Goal: Task Accomplishment & Management: Complete application form

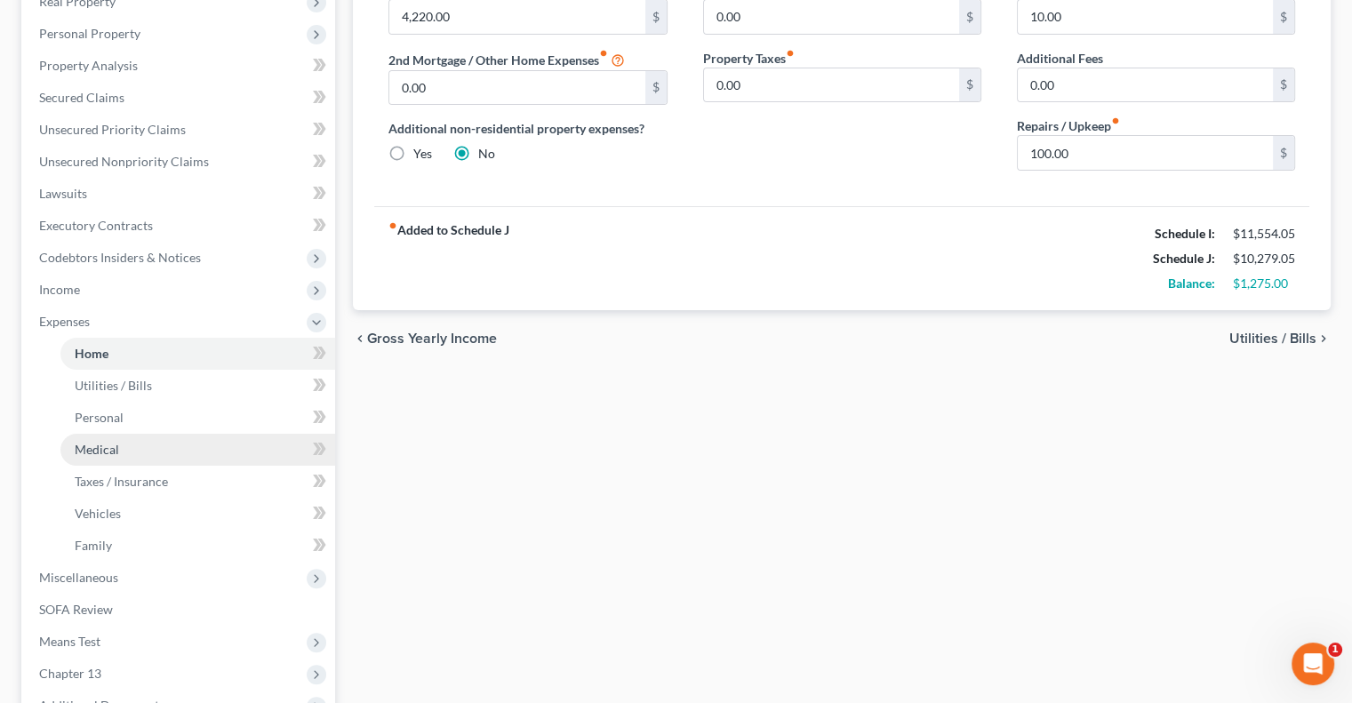
scroll to position [496, 0]
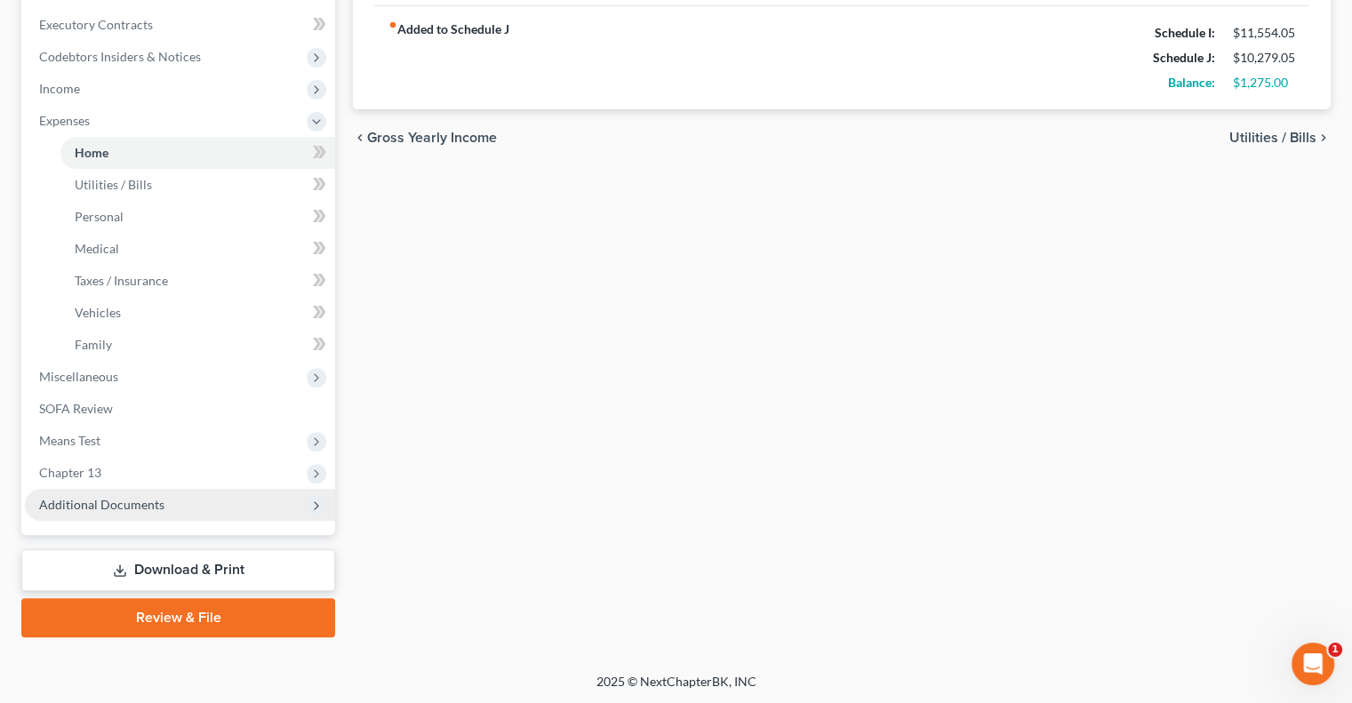
click at [149, 513] on span "Additional Documents" at bounding box center [180, 505] width 310 height 32
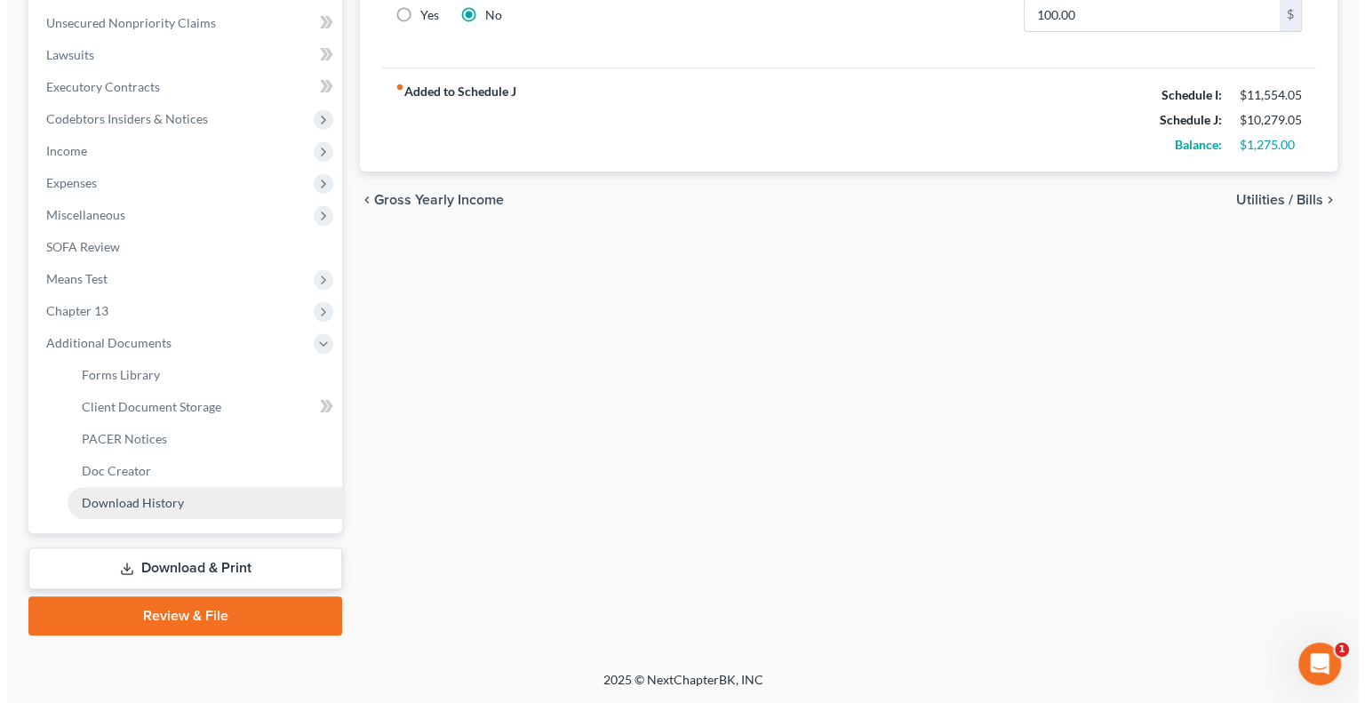
scroll to position [432, 0]
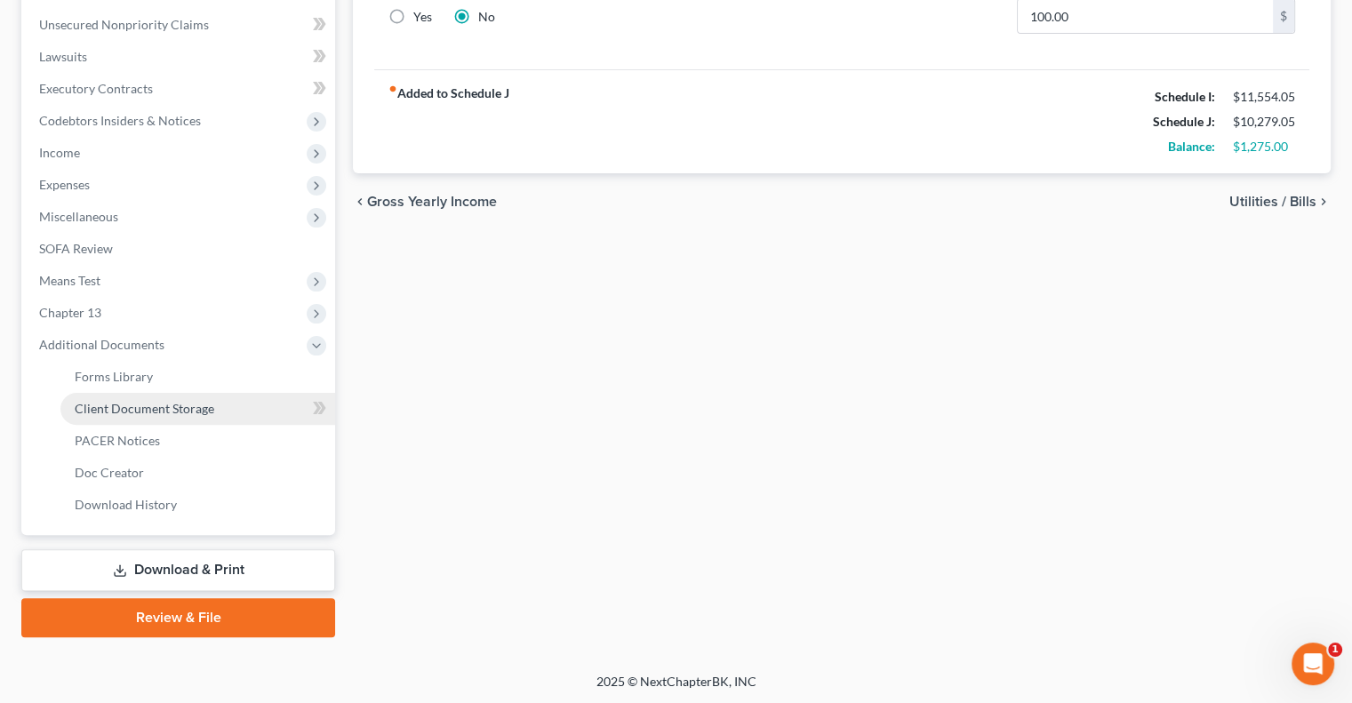
click at [135, 408] on span "Client Document Storage" at bounding box center [145, 408] width 140 height 15
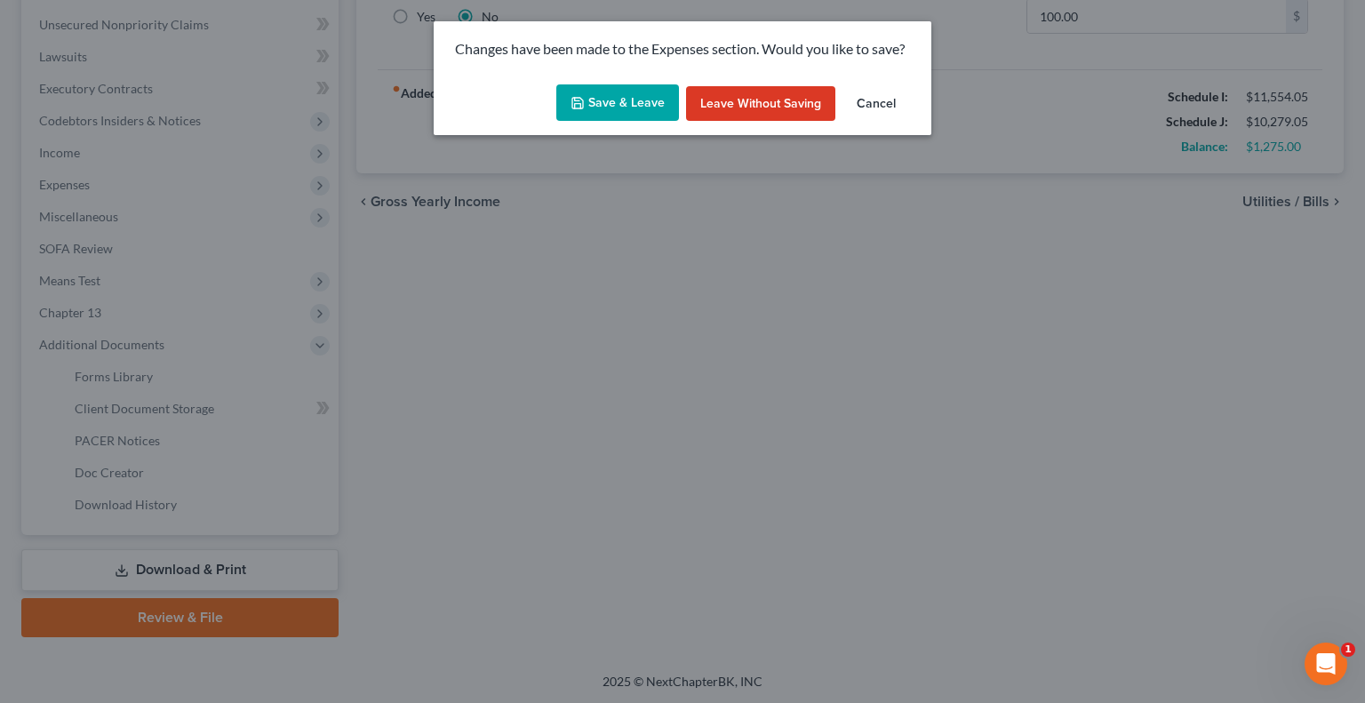
click at [629, 102] on button "Save & Leave" at bounding box center [617, 102] width 123 height 37
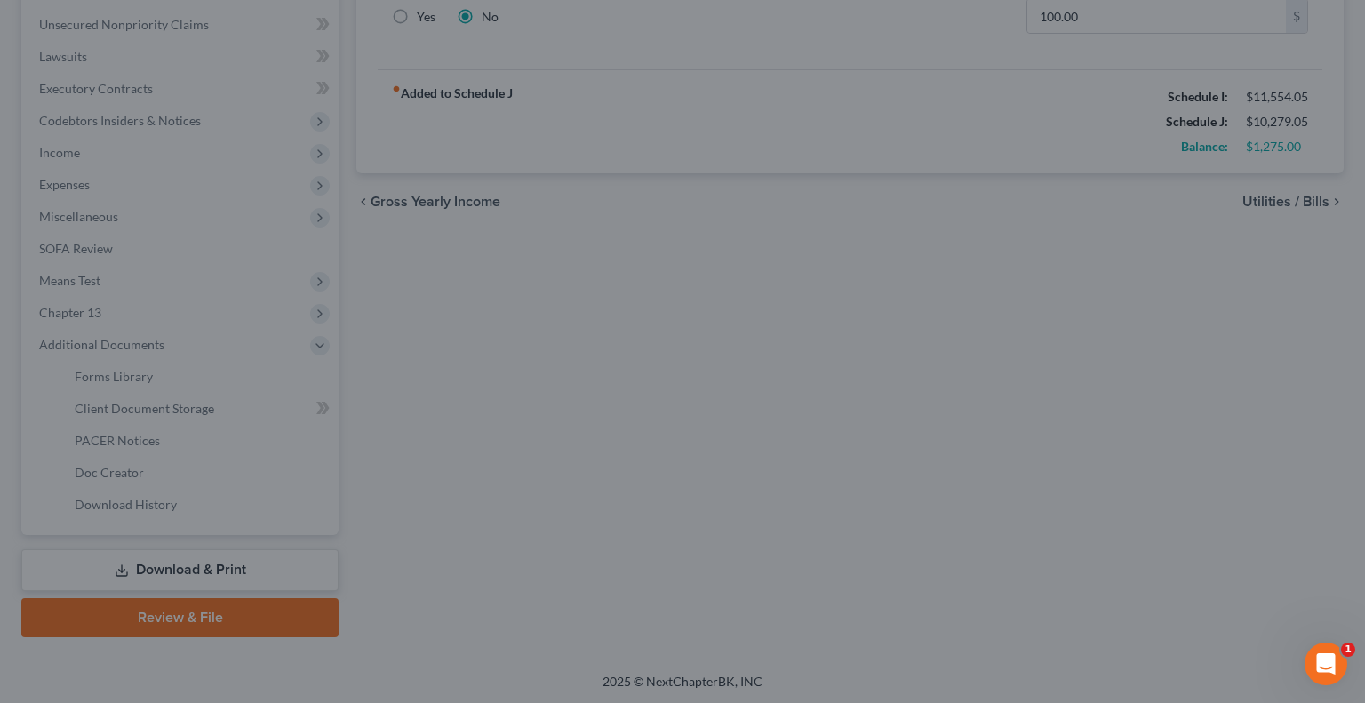
select select "7"
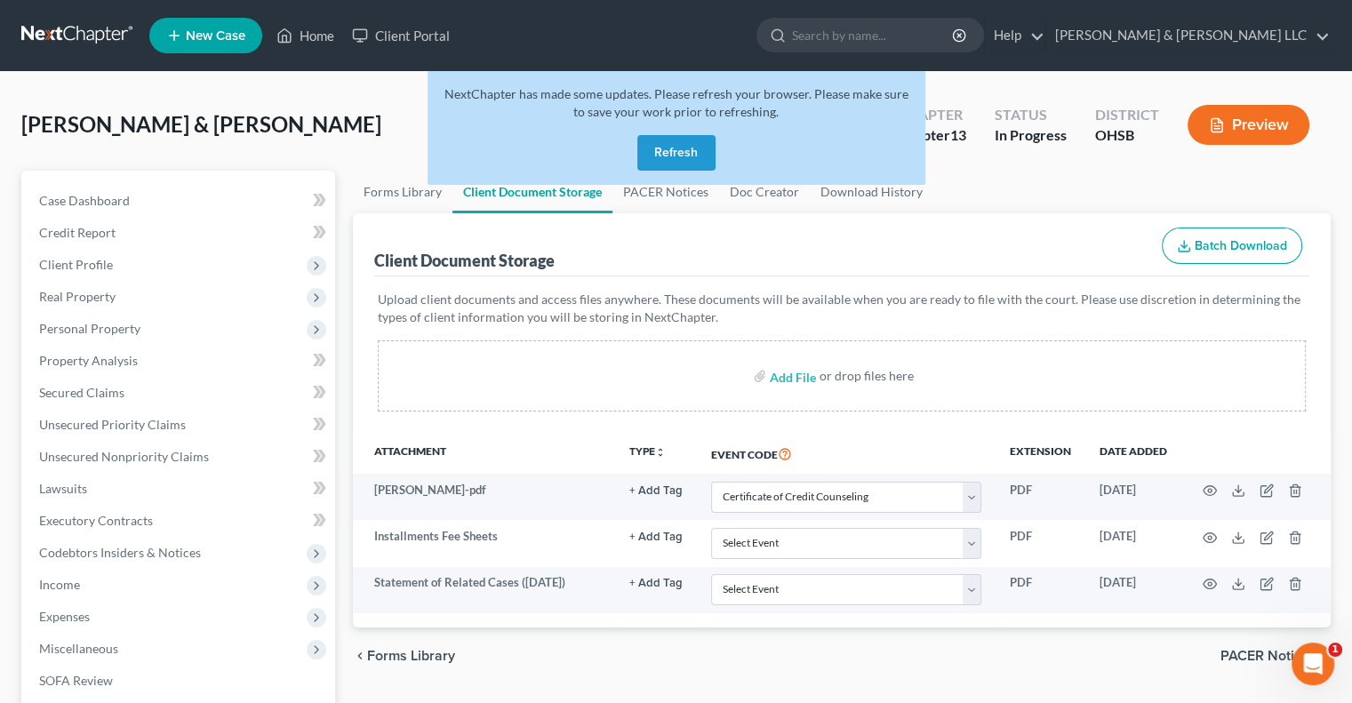
click at [669, 148] on button "Refresh" at bounding box center [676, 153] width 78 height 36
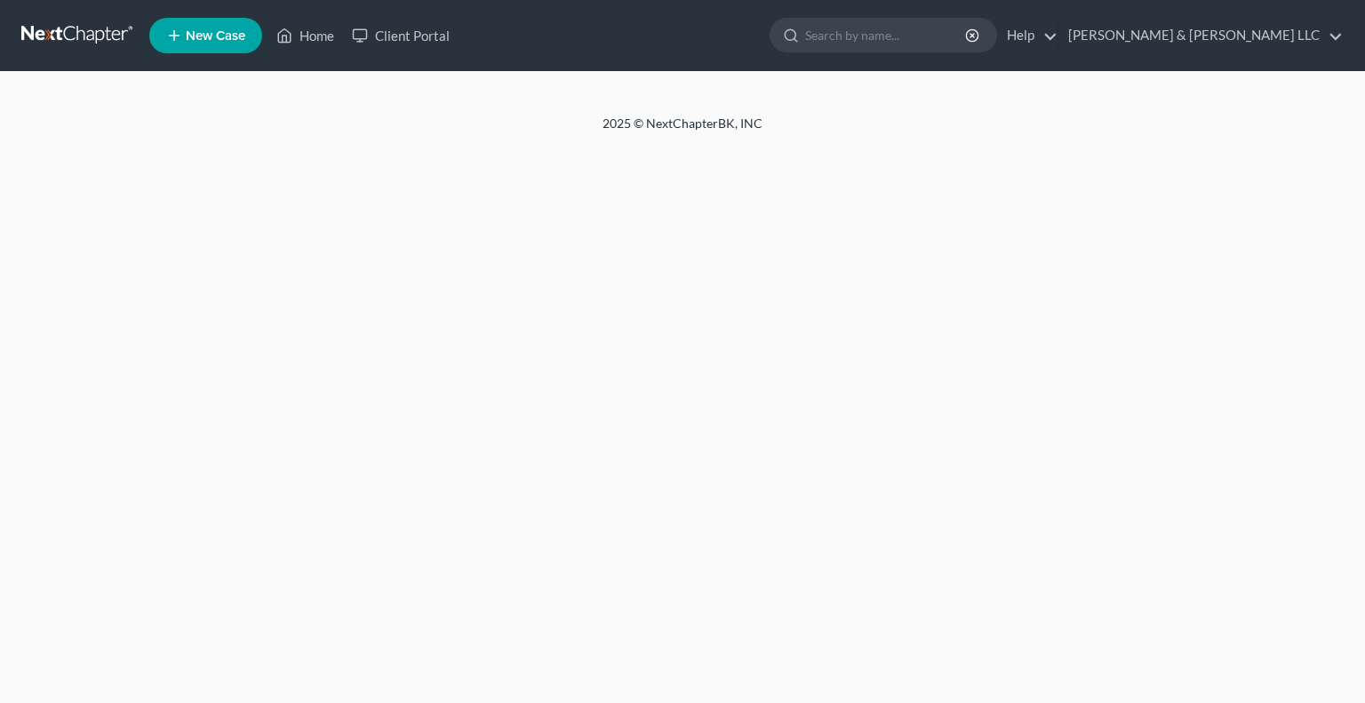
select select "7"
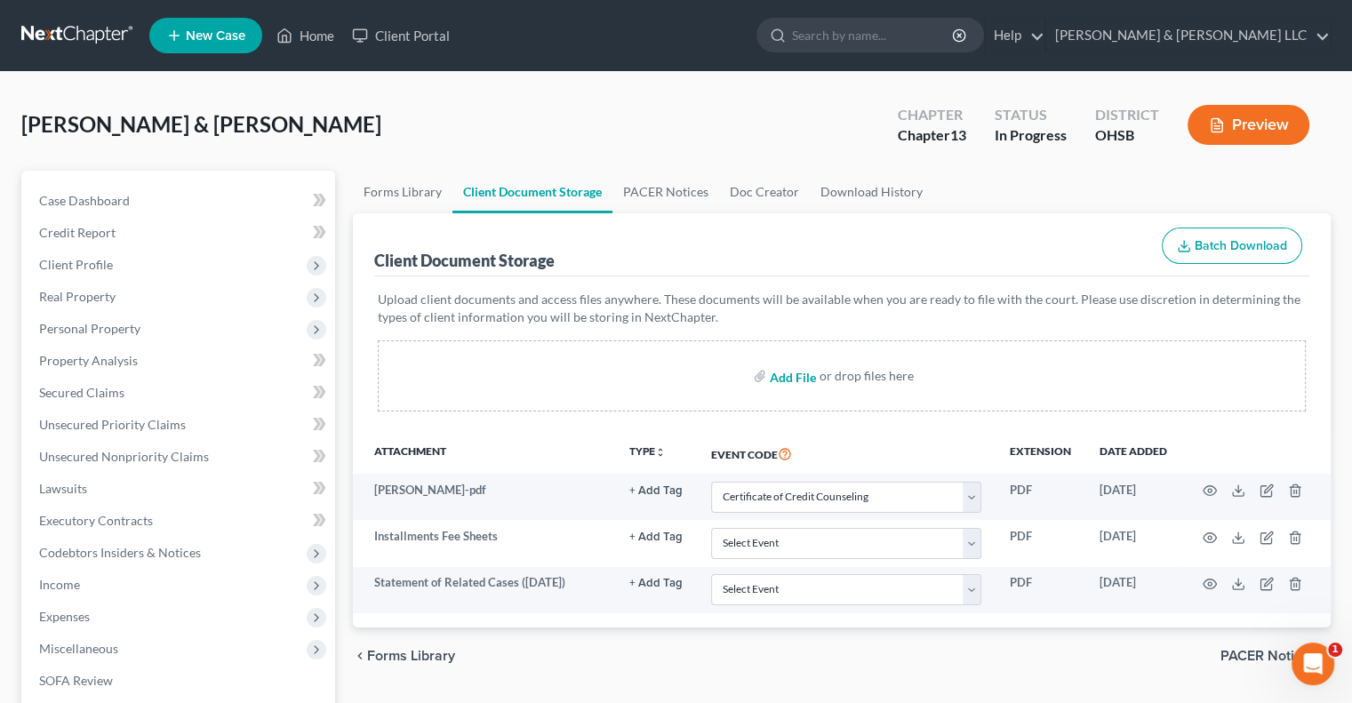
click at [786, 377] on input "file" at bounding box center [791, 376] width 43 height 32
type input "C:\fakepath\Cantrell, Stephanie.pdf"
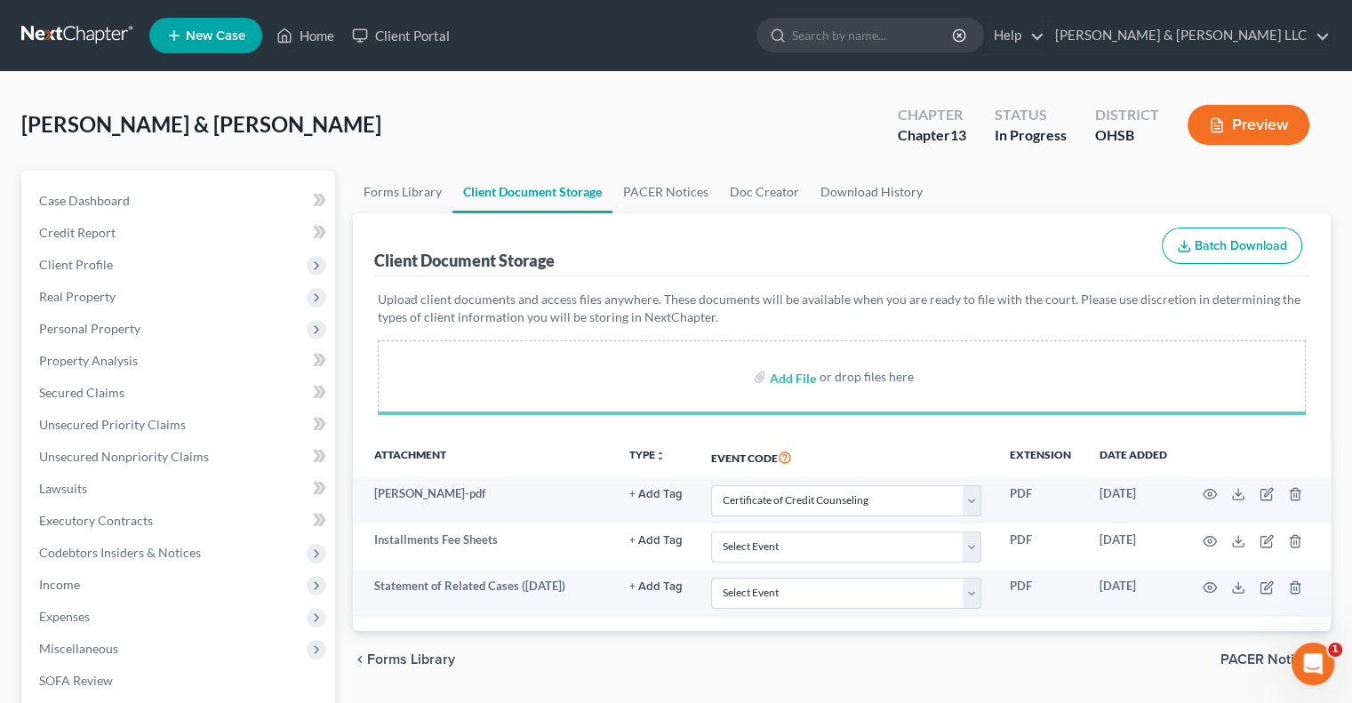
select select "7"
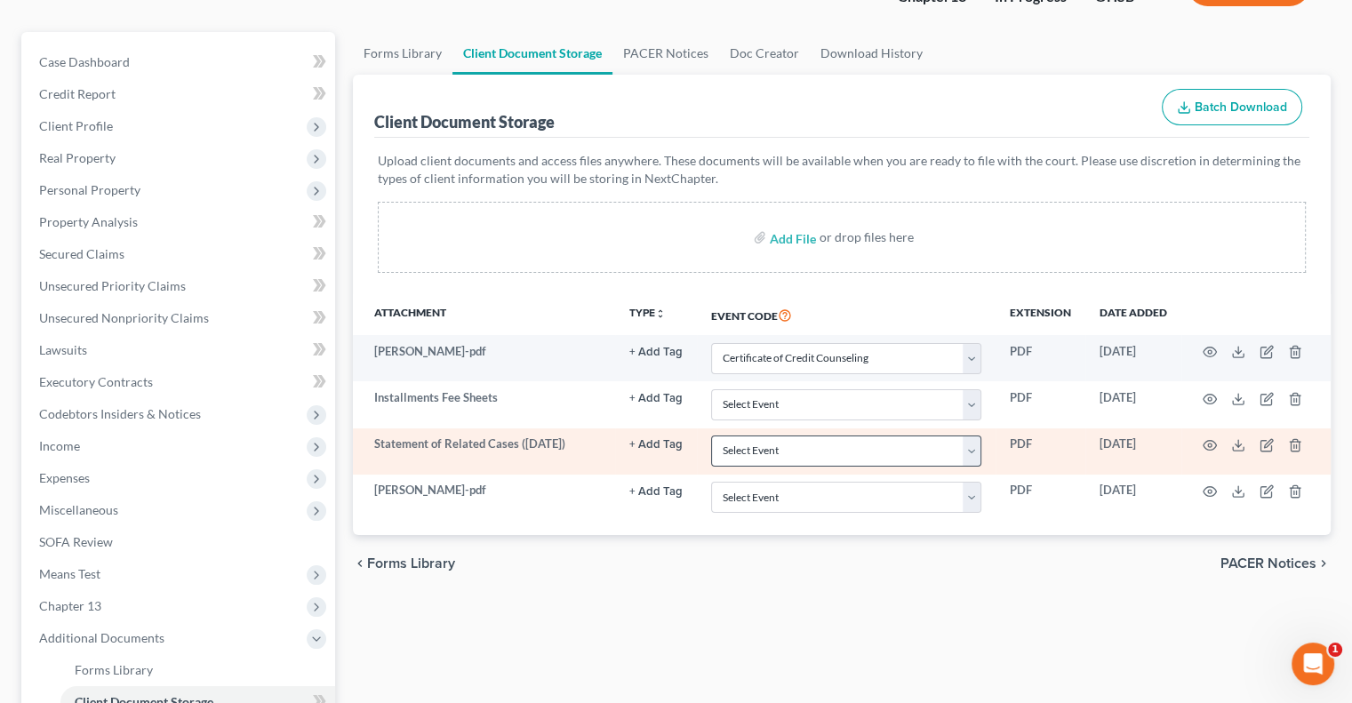
scroll to position [267, 0]
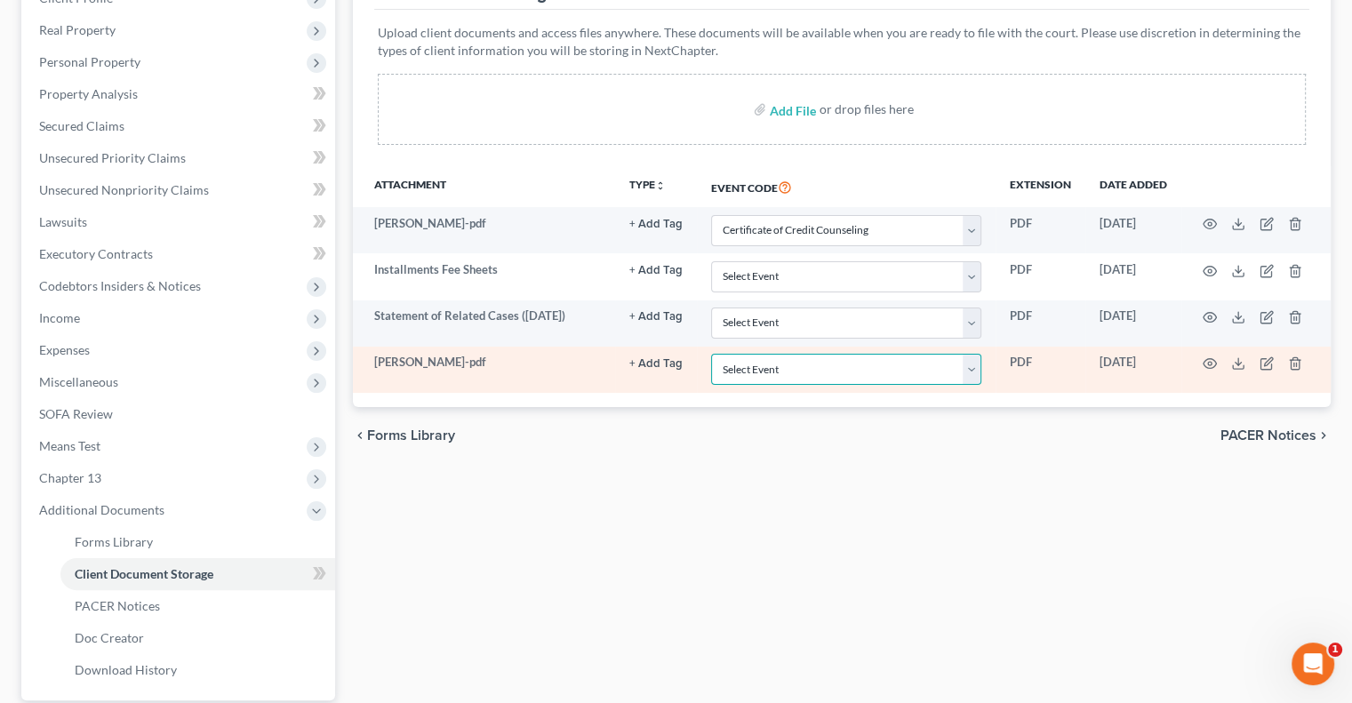
click at [979, 358] on select "Select Event 20 Largest Unsecured Creditors Amended Document Amended List of Cr…" at bounding box center [846, 369] width 270 height 31
select select "7"
click at [711, 354] on select "Select Event 20 Largest Unsecured Creditors Amended Document Amended List of Cr…" at bounding box center [846, 369] width 270 height 31
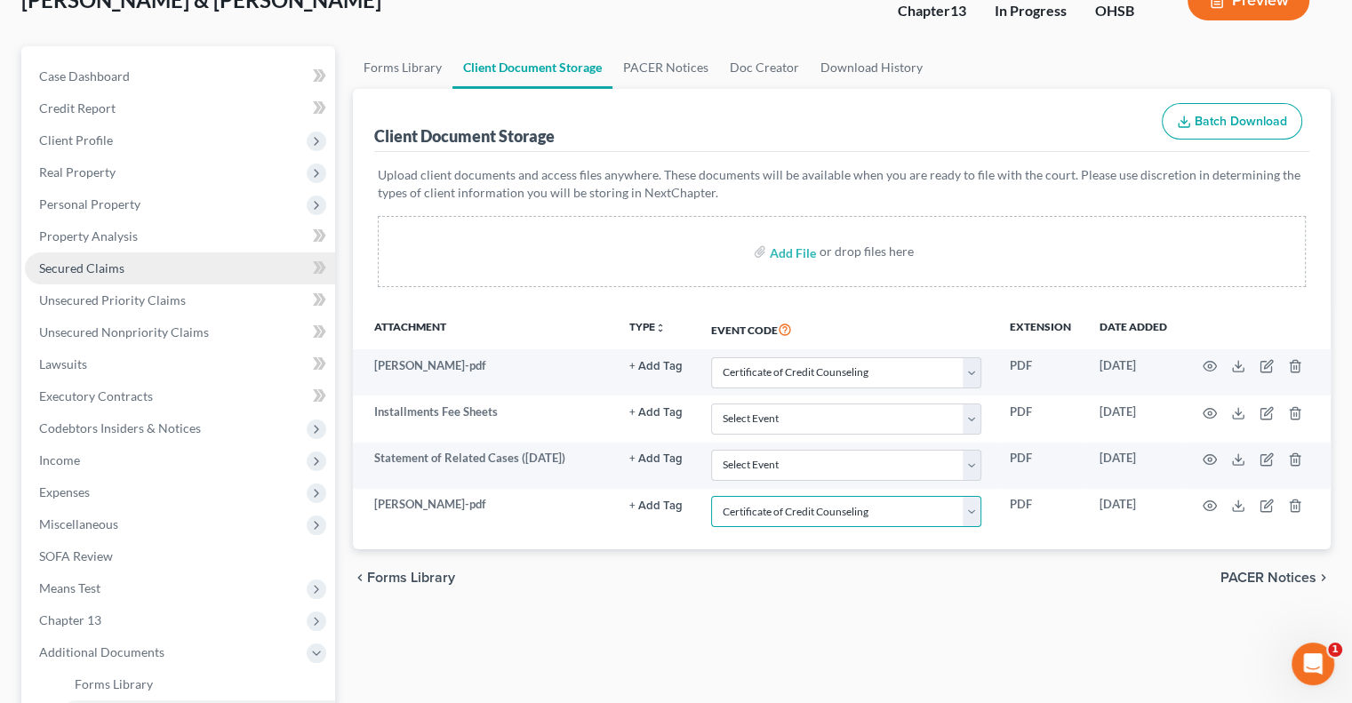
scroll to position [0, 0]
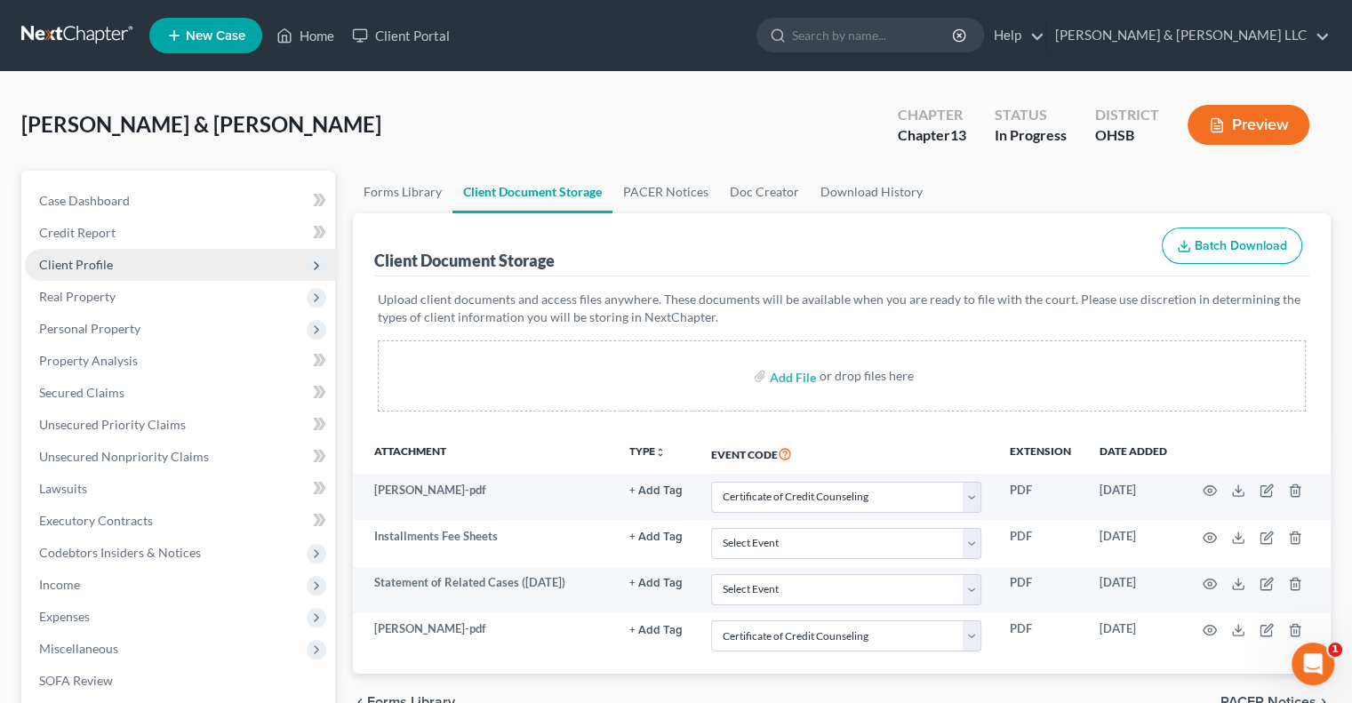
click at [100, 266] on span "Client Profile" at bounding box center [76, 264] width 74 height 15
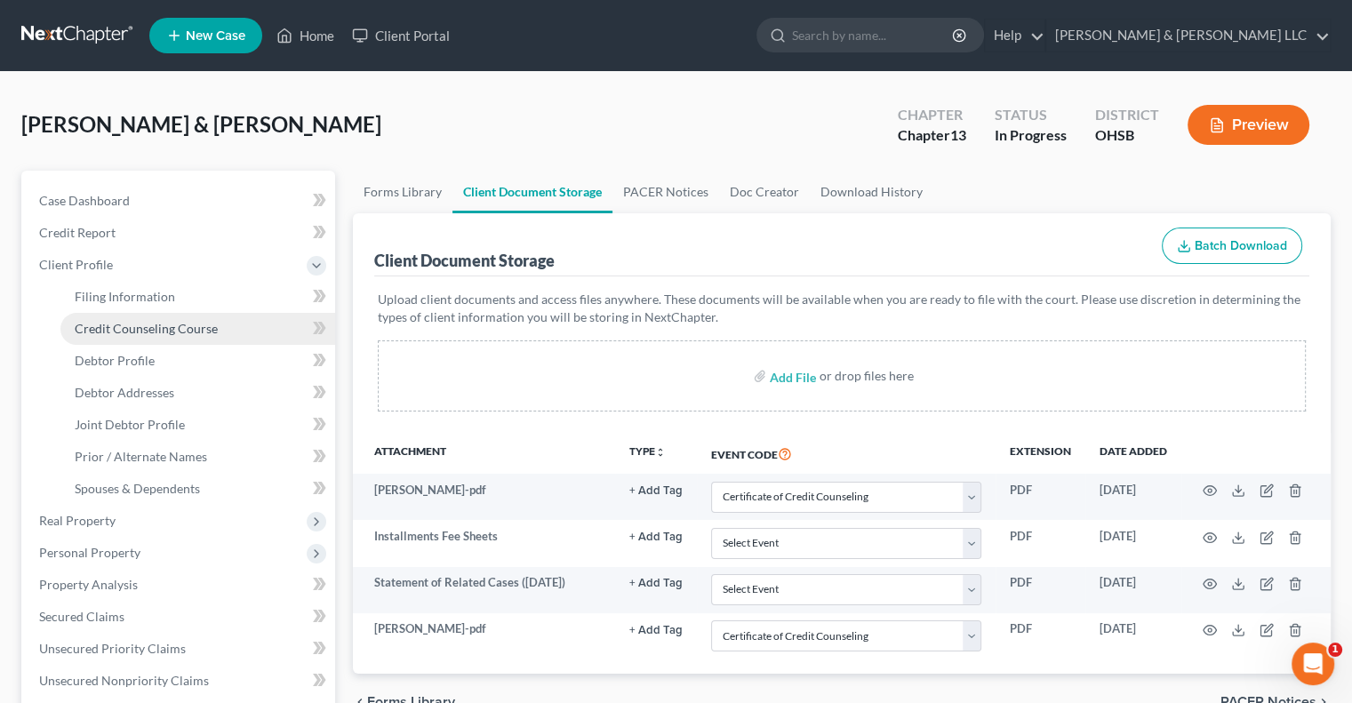
click at [119, 323] on span "Credit Counseling Course" at bounding box center [146, 328] width 143 height 15
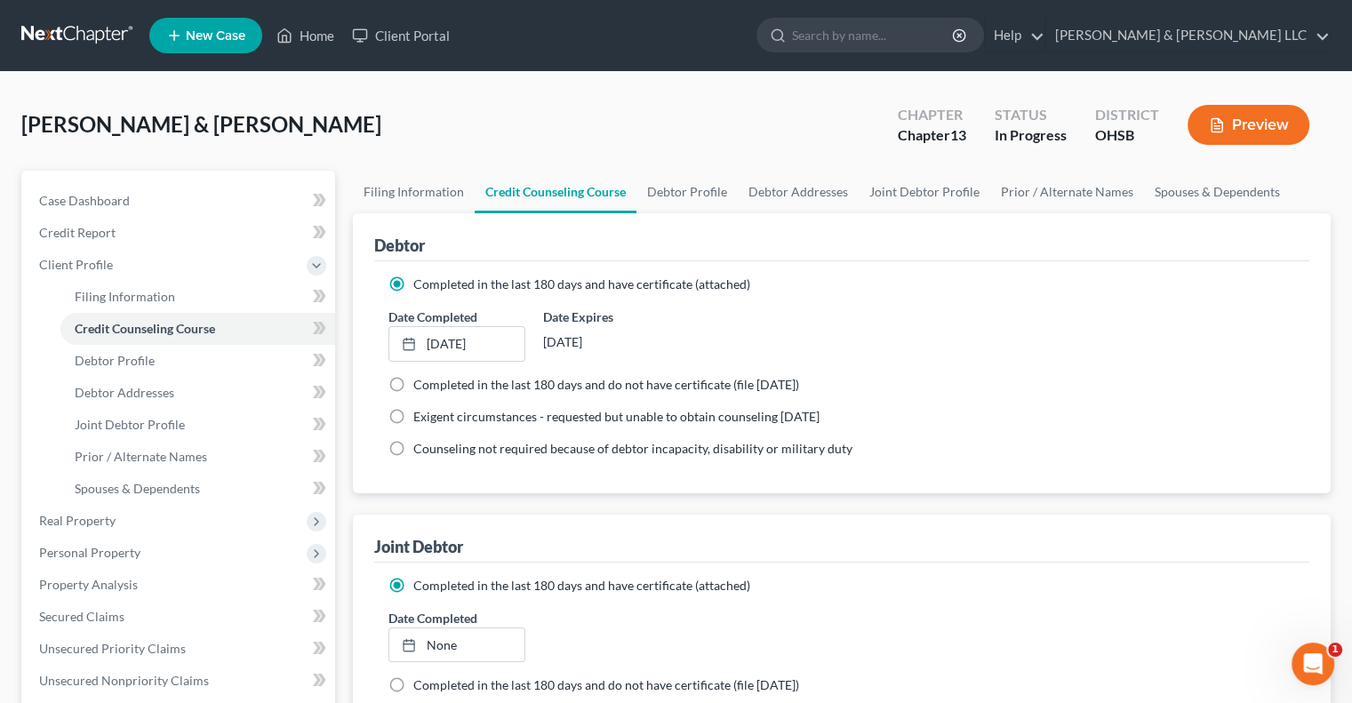
scroll to position [89, 0]
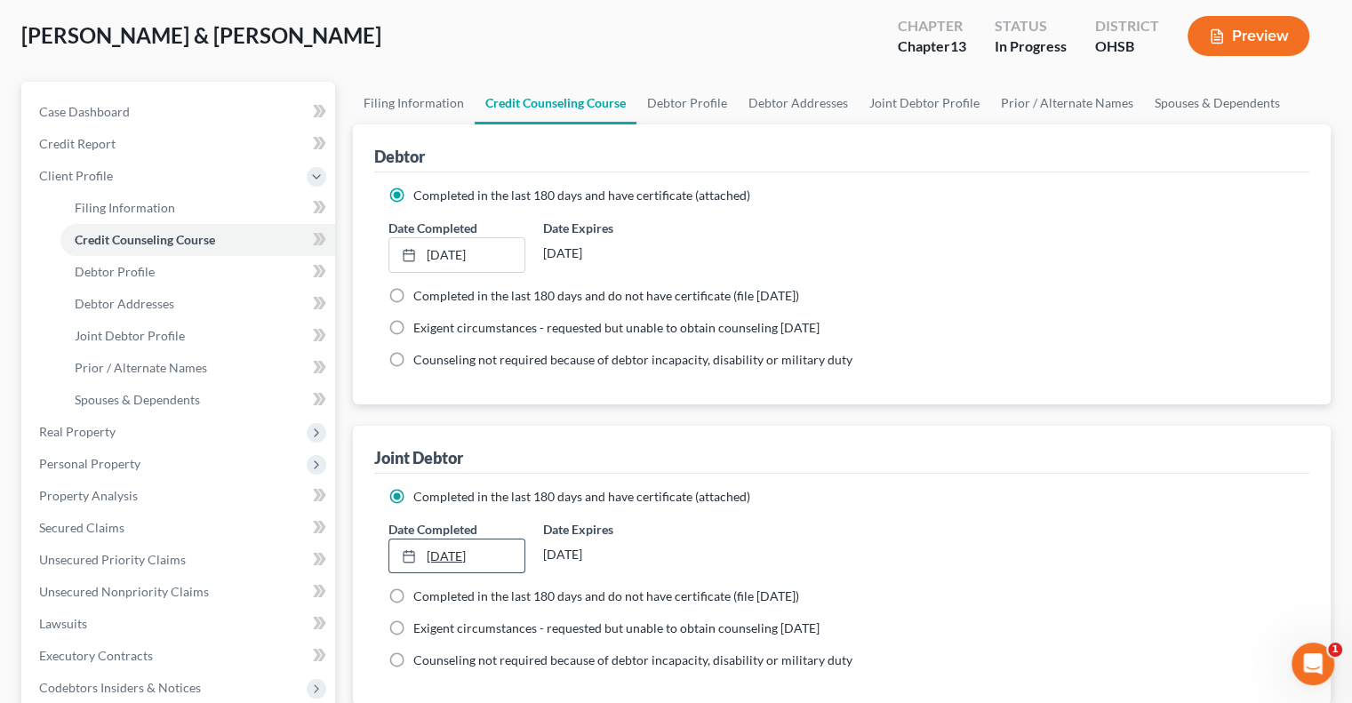
click at [457, 550] on link "10/9/2025" at bounding box center [456, 557] width 134 height 34
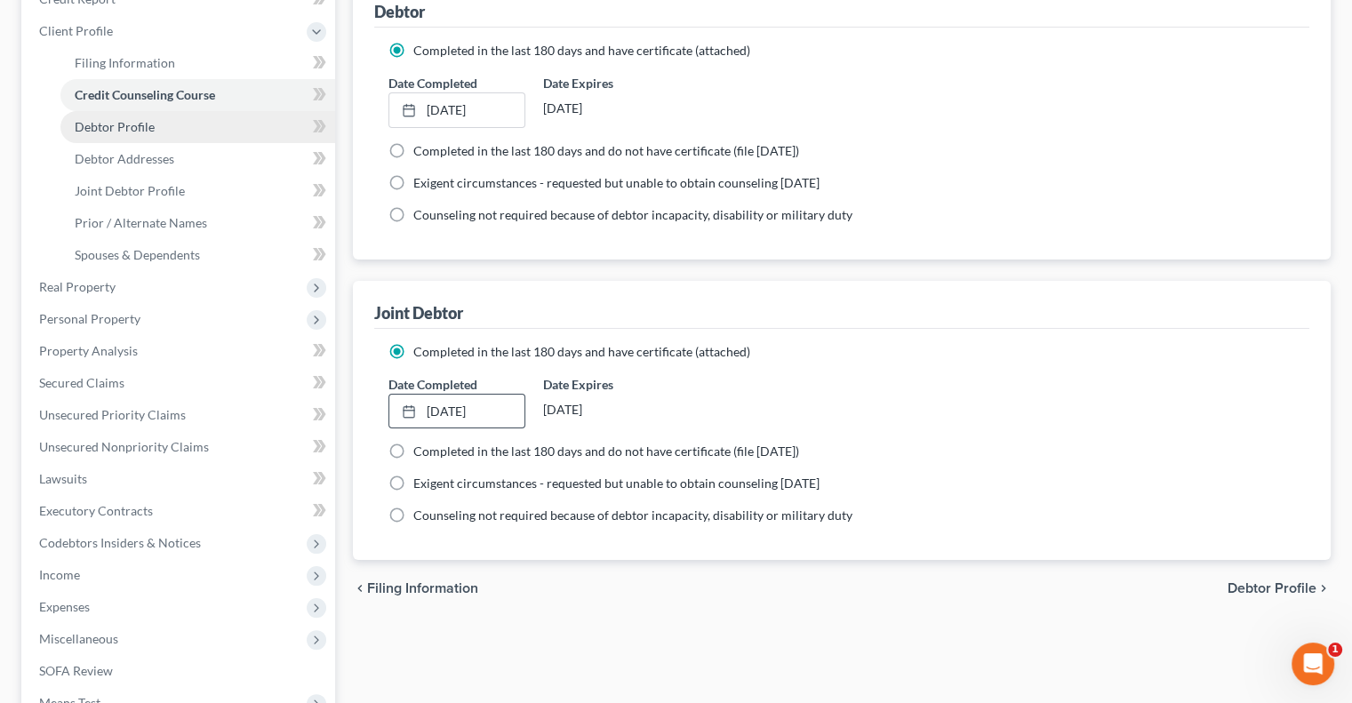
scroll to position [267, 0]
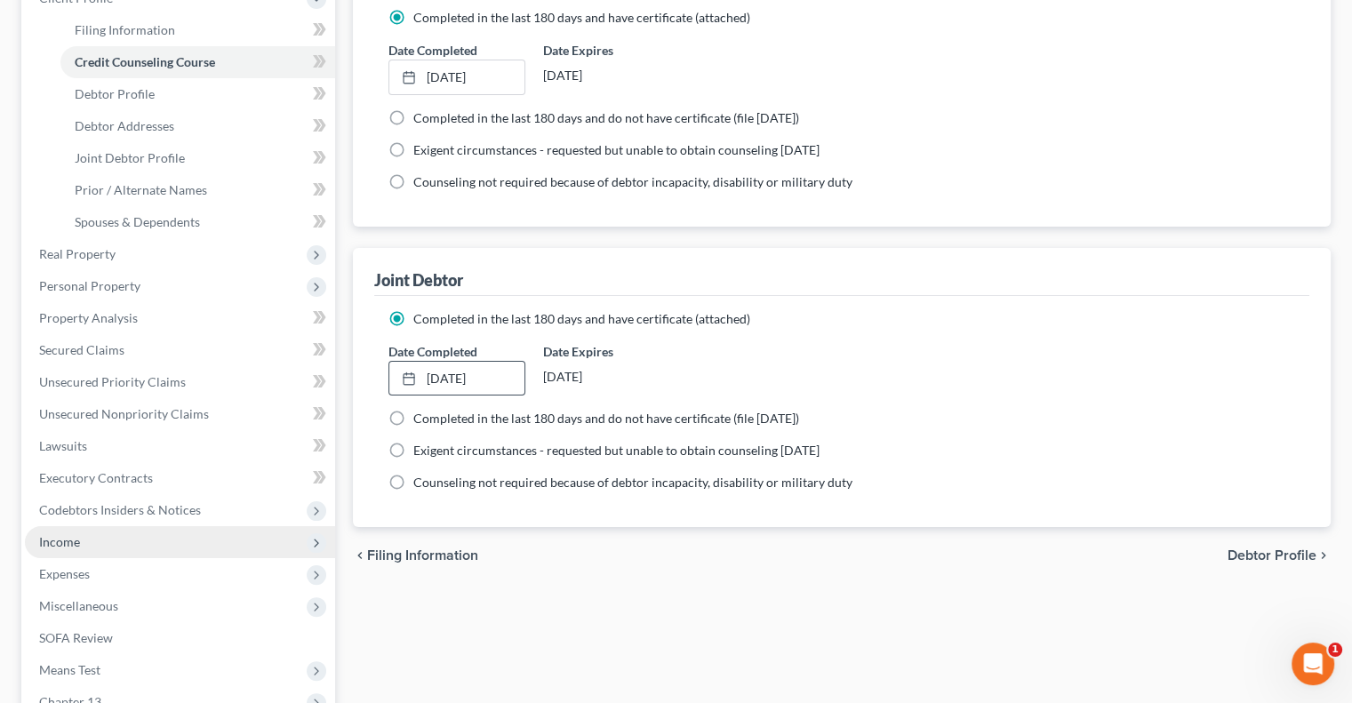
click at [160, 548] on span "Income" at bounding box center [180, 542] width 310 height 32
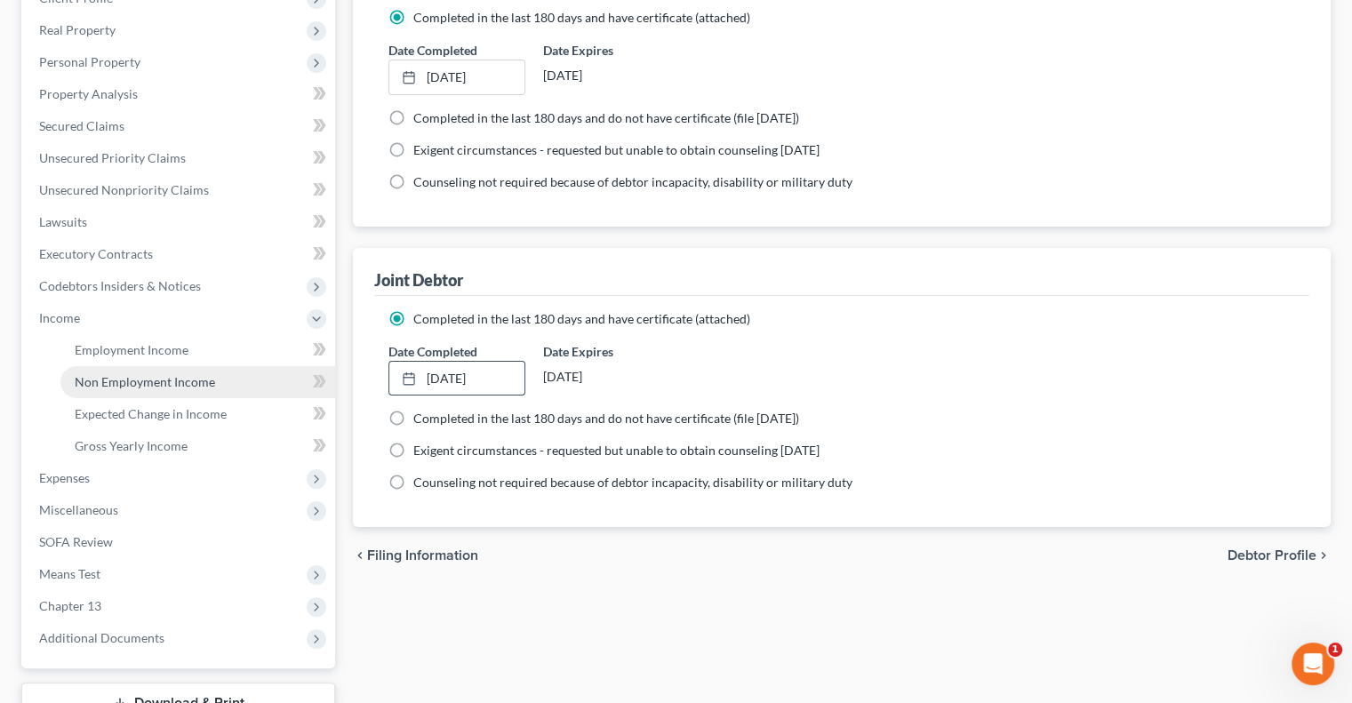
click at [148, 384] on span "Non Employment Income" at bounding box center [145, 381] width 140 height 15
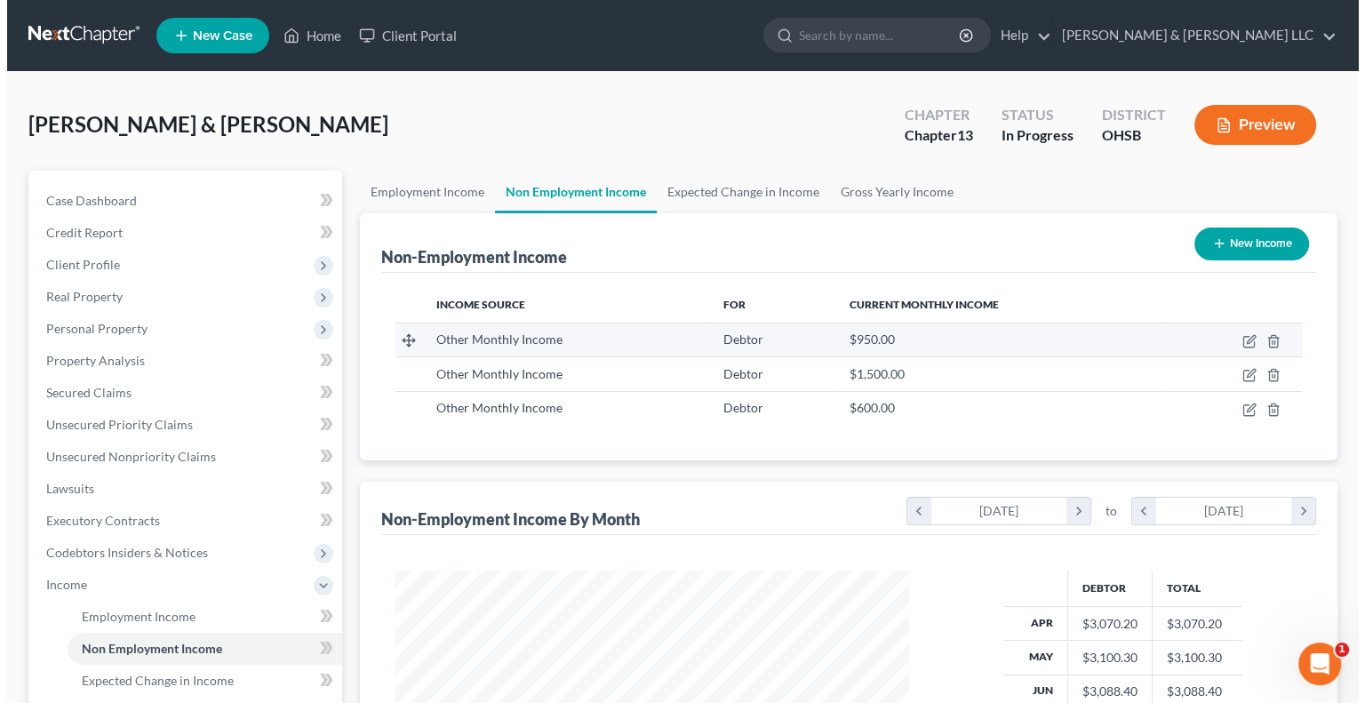
scroll to position [316, 548]
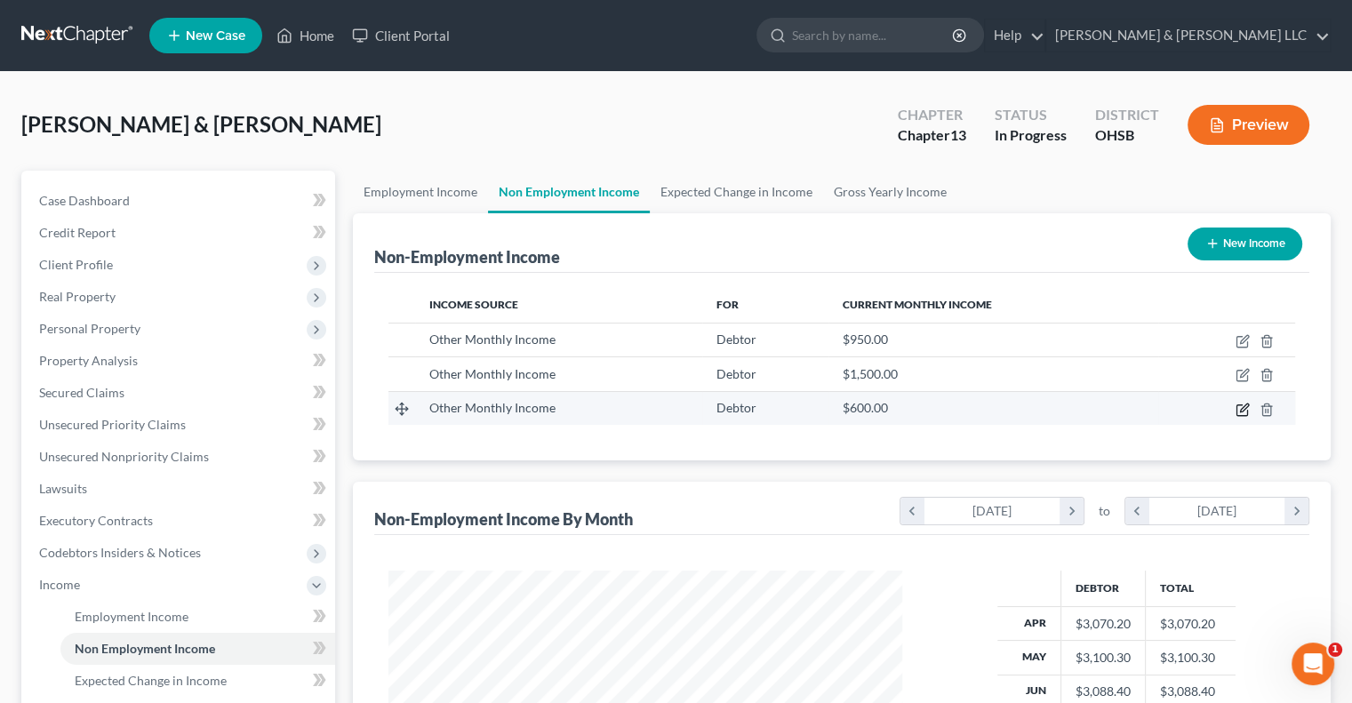
click at [1241, 409] on icon "button" at bounding box center [1244, 408] width 8 height 8
select select "13"
select select "0"
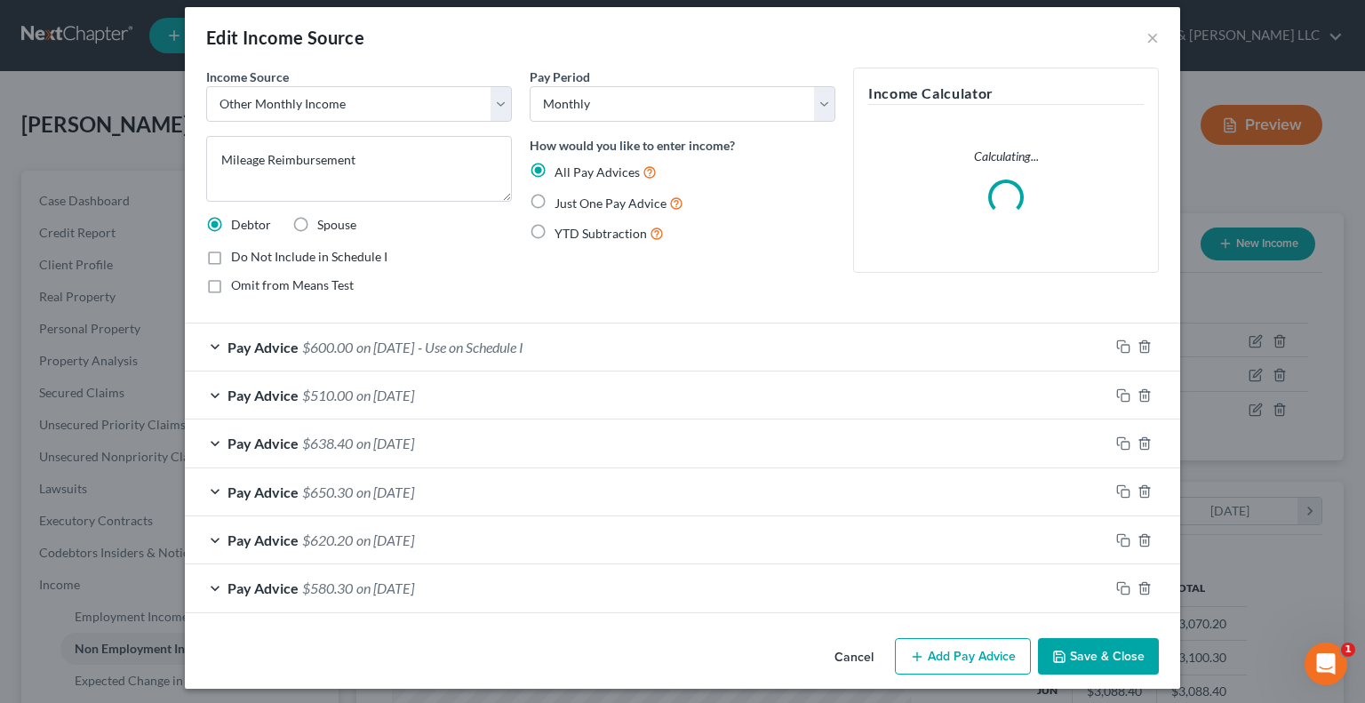
scroll to position [19, 0]
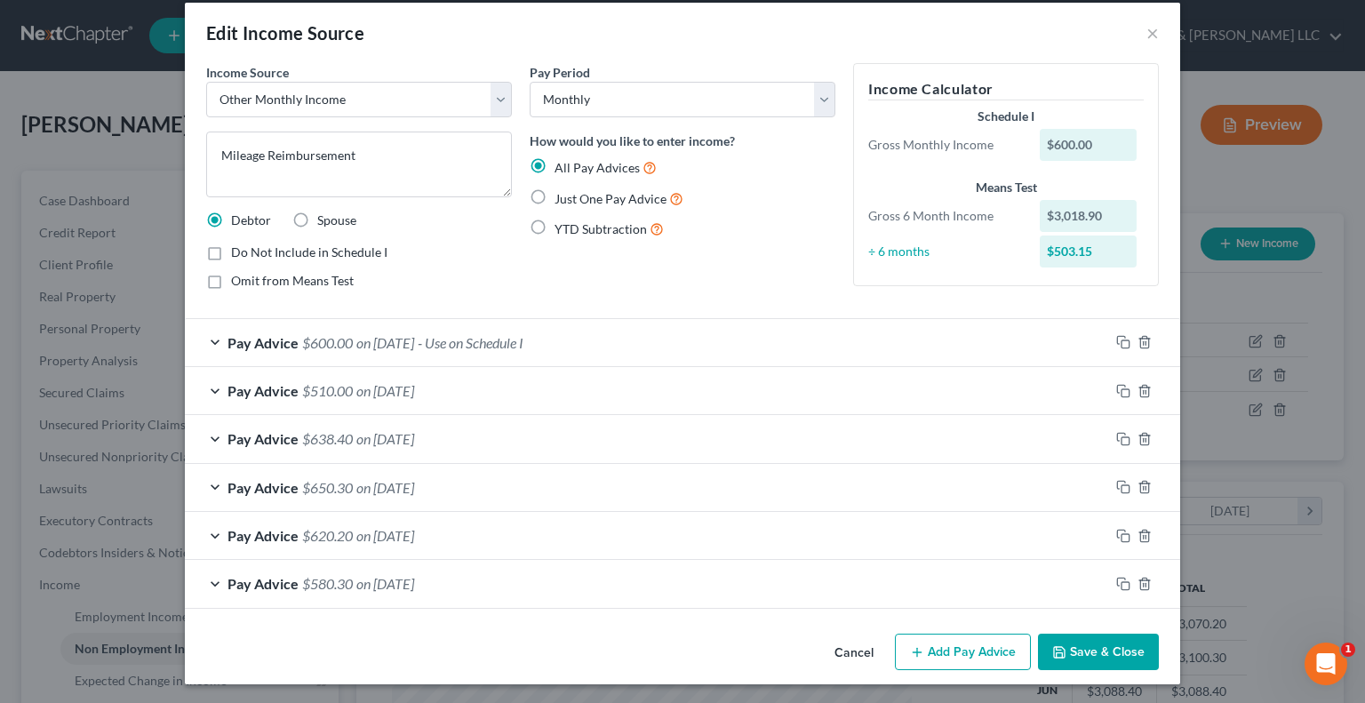
click at [212, 579] on div "Pay Advice $580.30 on 03/15/2025" at bounding box center [647, 583] width 924 height 47
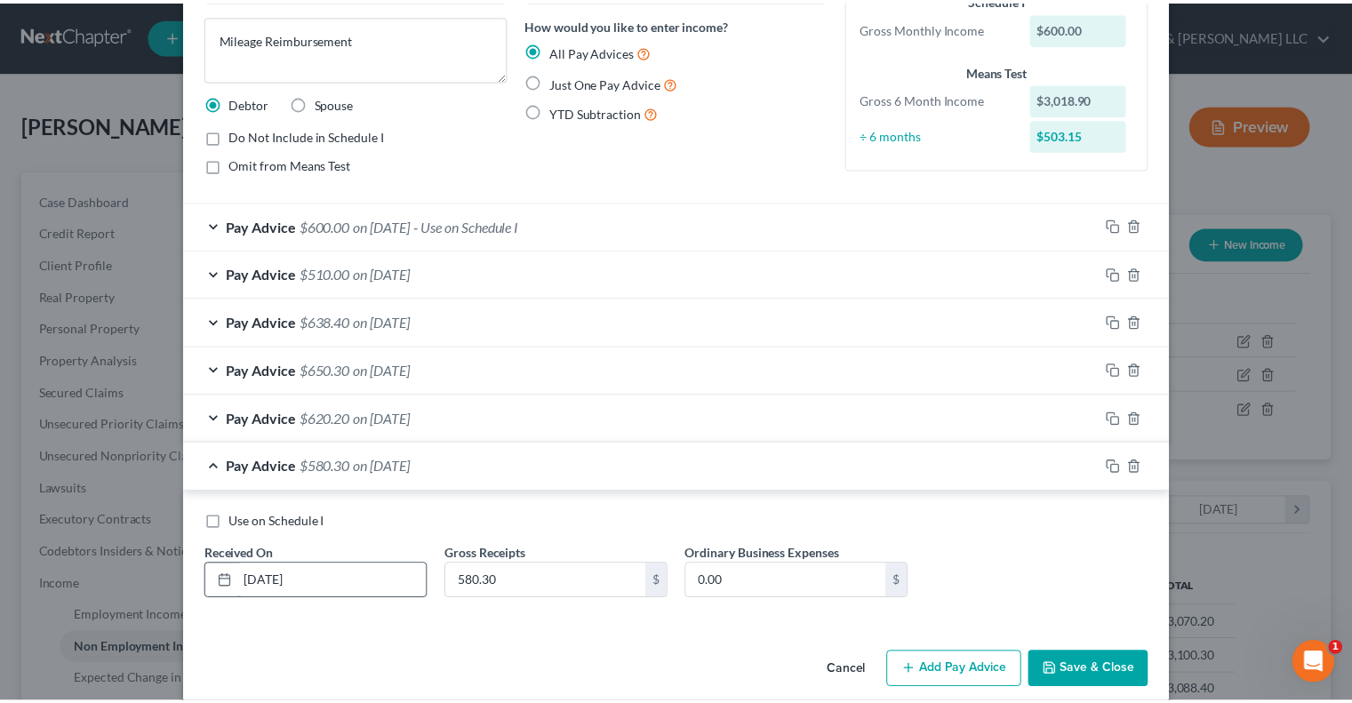
scroll to position [155, 0]
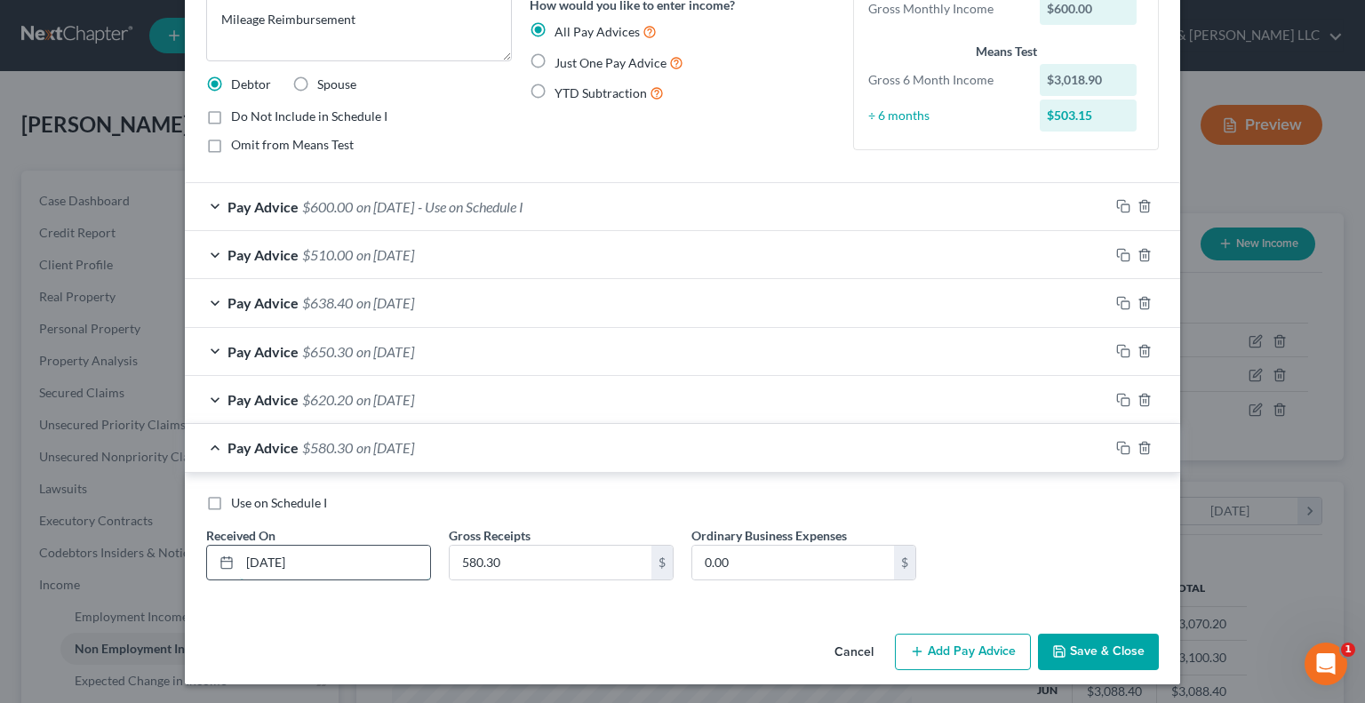
drag, startPoint x: 239, startPoint y: 560, endPoint x: 252, endPoint y: 563, distance: 12.9
click at [252, 563] on input "03/15/2025" at bounding box center [335, 563] width 190 height 34
type input "09/15/2025"
type input "567"
click at [1102, 650] on button "Save & Close" at bounding box center [1098, 652] width 121 height 37
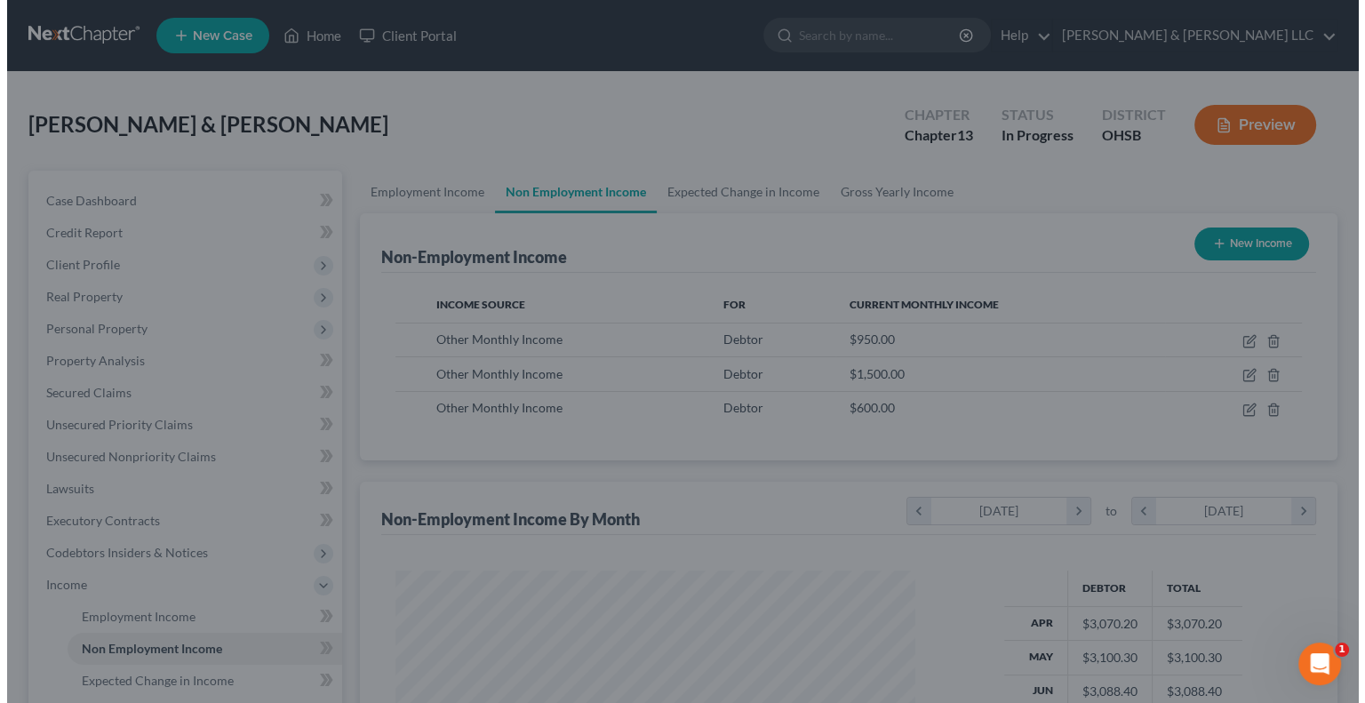
scroll to position [888482, 888249]
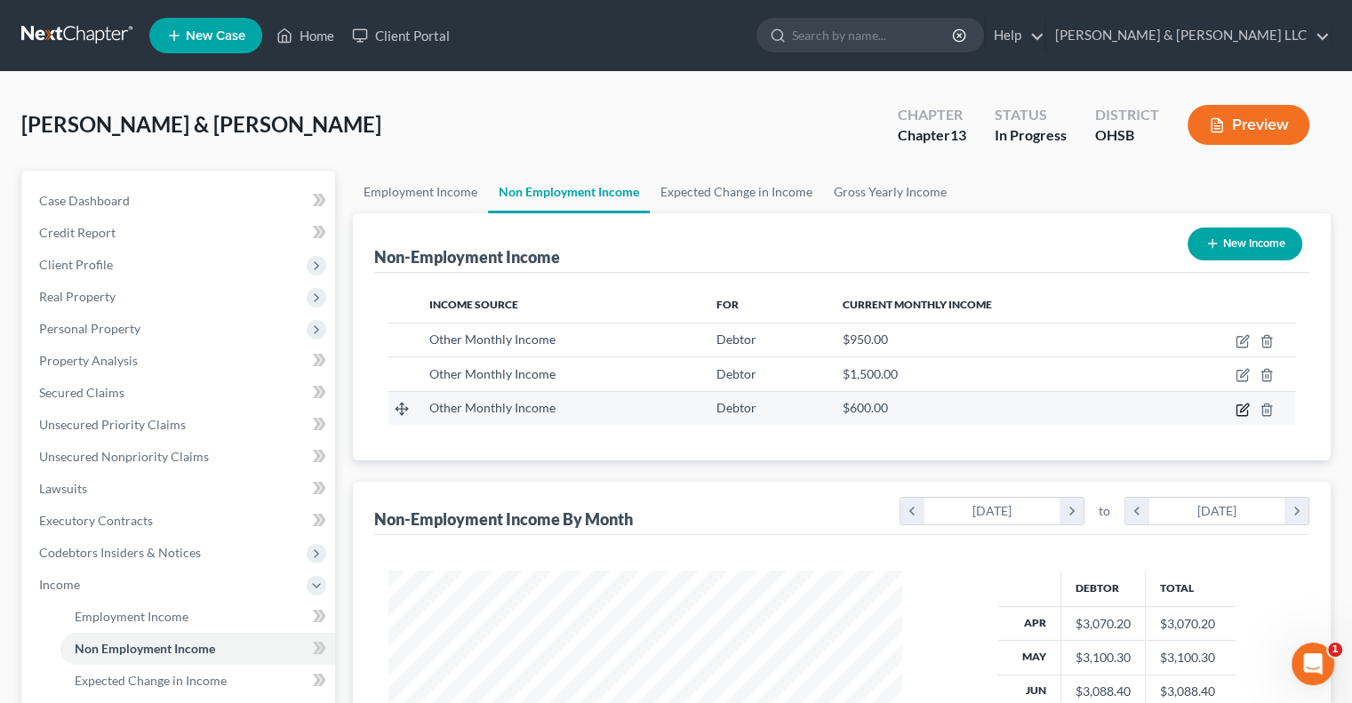
click at [1243, 412] on icon "button" at bounding box center [1242, 410] width 14 height 14
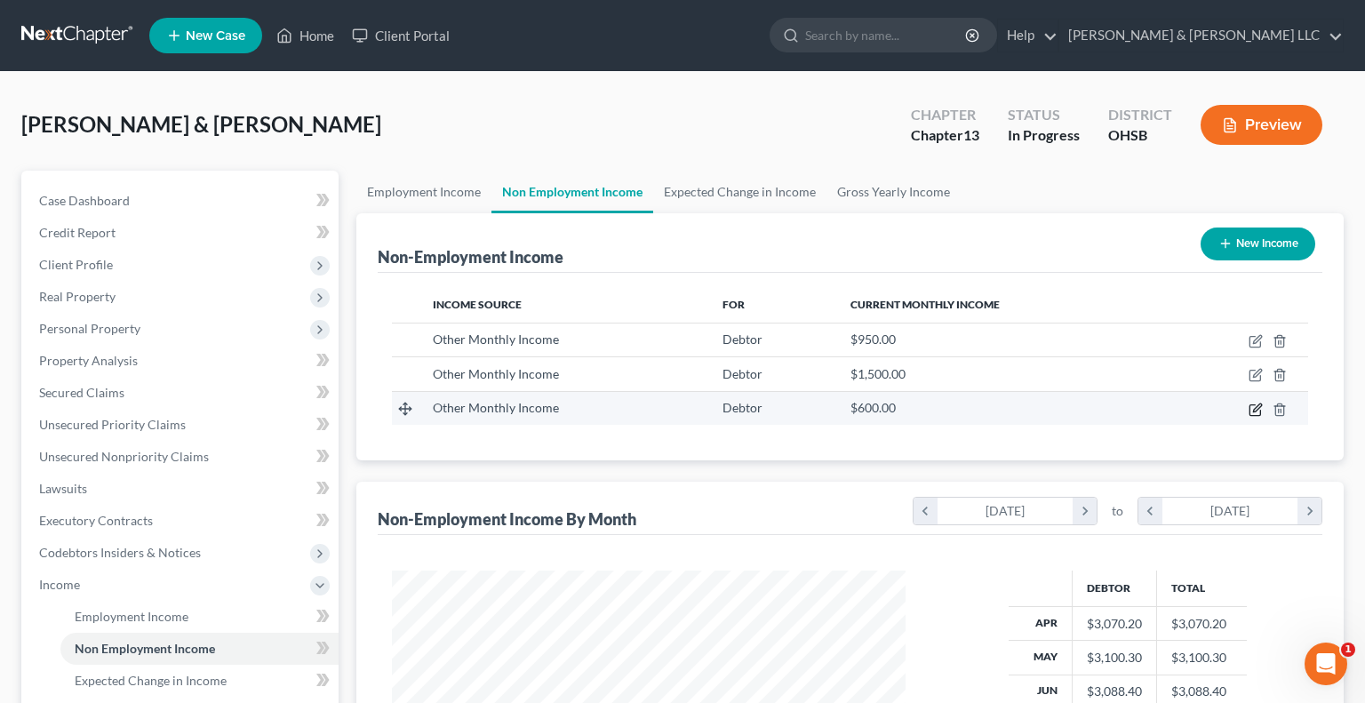
select select "13"
select select "0"
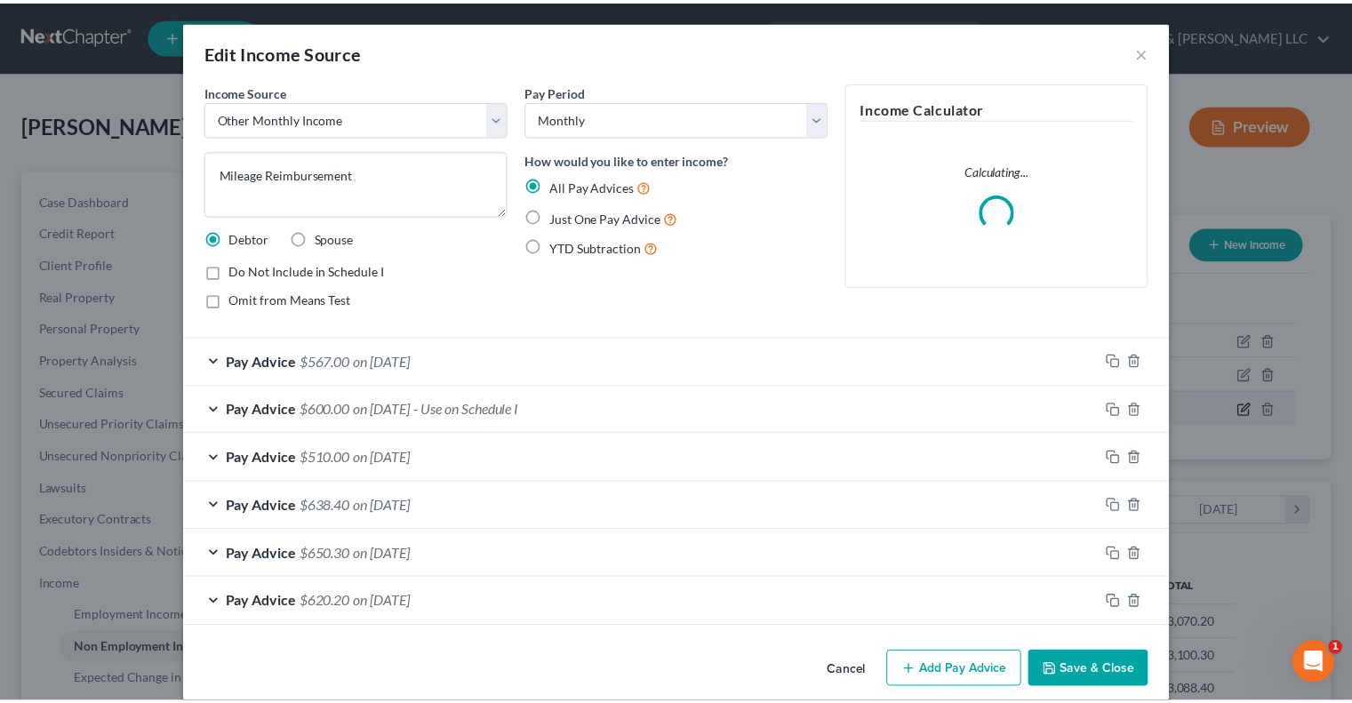
scroll to position [316, 555]
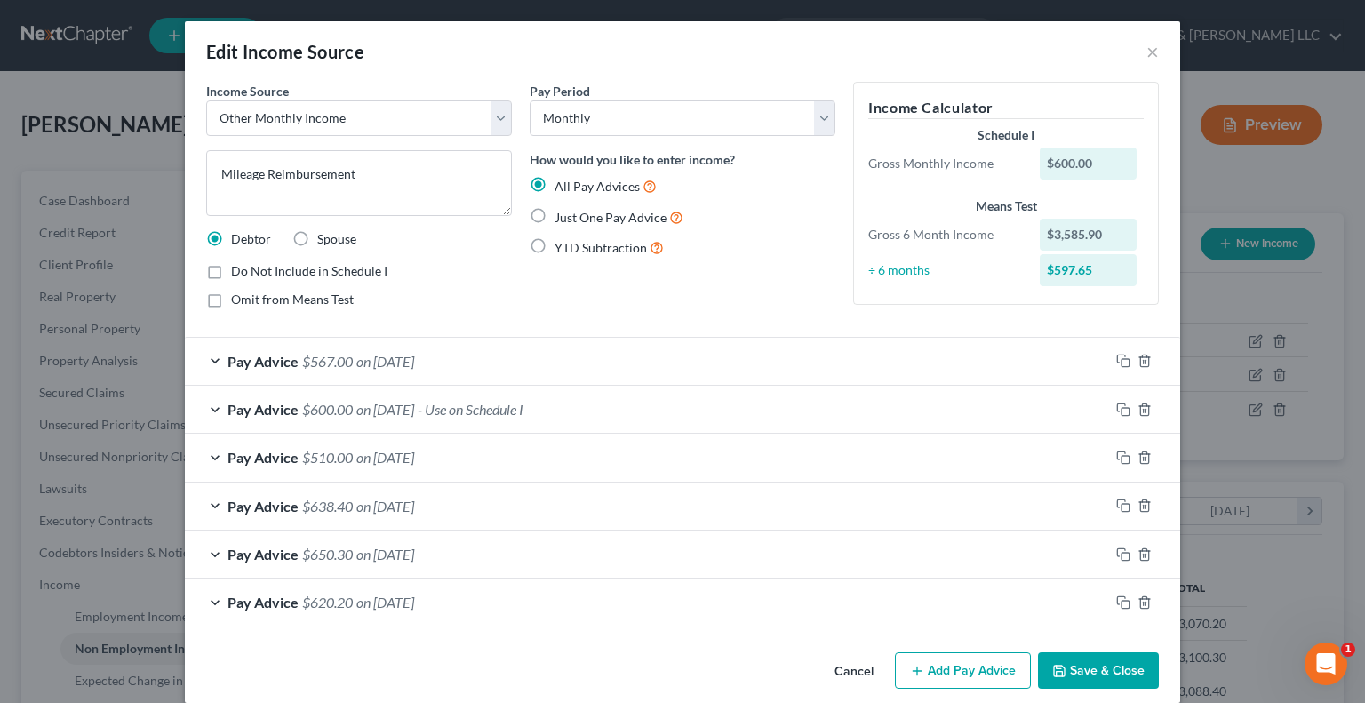
click at [1093, 659] on button "Save & Close" at bounding box center [1098, 670] width 121 height 37
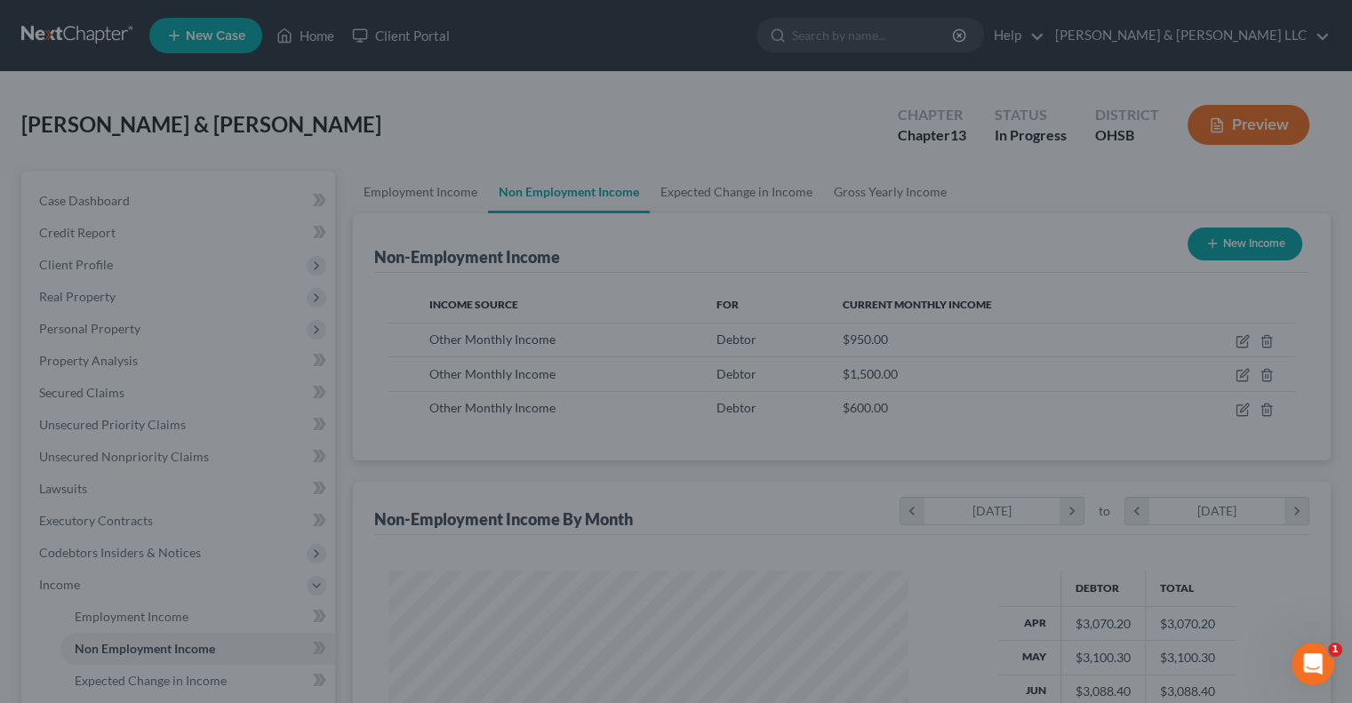
scroll to position [888482, 888249]
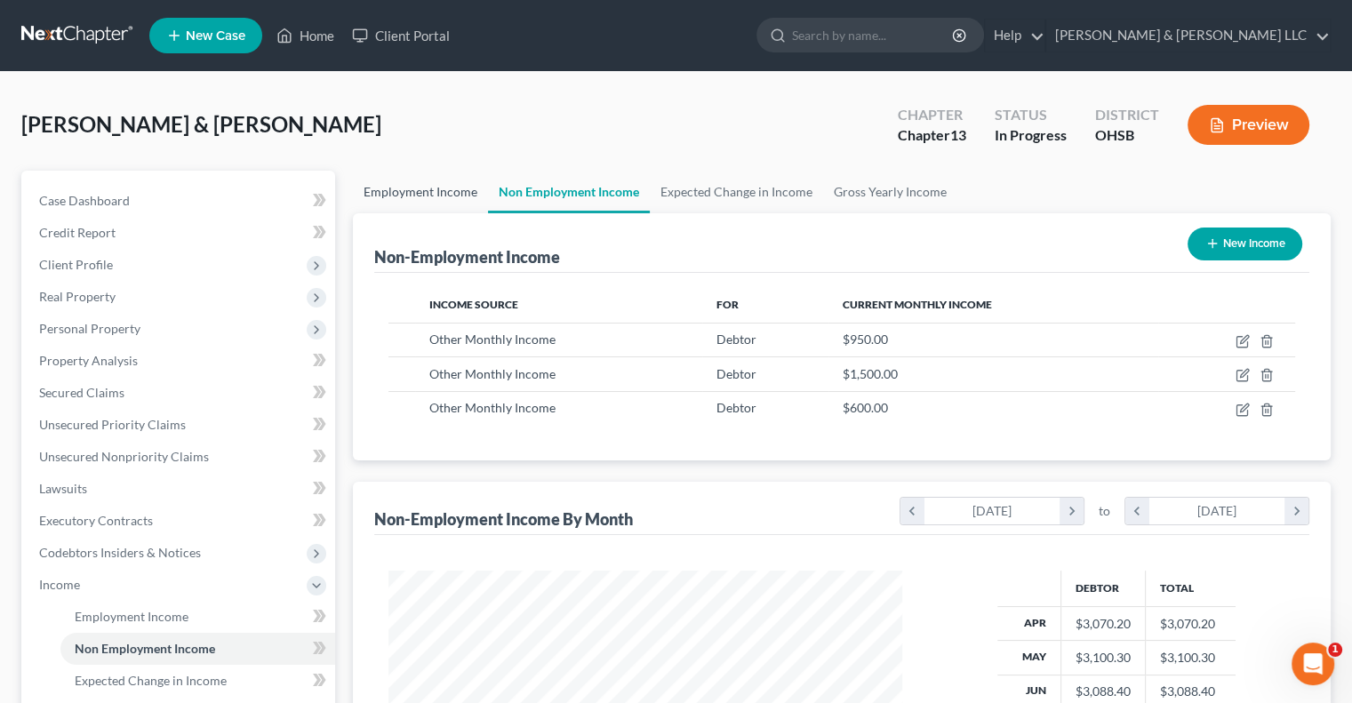
click at [432, 185] on link "Employment Income" at bounding box center [420, 192] width 135 height 43
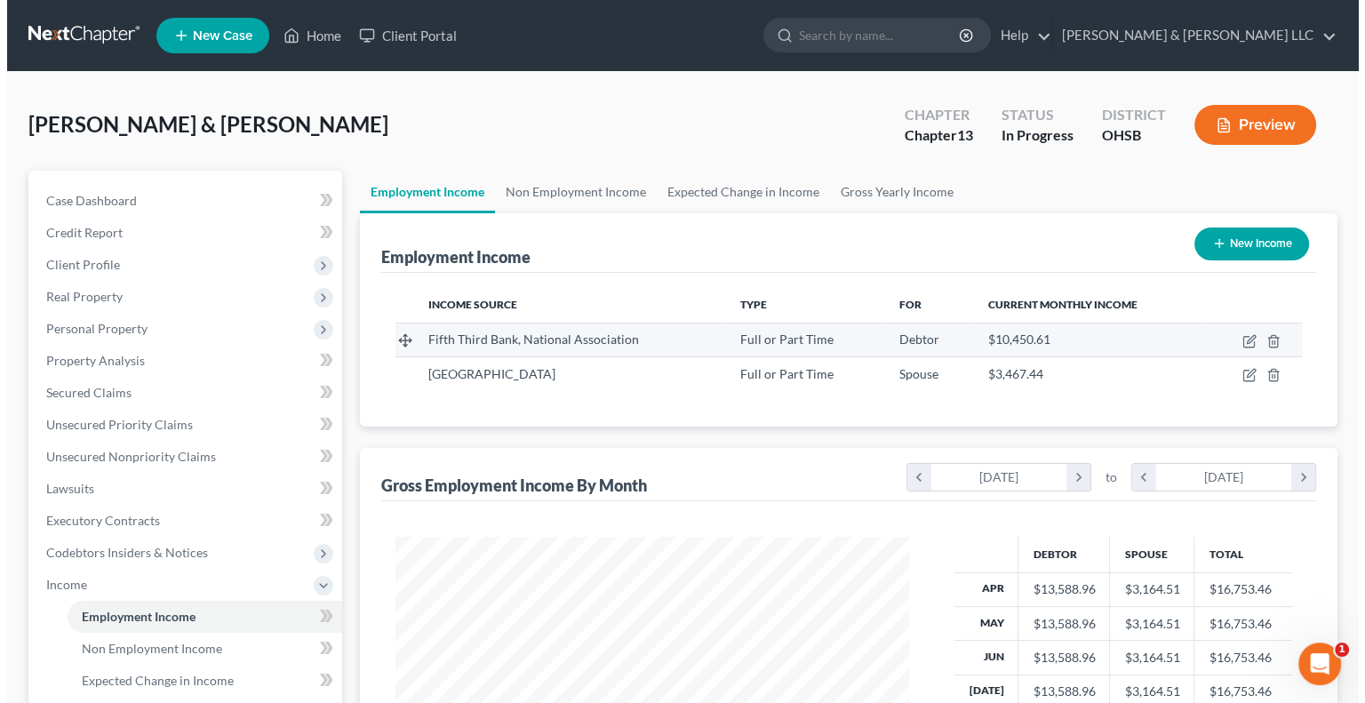
scroll to position [316, 548]
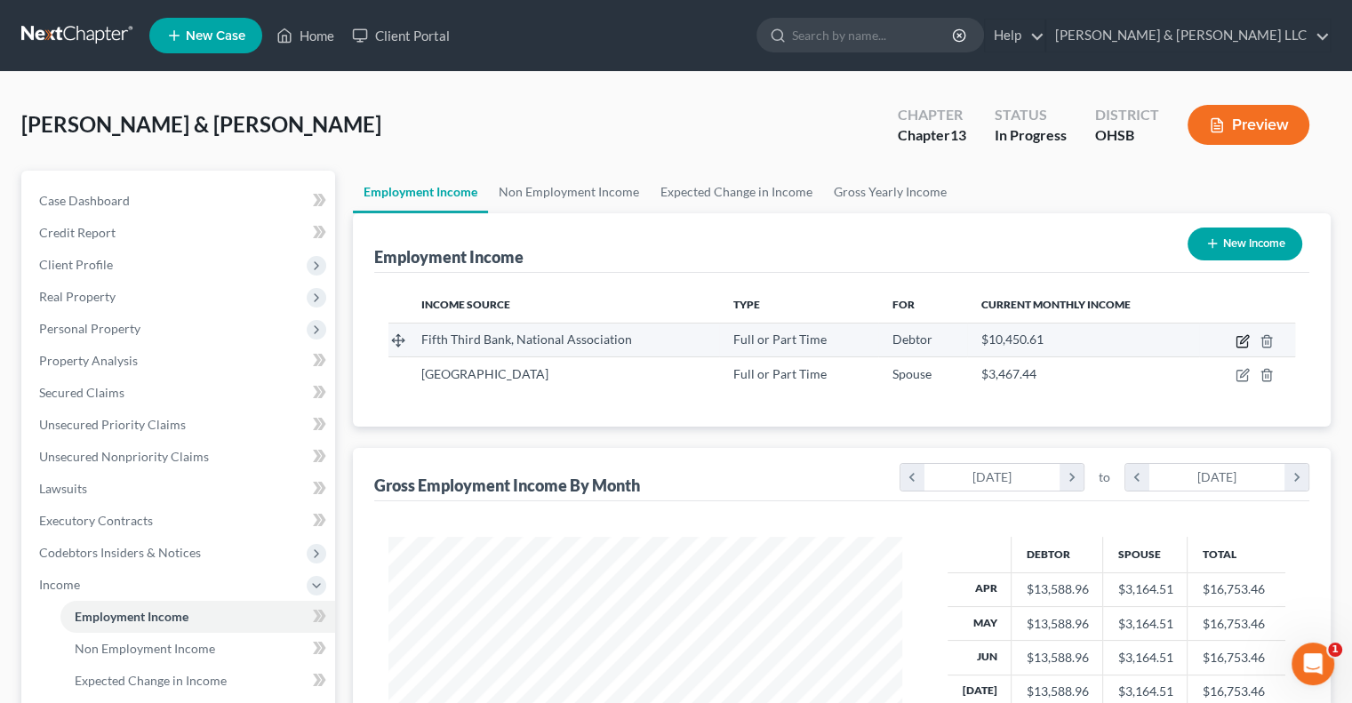
click at [1243, 334] on icon "button" at bounding box center [1242, 341] width 14 height 14
select select "0"
select select "36"
select select "2"
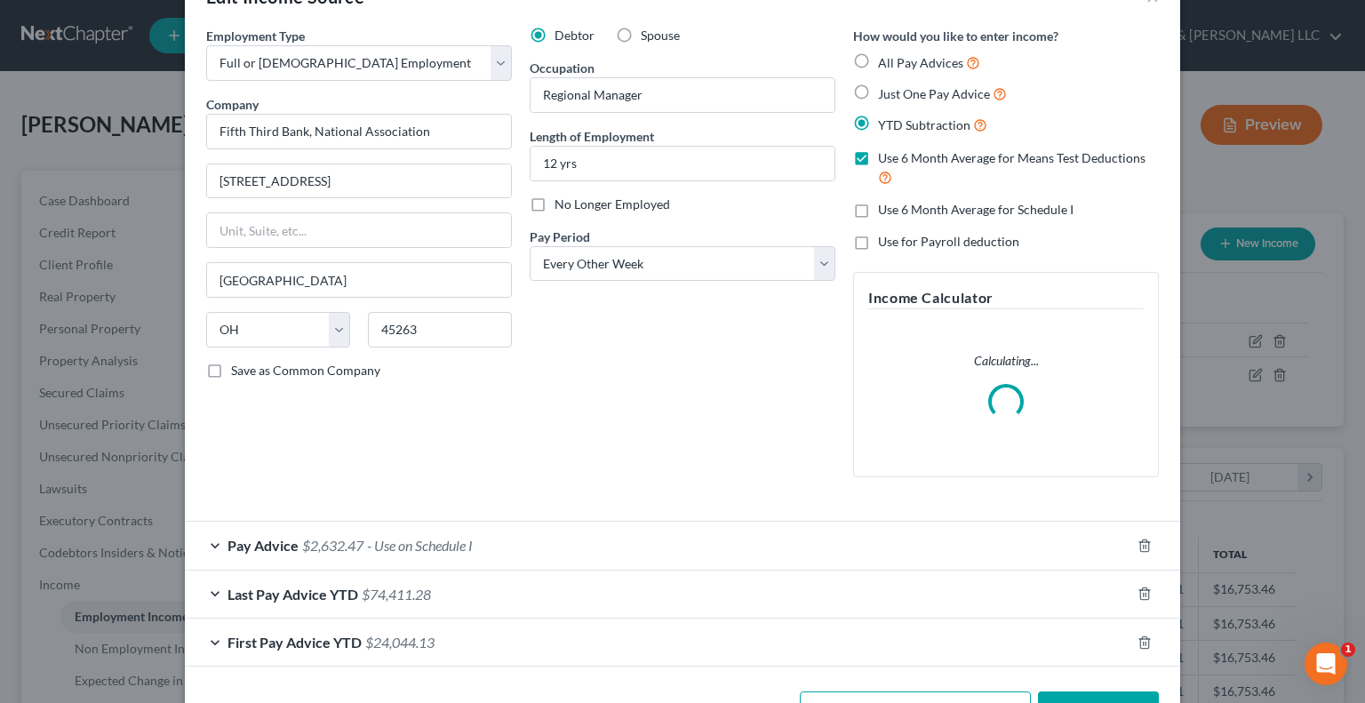
scroll to position [115, 0]
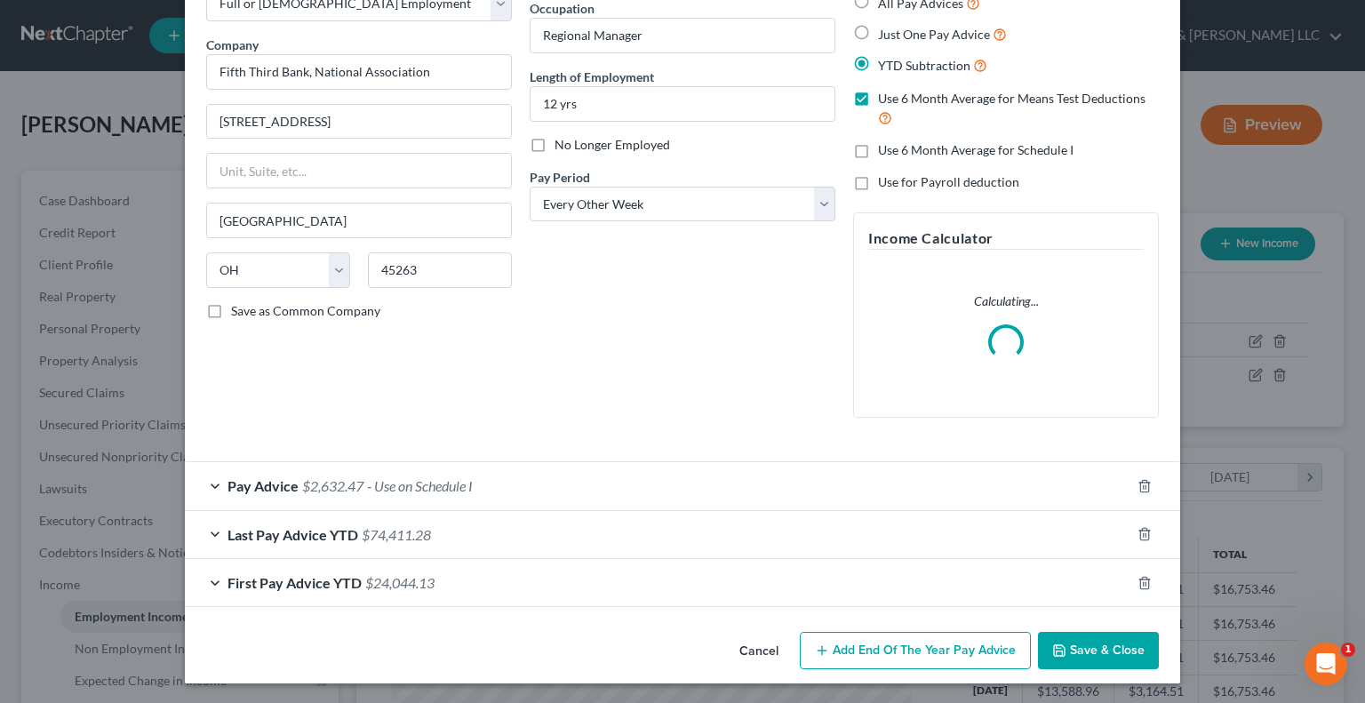
click at [253, 532] on span "Last Pay Advice YTD" at bounding box center [293, 534] width 131 height 17
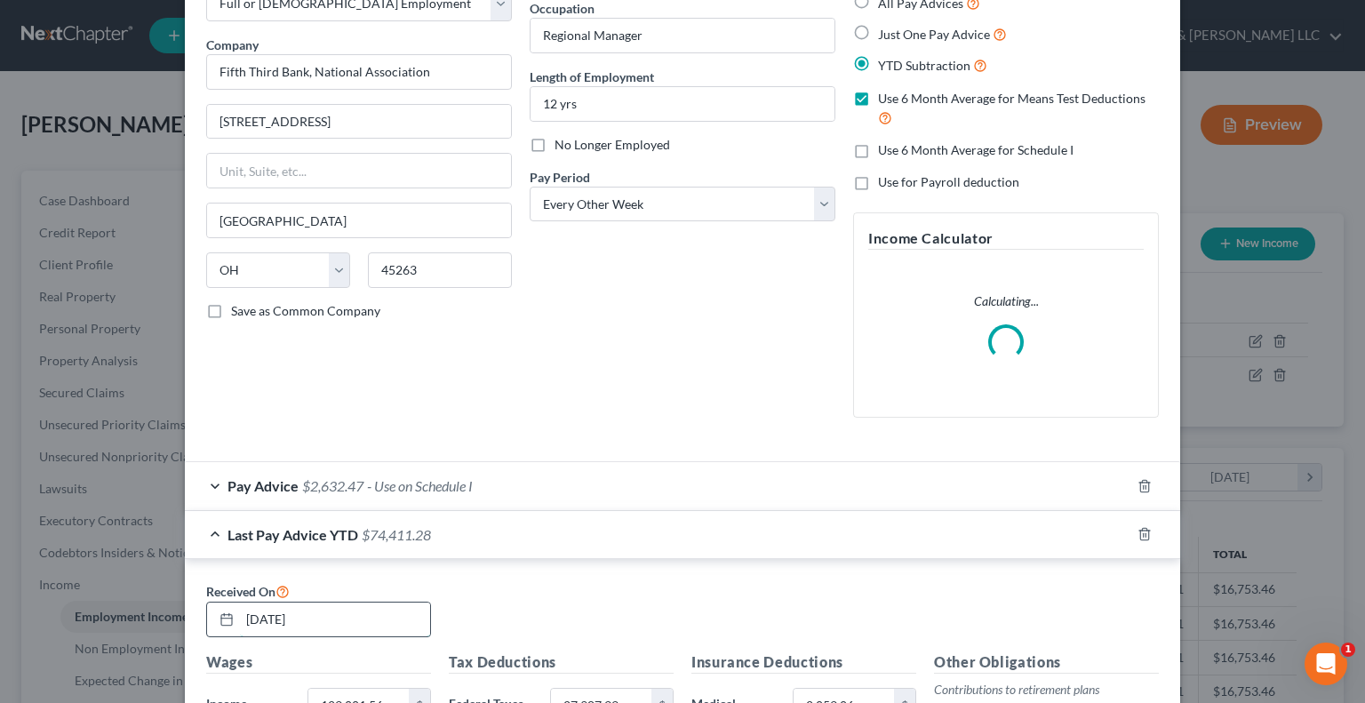
drag, startPoint x: 241, startPoint y: 620, endPoint x: 274, endPoint y: 620, distance: 32.9
click at [274, 620] on input "08/29/2025" at bounding box center [335, 620] width 190 height 34
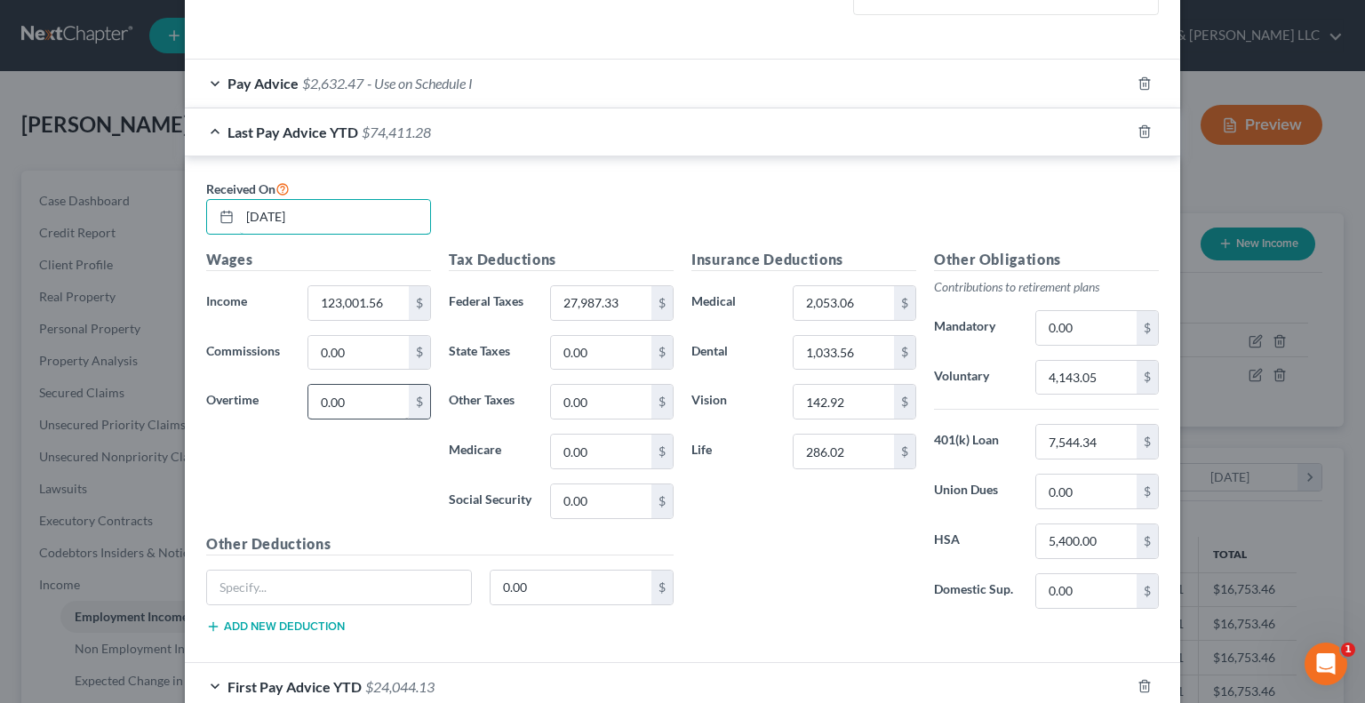
scroll to position [669, 0]
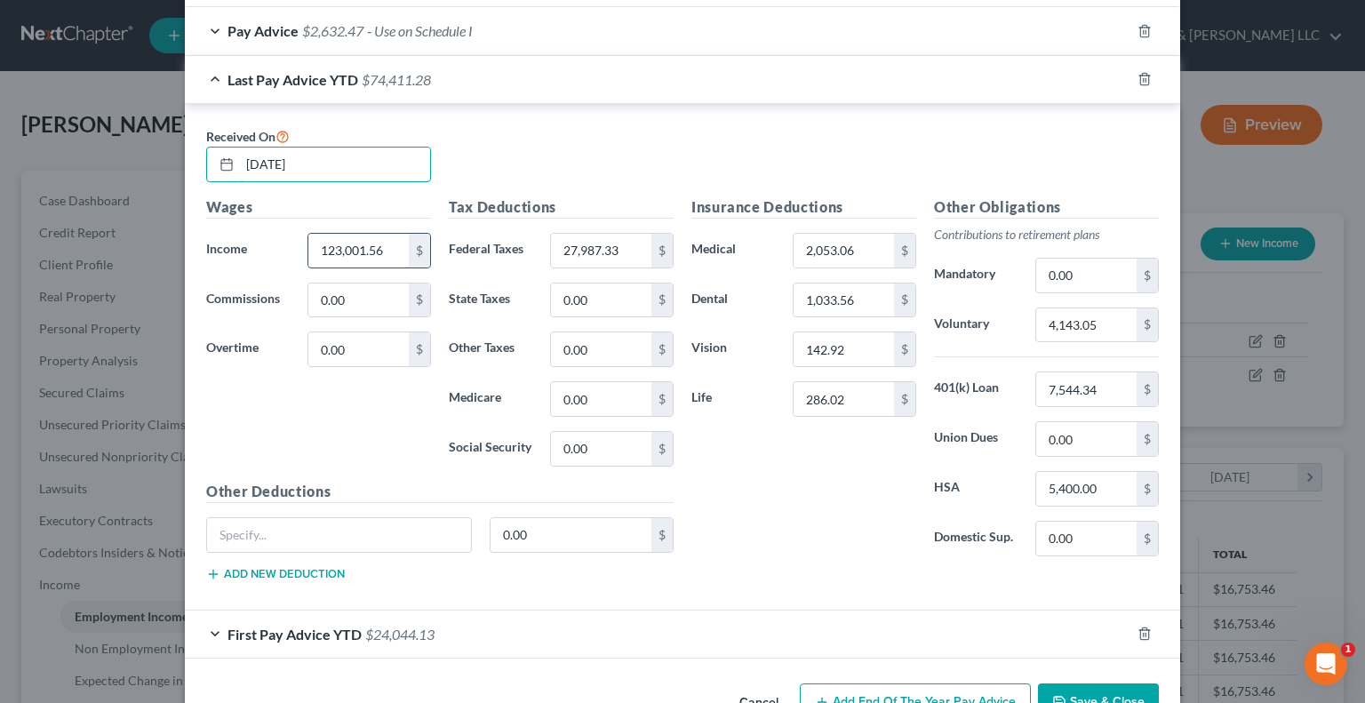
type input "09/26/2025"
click at [388, 248] on input "123,001.56" at bounding box center [358, 251] width 100 height 34
type input "132,648.30"
click at [635, 246] on input "27,987.33" at bounding box center [601, 251] width 100 height 34
type input "29,662.16"
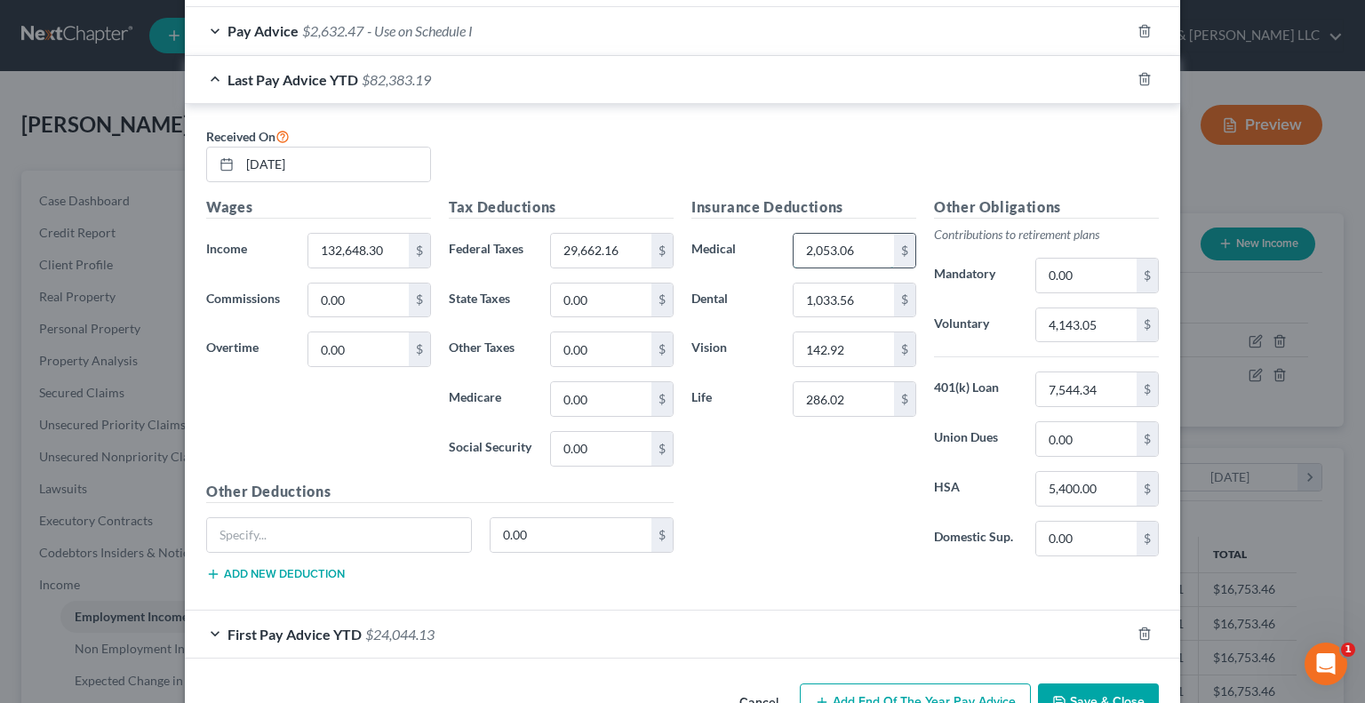
click at [858, 248] on input "2,053.06" at bounding box center [844, 251] width 100 height 34
click at [869, 249] on input "2,053.06" at bounding box center [844, 251] width 100 height 34
drag, startPoint x: 869, startPoint y: 249, endPoint x: 732, endPoint y: 271, distance: 138.7
click at [732, 271] on div "Insurance Deductions Medical 2,053.06 $ Dental 1,033.56 $ Vision 142.92 $ Life …" at bounding box center [804, 383] width 243 height 374
type input "6,154.40"
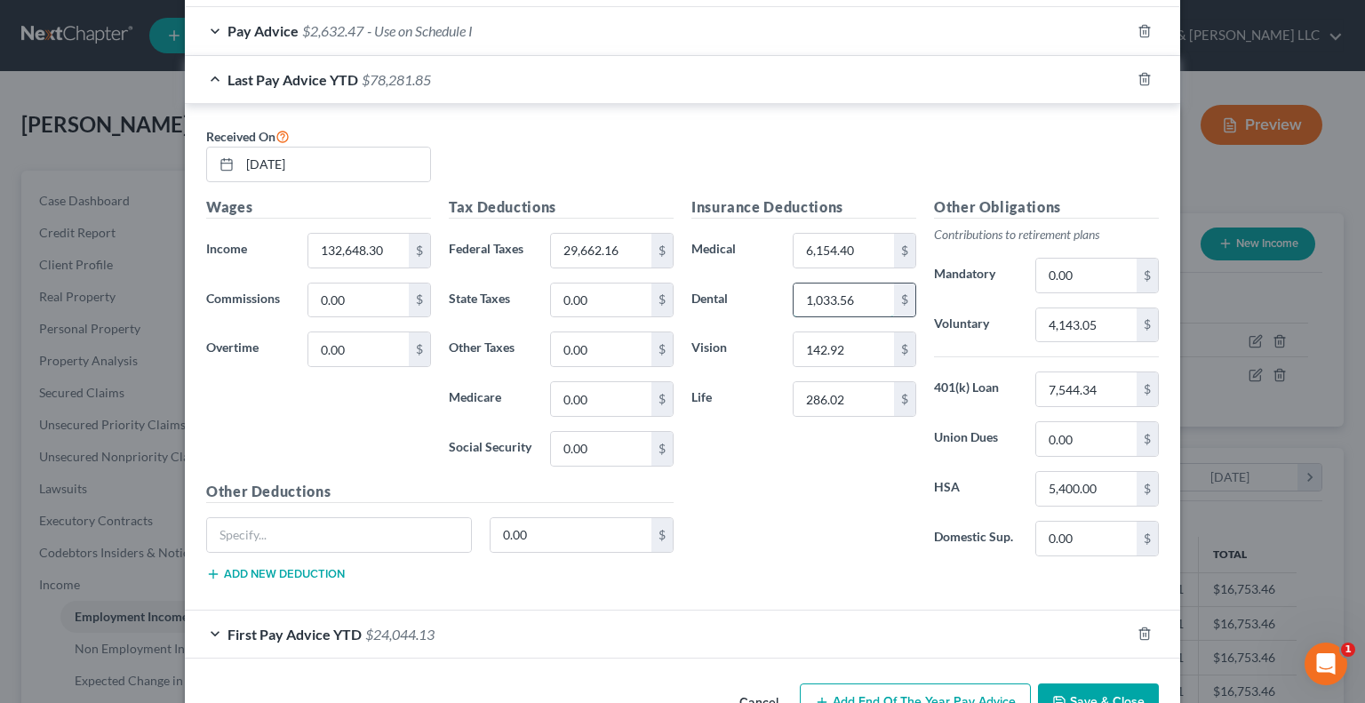
click at [867, 291] on input "1,033.56" at bounding box center [844, 301] width 100 height 34
type input "1,148.40"
click at [859, 333] on input "142.92" at bounding box center [844, 349] width 100 height 34
type input "158.80"
click at [1106, 483] on input "5,400.00" at bounding box center [1086, 489] width 100 height 34
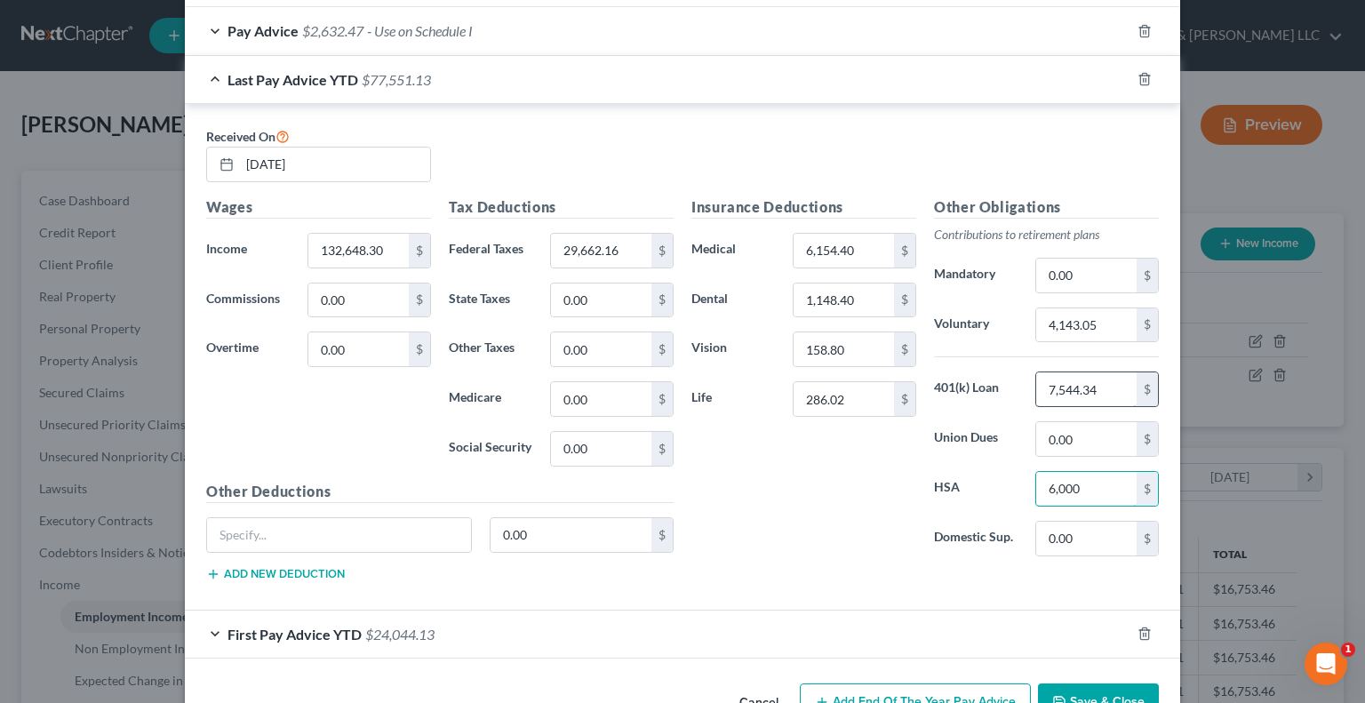
type input "6,000"
click at [1113, 386] on input "7,544.34" at bounding box center [1086, 389] width 100 height 34
type input "8,382.60"
click at [1104, 318] on input "4,143.05" at bounding box center [1086, 325] width 100 height 34
type input "4,523.75"
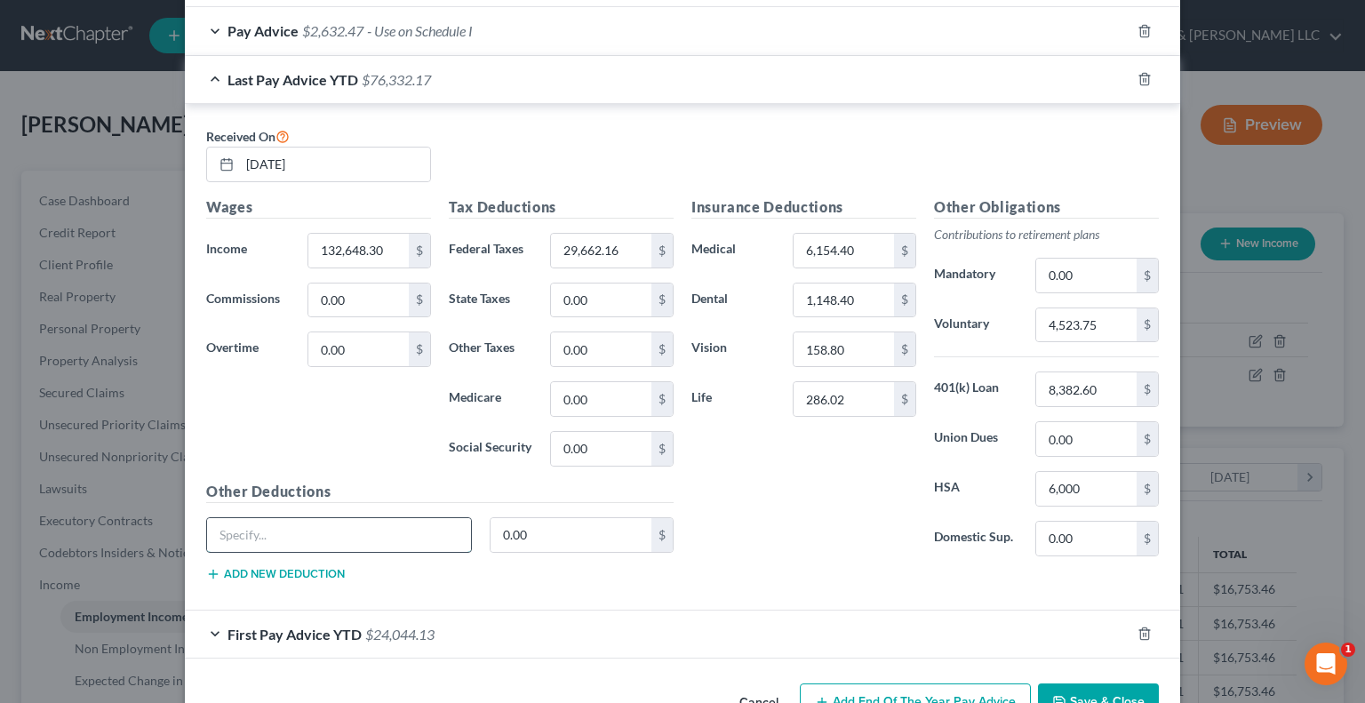
click at [412, 531] on input "text" at bounding box center [339, 535] width 264 height 34
type input "United Way"
type input "40"
click at [316, 571] on button "Add new deduction" at bounding box center [275, 574] width 139 height 14
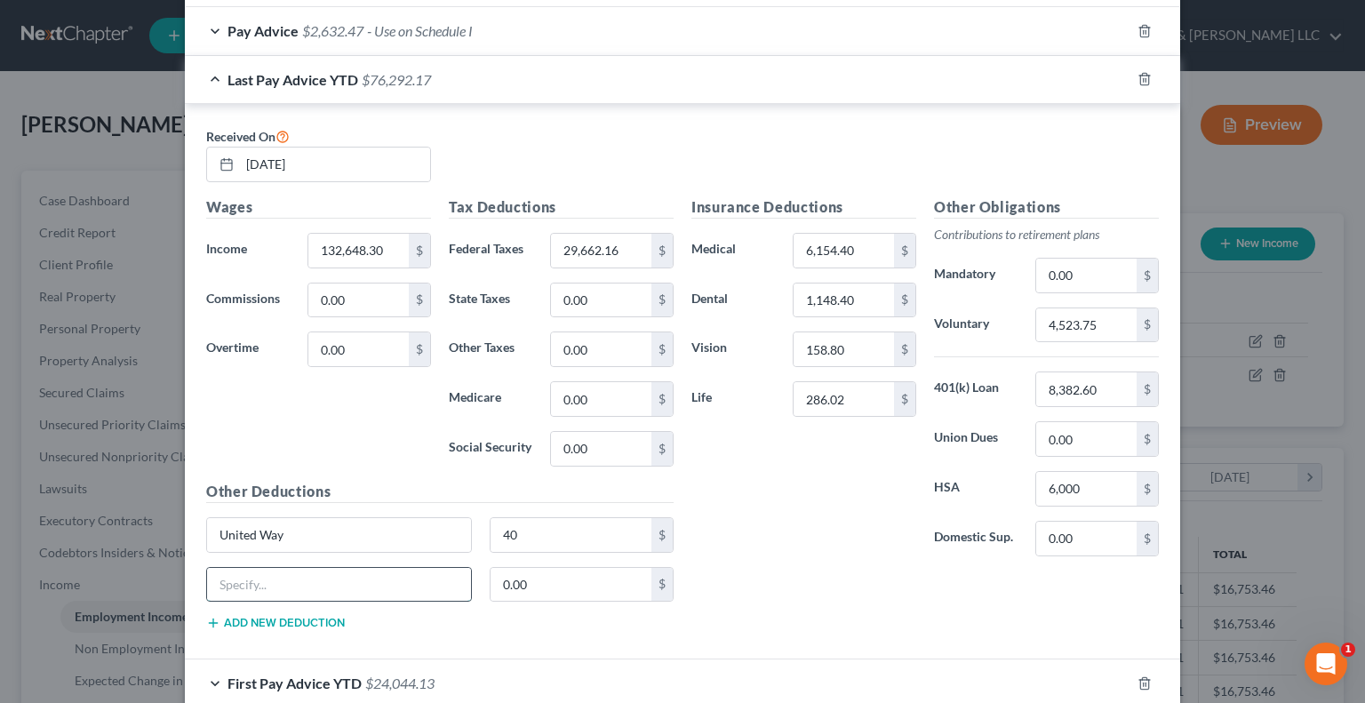
click at [316, 571] on input "text" at bounding box center [339, 585] width 264 height 34
type input "Disability"
click at [595, 587] on input "358." at bounding box center [572, 585] width 162 height 34
type input "358.20"
click at [856, 397] on input "286.02" at bounding box center [844, 399] width 100 height 34
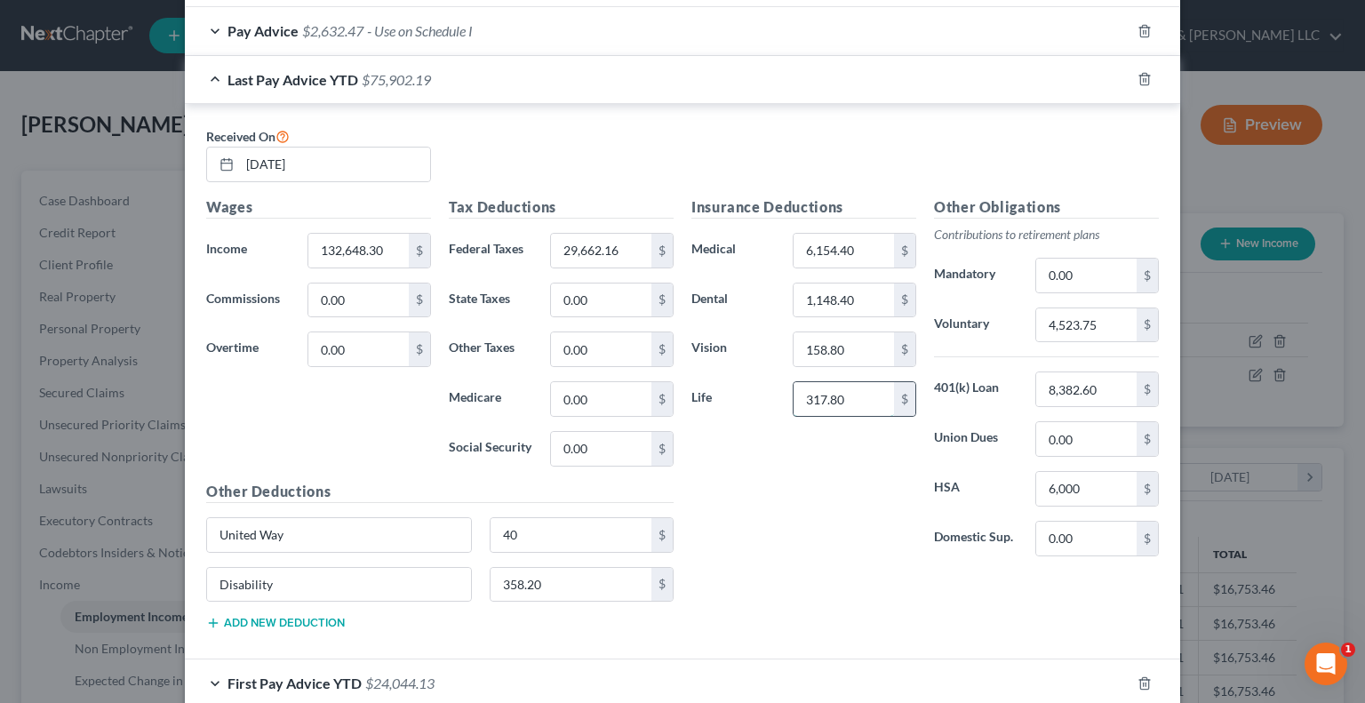
scroll to position [758, 0]
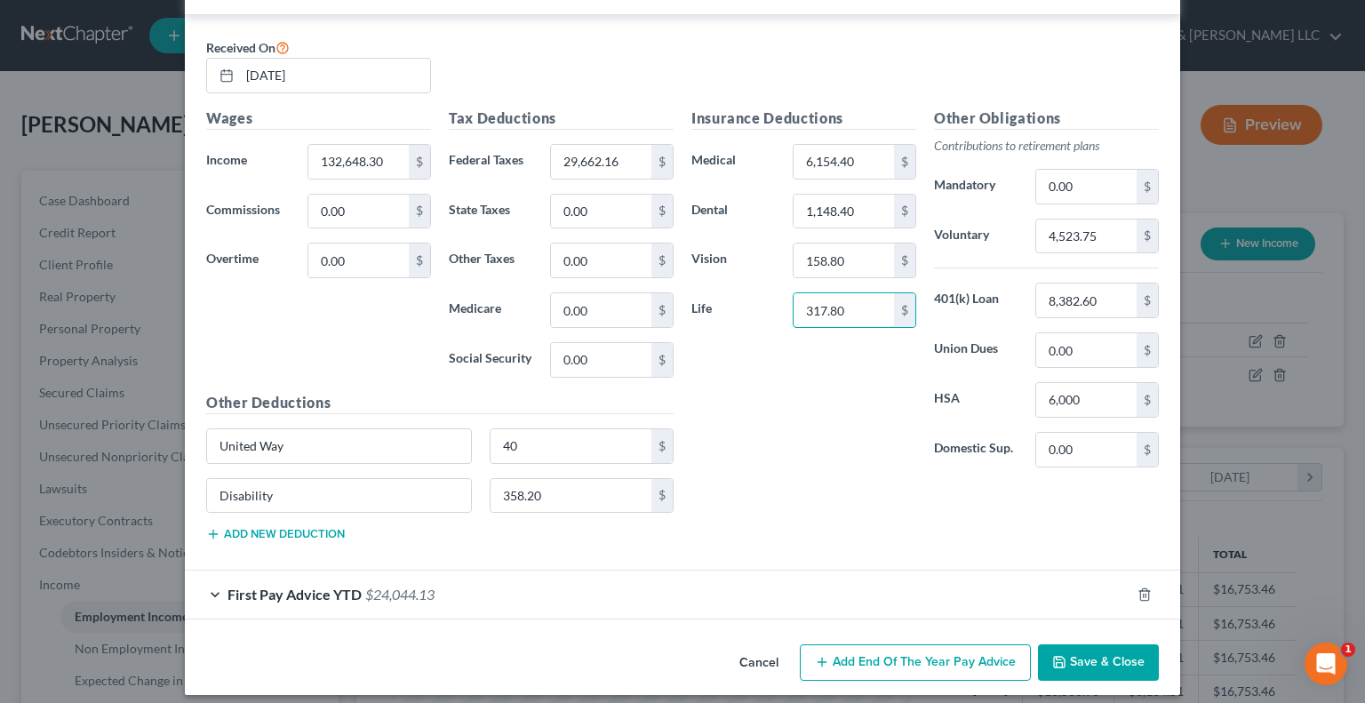
type input "317.80"
click at [325, 588] on span "First Pay Advice YTD" at bounding box center [295, 594] width 134 height 17
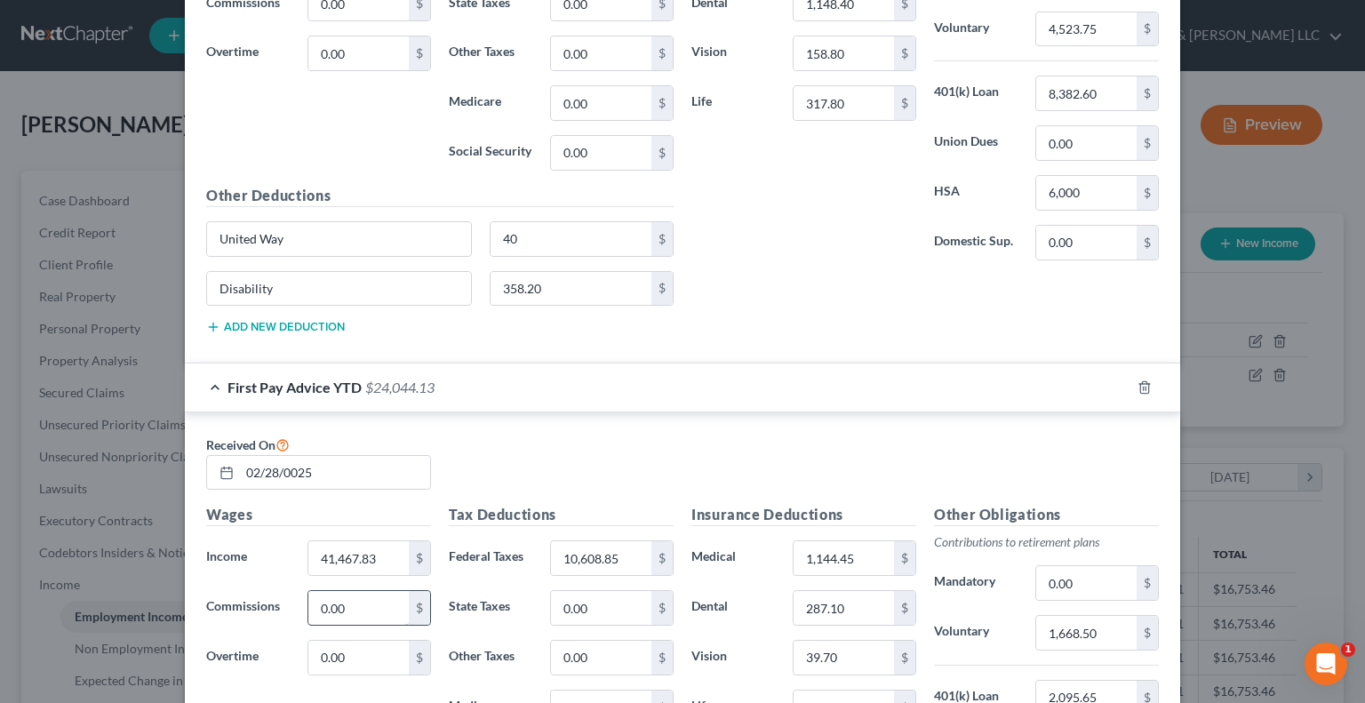
scroll to position [1025, 0]
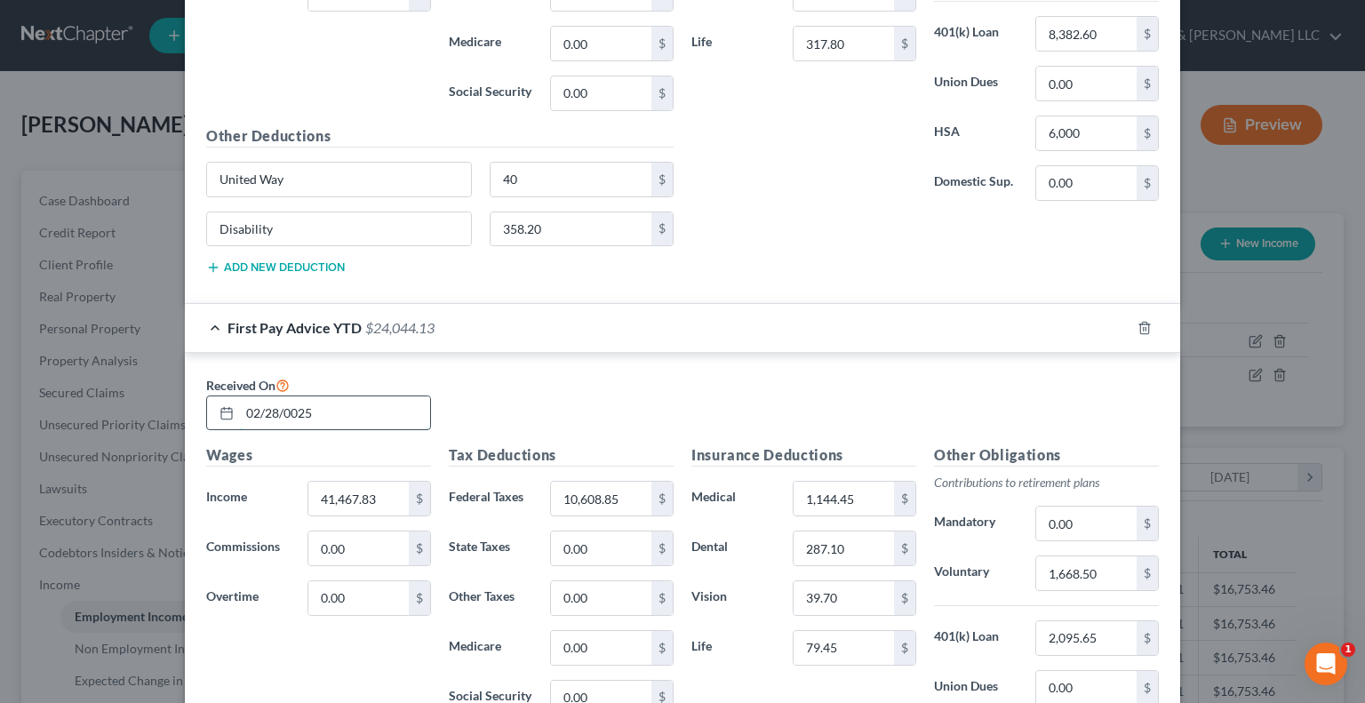
drag, startPoint x: 242, startPoint y: 407, endPoint x: 255, endPoint y: 405, distance: 13.4
click at [255, 405] on input "02/28/0025" at bounding box center [335, 413] width 190 height 34
type input "03/28/0025"
click at [388, 482] on input "41,467.83" at bounding box center [358, 499] width 100 height 34
type input "69,944.55"
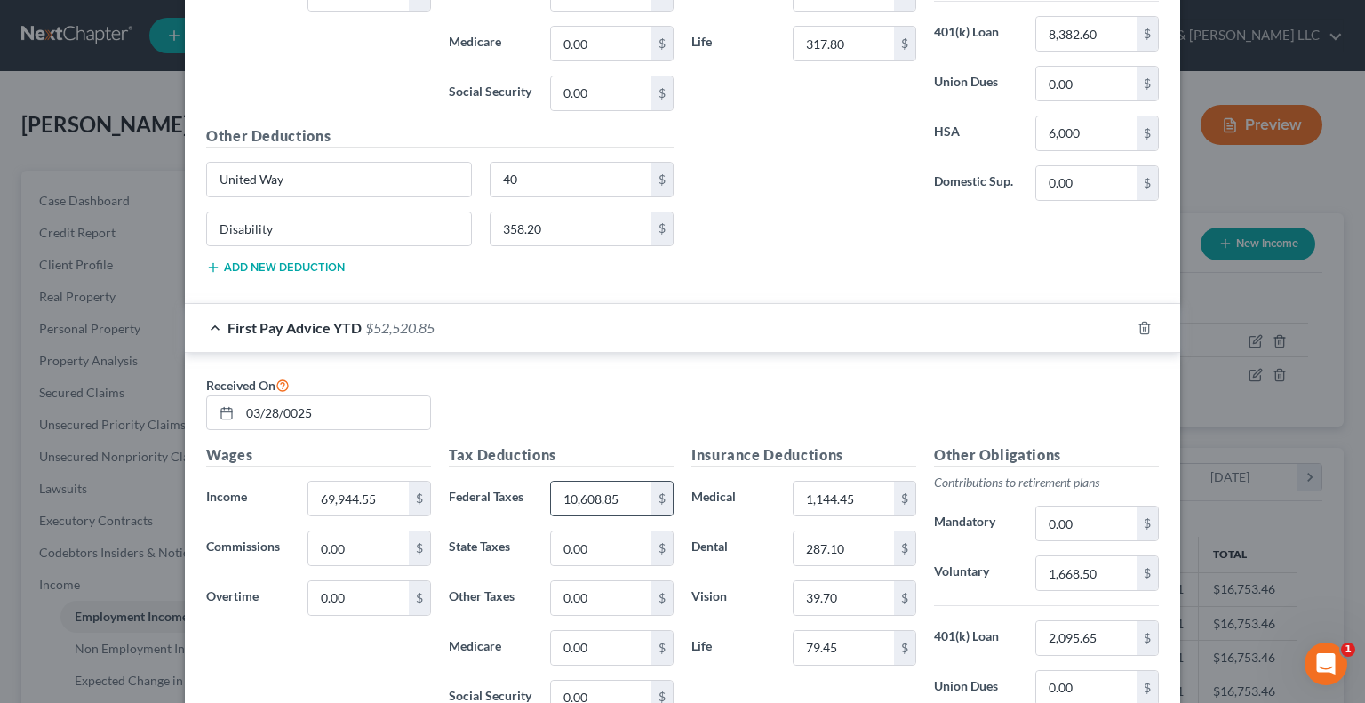
click at [624, 486] on input "10,608.85" at bounding box center [601, 499] width 100 height 34
type input "18,775.84"
click at [863, 498] on input "1,144.45" at bounding box center [844, 499] width 100 height 34
click at [875, 484] on input "1,144.45" at bounding box center [844, 499] width 100 height 34
type input "1,790.04"
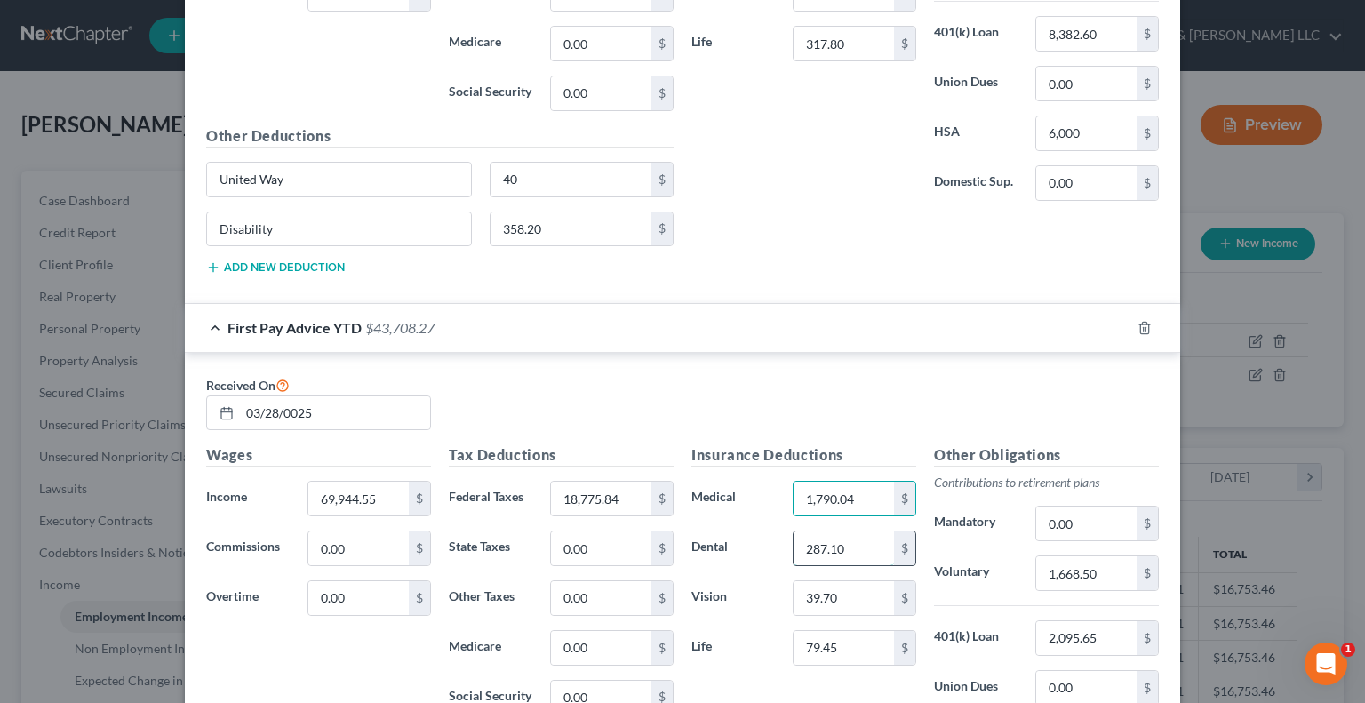
click at [848, 543] on input "287.10" at bounding box center [844, 549] width 100 height 34
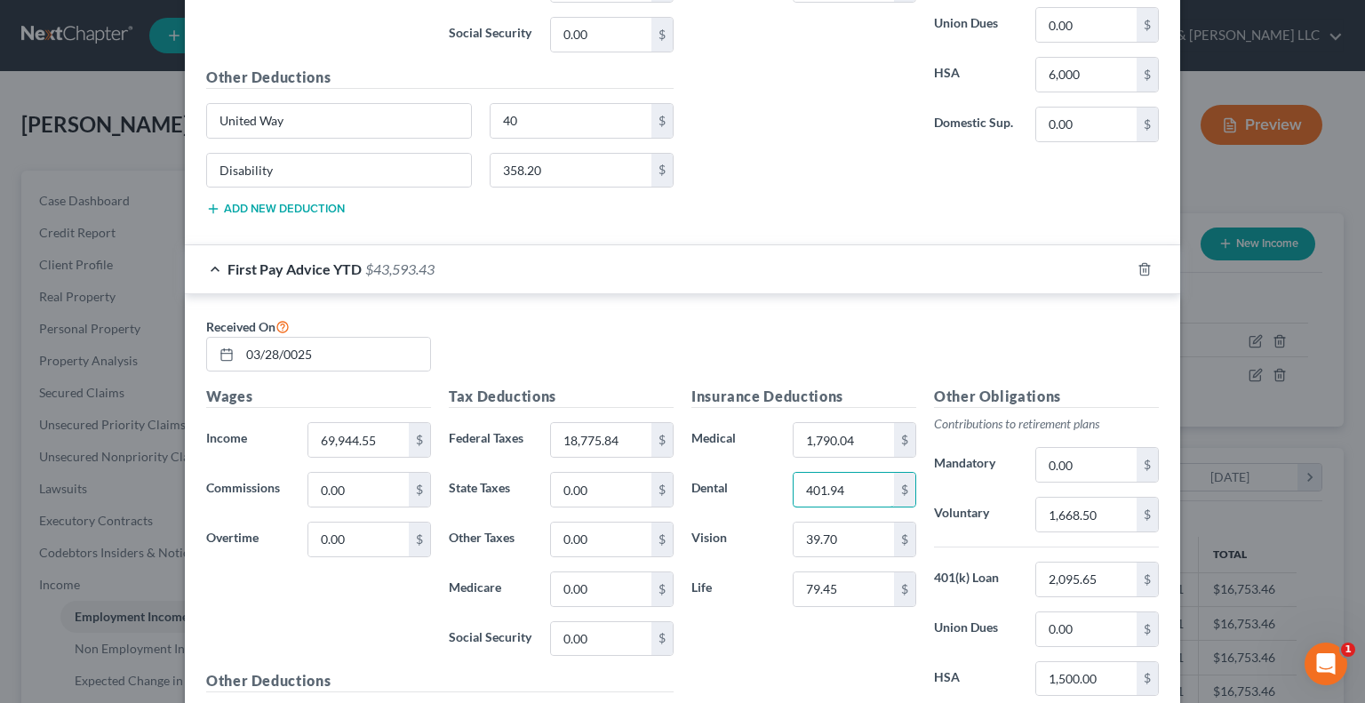
scroll to position [1114, 0]
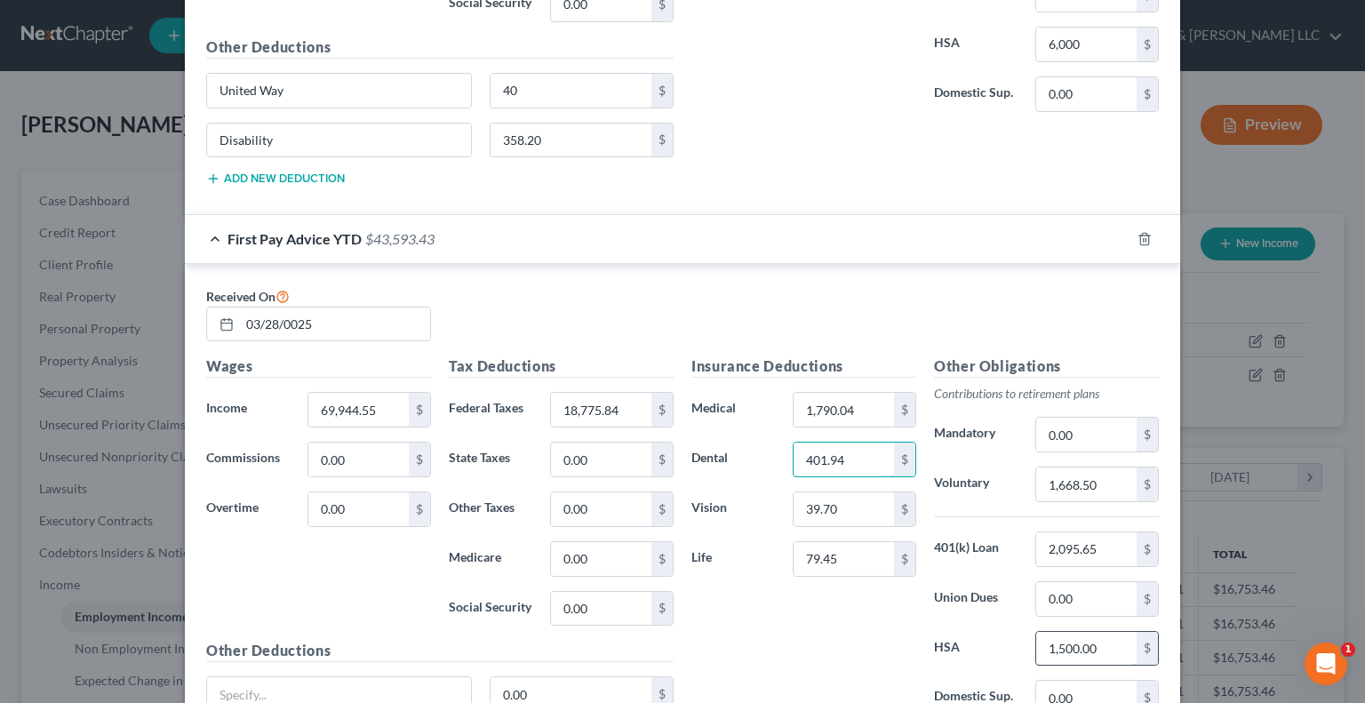
type input "401.94"
click at [1114, 633] on input "1,500.00" at bounding box center [1086, 649] width 100 height 34
type input "2,100"
click at [864, 505] on input "39.70" at bounding box center [844, 509] width 100 height 34
type input "55.58"
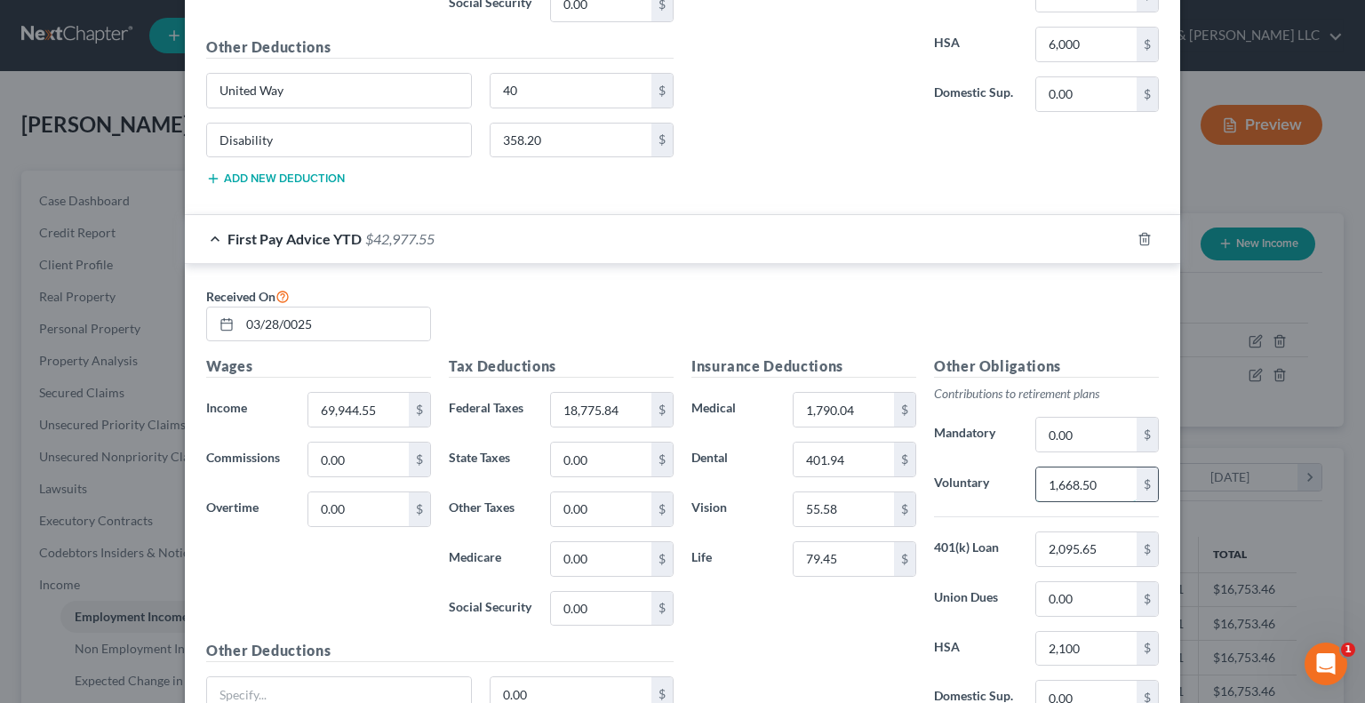
click at [1109, 475] on input "1,668.50" at bounding box center [1086, 485] width 100 height 34
type input "2,049.20"
click at [1104, 549] on input "2,095.65" at bounding box center [1086, 549] width 100 height 34
type input "2,933.91"
click at [841, 550] on input "79.45" at bounding box center [844, 559] width 100 height 34
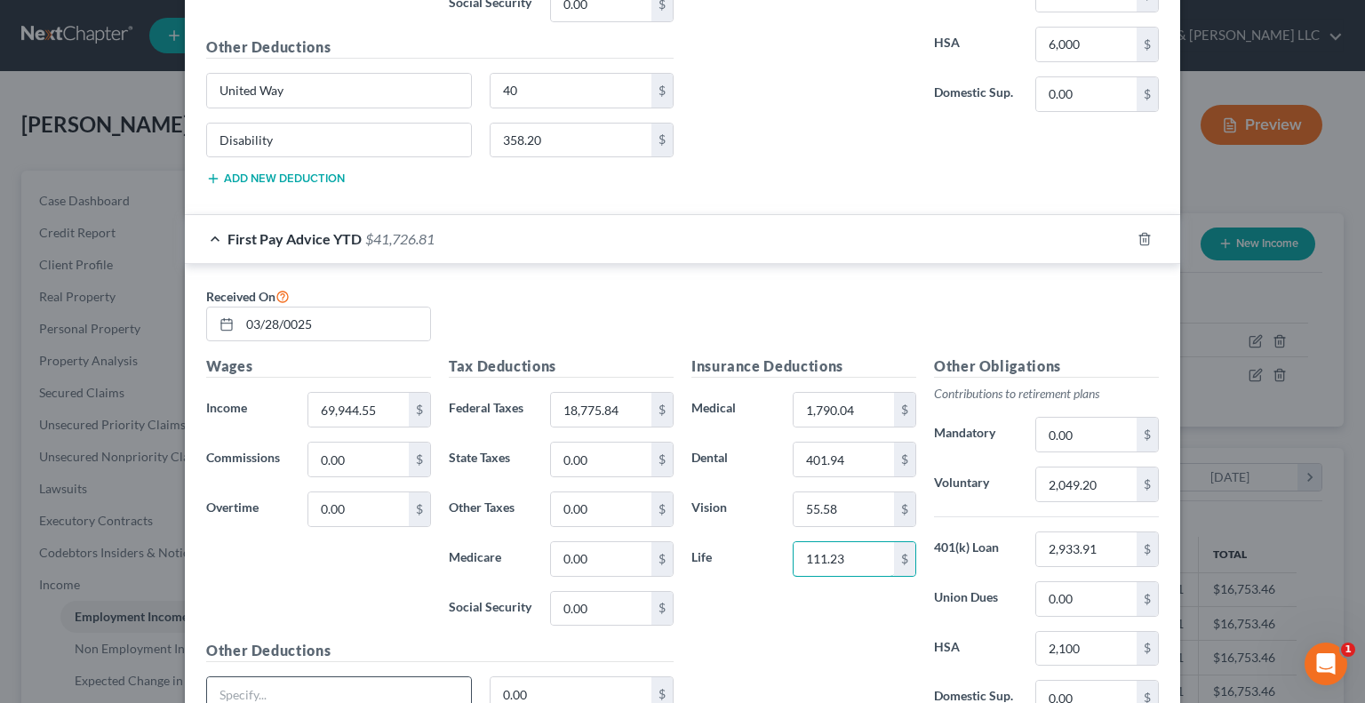
type input "111.23"
click at [268, 691] on input "text" at bounding box center [339, 694] width 264 height 34
type input "United Way"
type input "14"
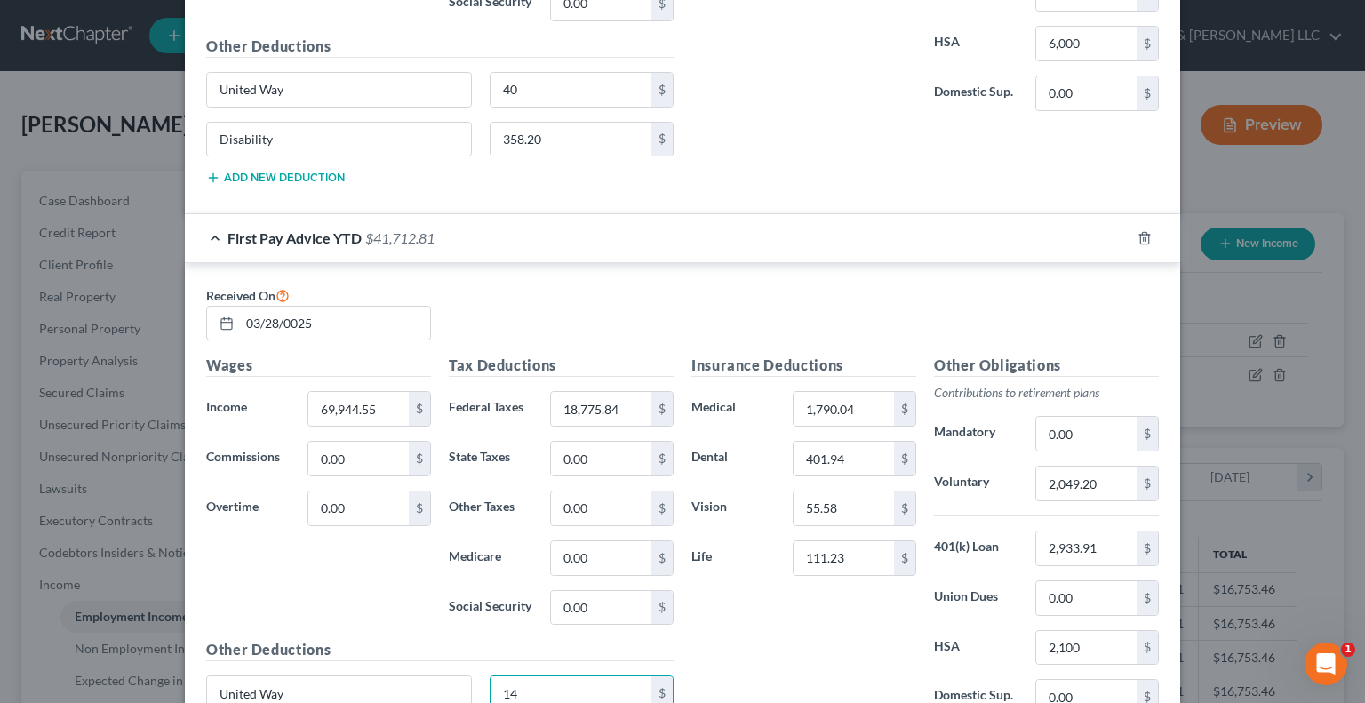
scroll to position [1269, 0]
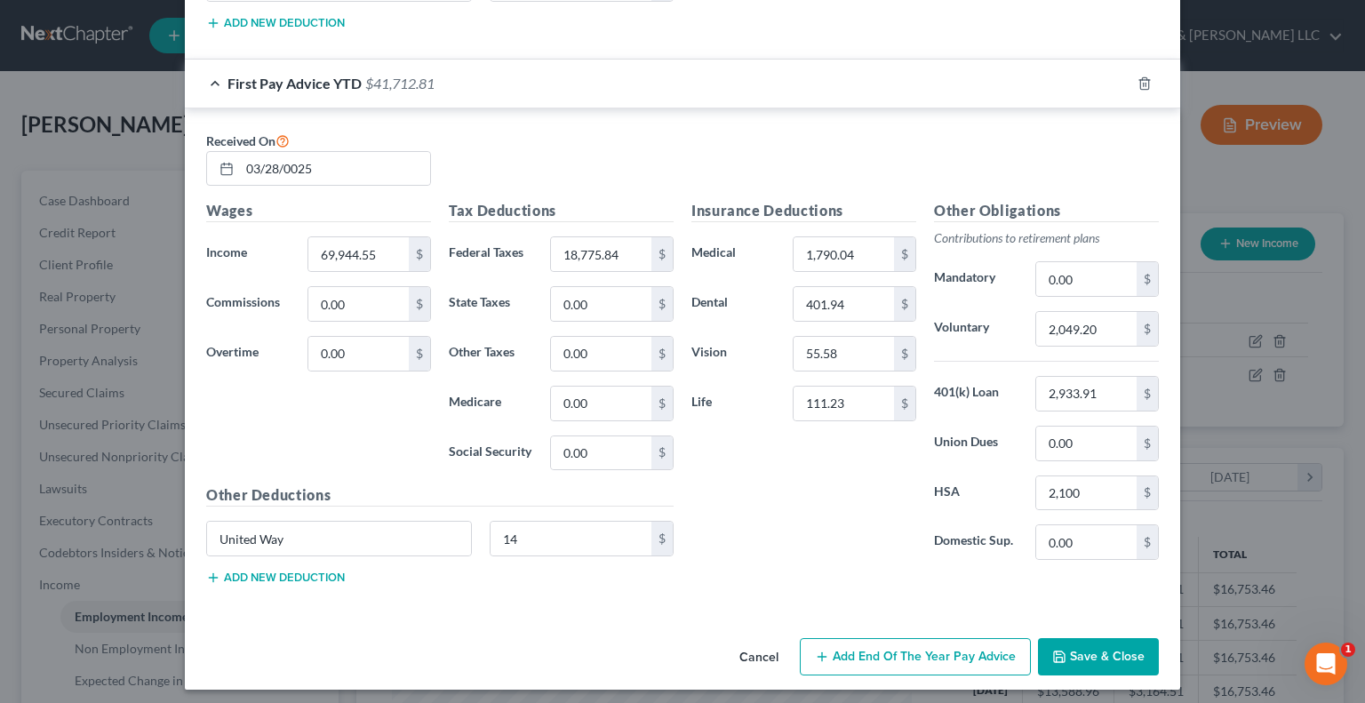
click at [245, 575] on button "Add new deduction" at bounding box center [275, 578] width 139 height 14
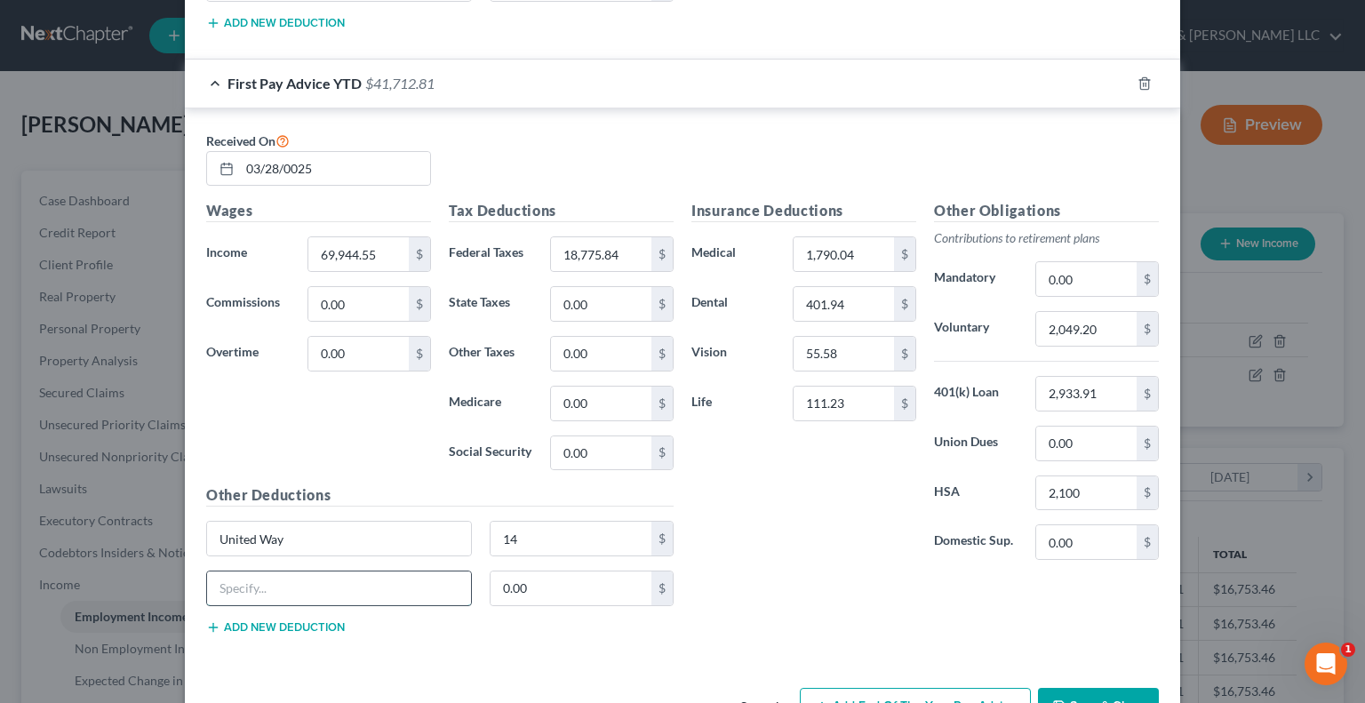
click at [270, 571] on input "text" at bounding box center [339, 588] width 264 height 34
type input "Disability"
click at [548, 579] on input "0.00" at bounding box center [572, 588] width 162 height 34
drag, startPoint x: 548, startPoint y: 579, endPoint x: 479, endPoint y: 575, distance: 68.5
click at [481, 575] on div "0.00 $" at bounding box center [582, 589] width 203 height 36
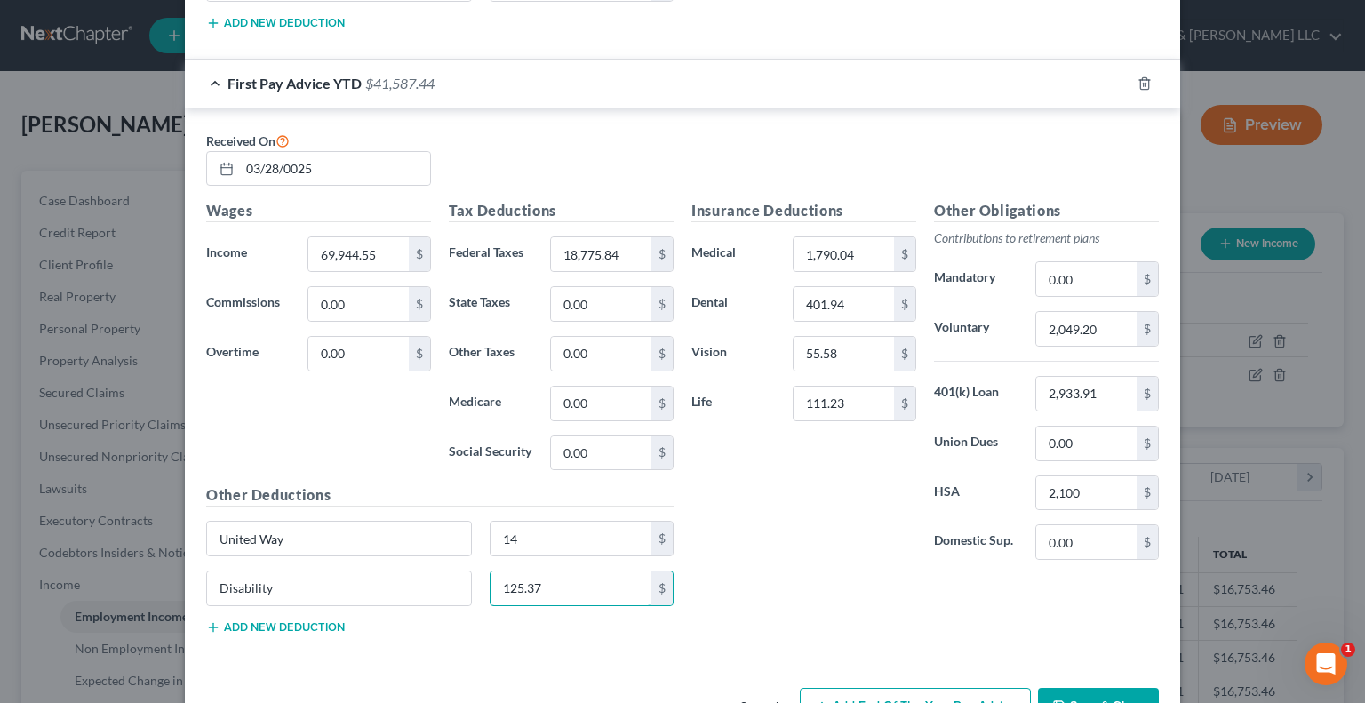
type input "125.37"
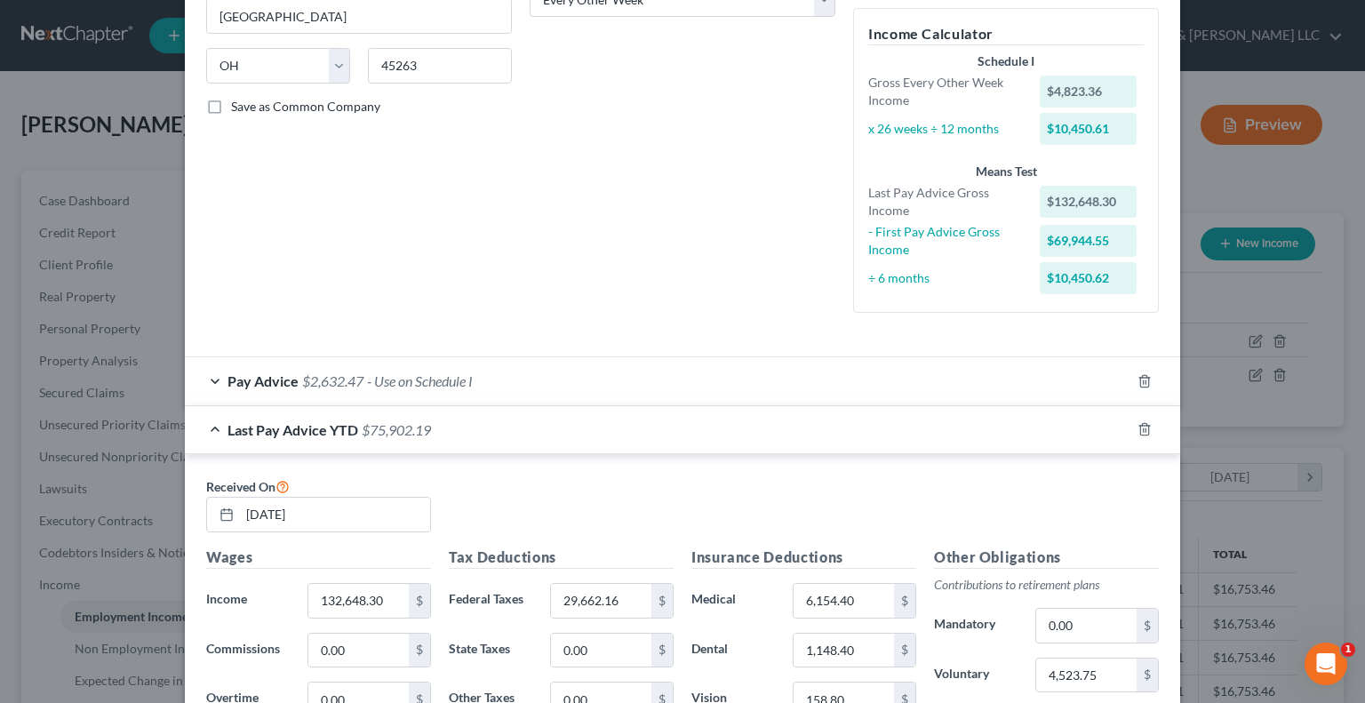
scroll to position [292, 0]
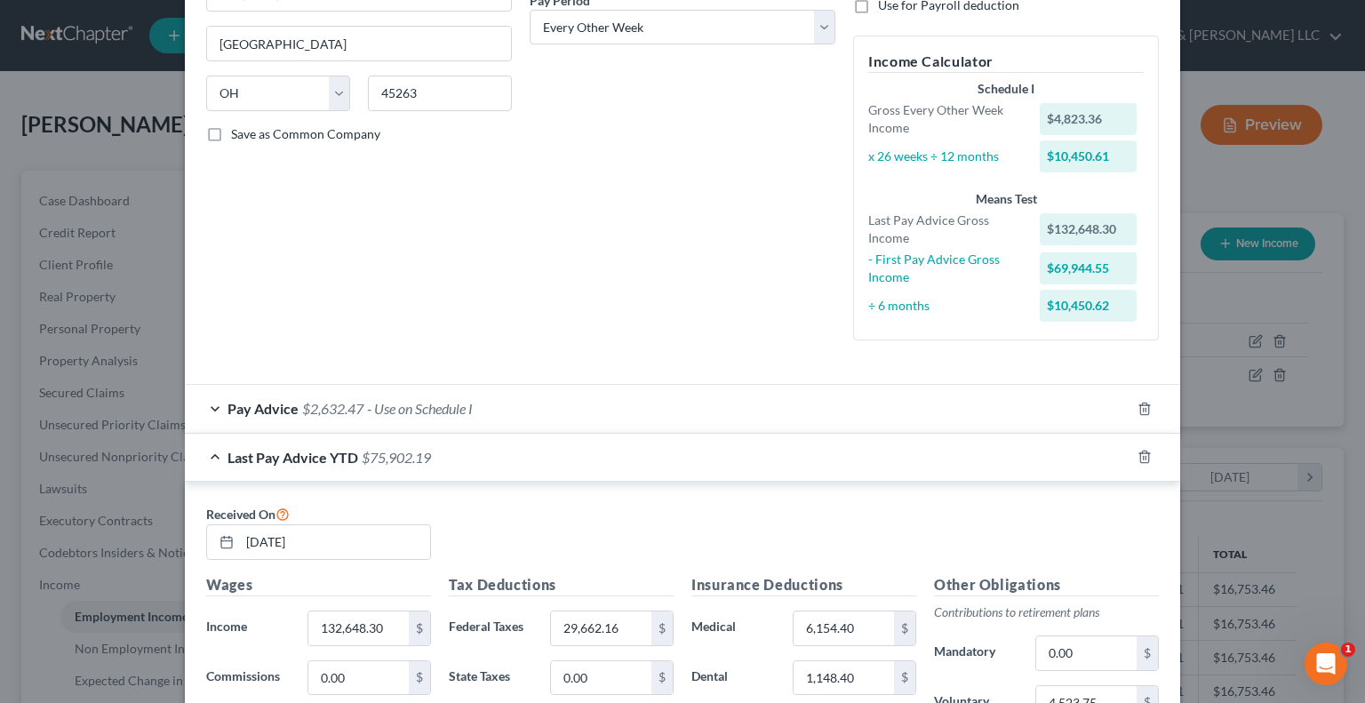
click at [275, 404] on span "Pay Advice" at bounding box center [263, 408] width 71 height 17
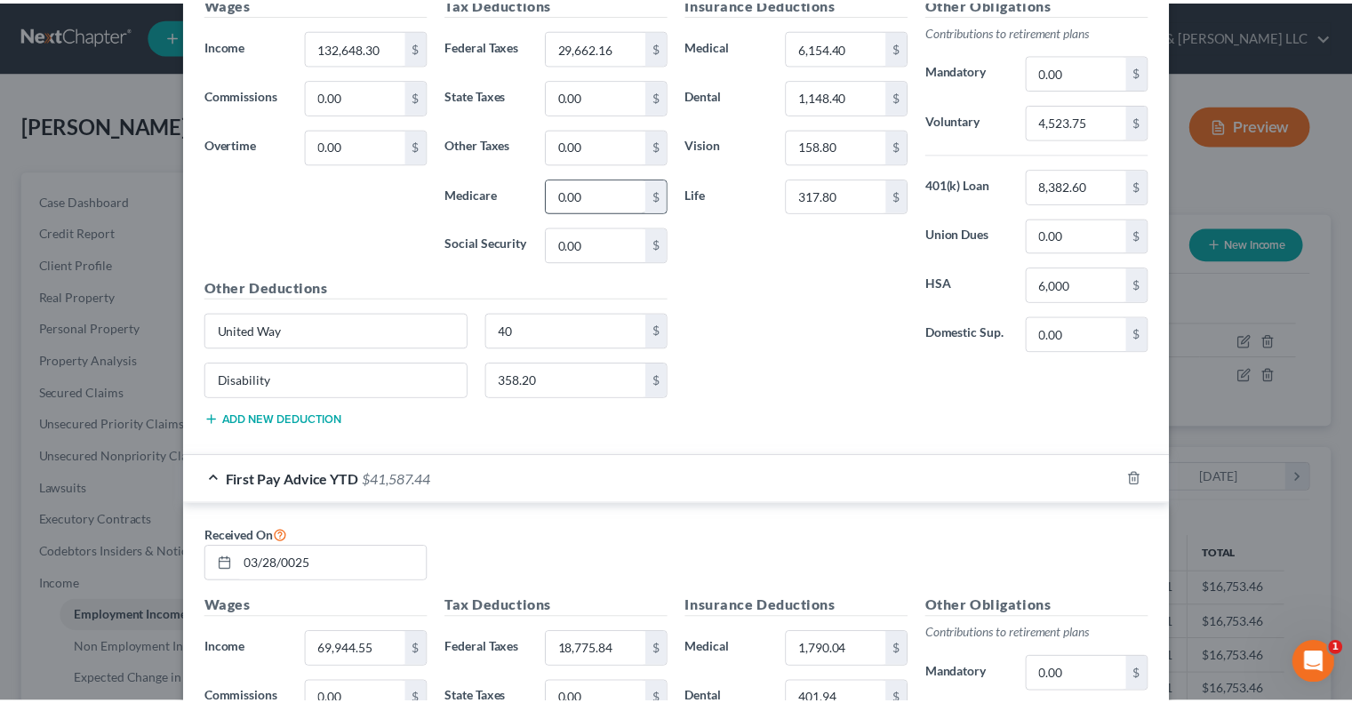
scroll to position [1801, 0]
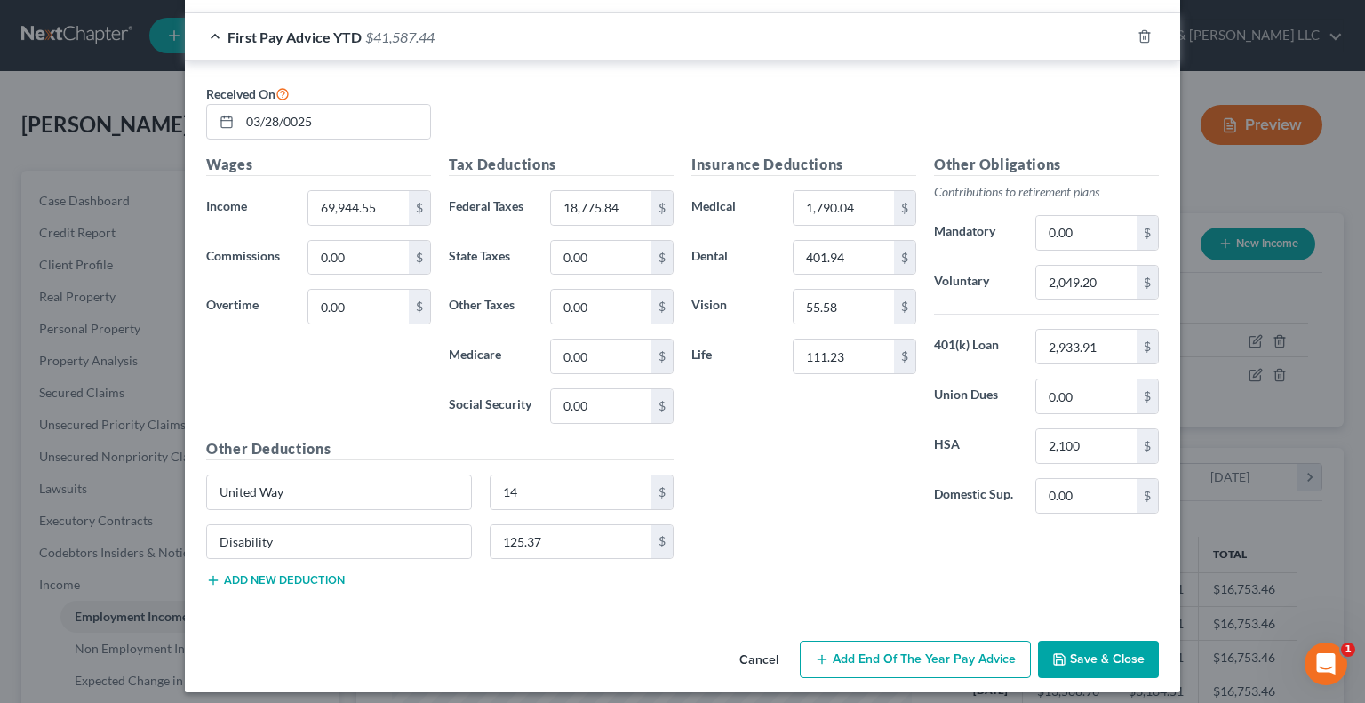
click at [1079, 646] on button "Save & Close" at bounding box center [1098, 659] width 121 height 37
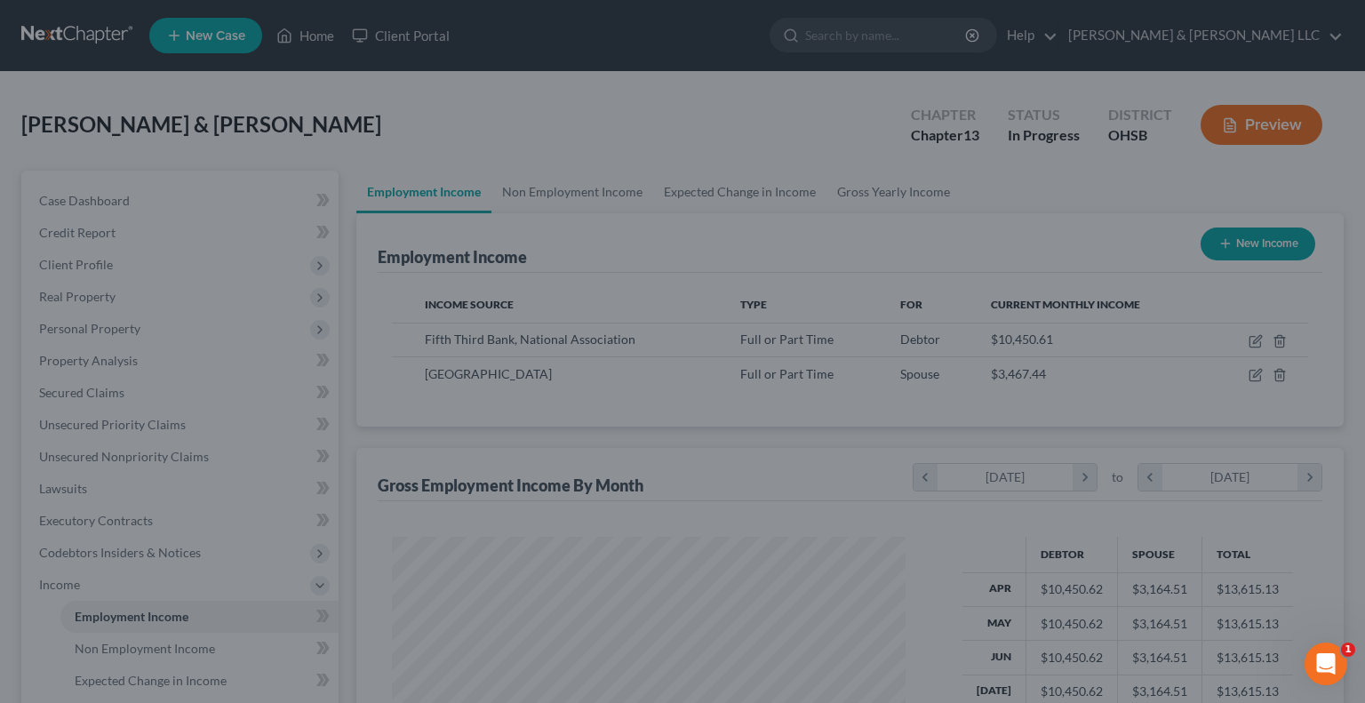
scroll to position [888482, 888249]
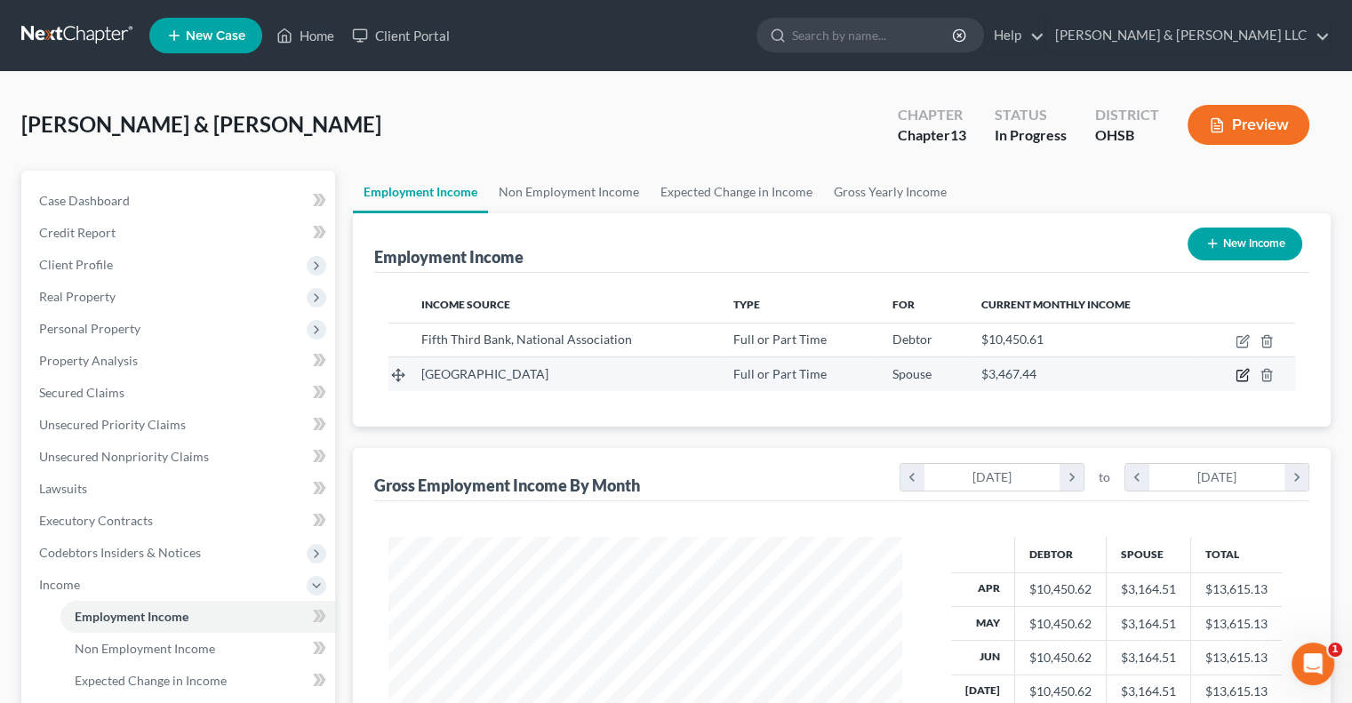
click at [1238, 379] on icon "button" at bounding box center [1242, 375] width 14 height 14
select select "0"
select select "36"
select select "1"
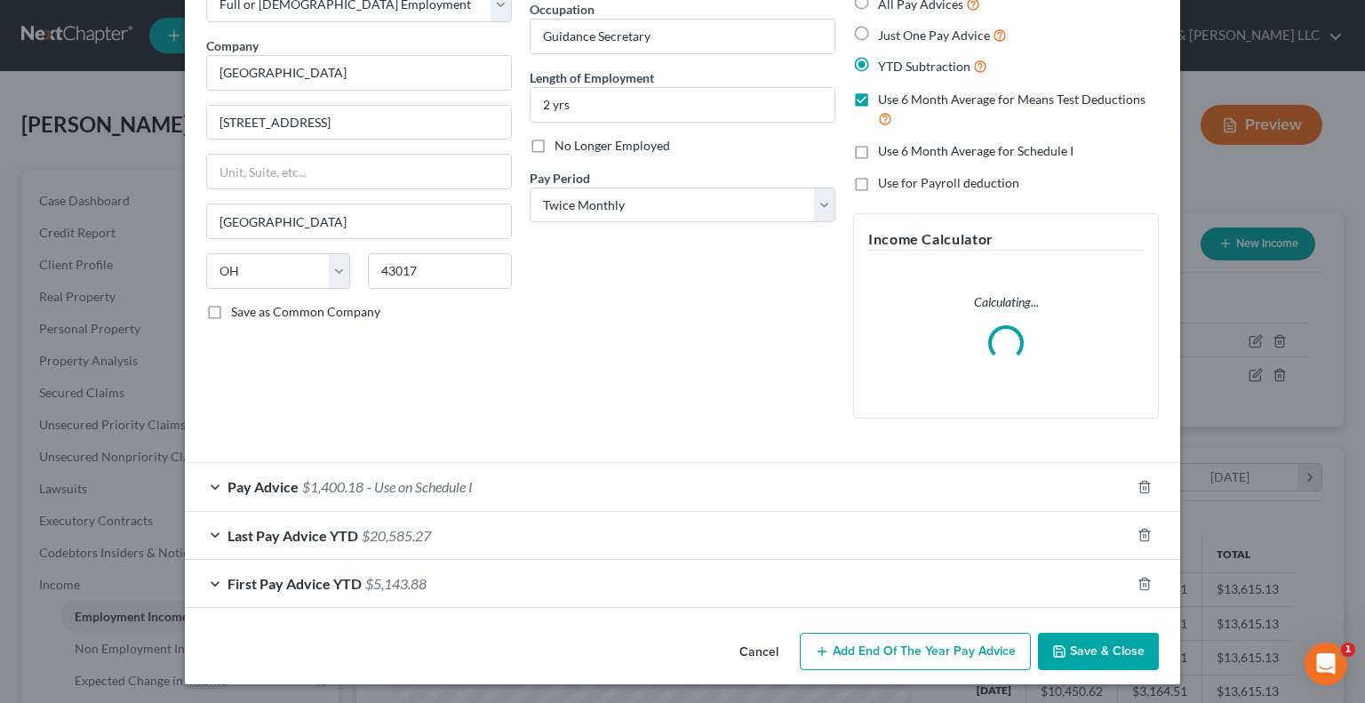
scroll to position [115, 0]
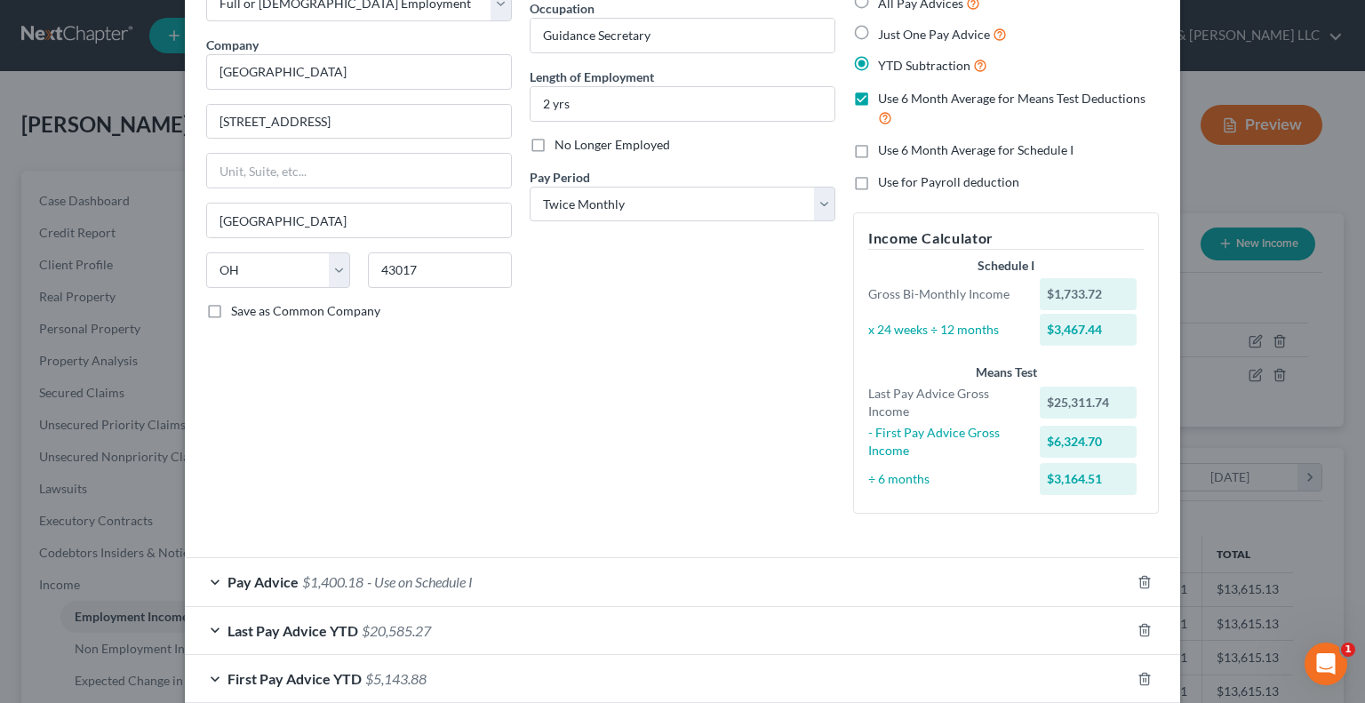
click at [274, 588] on div "Pay Advice $1,400.18 - Use on Schedule I Wages Income * 1,733.72 $ Commissions …" at bounding box center [682, 630] width 995 height 146
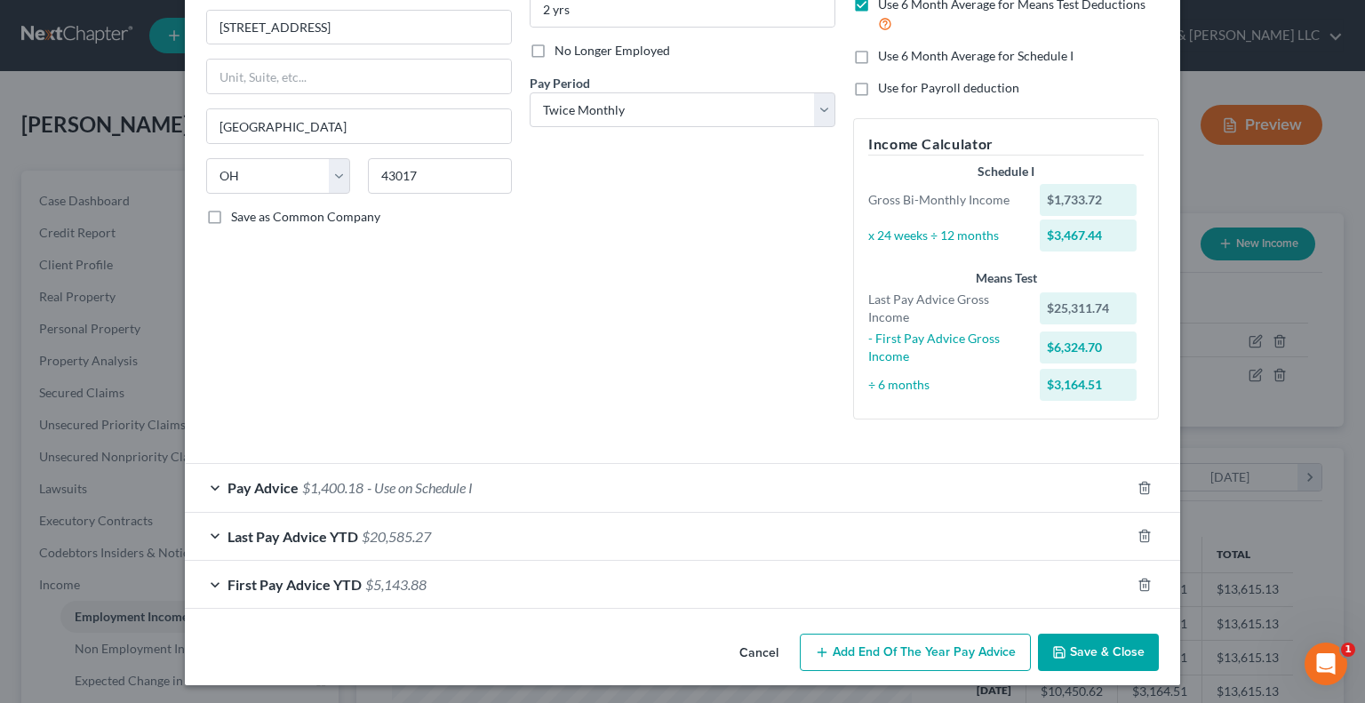
scroll to position [211, 0]
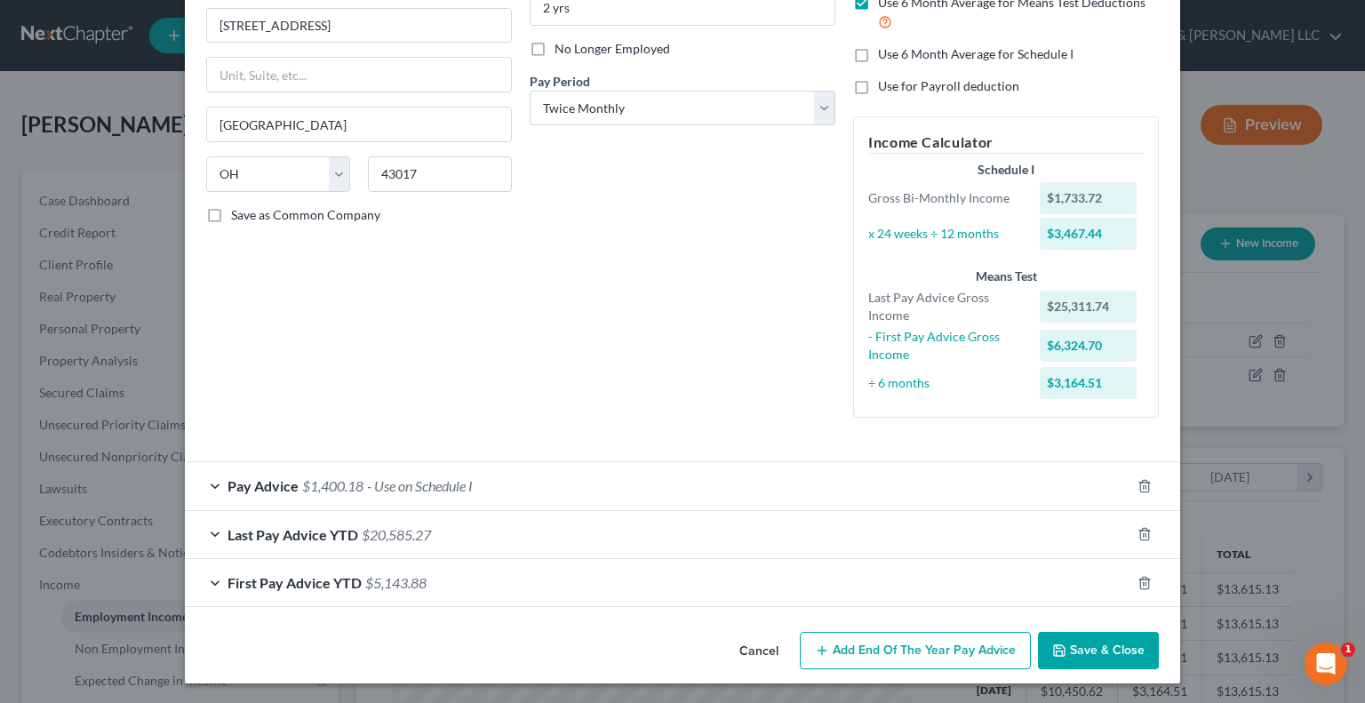
click at [314, 586] on span "First Pay Advice YTD" at bounding box center [295, 582] width 134 height 17
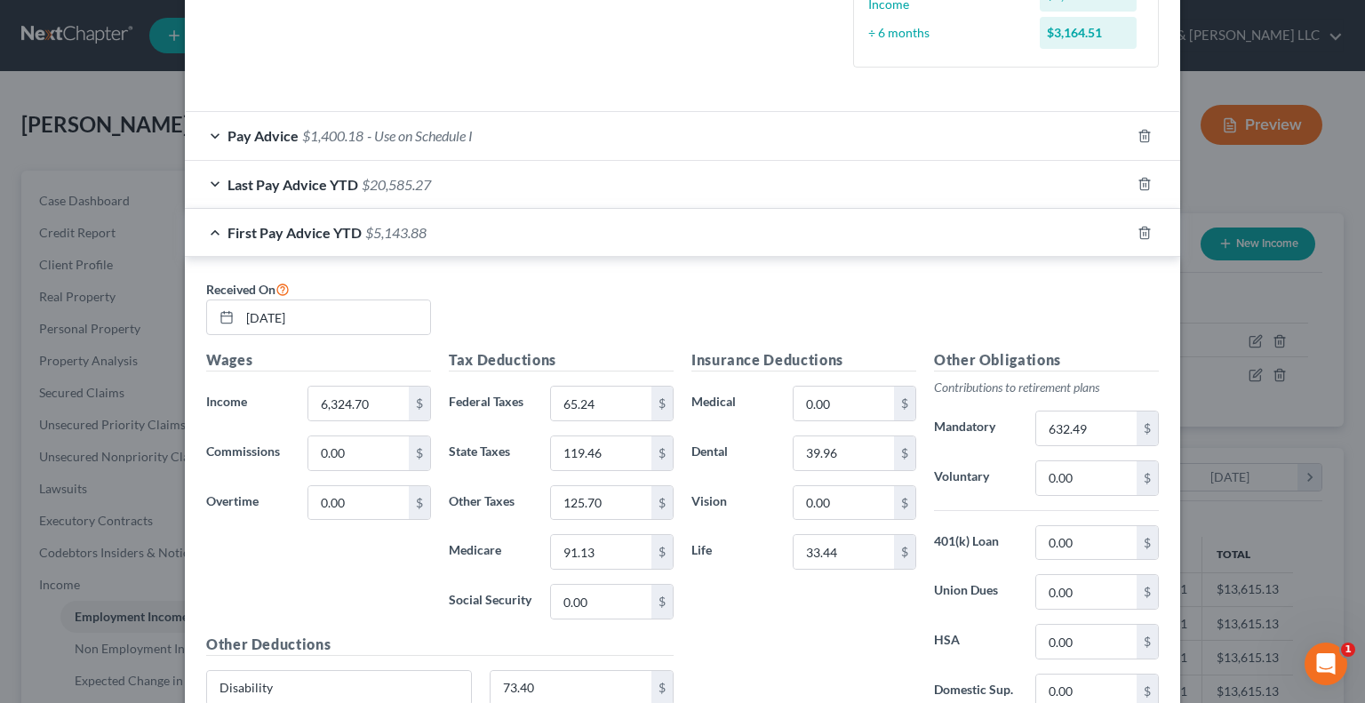
scroll to position [566, 0]
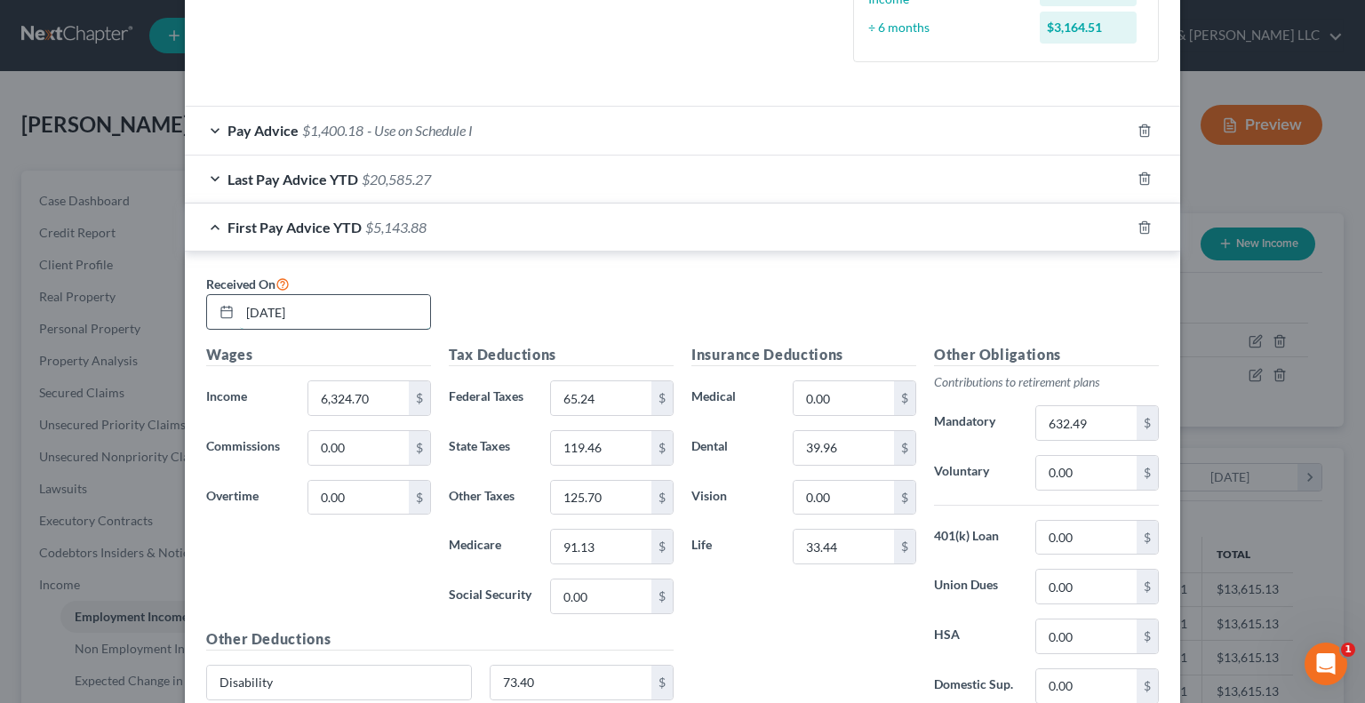
drag, startPoint x: 241, startPoint y: 311, endPoint x: 251, endPoint y: 312, distance: 9.8
click at [251, 312] on input "02/28/2025" at bounding box center [335, 312] width 190 height 34
type input "03/28/2025"
click at [380, 406] on input "6,324.70" at bounding box center [358, 398] width 100 height 34
type input "9"
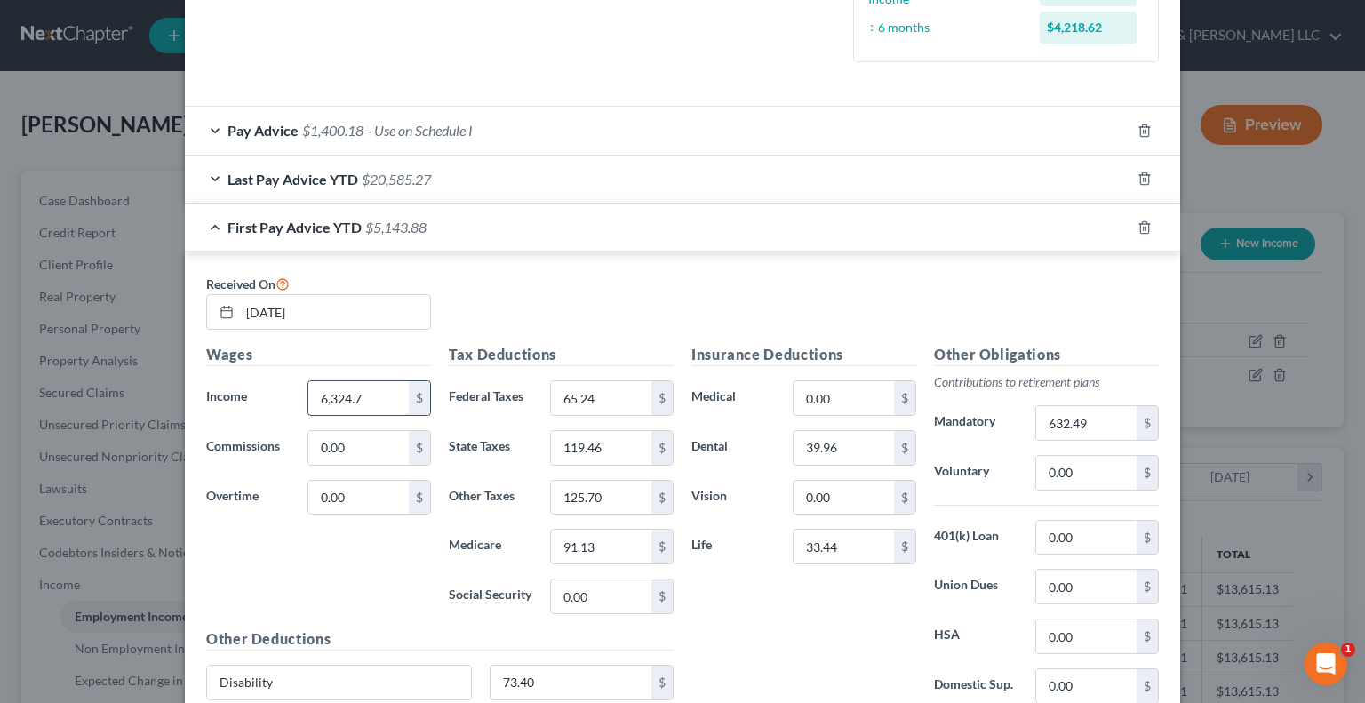
type input "6,324.70"
click at [338, 182] on span "Last Pay Advice YTD" at bounding box center [293, 179] width 131 height 17
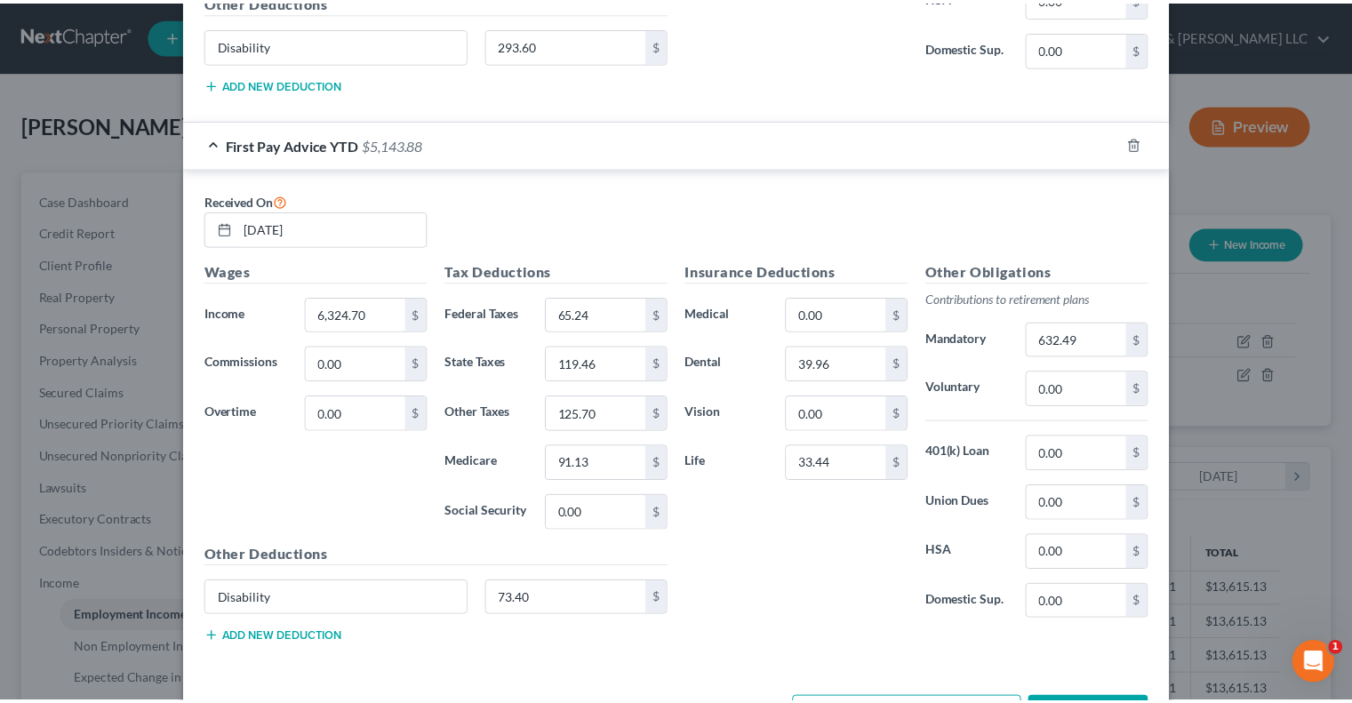
scroll to position [1188, 0]
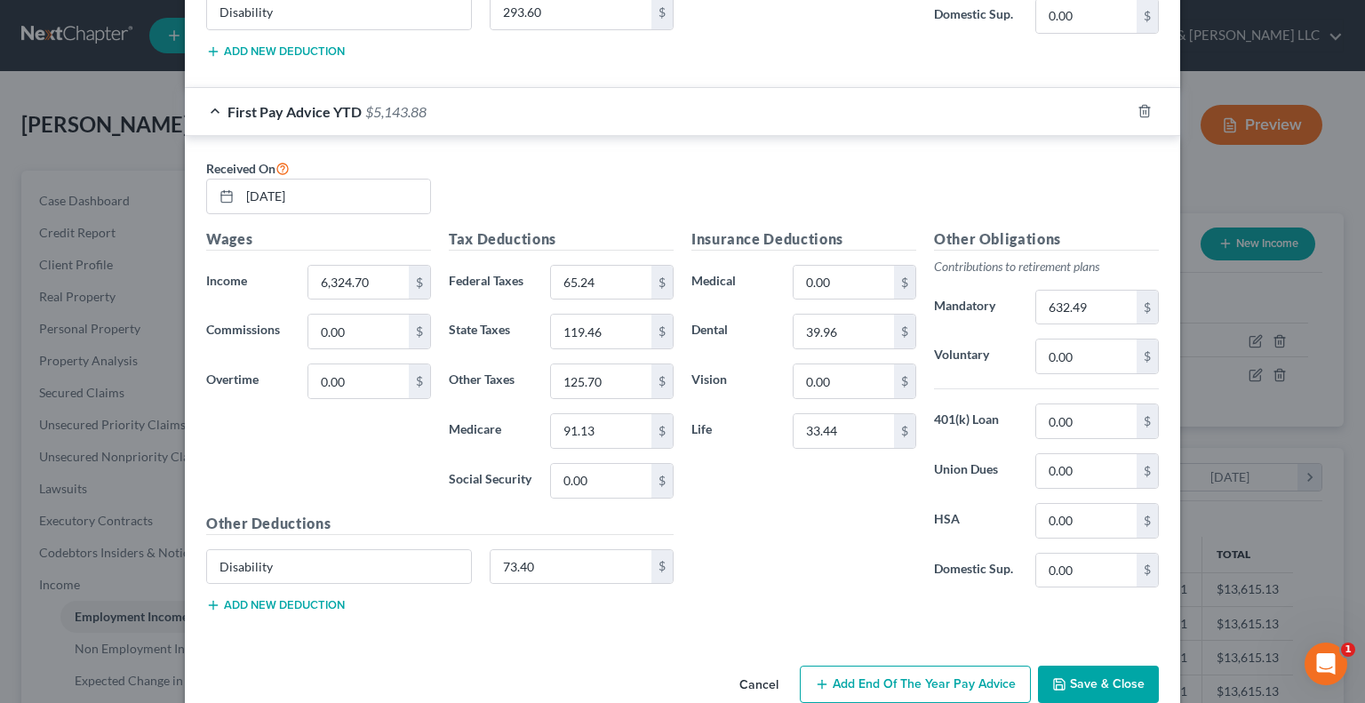
click at [1077, 675] on button "Save & Close" at bounding box center [1098, 684] width 121 height 37
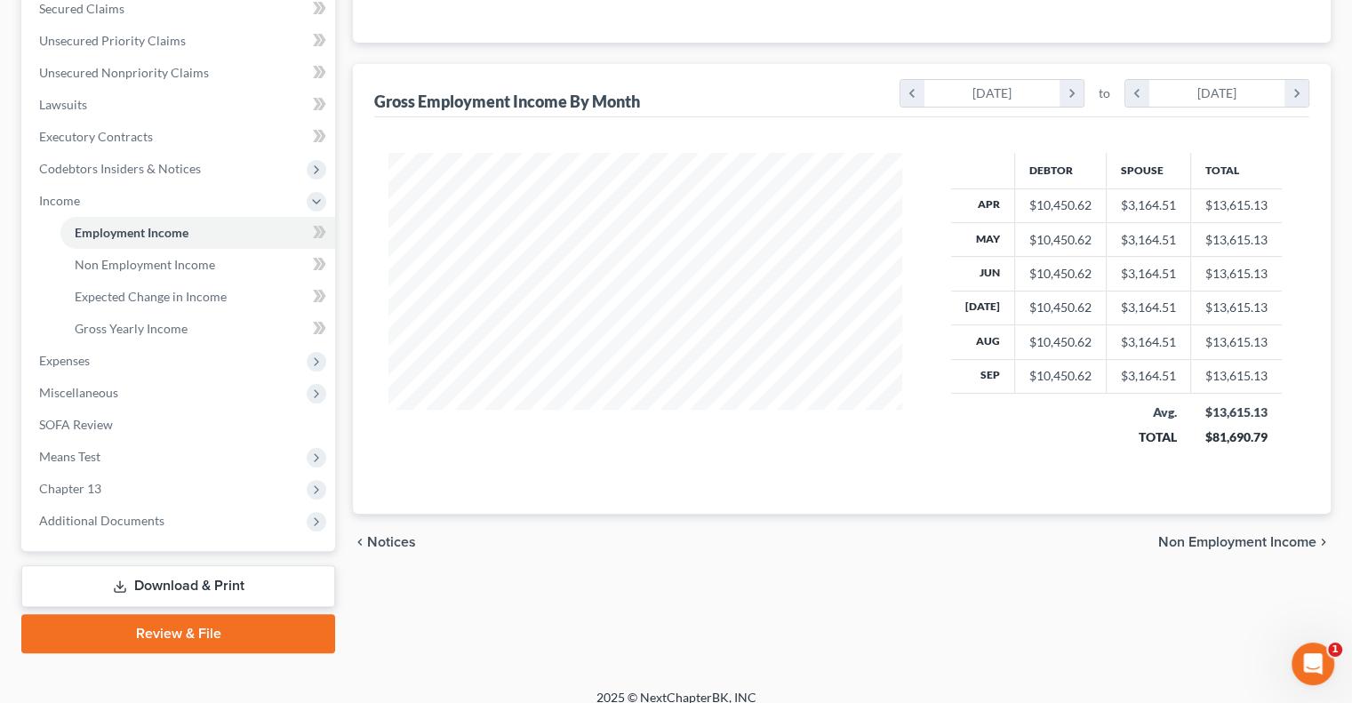
scroll to position [400, 0]
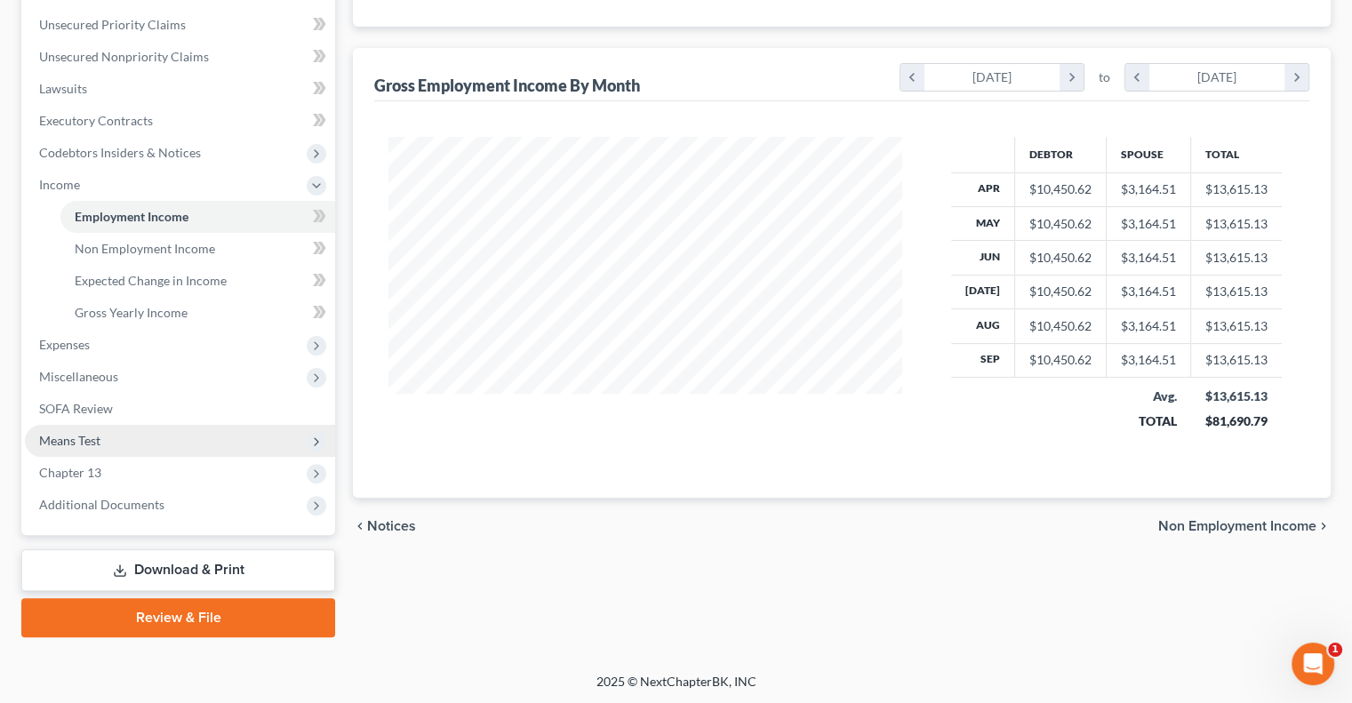
click at [84, 429] on span "Means Test" at bounding box center [180, 441] width 310 height 32
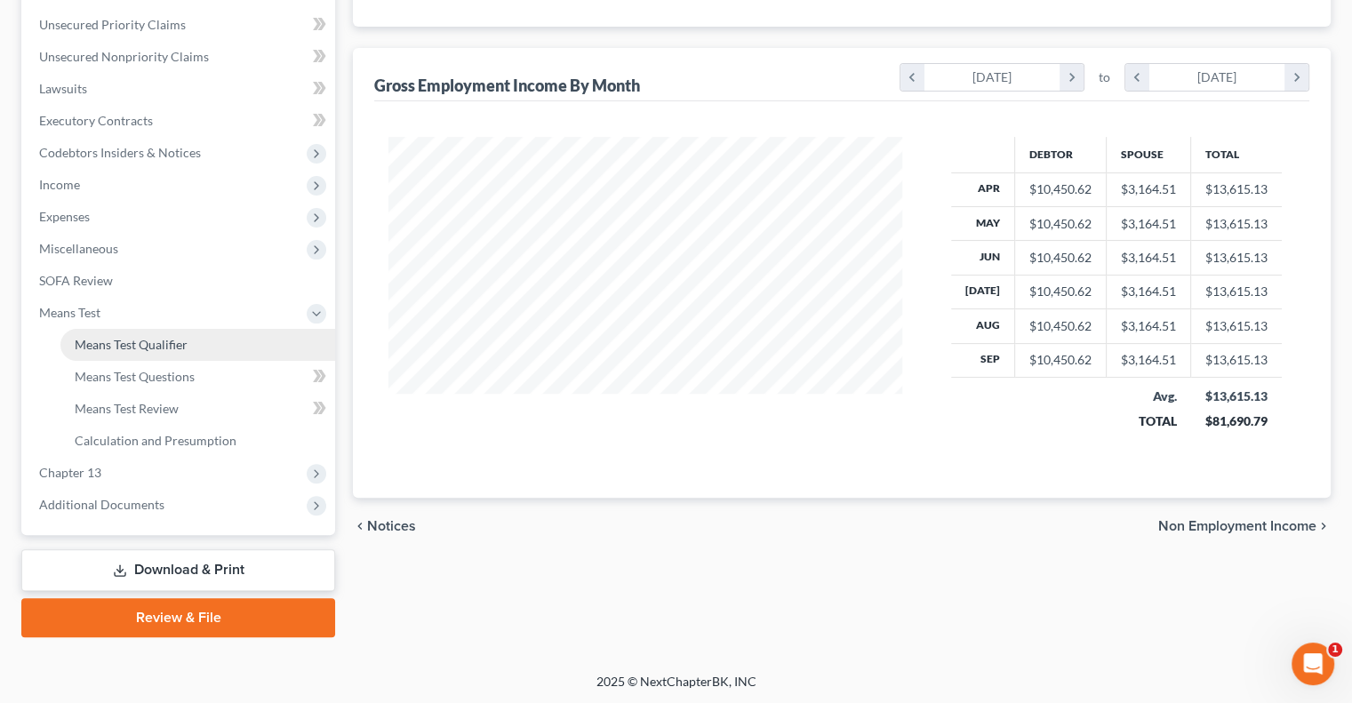
click at [117, 344] on span "Means Test Qualifier" at bounding box center [131, 344] width 113 height 15
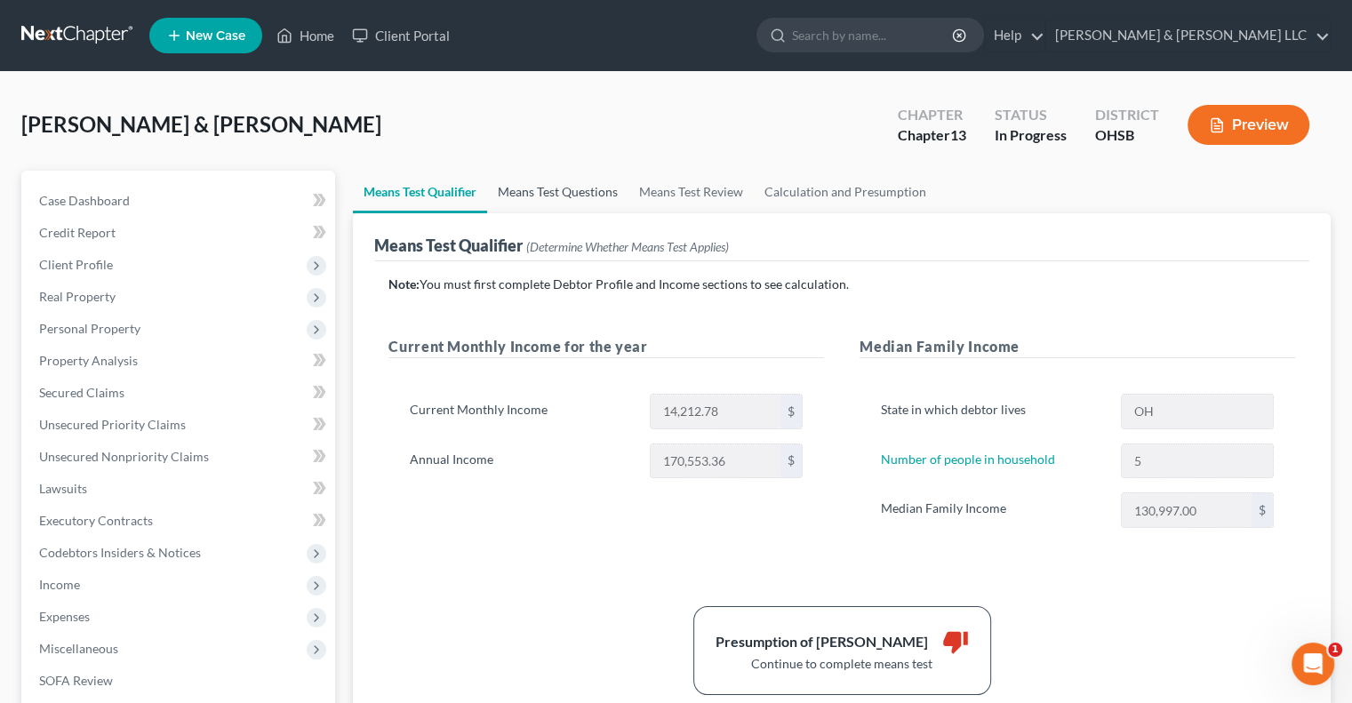
click at [586, 188] on link "Means Test Questions" at bounding box center [557, 192] width 141 height 43
select select "5"
select select "3"
select select "0"
select select "60"
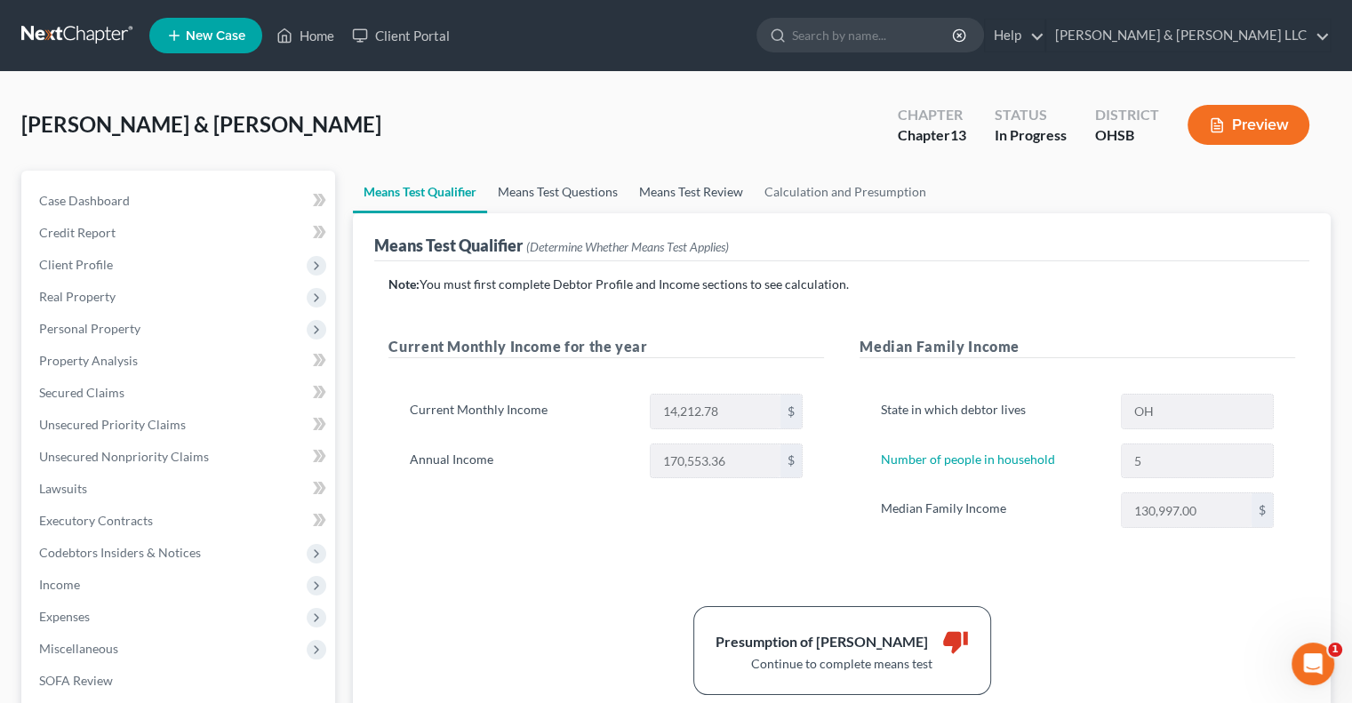
select select "1"
select select "60"
select select "0"
select select "60"
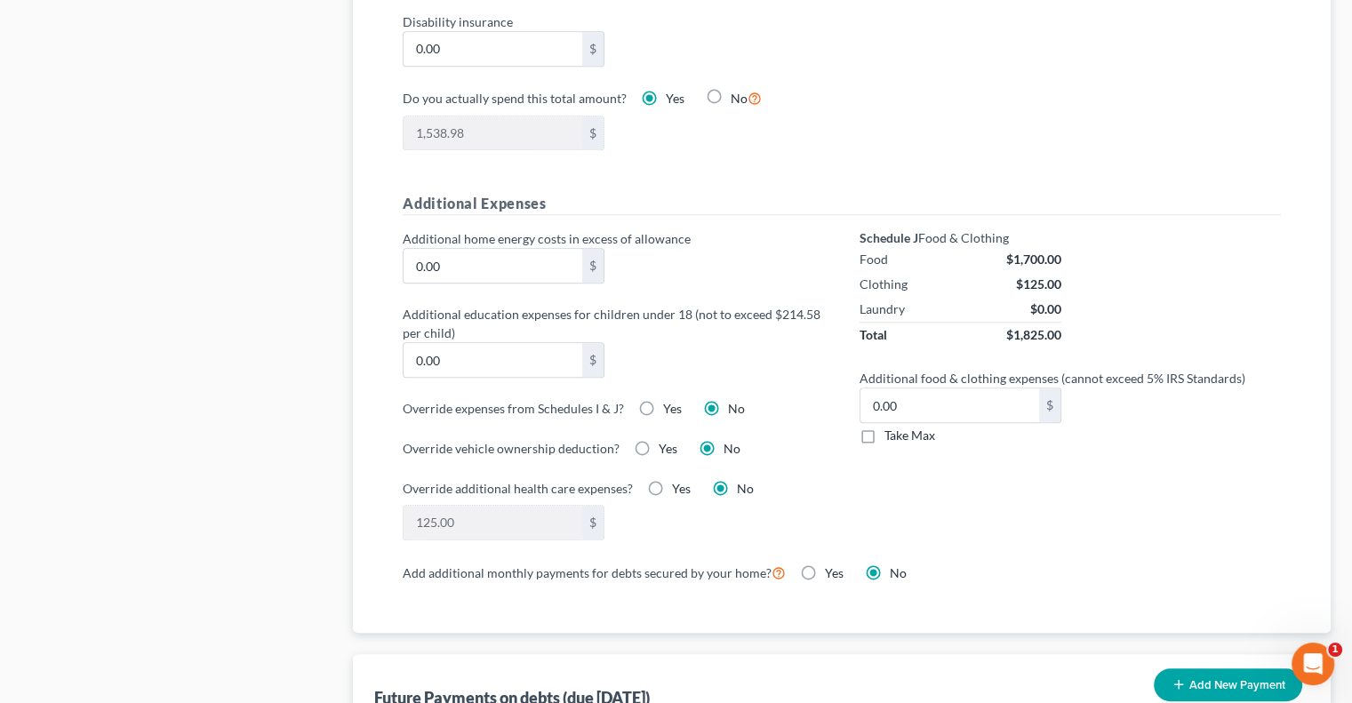
scroll to position [1155, 0]
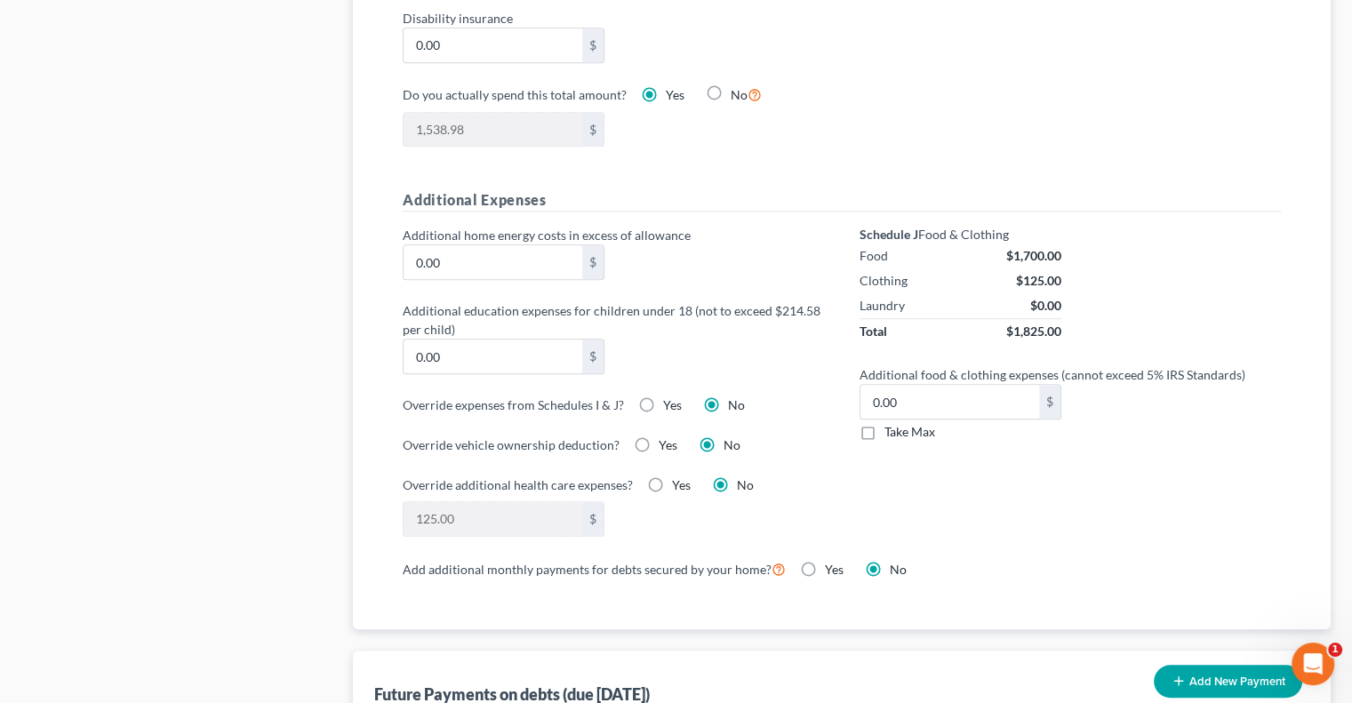
click at [884, 428] on label "Take Max" at bounding box center [909, 432] width 51 height 18
click at [891, 428] on input "Take Max" at bounding box center [897, 429] width 12 height 12
checkbox input "true"
type input "91.00"
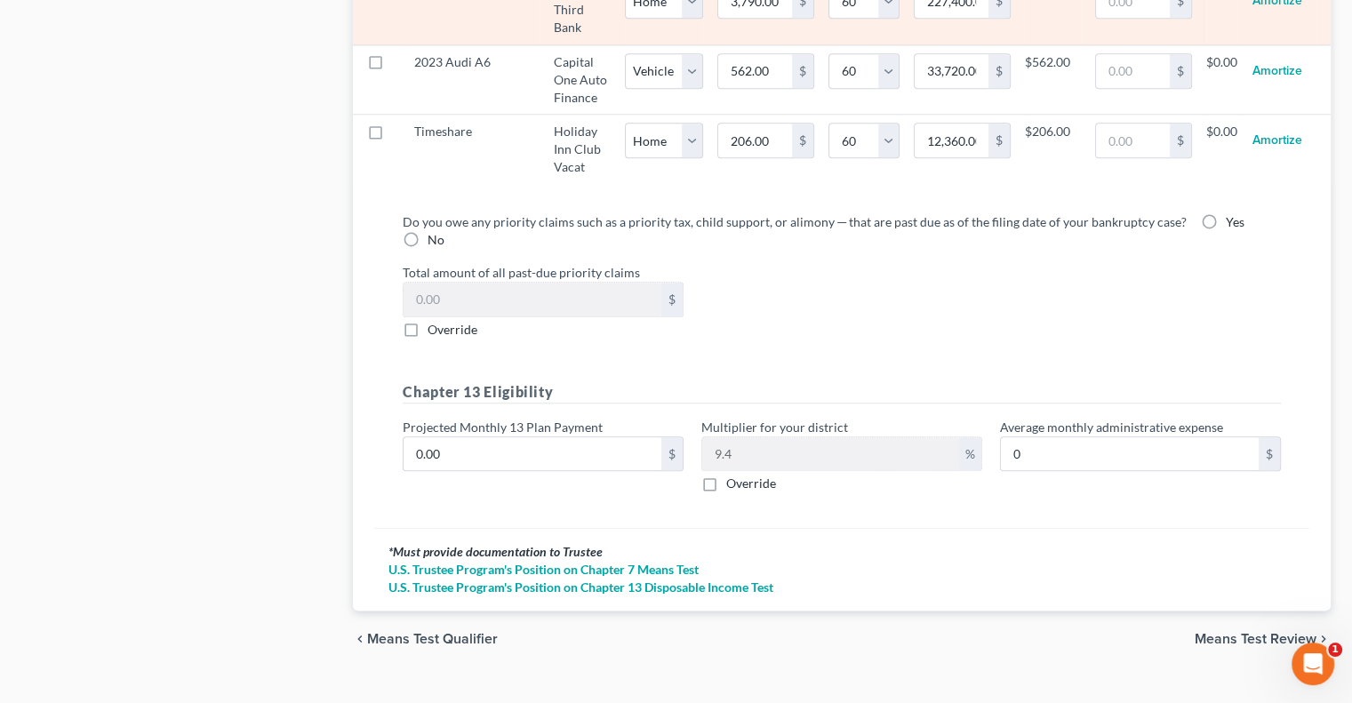
scroll to position [1954, 0]
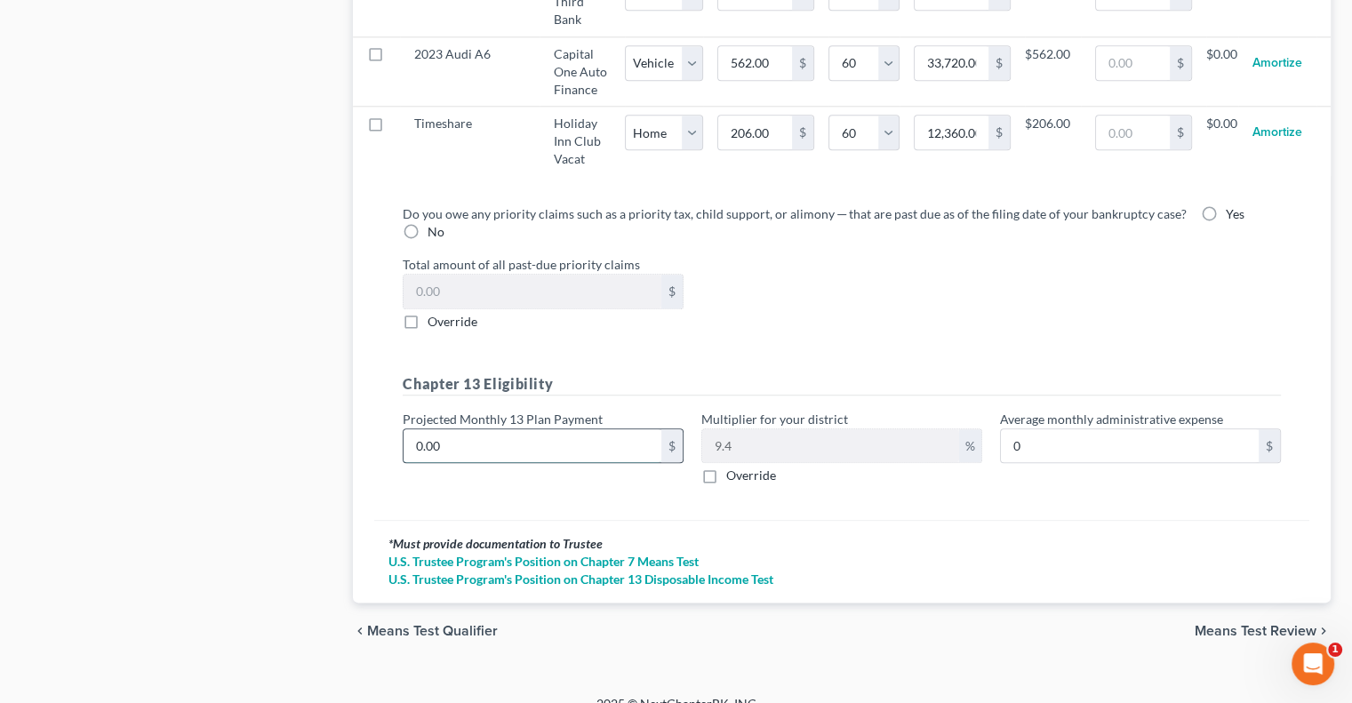
click at [457, 429] on input "0.00" at bounding box center [533, 446] width 258 height 34
type input "1"
type input "0.09"
type input "12"
type input "1.12"
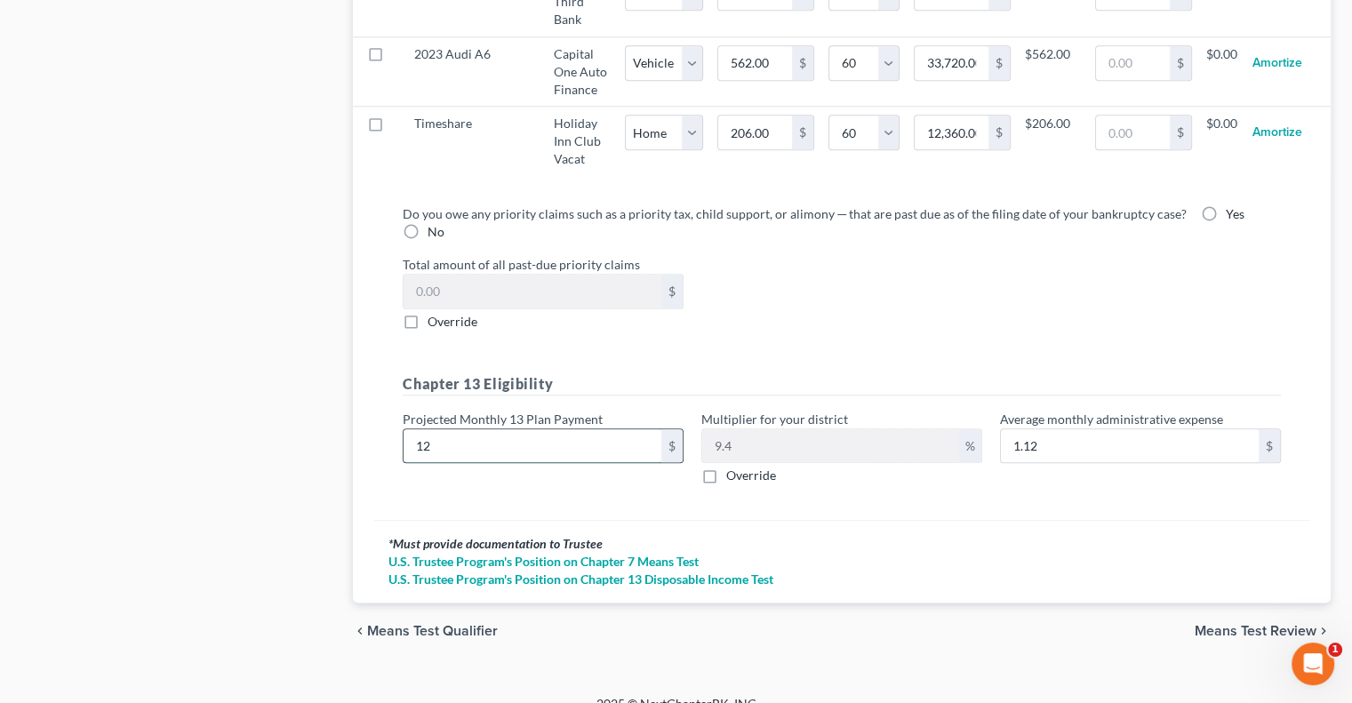
type input "127"
type input "11.93"
type input "1275"
type input "119.85"
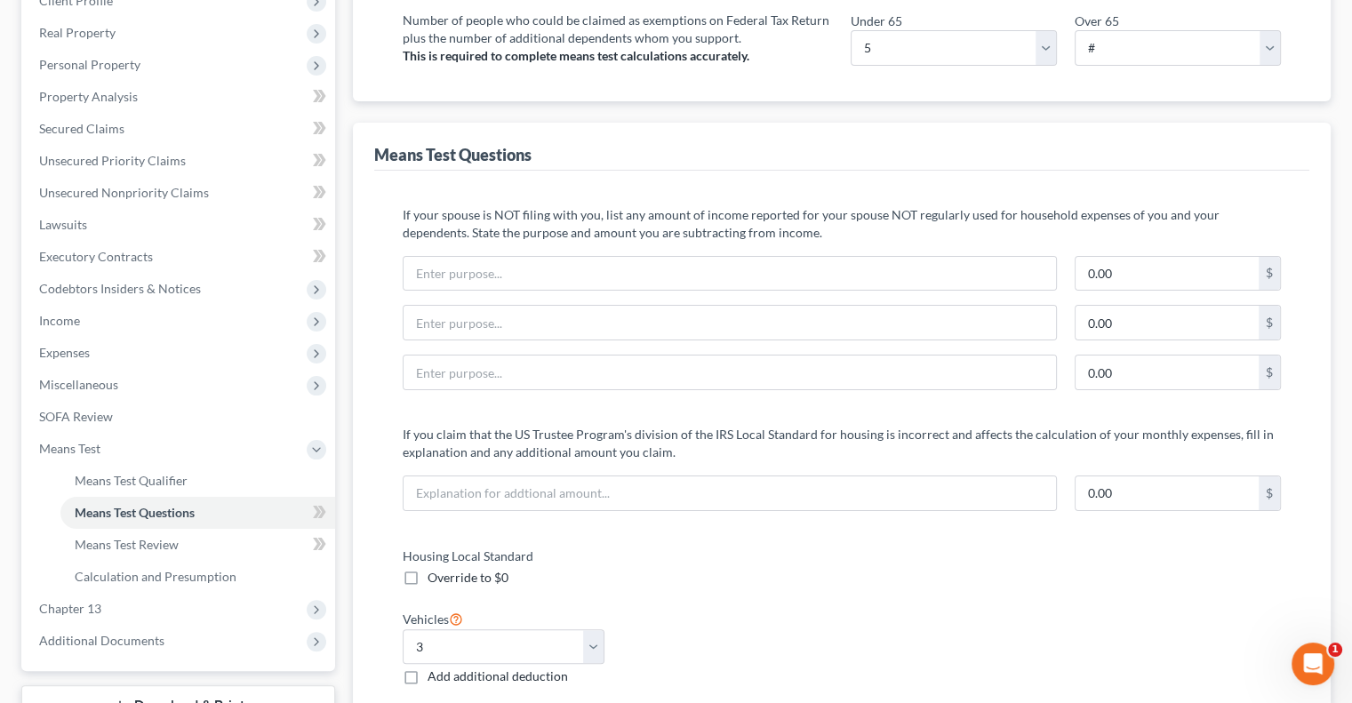
scroll to position [0, 0]
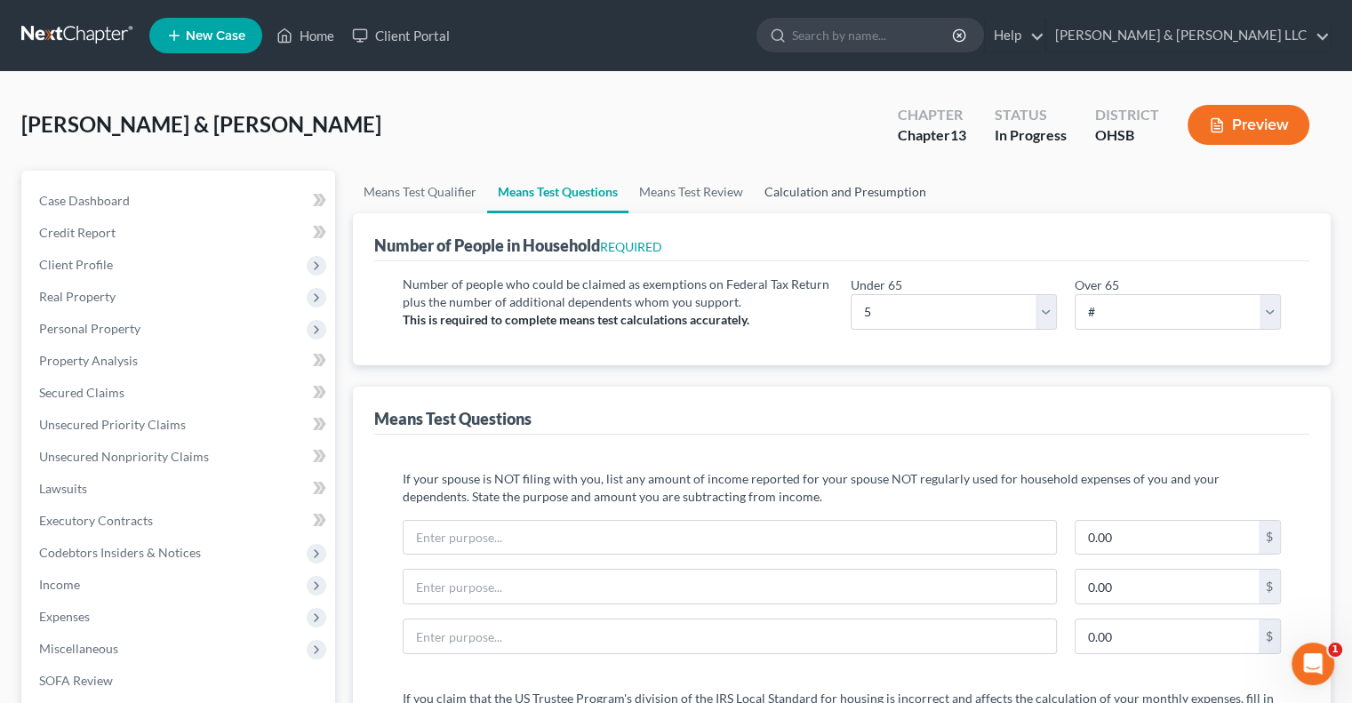
type input "1,275"
click at [814, 184] on link "Calculation and Presumption" at bounding box center [845, 192] width 183 height 43
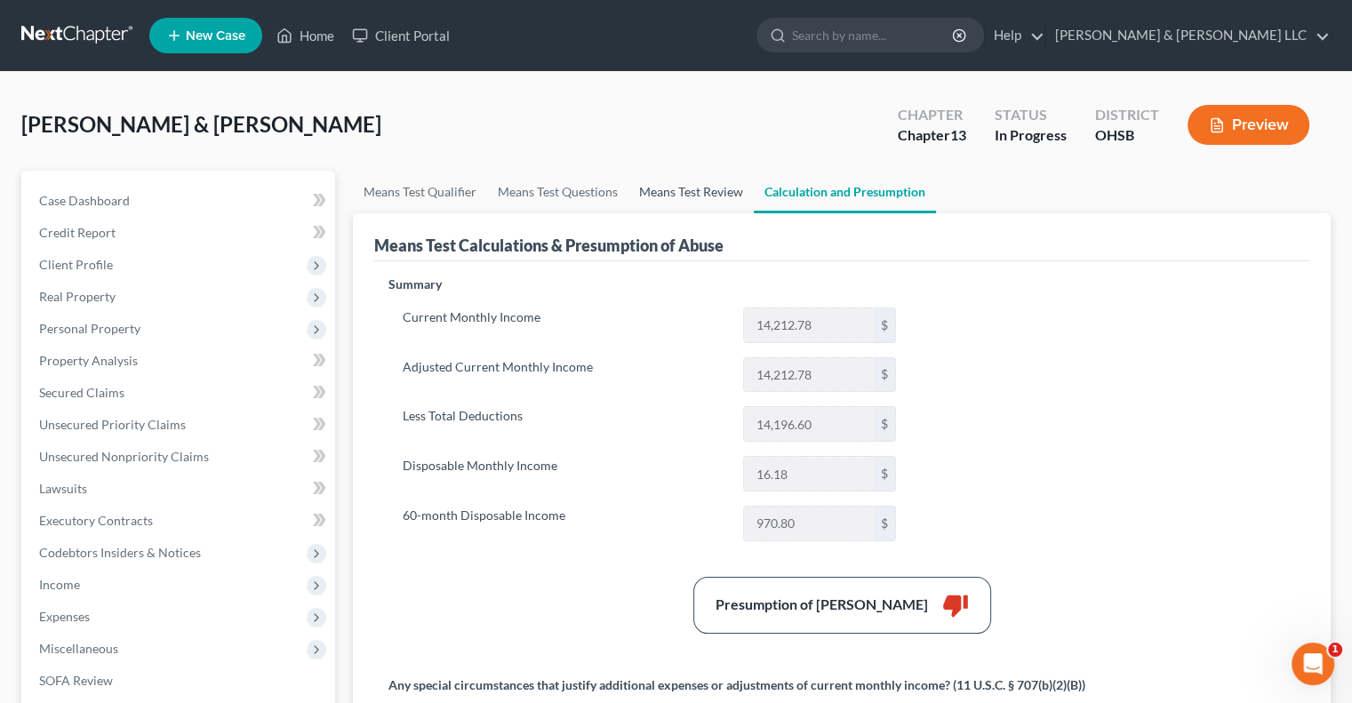
click at [717, 194] on link "Means Test Review" at bounding box center [690, 192] width 125 height 43
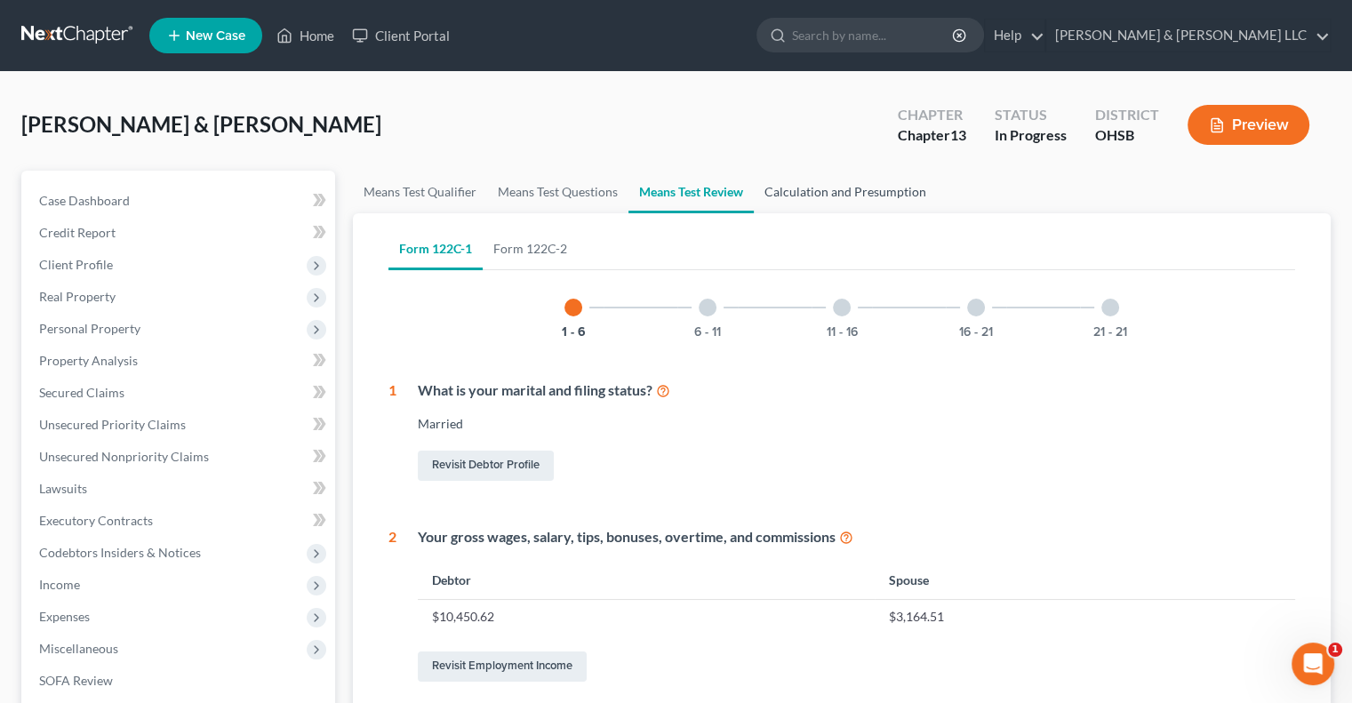
click at [807, 198] on link "Calculation and Presumption" at bounding box center [845, 192] width 183 height 43
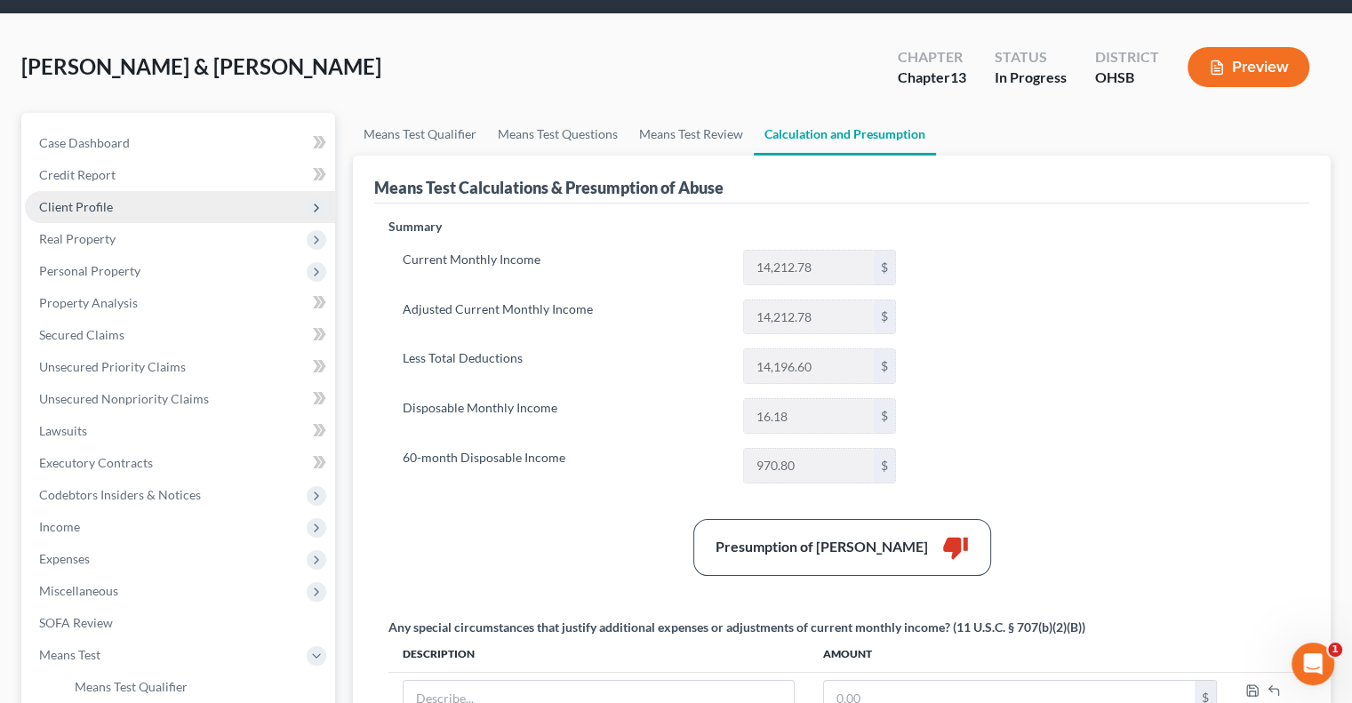
scroll to position [89, 0]
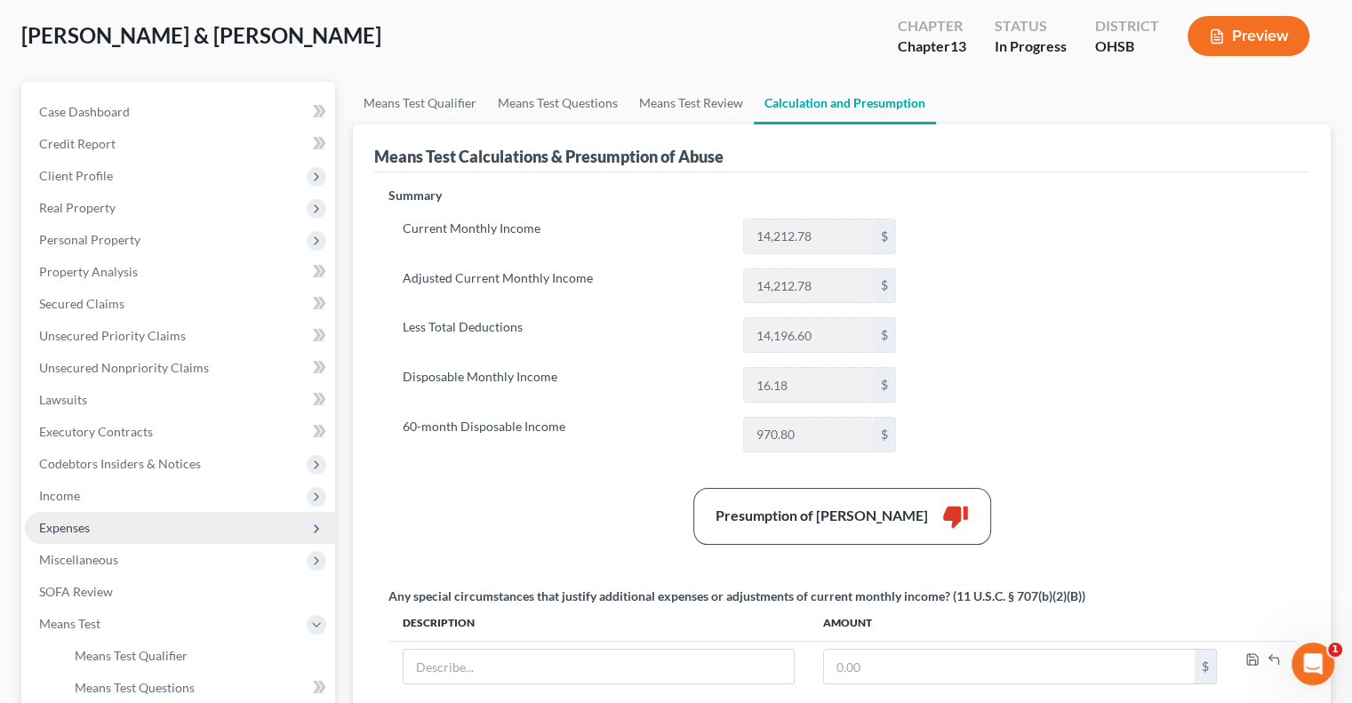
click at [82, 533] on span "Expenses" at bounding box center [64, 527] width 51 height 15
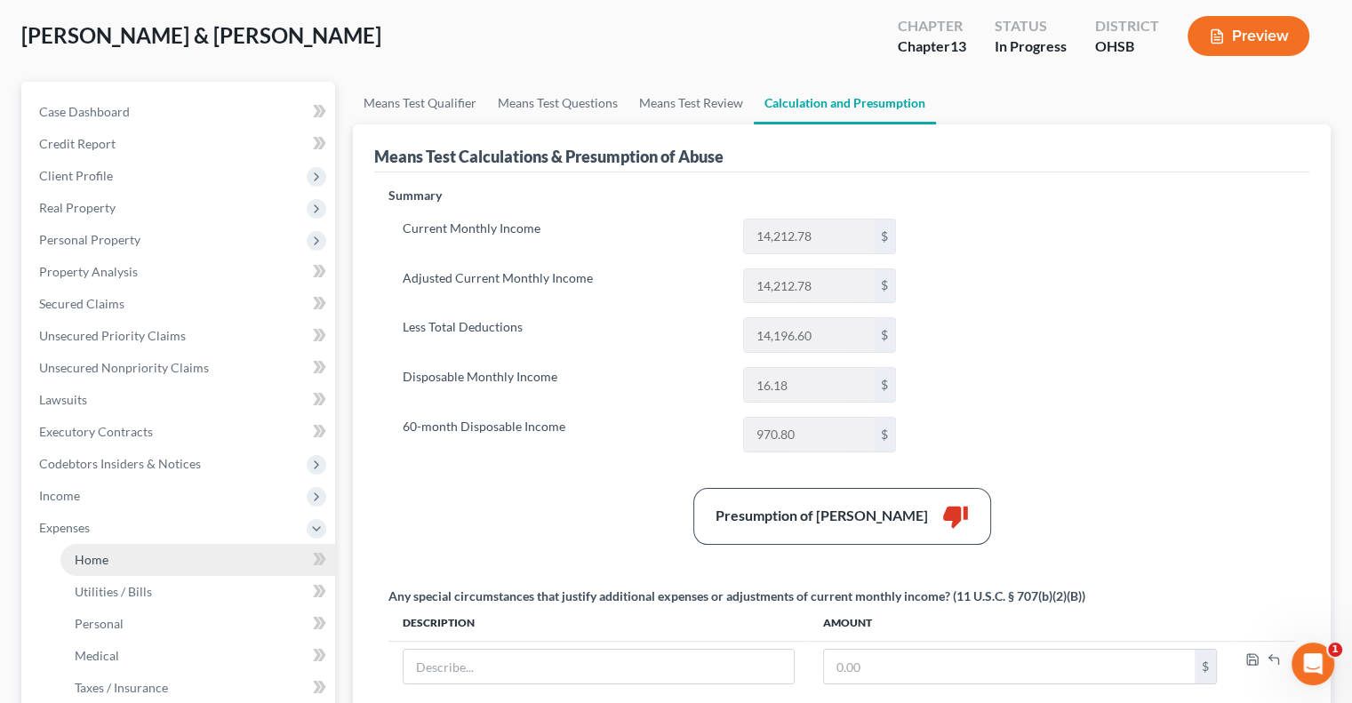
click at [94, 563] on span "Home" at bounding box center [92, 559] width 34 height 15
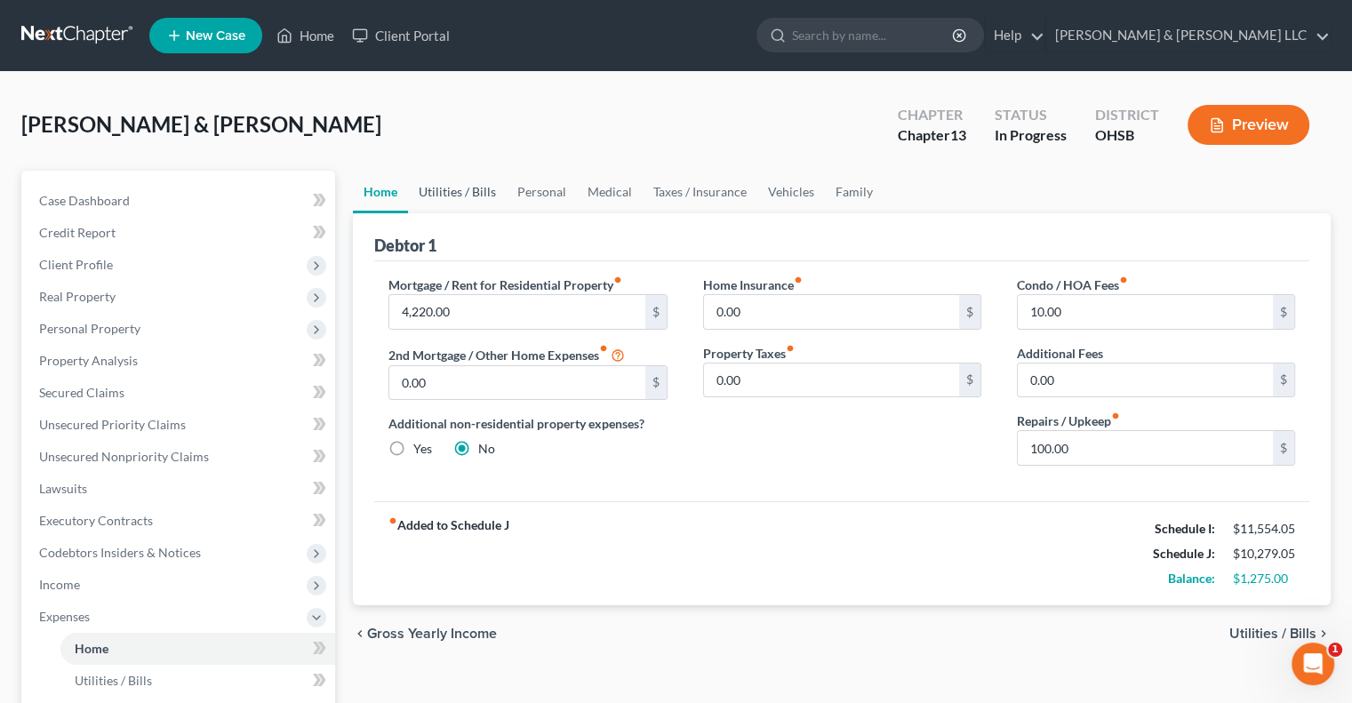
click at [466, 194] on link "Utilities / Bills" at bounding box center [457, 192] width 99 height 43
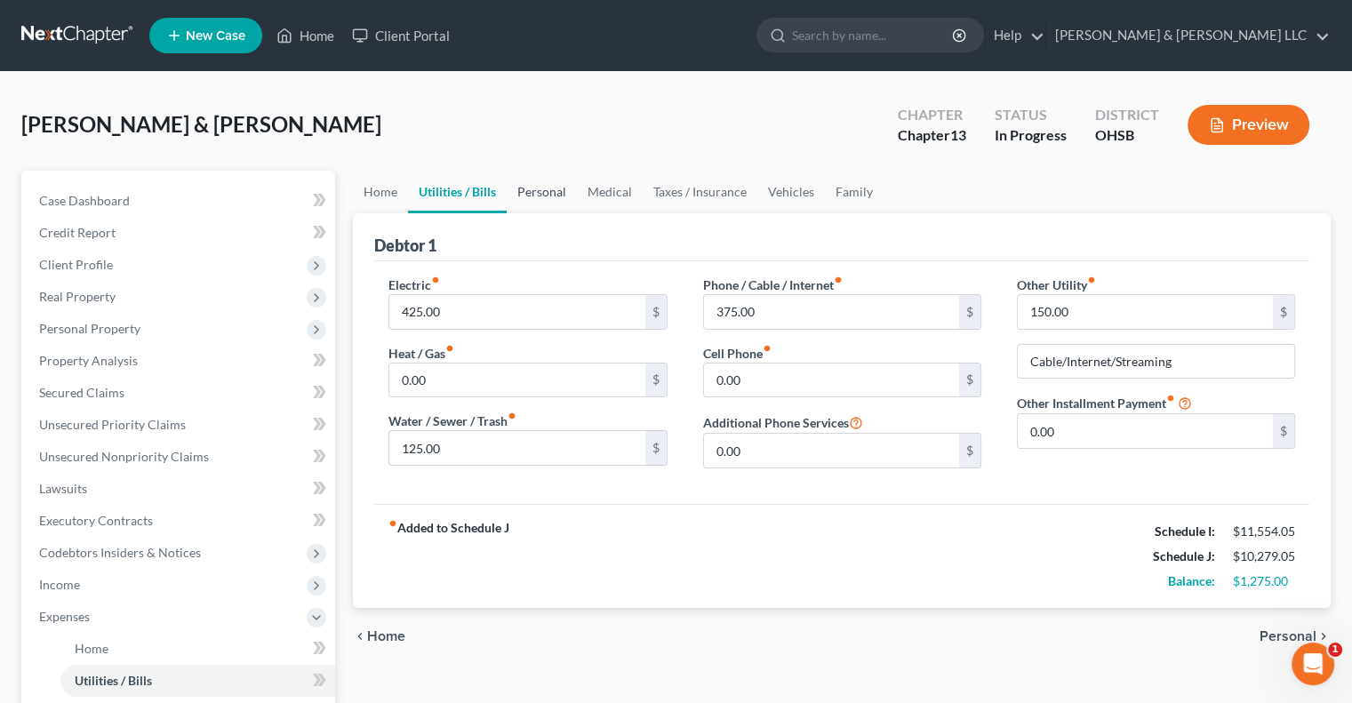
click at [537, 195] on link "Personal" at bounding box center [542, 192] width 70 height 43
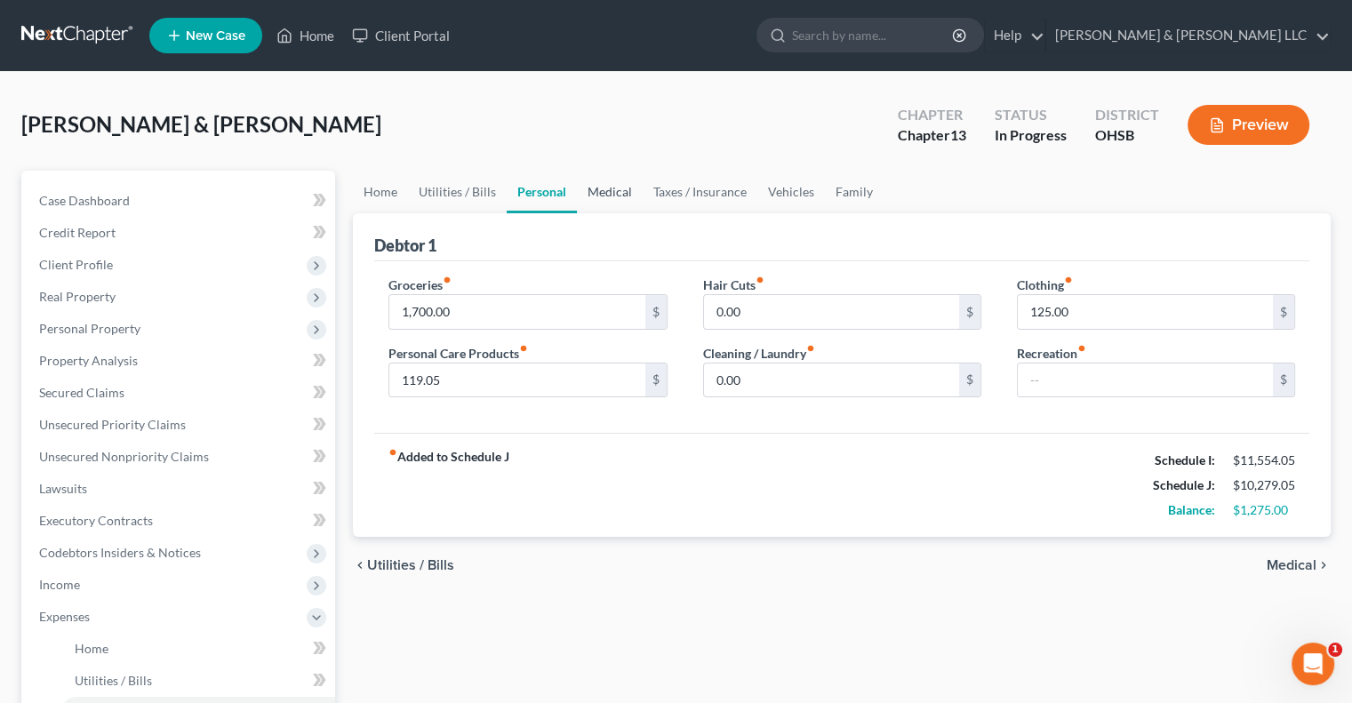
click at [604, 194] on link "Medical" at bounding box center [610, 192] width 66 height 43
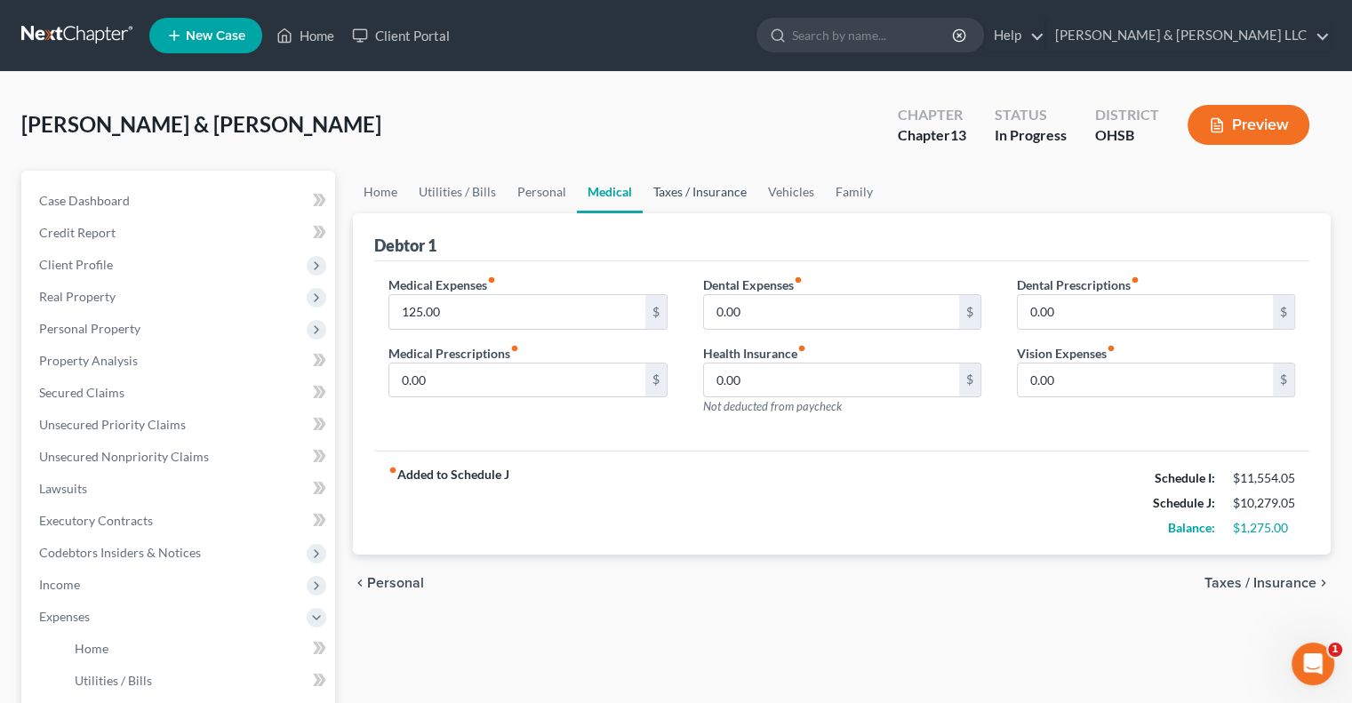
click at [682, 193] on link "Taxes / Insurance" at bounding box center [700, 192] width 115 height 43
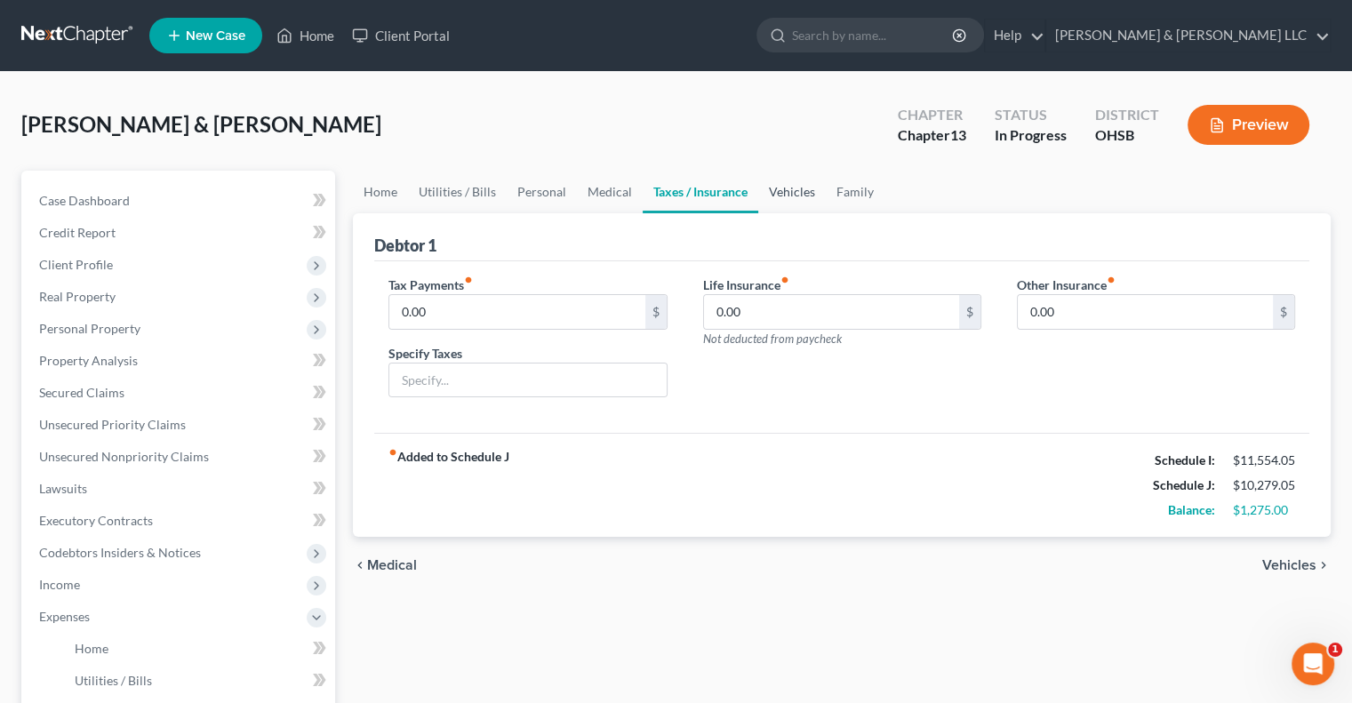
click at [791, 196] on link "Vehicles" at bounding box center [792, 192] width 68 height 43
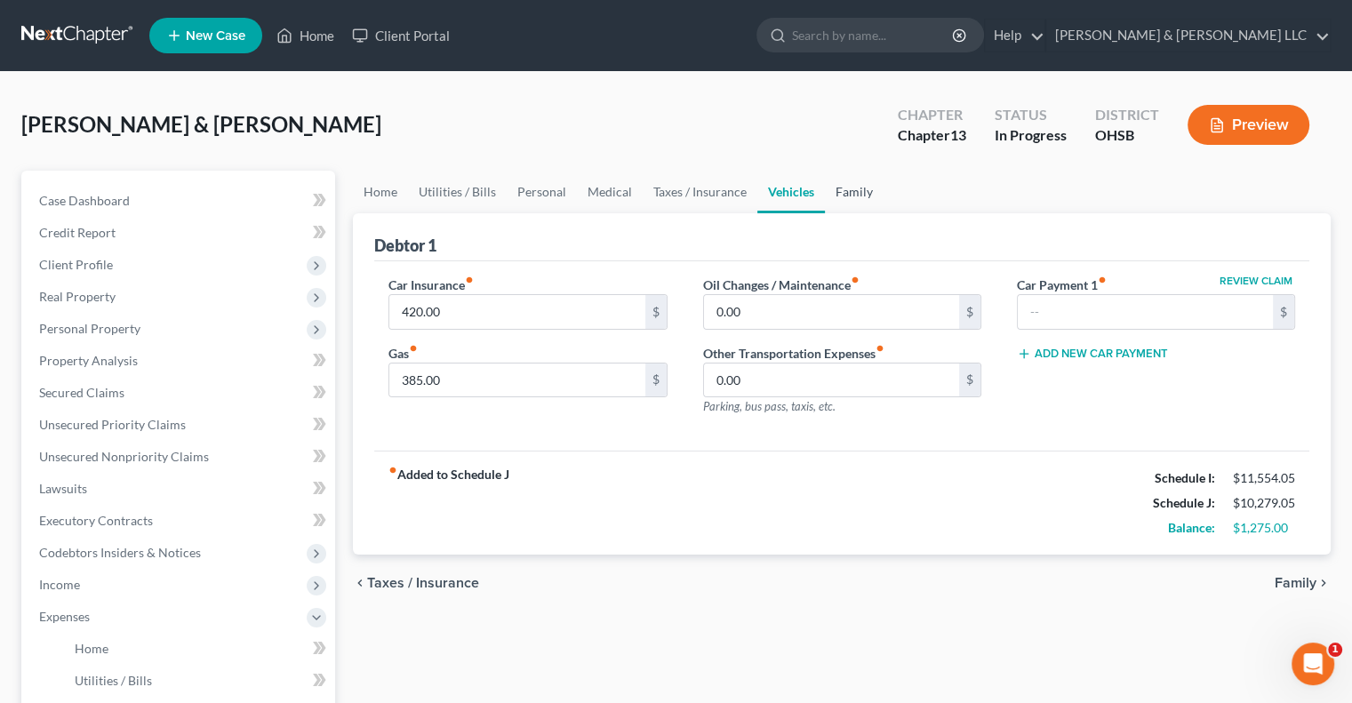
click at [839, 199] on link "Family" at bounding box center [854, 192] width 59 height 43
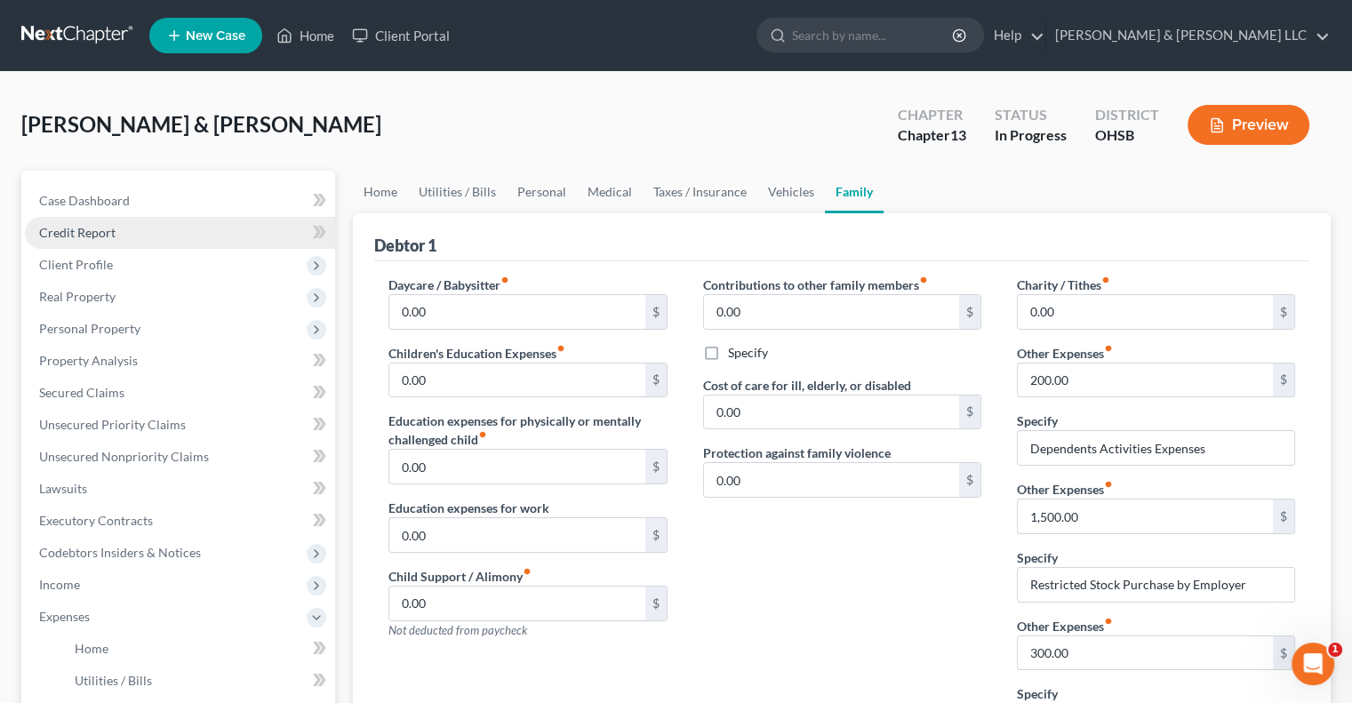
click at [120, 228] on link "Credit Report" at bounding box center [180, 233] width 310 height 32
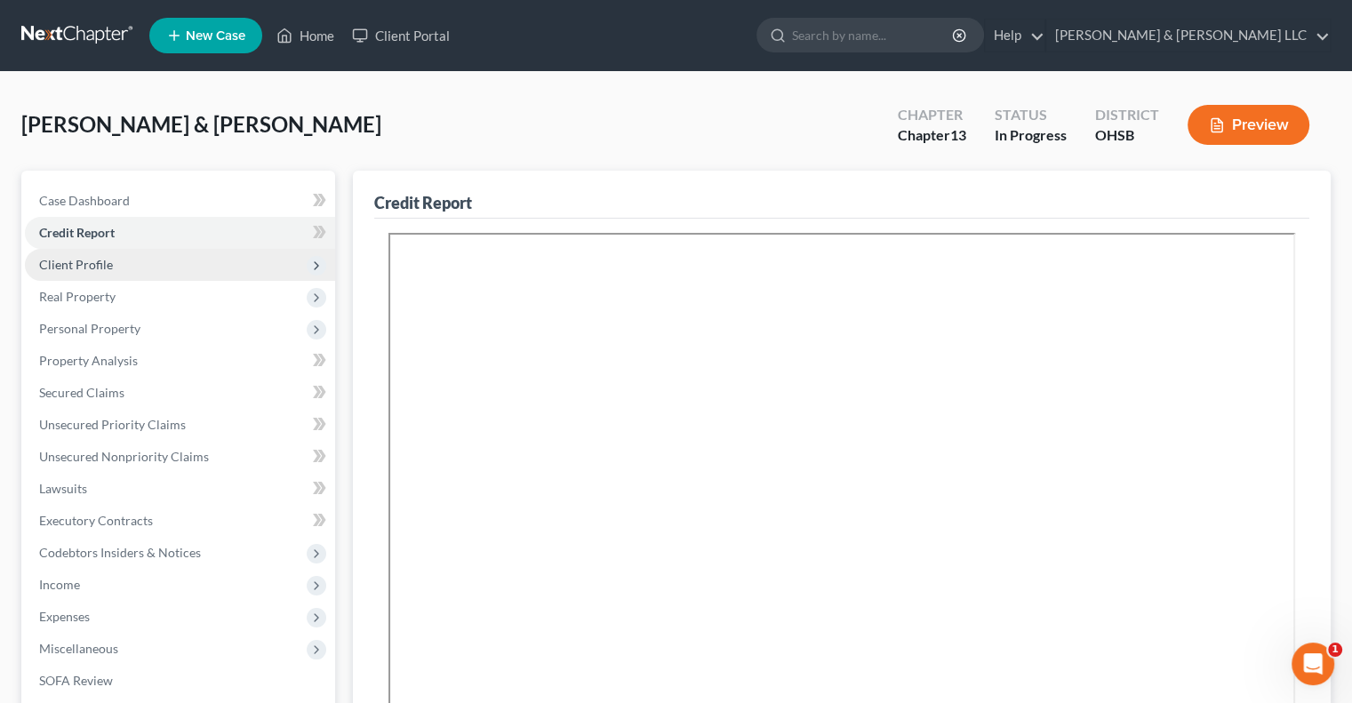
click at [114, 269] on span "Client Profile" at bounding box center [180, 265] width 310 height 32
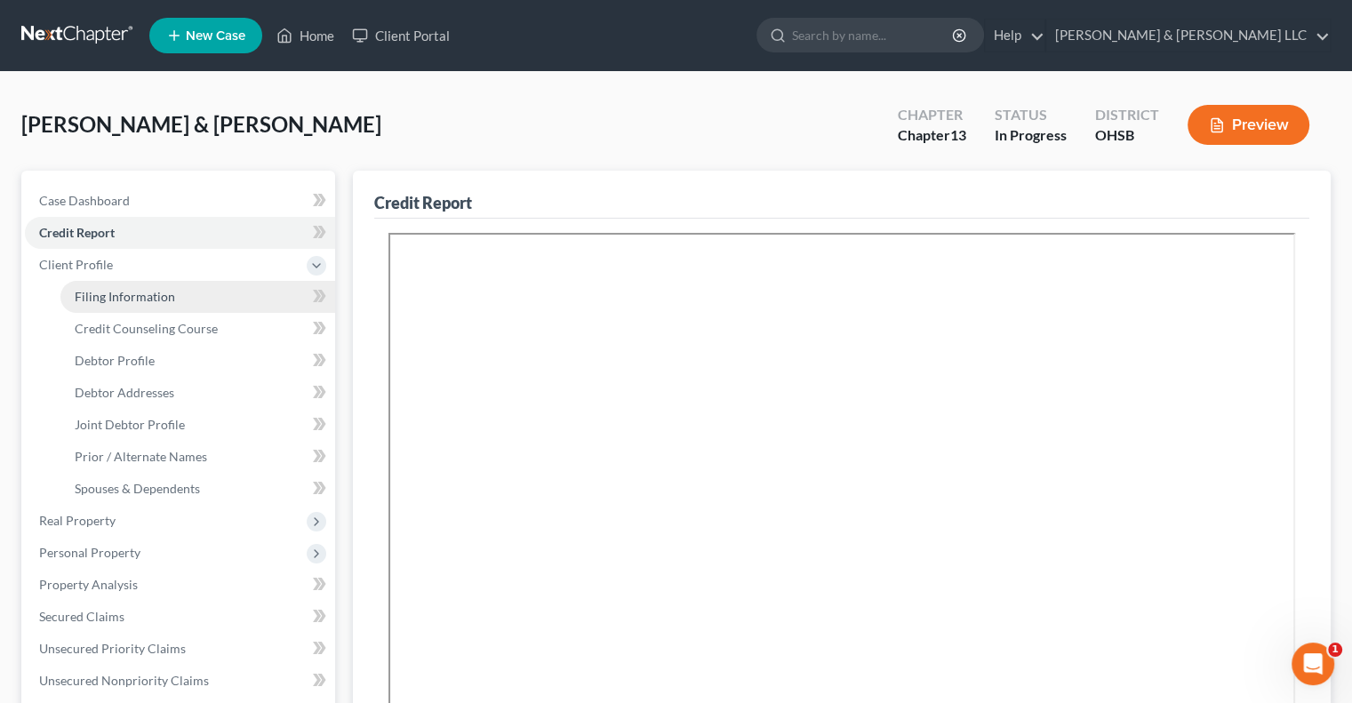
click at [132, 301] on span "Filing Information" at bounding box center [125, 296] width 100 height 15
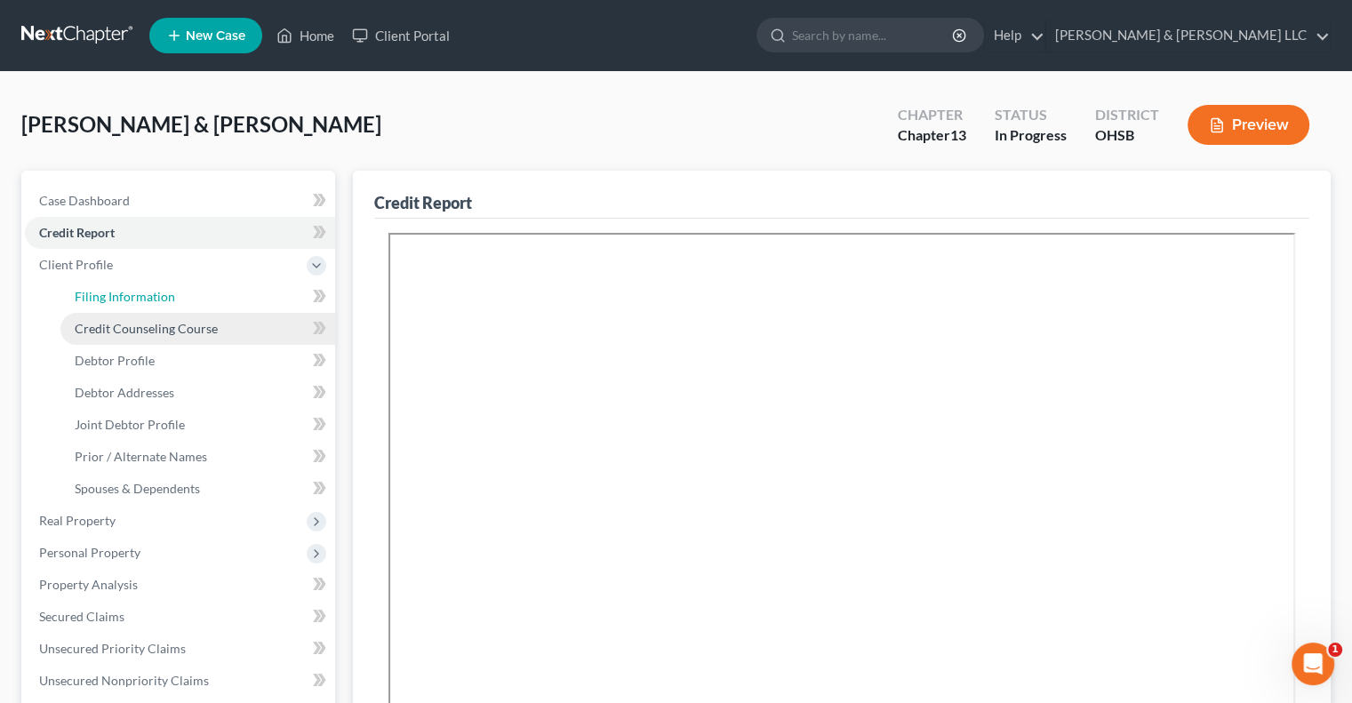
select select "1"
select select "3"
select select "62"
select select "36"
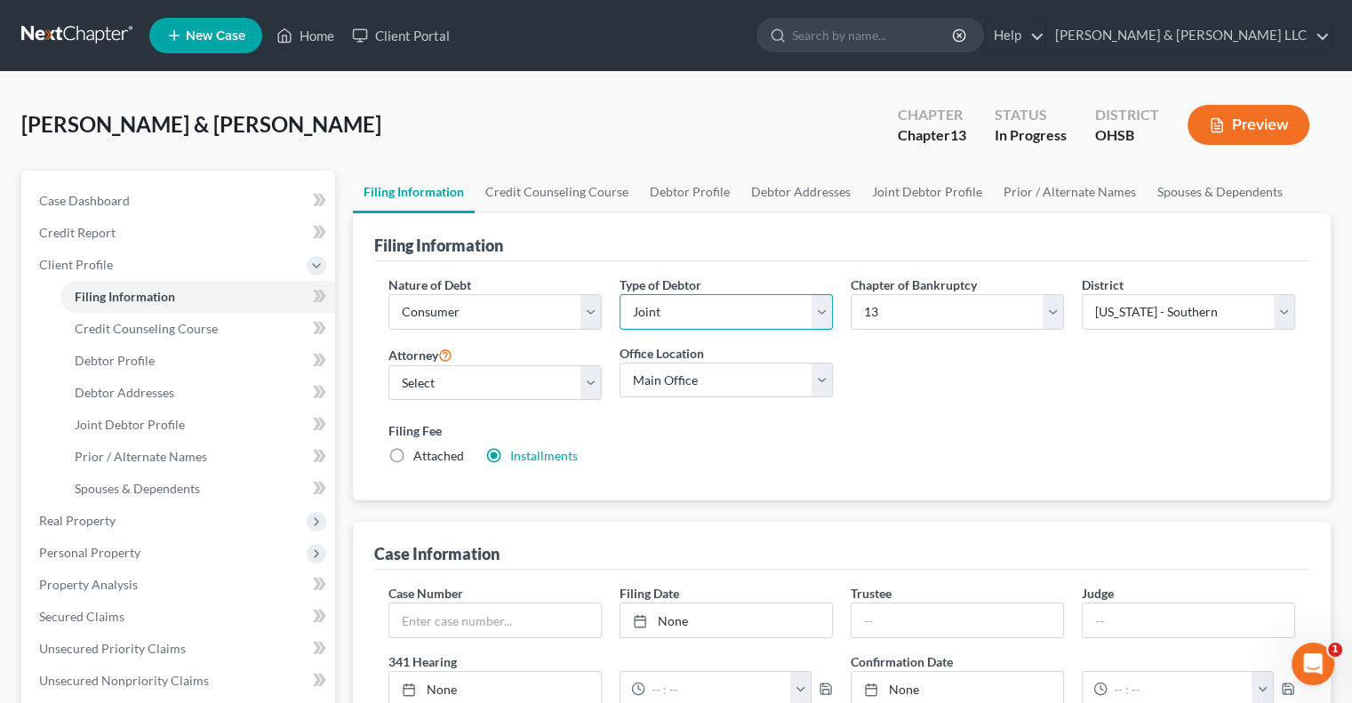
click at [750, 302] on select "Select Individual Joint" at bounding box center [725, 312] width 213 height 36
click at [876, 306] on select "Select 7 11 12 13" at bounding box center [957, 312] width 213 height 36
select select "0"
click at [851, 294] on select "Select 7 11 12 13" at bounding box center [957, 312] width 213 height 36
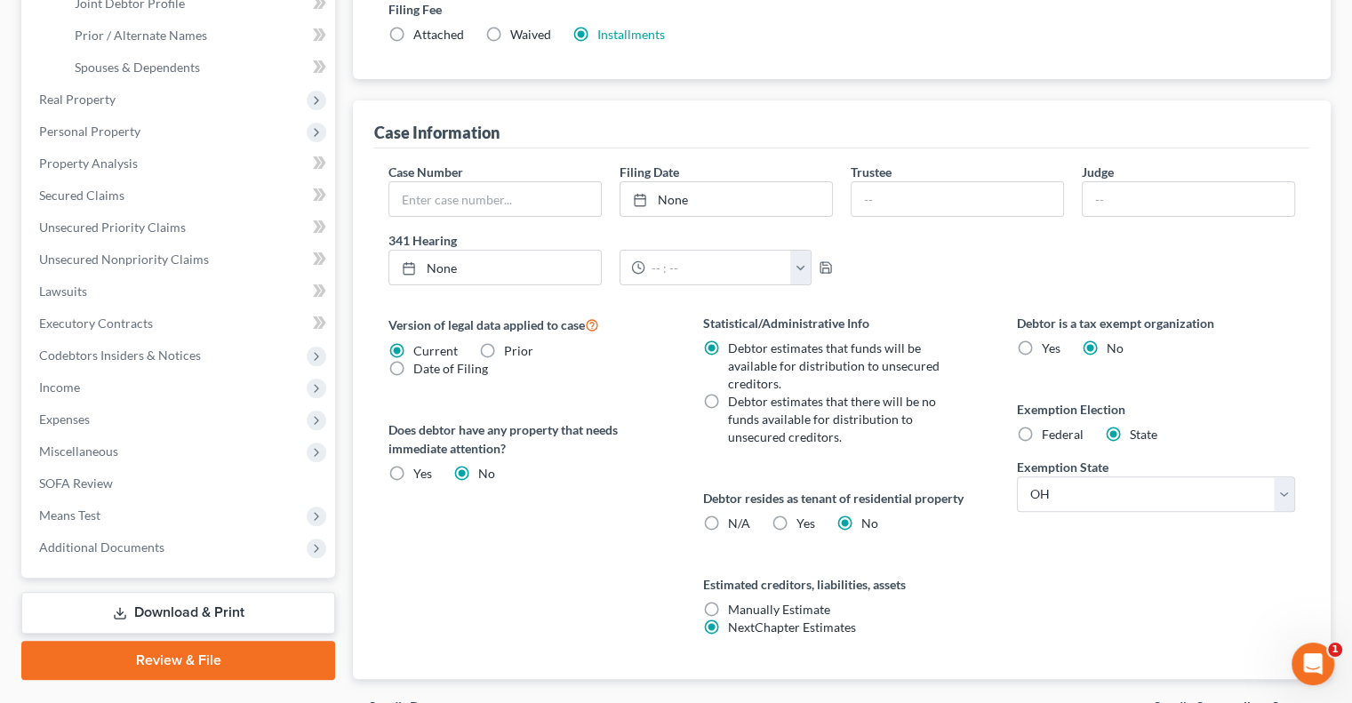
scroll to position [519, 0]
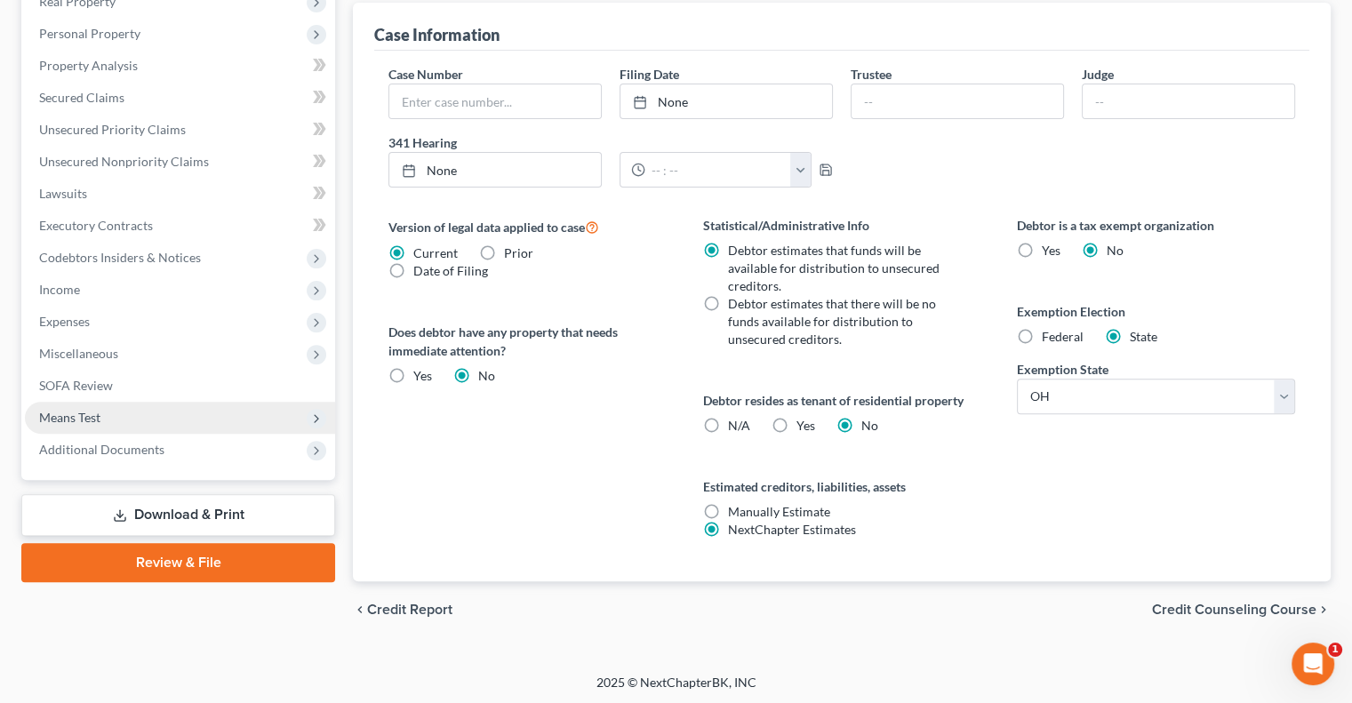
click at [92, 422] on span "Means Test" at bounding box center [69, 417] width 61 height 15
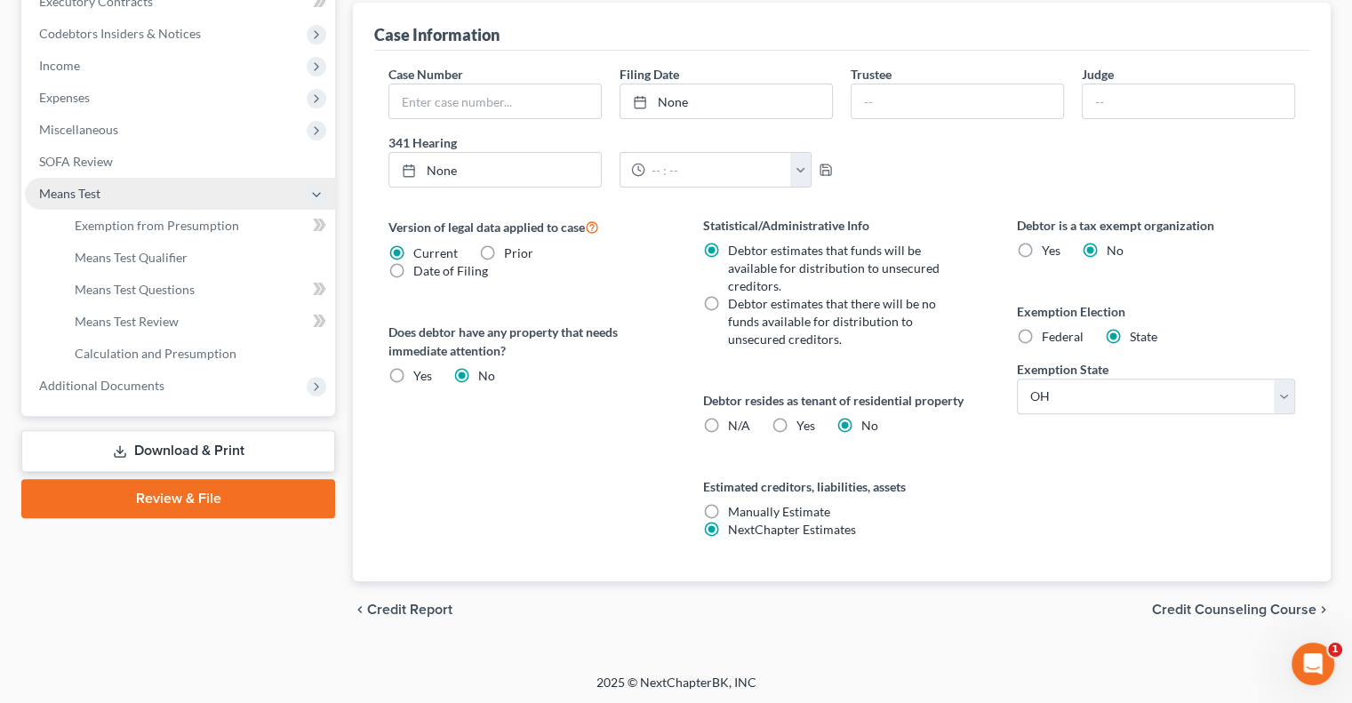
scroll to position [295, 0]
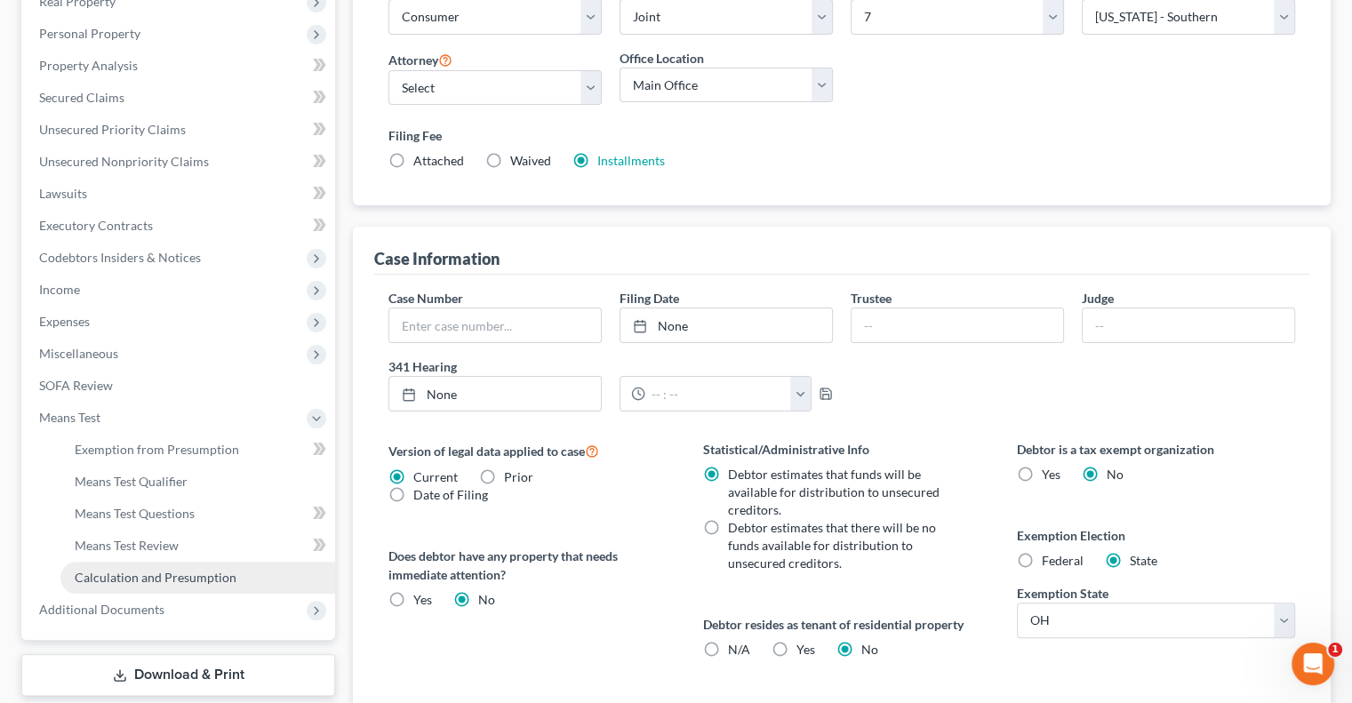
click at [119, 567] on link "Calculation and Presumption" at bounding box center [197, 578] width 275 height 32
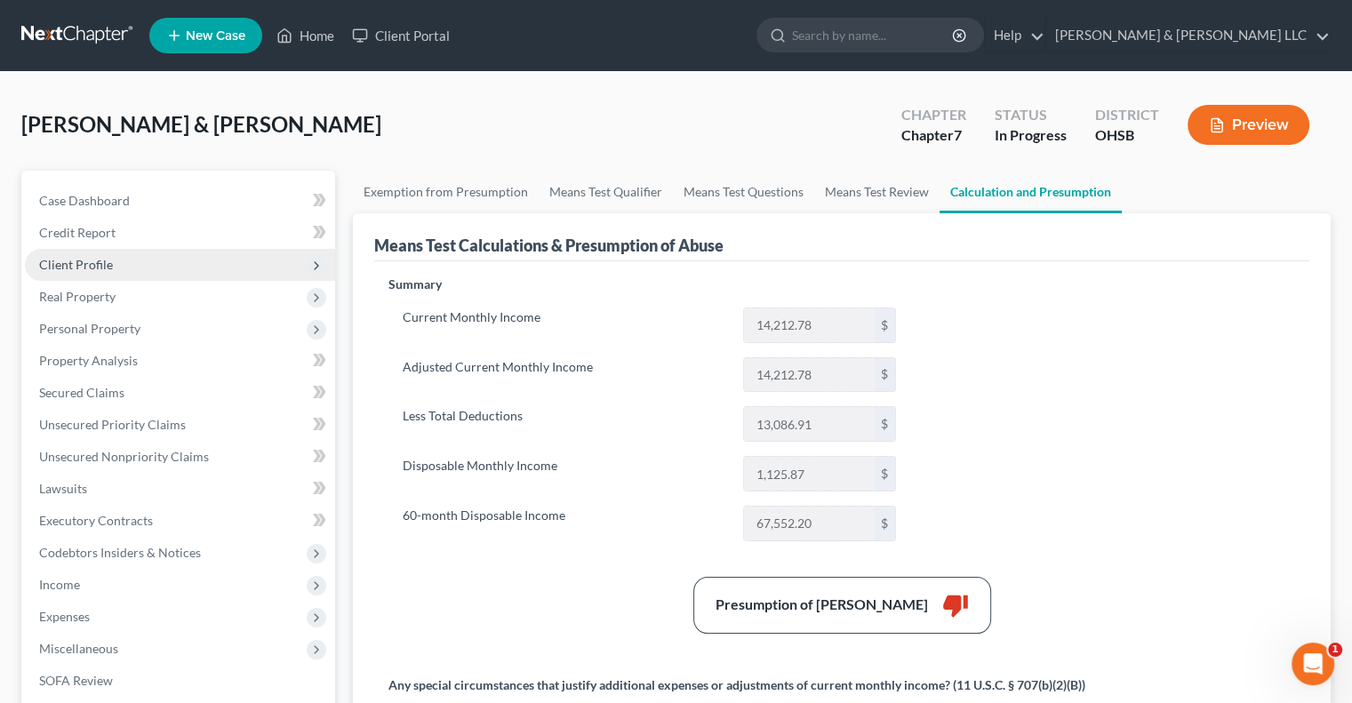
click at [88, 269] on span "Client Profile" at bounding box center [76, 264] width 74 height 15
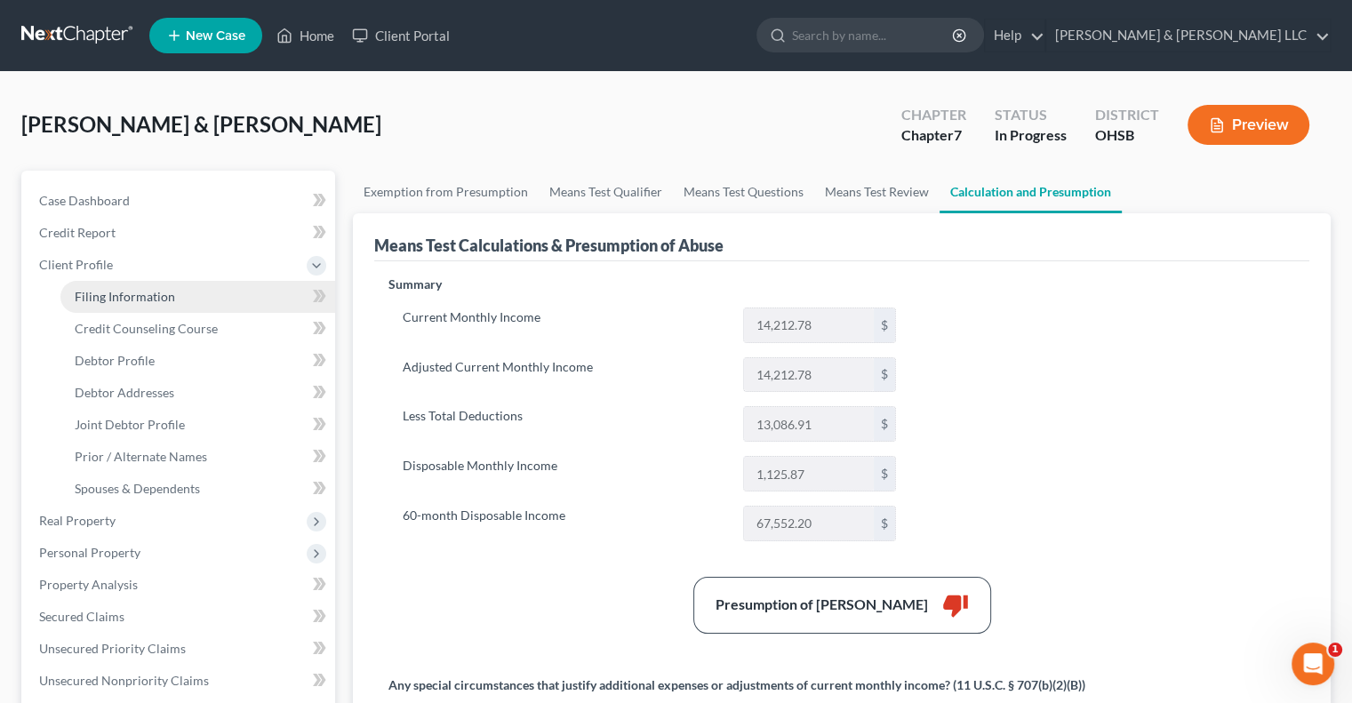
click at [134, 295] on span "Filing Information" at bounding box center [125, 296] width 100 height 15
select select "1"
select select "0"
select select "62"
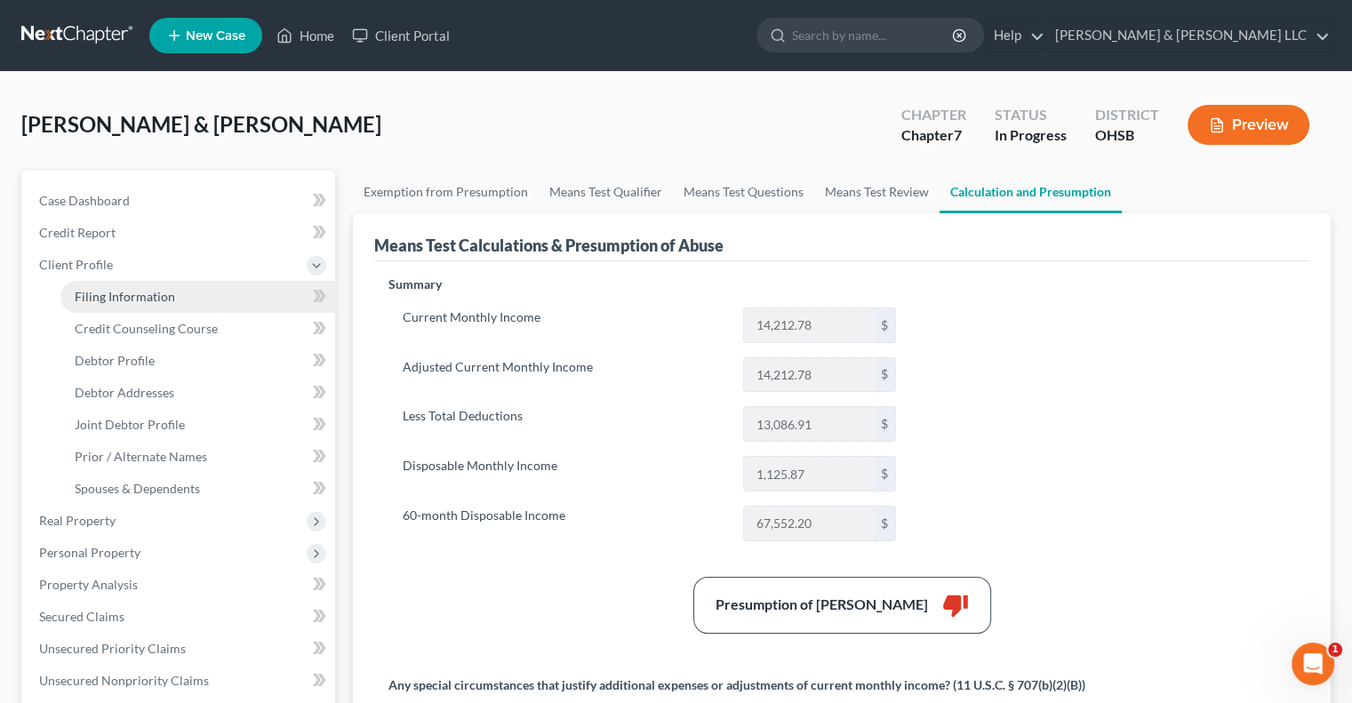
select select "0"
select select "36"
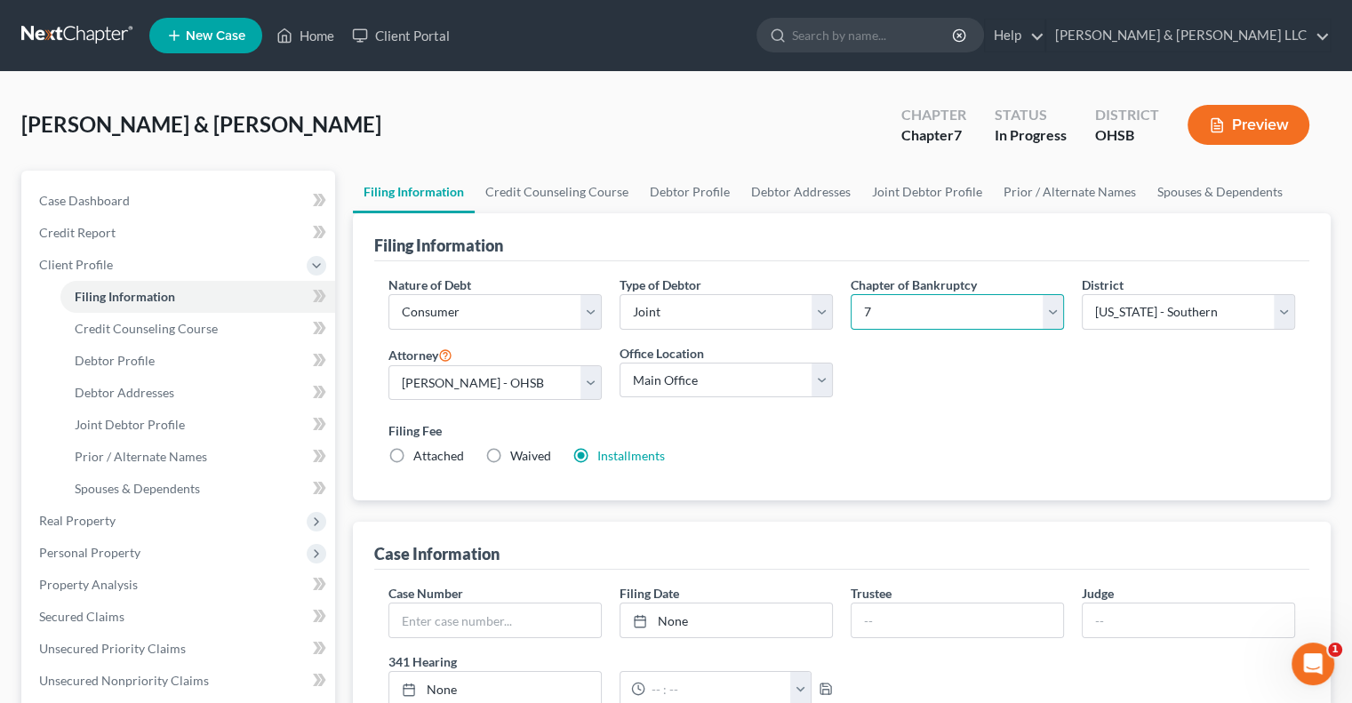
click at [898, 304] on select "Select 7 11 12 13" at bounding box center [957, 312] width 213 height 36
select select "3"
click at [851, 294] on select "Select 7 11 12 13" at bounding box center [957, 312] width 213 height 36
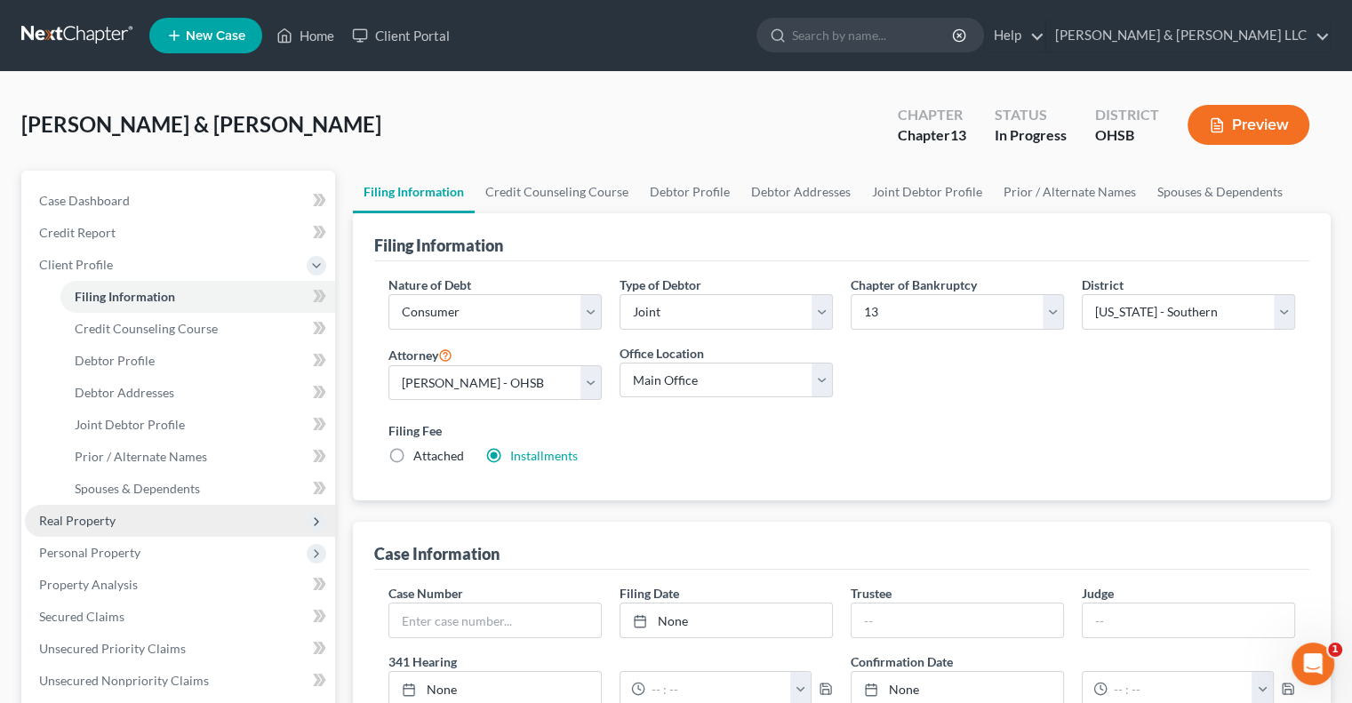
click at [100, 516] on span "Real Property" at bounding box center [77, 520] width 76 height 15
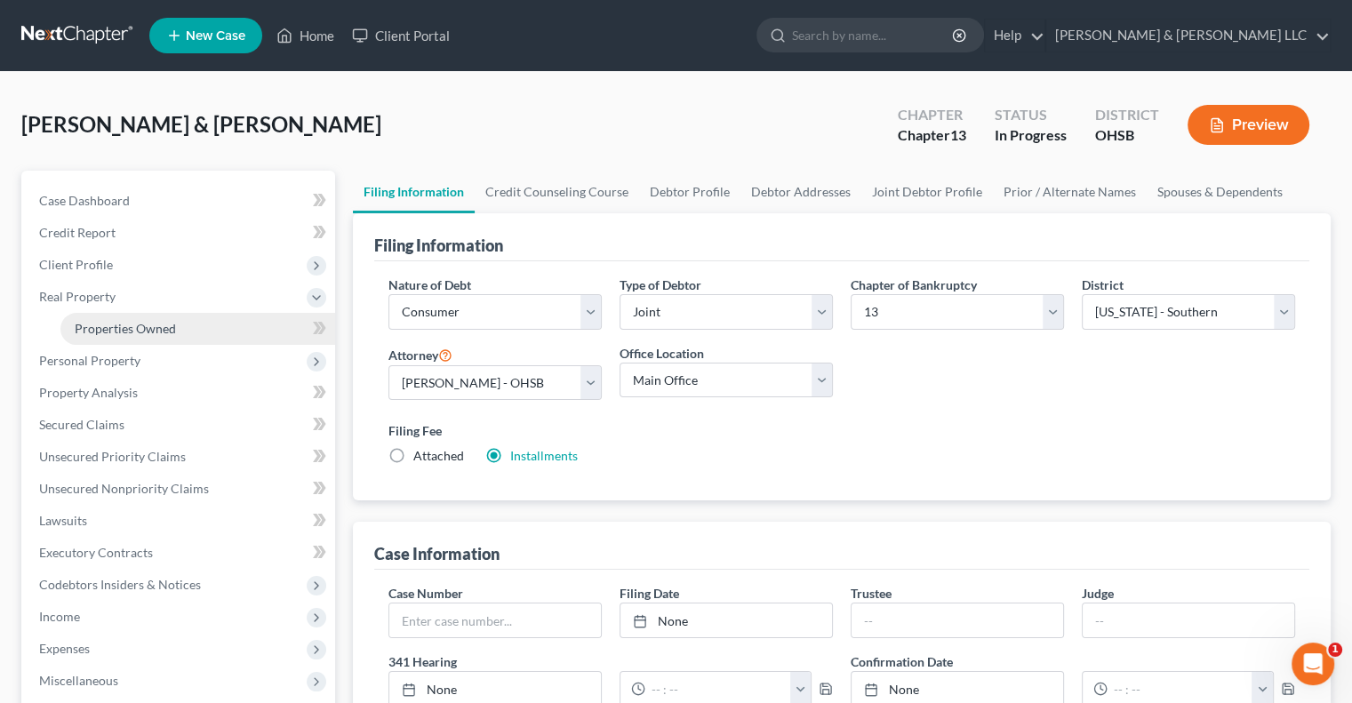
click at [172, 332] on span "Properties Owned" at bounding box center [125, 328] width 101 height 15
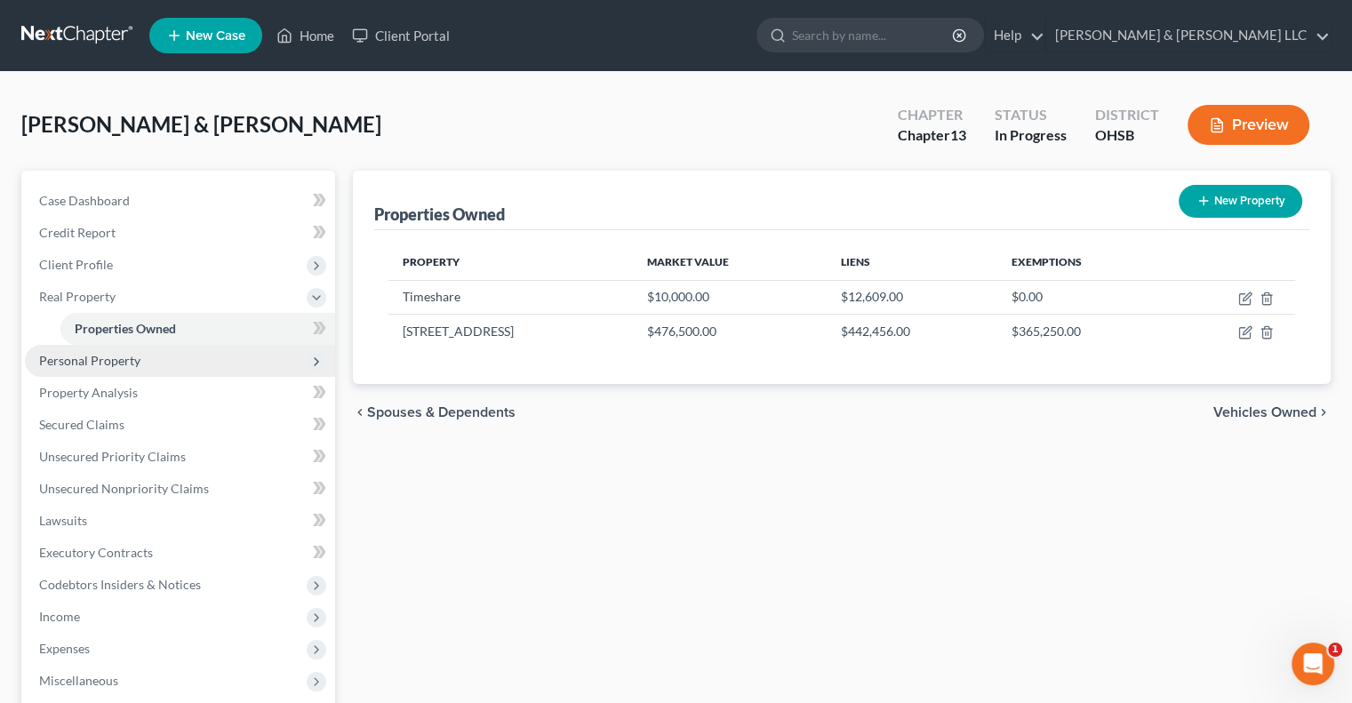
click at [171, 364] on span "Personal Property" at bounding box center [180, 361] width 310 height 32
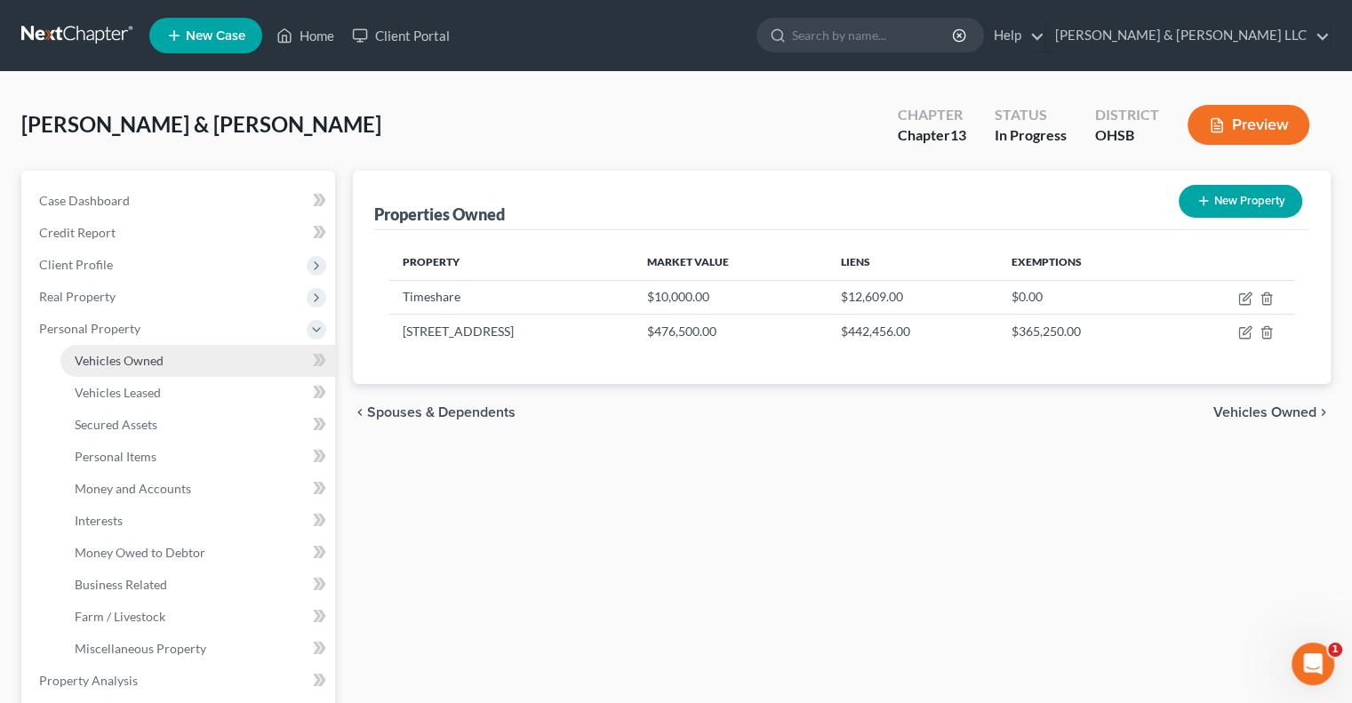
click at [161, 368] on link "Vehicles Owned" at bounding box center [197, 361] width 275 height 32
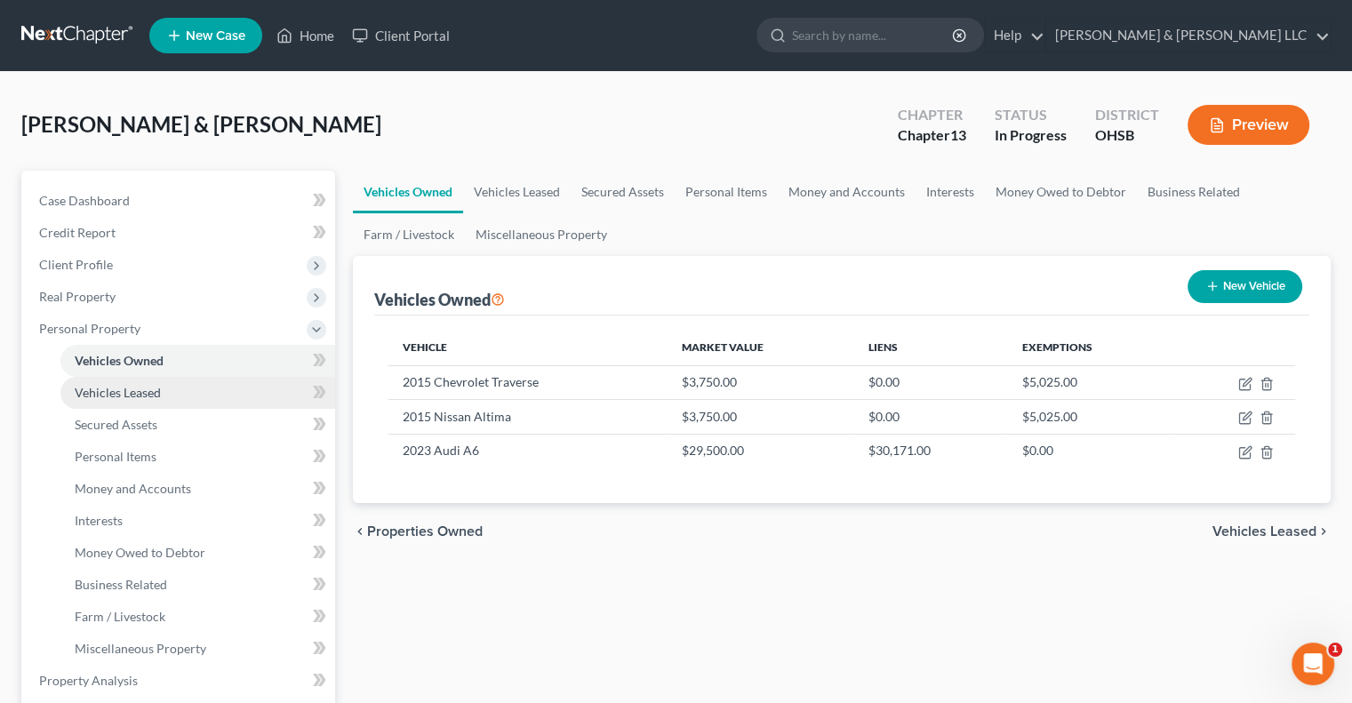
click at [166, 389] on link "Vehicles Leased" at bounding box center [197, 393] width 275 height 32
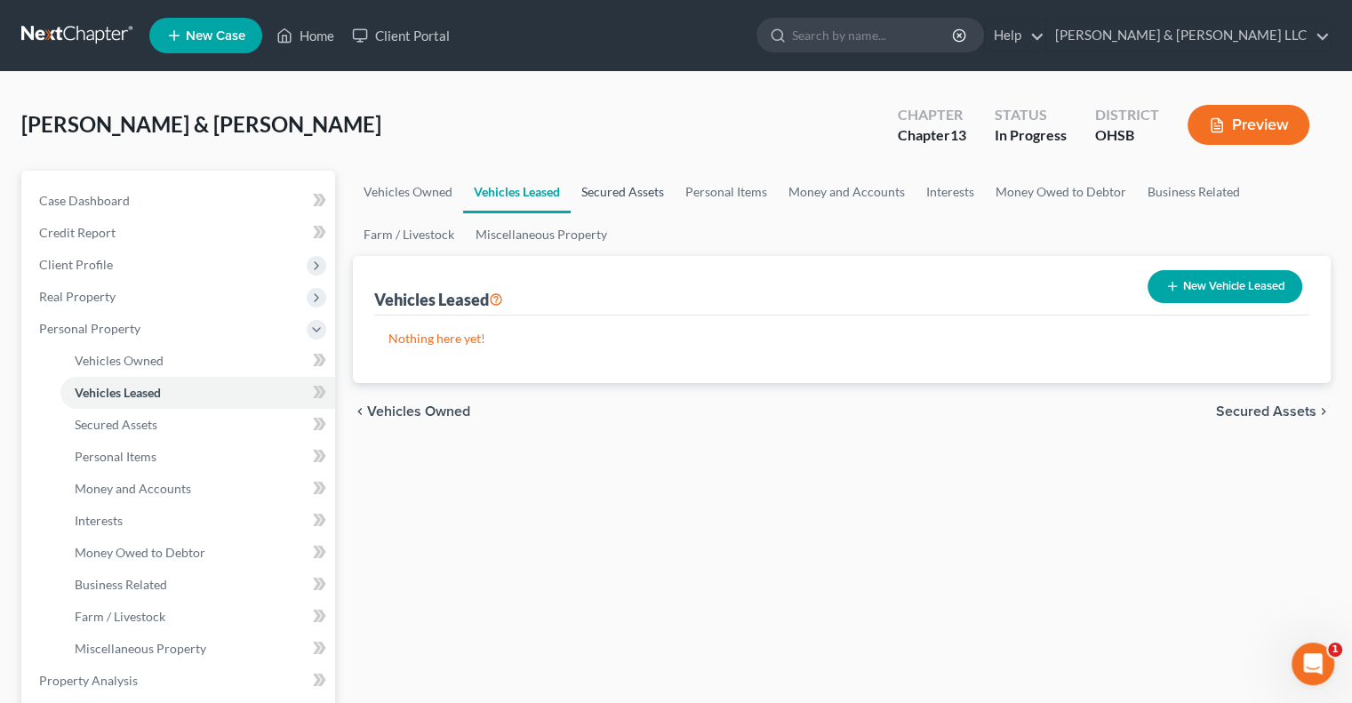
click at [592, 196] on link "Secured Assets" at bounding box center [623, 192] width 104 height 43
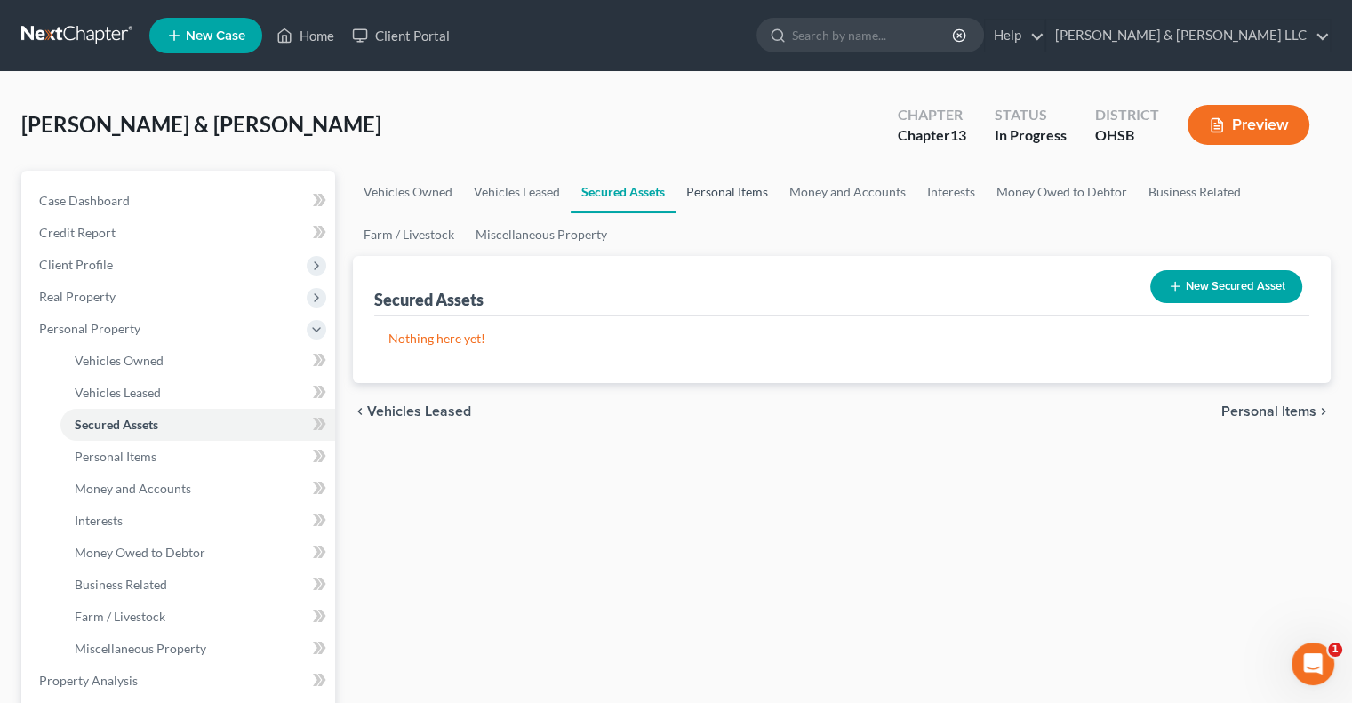
click at [711, 201] on link "Personal Items" at bounding box center [726, 192] width 103 height 43
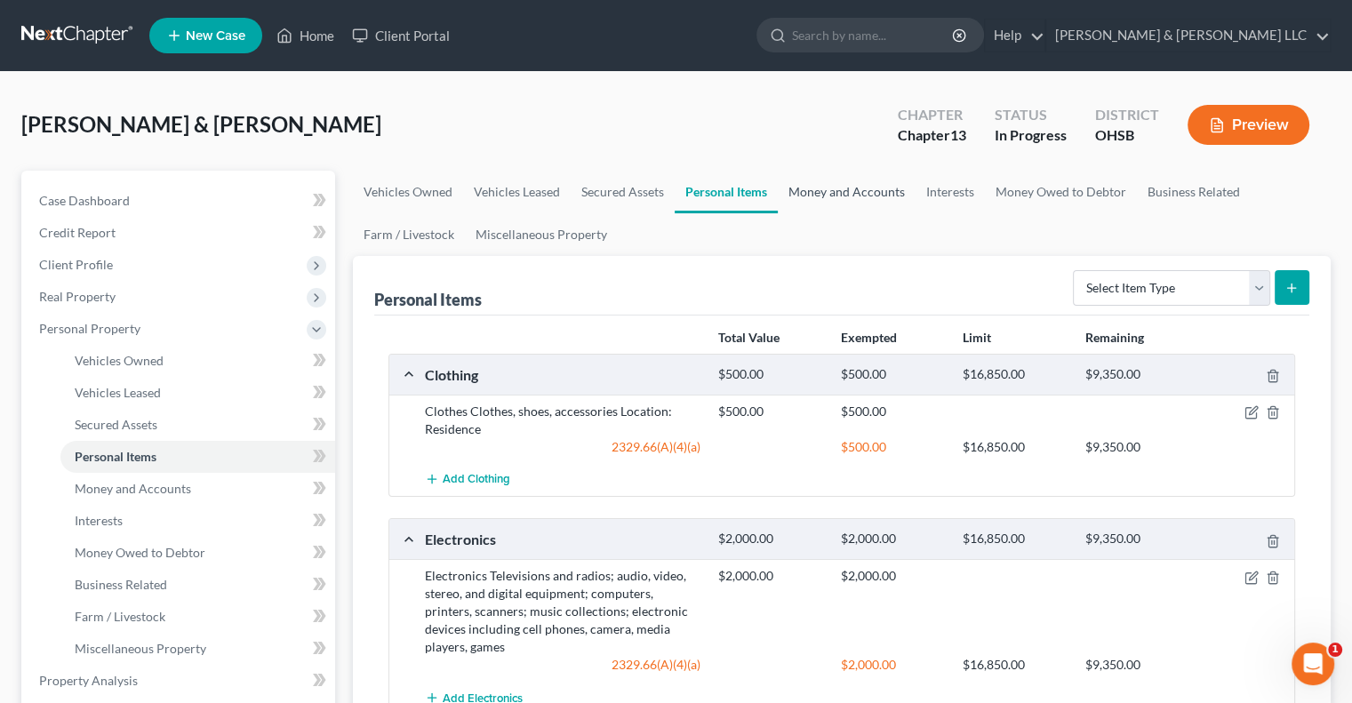
click at [824, 193] on link "Money and Accounts" at bounding box center [847, 192] width 138 height 43
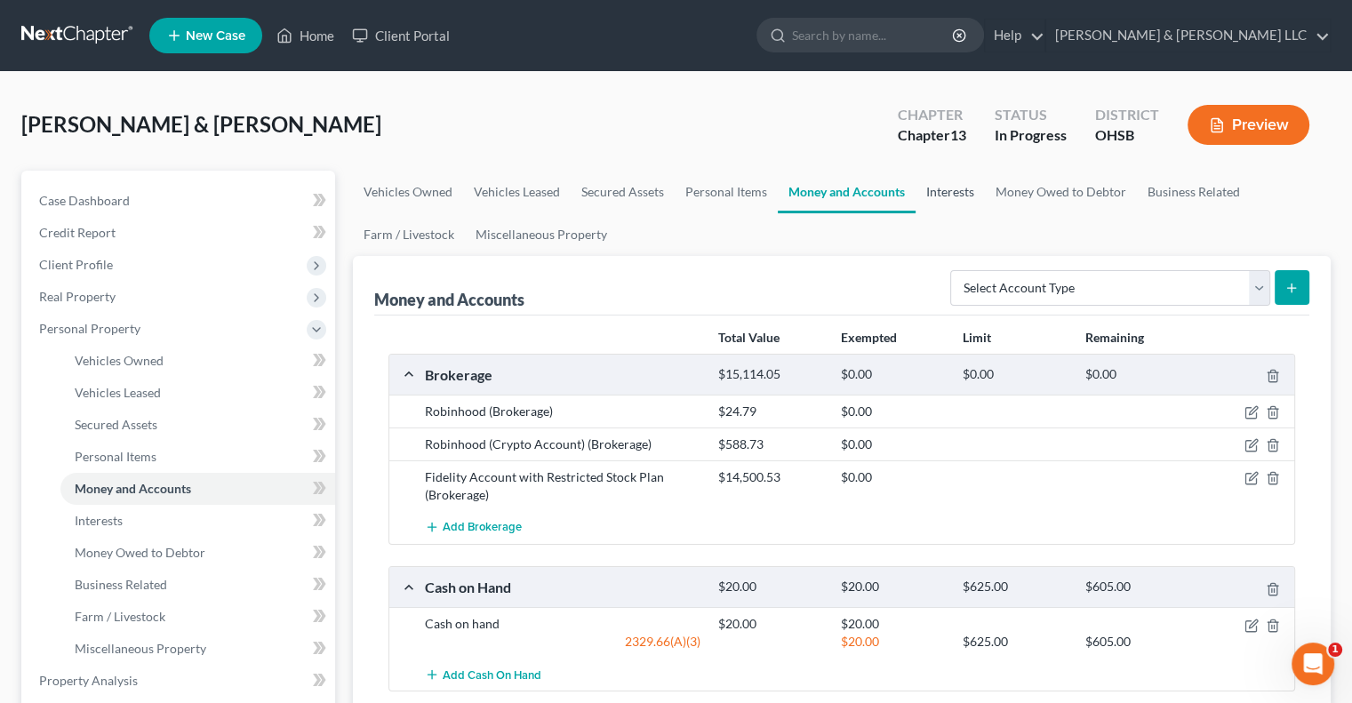
click at [952, 188] on link "Interests" at bounding box center [949, 192] width 69 height 43
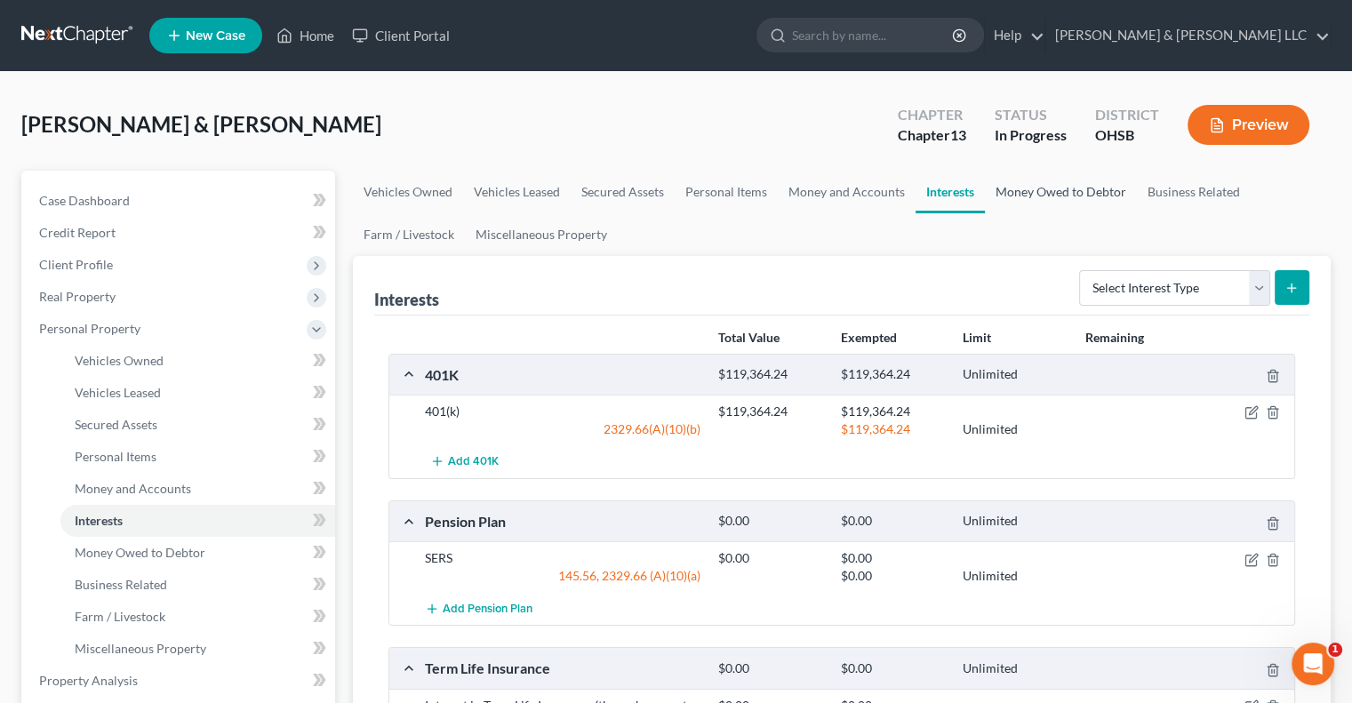
click at [1006, 191] on link "Money Owed to Debtor" at bounding box center [1061, 192] width 152 height 43
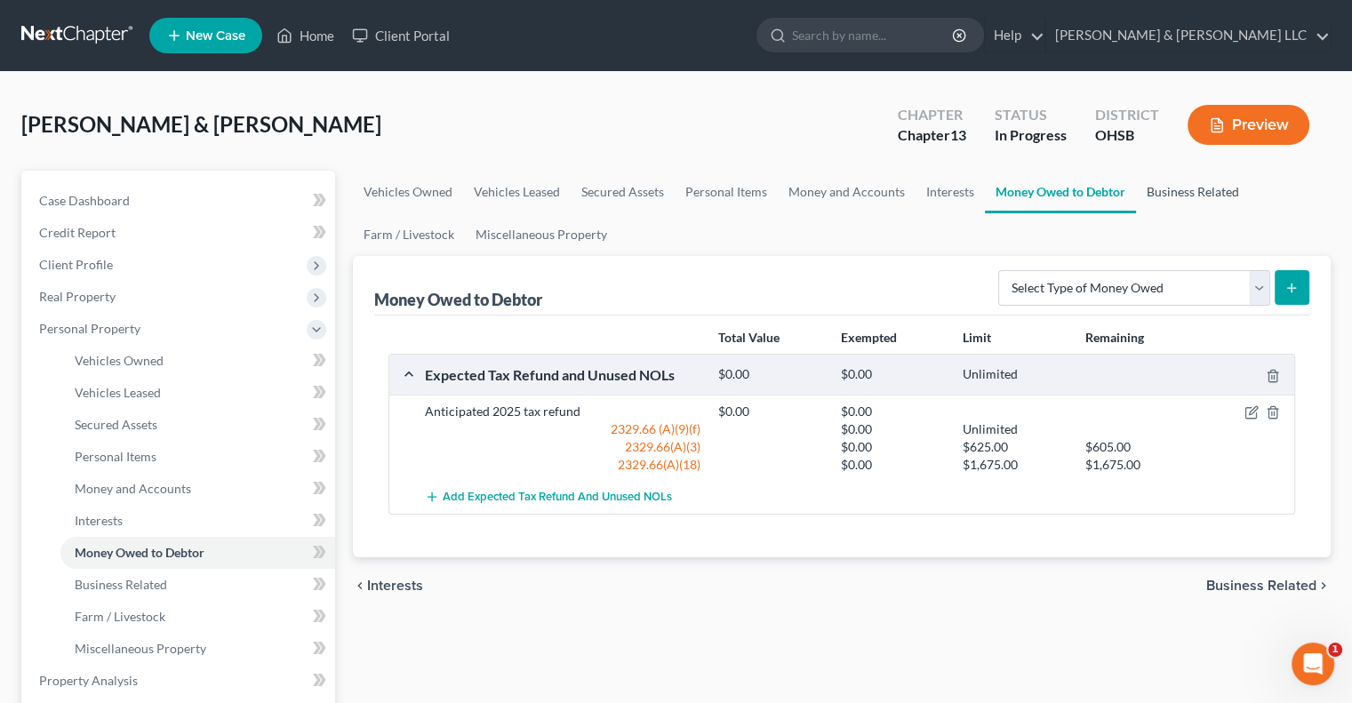
click at [1198, 193] on link "Business Related" at bounding box center [1193, 192] width 114 height 43
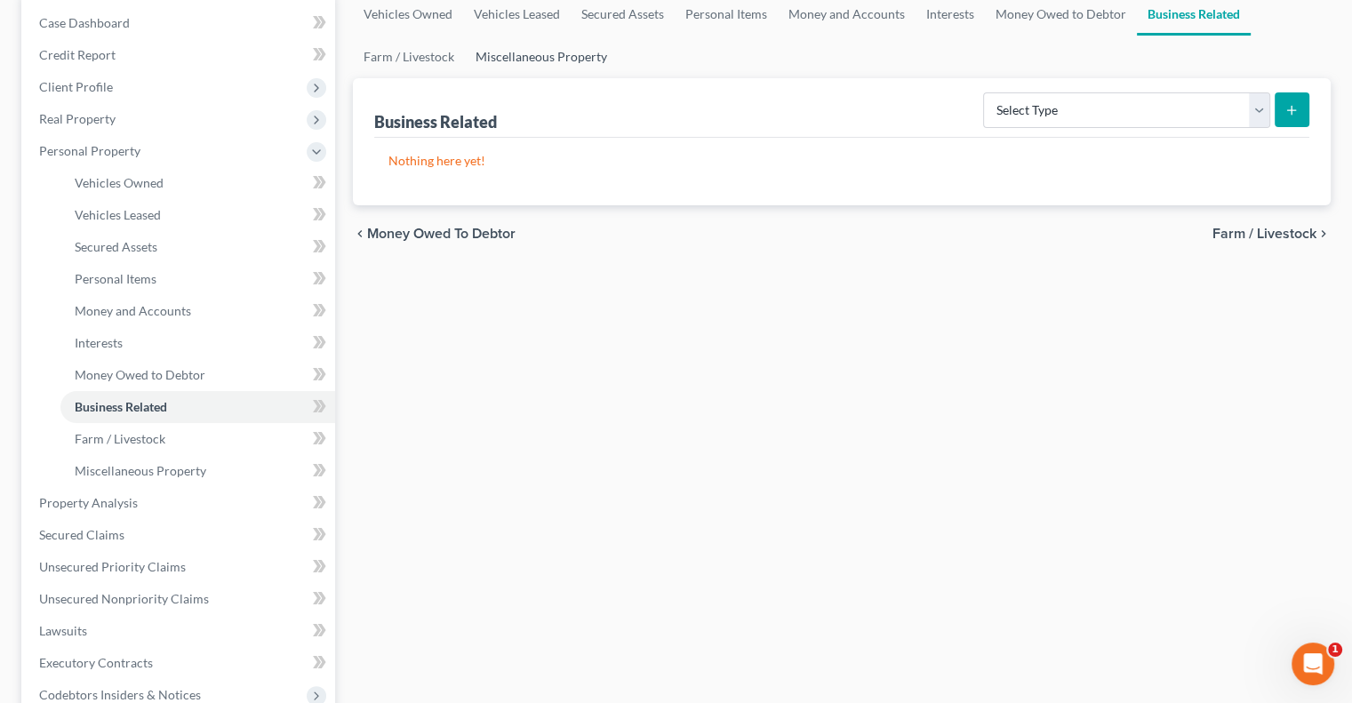
click at [593, 49] on link "Miscellaneous Property" at bounding box center [541, 57] width 153 height 43
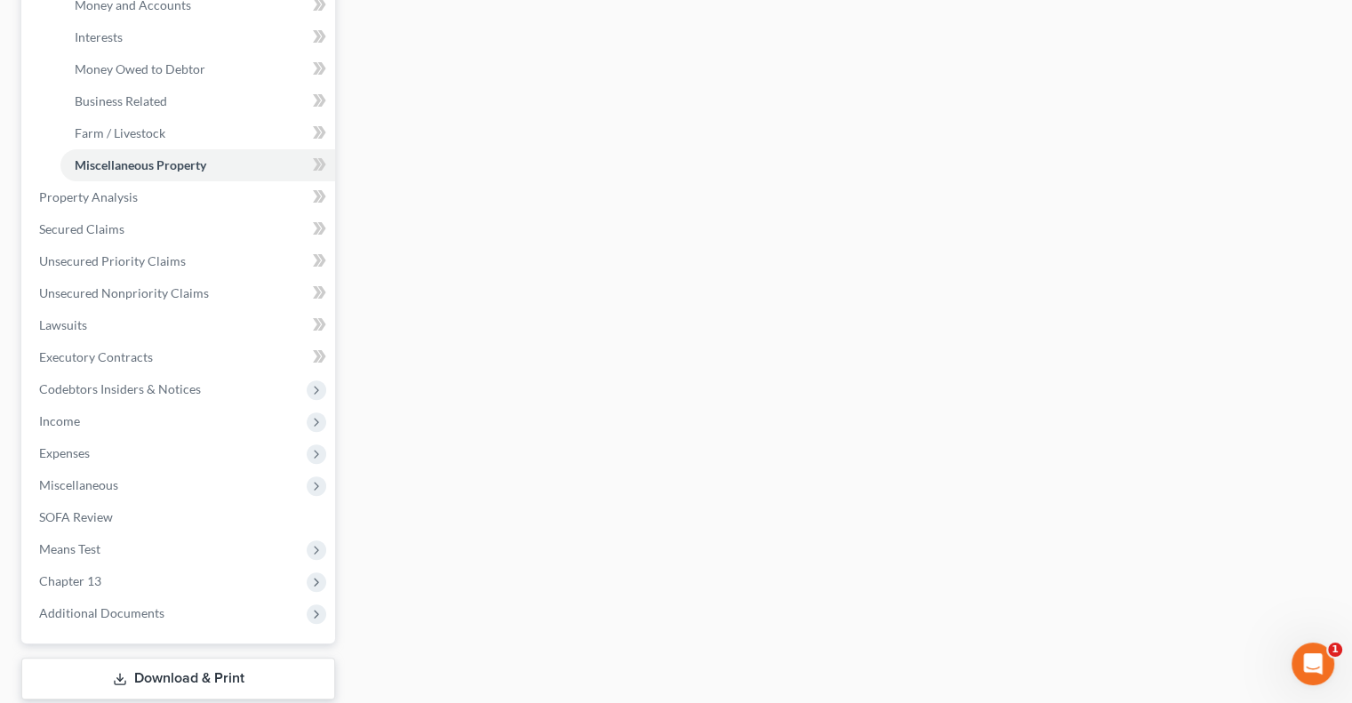
scroll to position [592, 0]
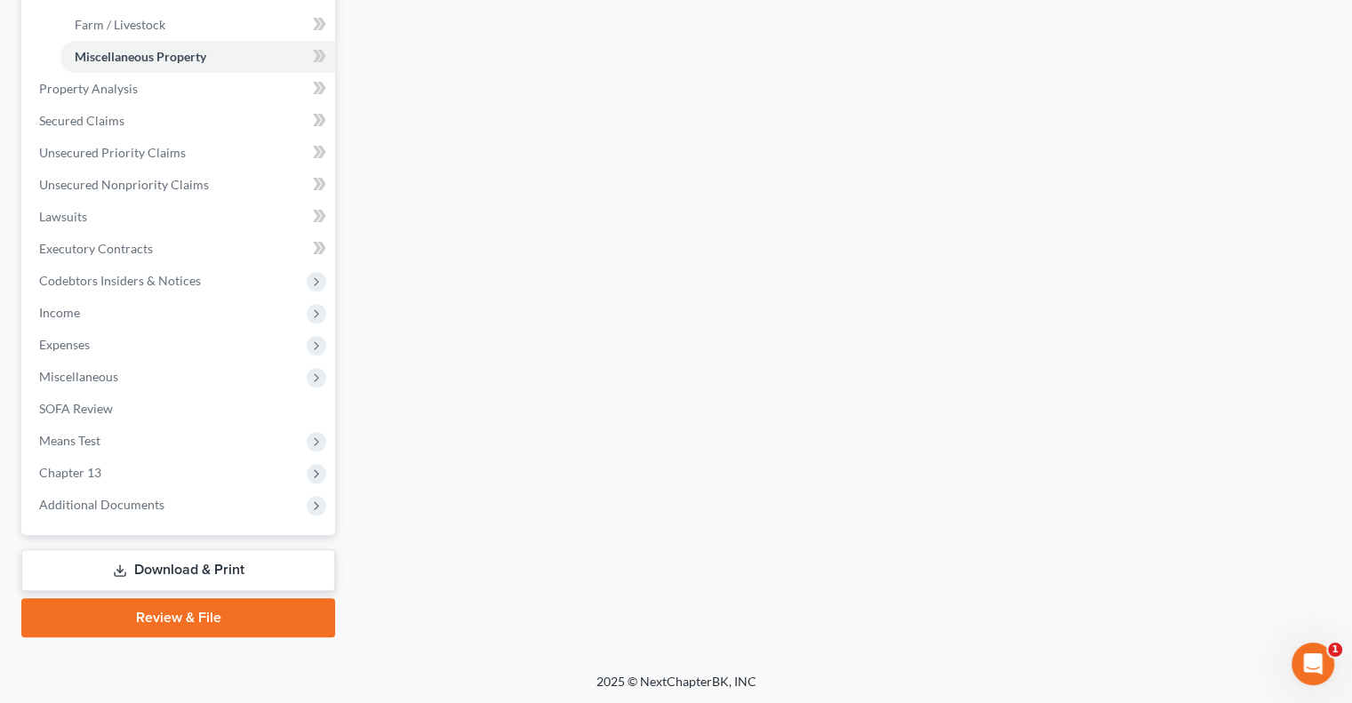
click at [172, 575] on link "Download & Print" at bounding box center [178, 570] width 314 height 42
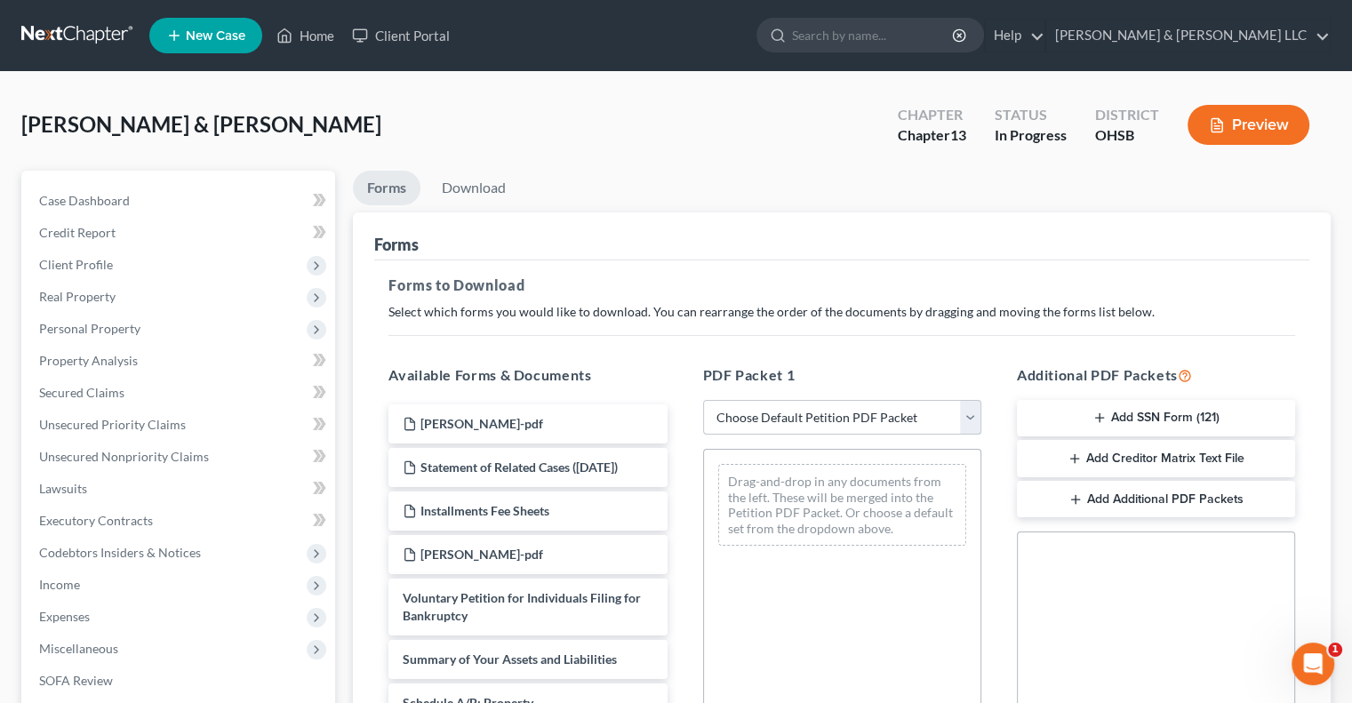
click at [971, 422] on select "Choose Default Petition PDF Packet Complete Bankruptcy Petition (all forms and …" at bounding box center [842, 418] width 278 height 36
select select "0"
click at [703, 400] on select "Choose Default Petition PDF Packet Complete Bankruptcy Petition (all forms and …" at bounding box center [842, 418] width 278 height 36
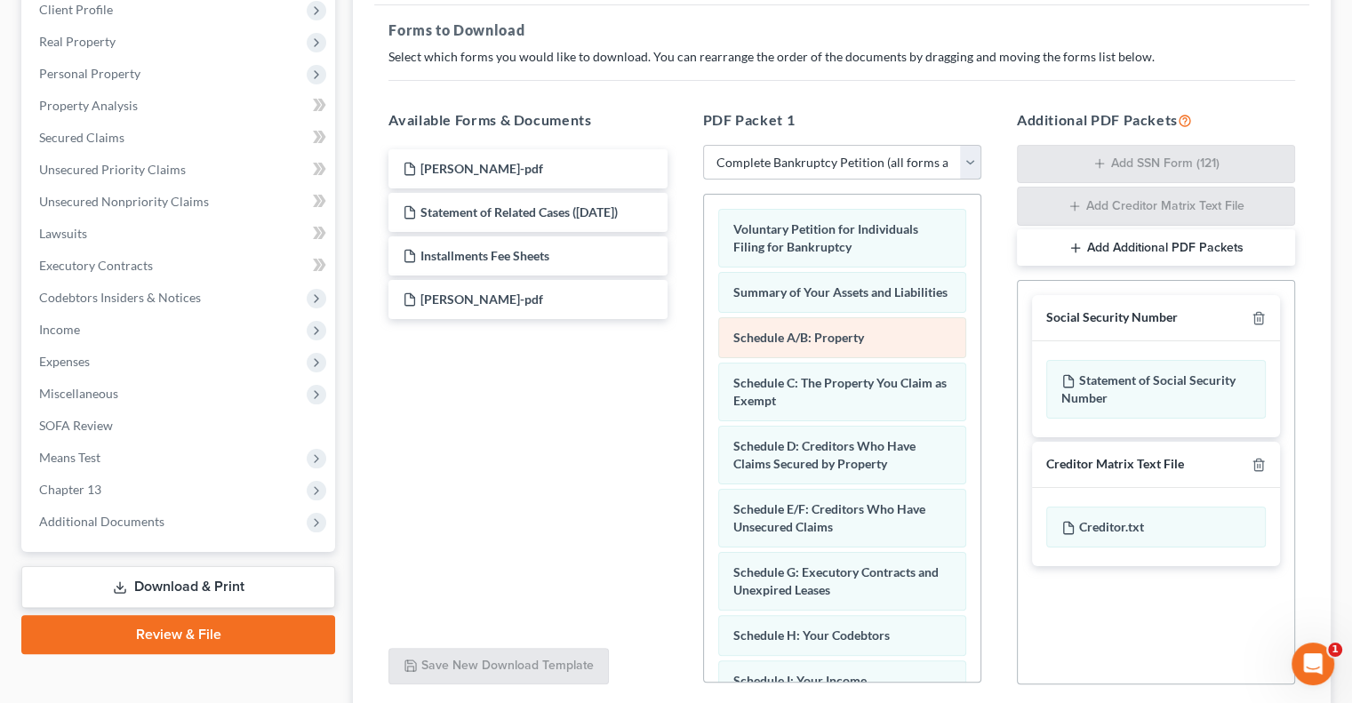
scroll to position [267, 0]
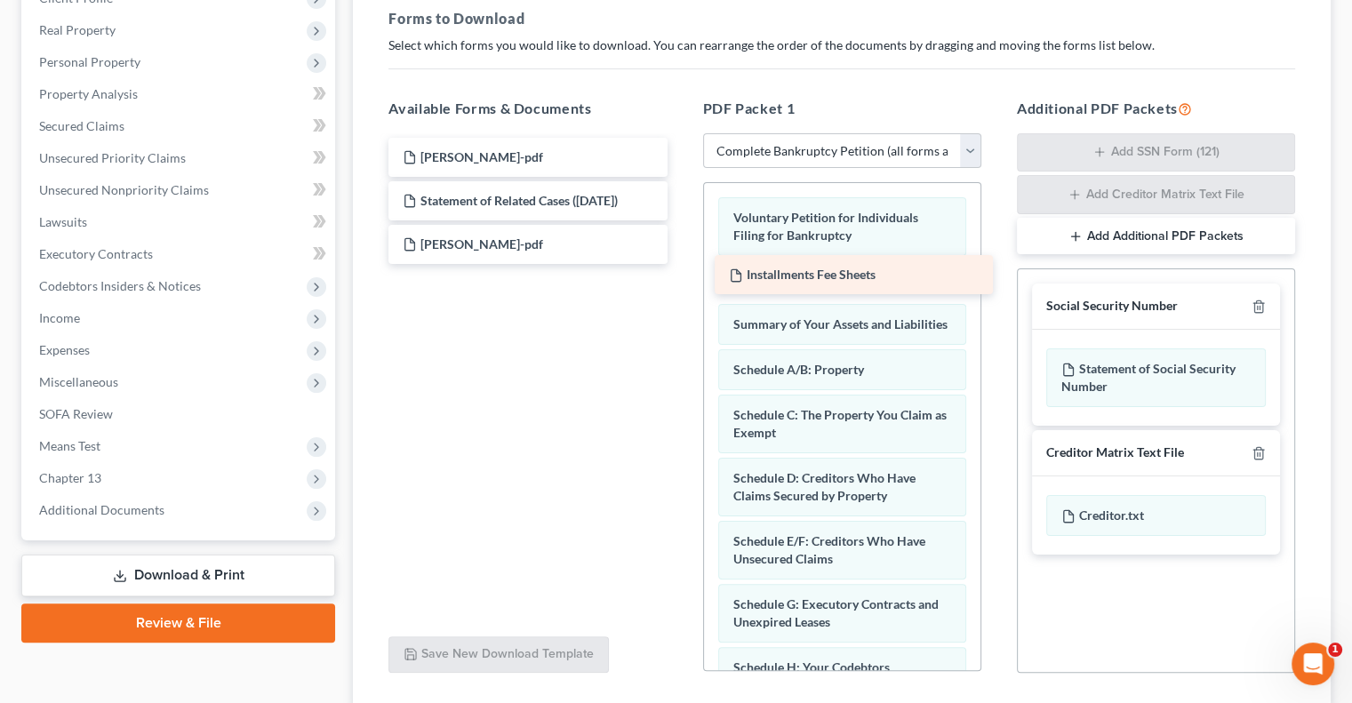
drag, startPoint x: 554, startPoint y: 251, endPoint x: 880, endPoint y: 283, distance: 327.8
click at [681, 264] on div "Installments Fee Sheets Cantrell, Stephanie-pdf Statement of Related Cases (10/…" at bounding box center [527, 201] width 307 height 126
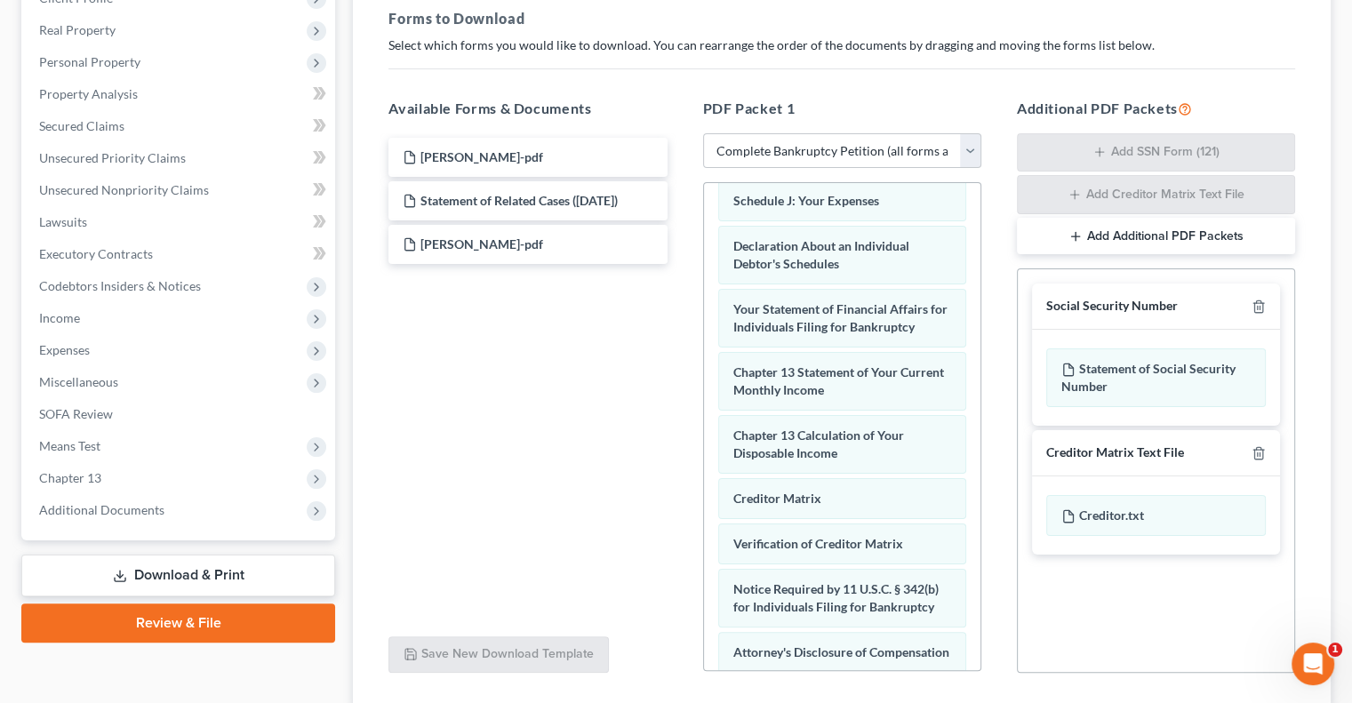
scroll to position [690, 0]
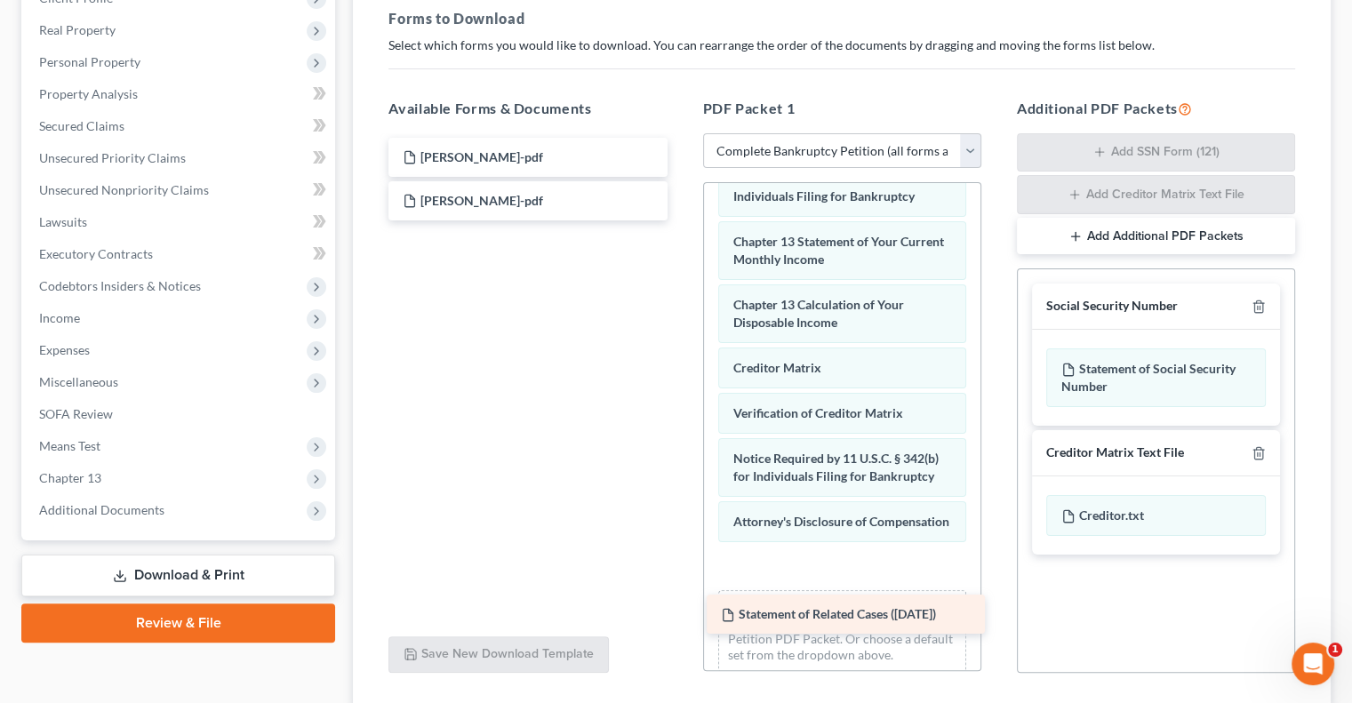
drag, startPoint x: 604, startPoint y: 188, endPoint x: 923, endPoint y: 603, distance: 523.0
click at [681, 220] on div "Statement of Related Cases (10/08/2025) Cantrell, Stephanie-pdf Statement of Re…" at bounding box center [527, 179] width 307 height 83
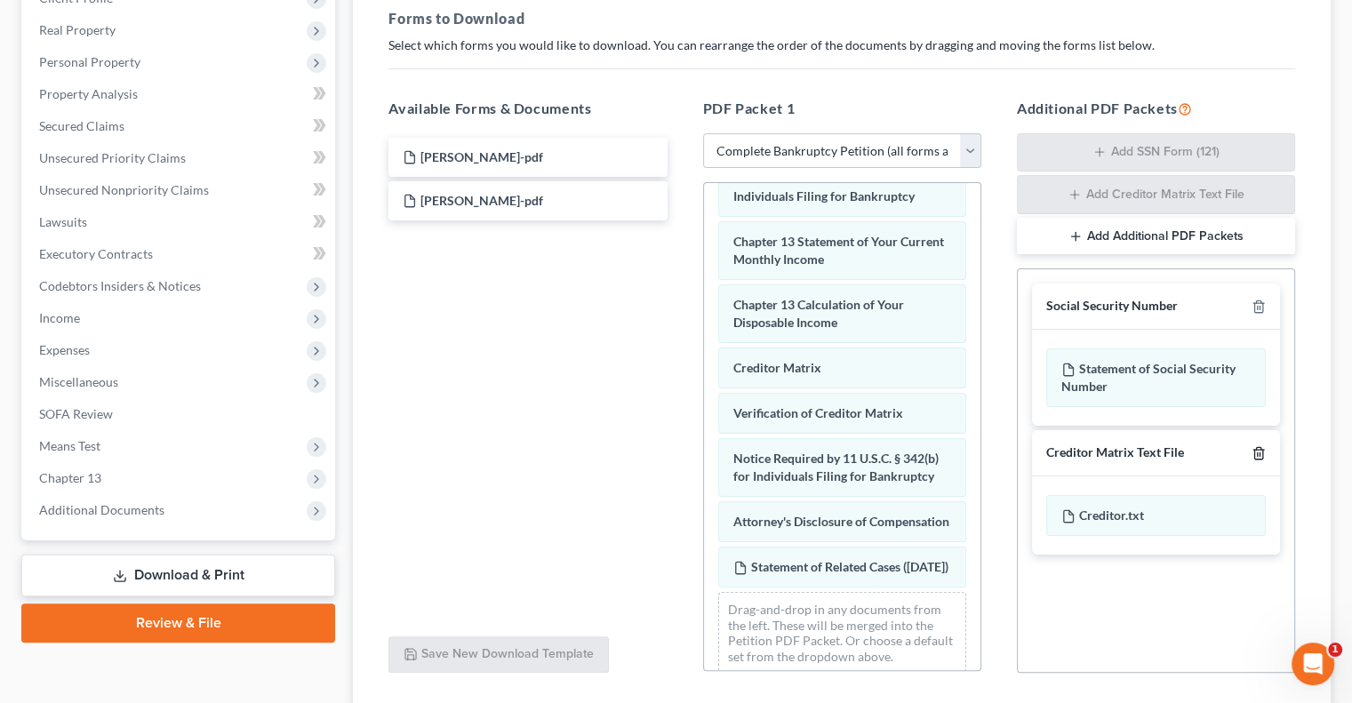
click at [1258, 452] on line "button" at bounding box center [1258, 454] width 0 height 4
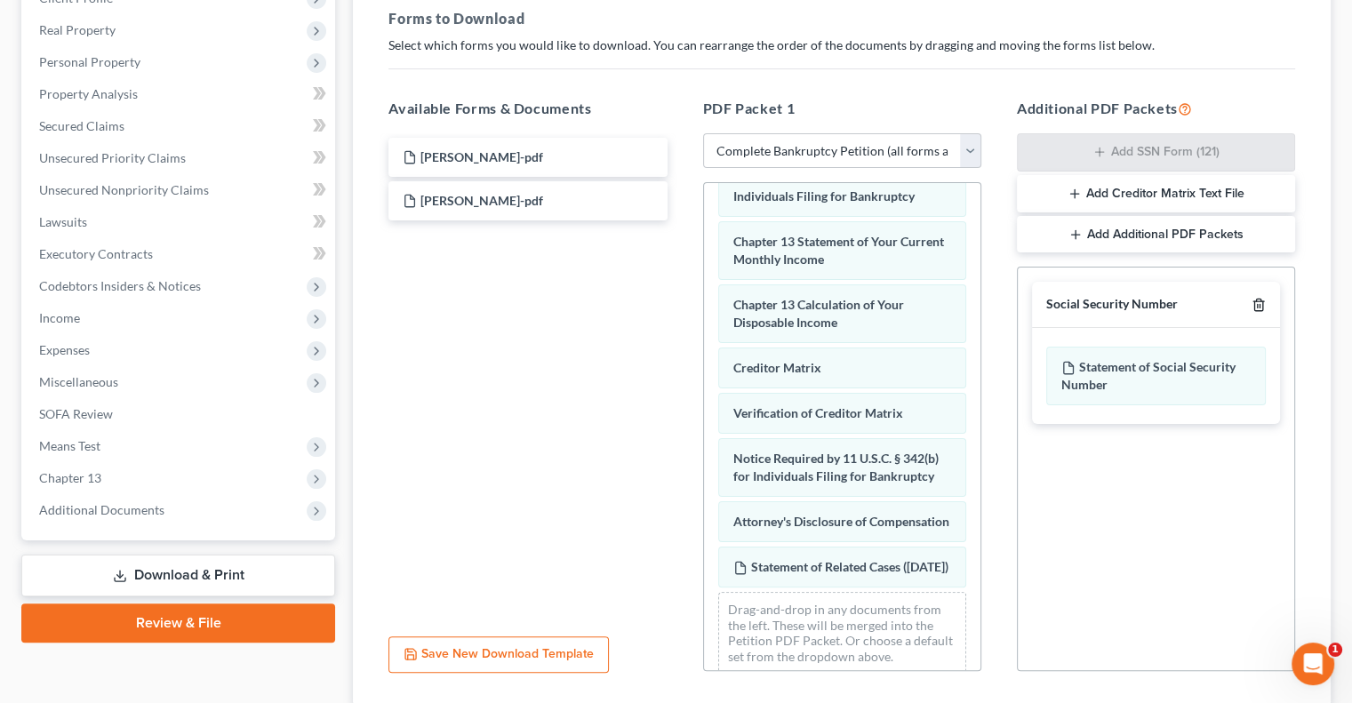
click at [1265, 304] on icon "button" at bounding box center [1258, 305] width 14 height 14
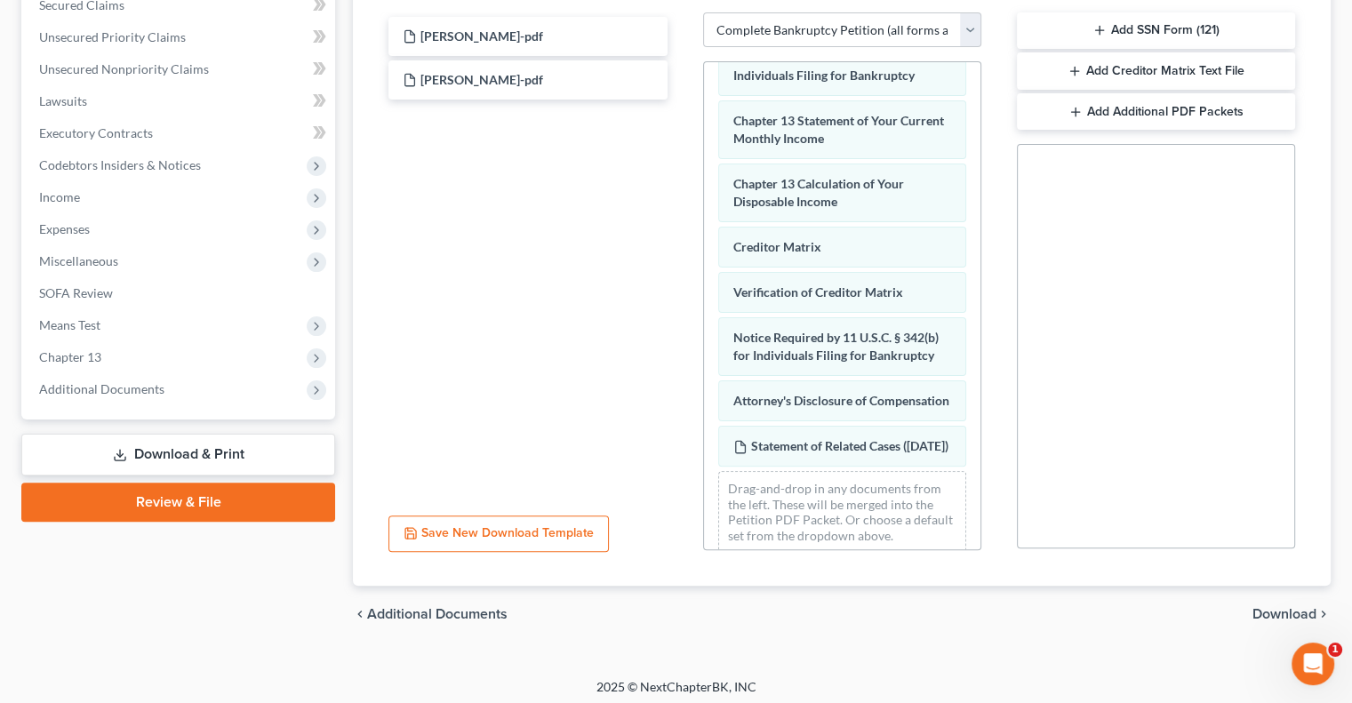
scroll to position [393, 0]
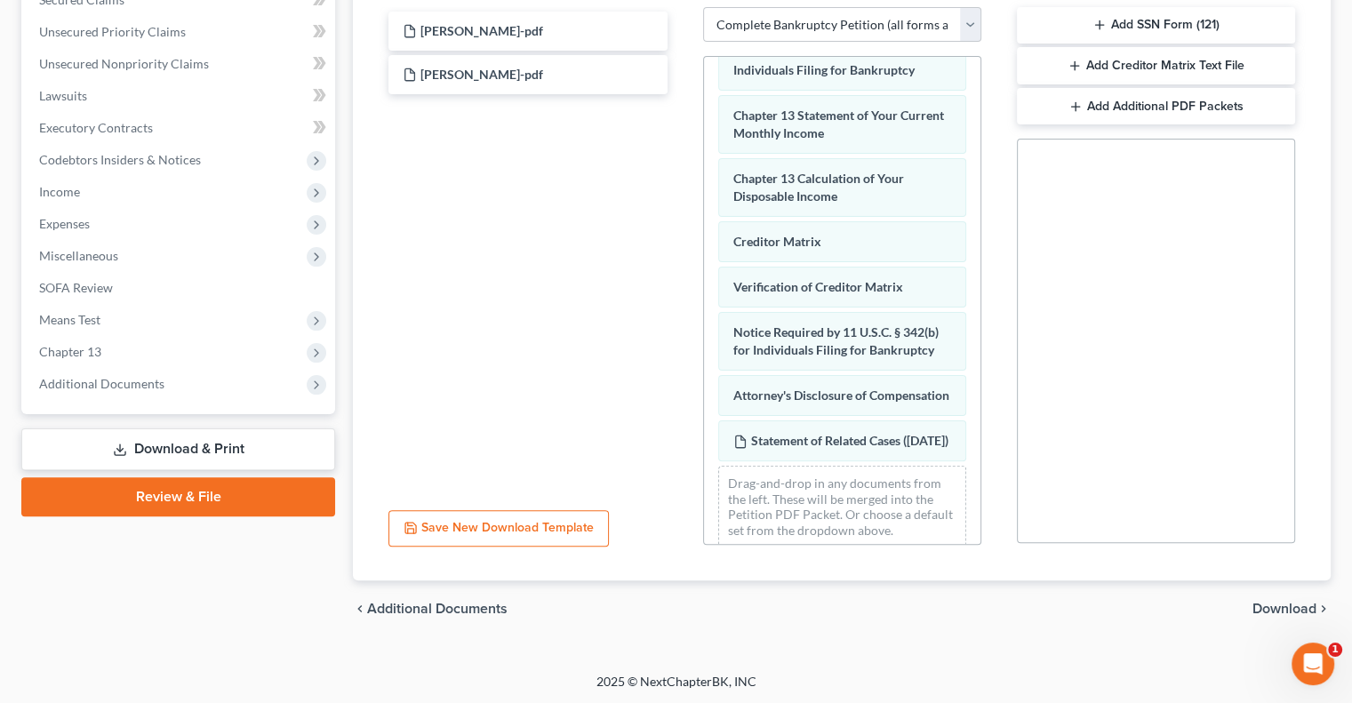
click at [1304, 608] on span "Download" at bounding box center [1284, 609] width 64 height 14
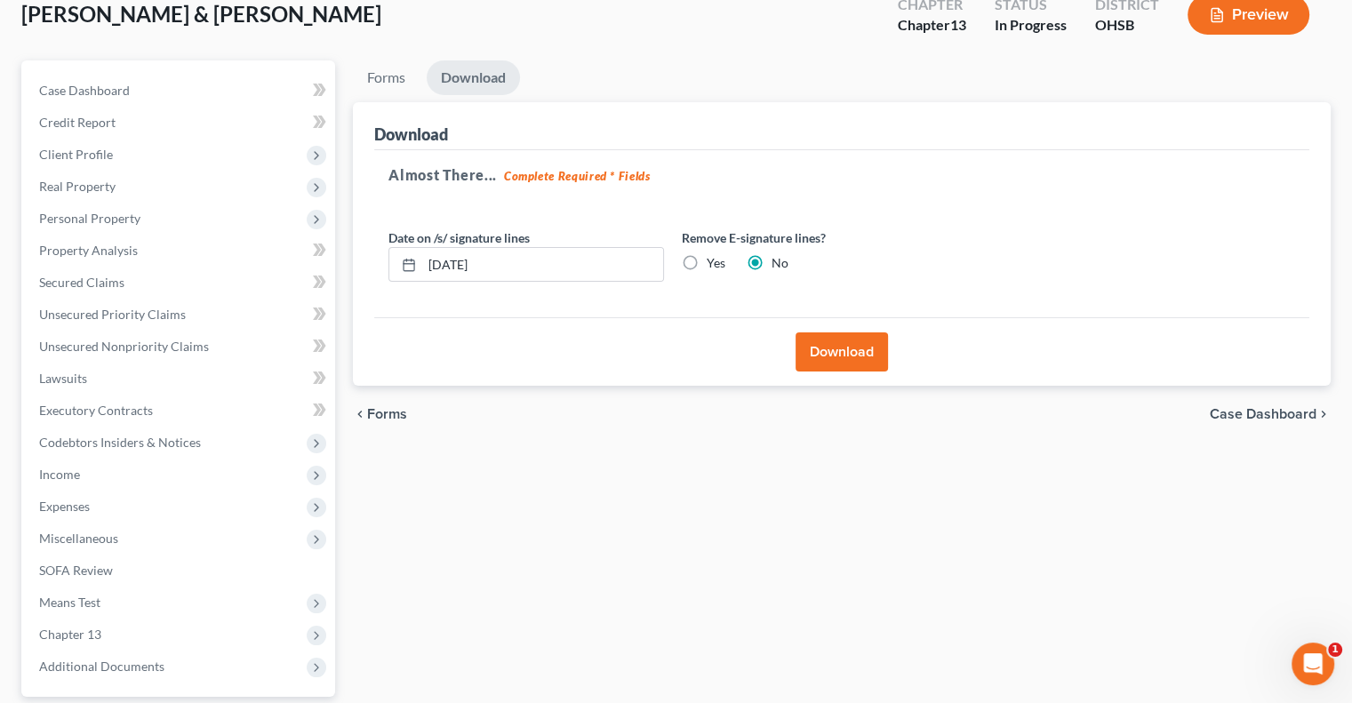
scroll to position [5, 0]
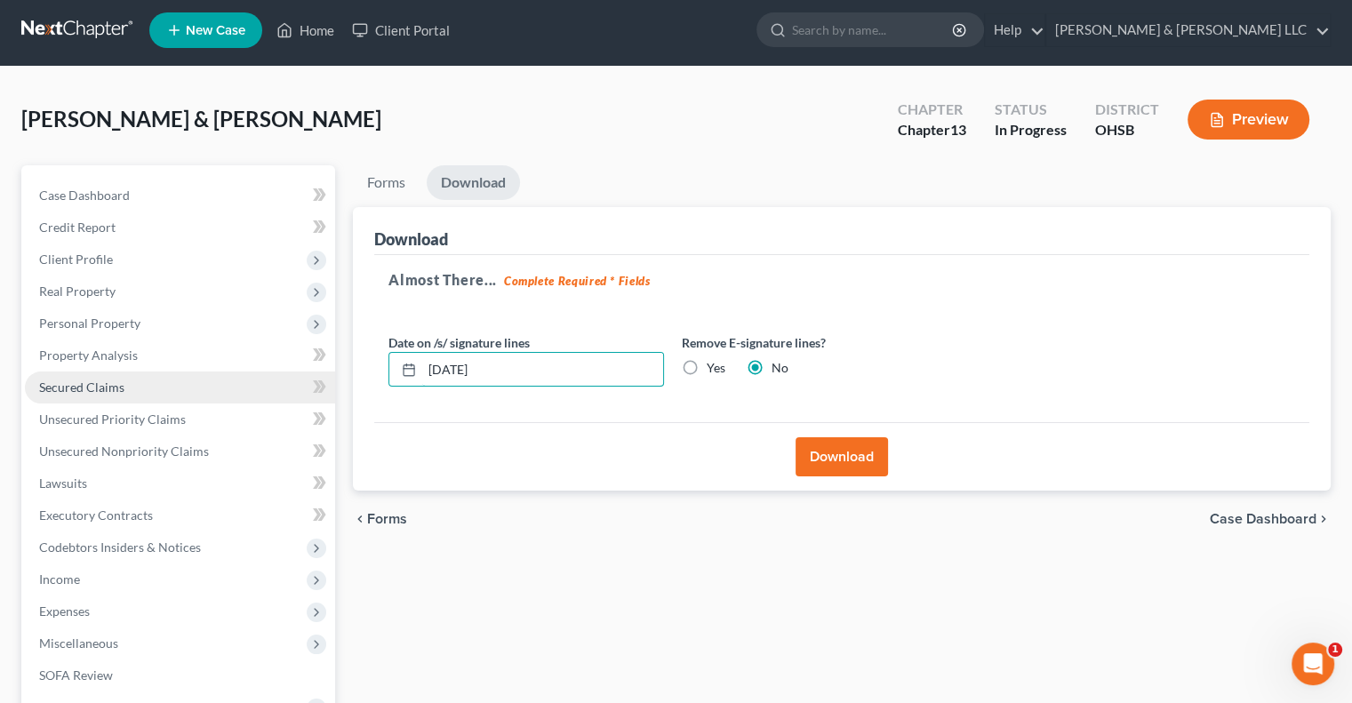
drag, startPoint x: 572, startPoint y: 364, endPoint x: 268, endPoint y: 393, distance: 306.2
click at [268, 393] on div "Petition Navigation Case Dashboard Payments Invoices Payments Payments Credit R…" at bounding box center [675, 534] width 1327 height 739
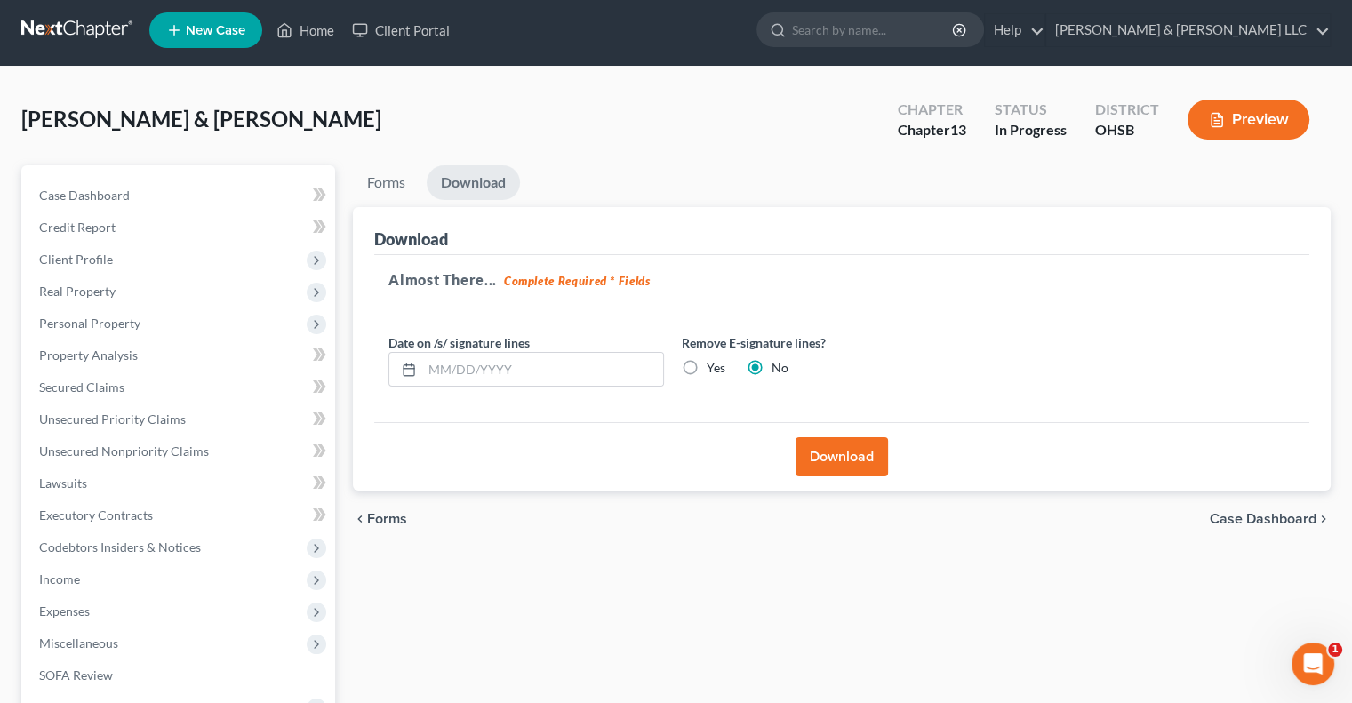
drag, startPoint x: 693, startPoint y: 365, endPoint x: 787, endPoint y: 421, distance: 109.6
click at [707, 365] on label "Yes" at bounding box center [716, 368] width 19 height 18
click at [714, 365] on input "Yes" at bounding box center [720, 365] width 12 height 12
radio input "true"
radio input "false"
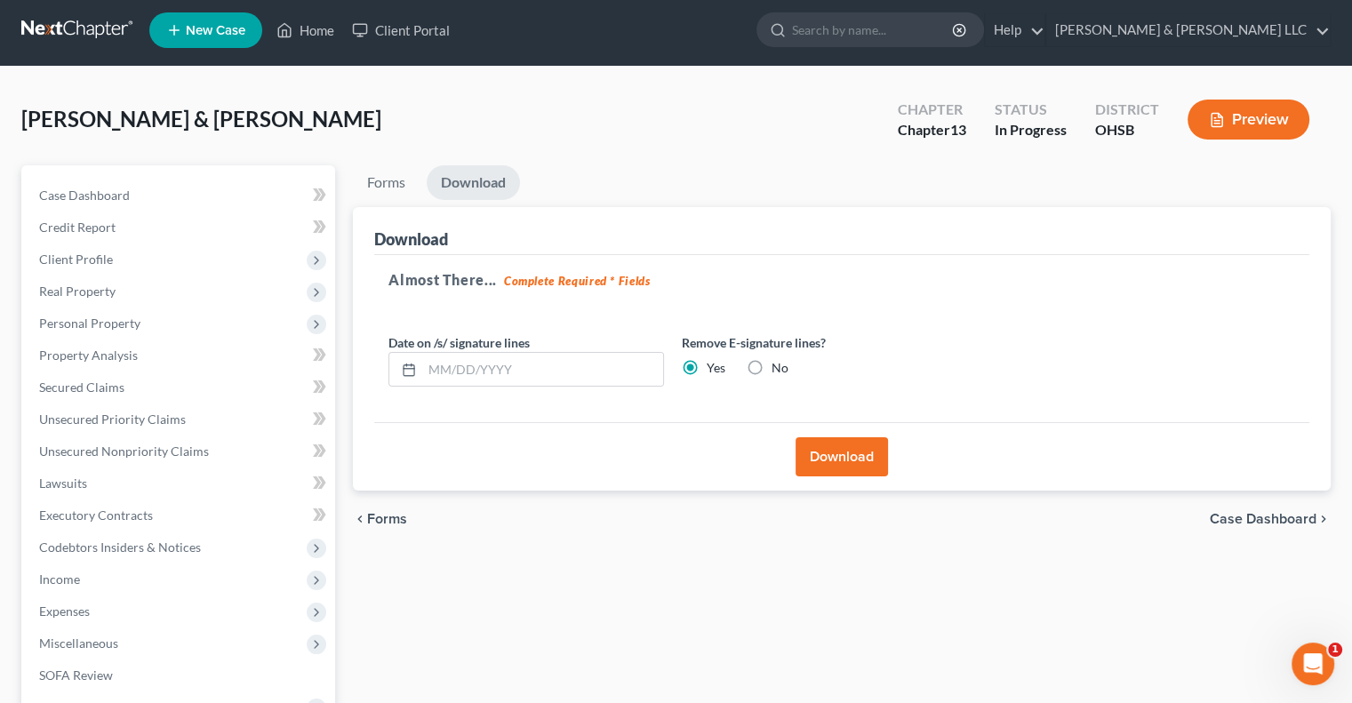
click at [857, 458] on button "Download" at bounding box center [841, 456] width 92 height 39
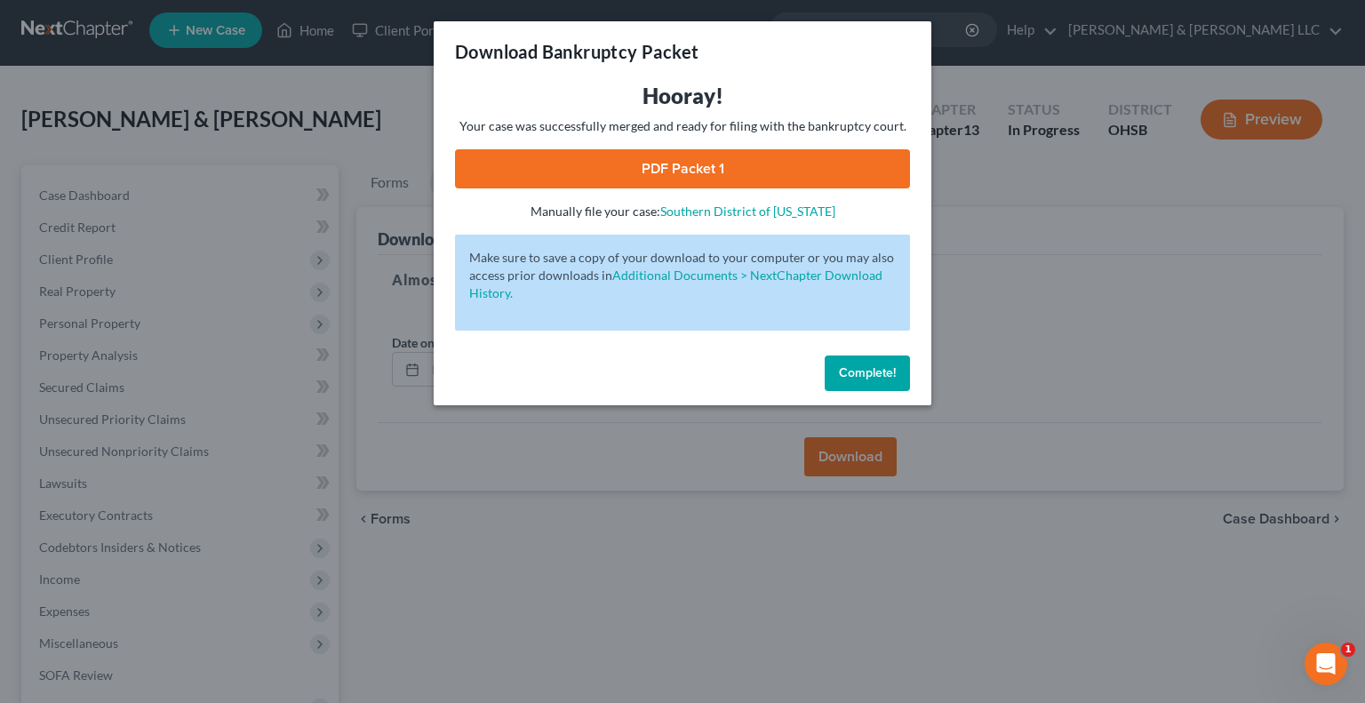
click at [670, 175] on link "PDF Packet 1" at bounding box center [682, 168] width 455 height 39
drag, startPoint x: 852, startPoint y: 366, endPoint x: 797, endPoint y: 263, distance: 116.9
click at [852, 366] on span "Complete!" at bounding box center [867, 372] width 57 height 15
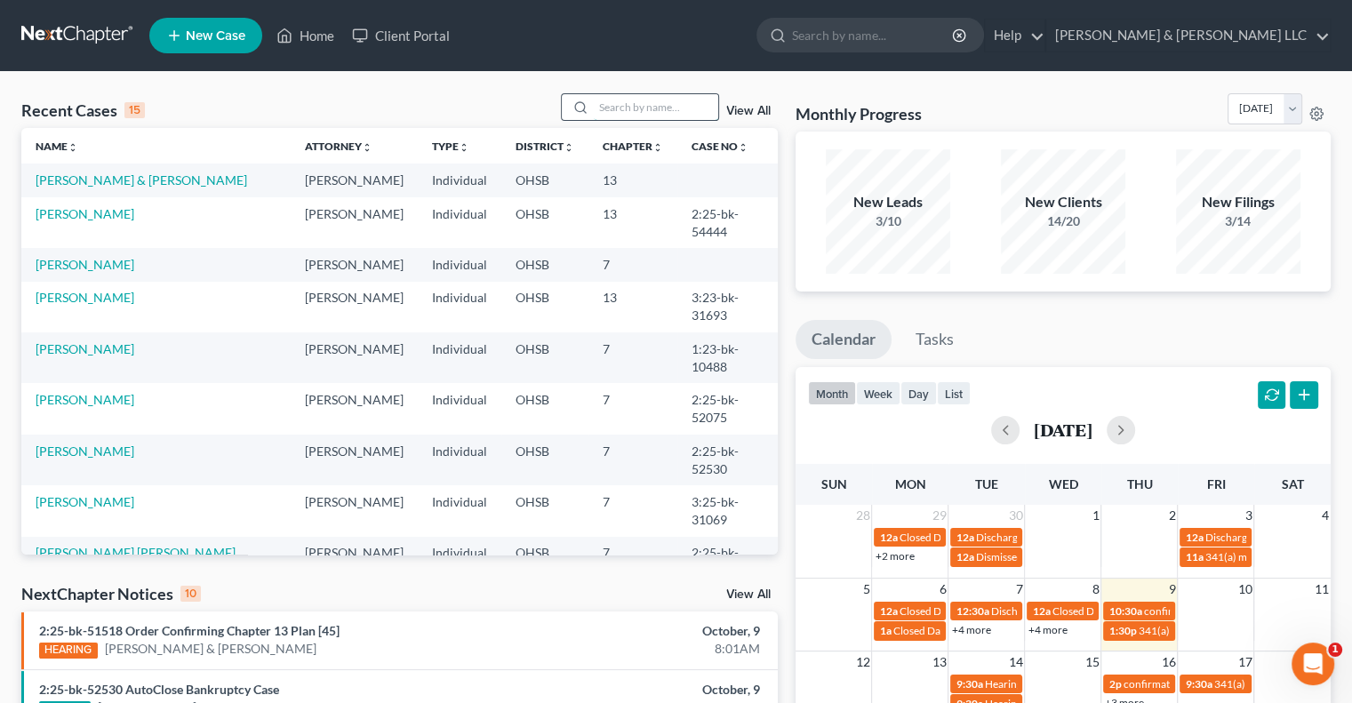
click at [658, 109] on input "search" at bounding box center [656, 107] width 124 height 26
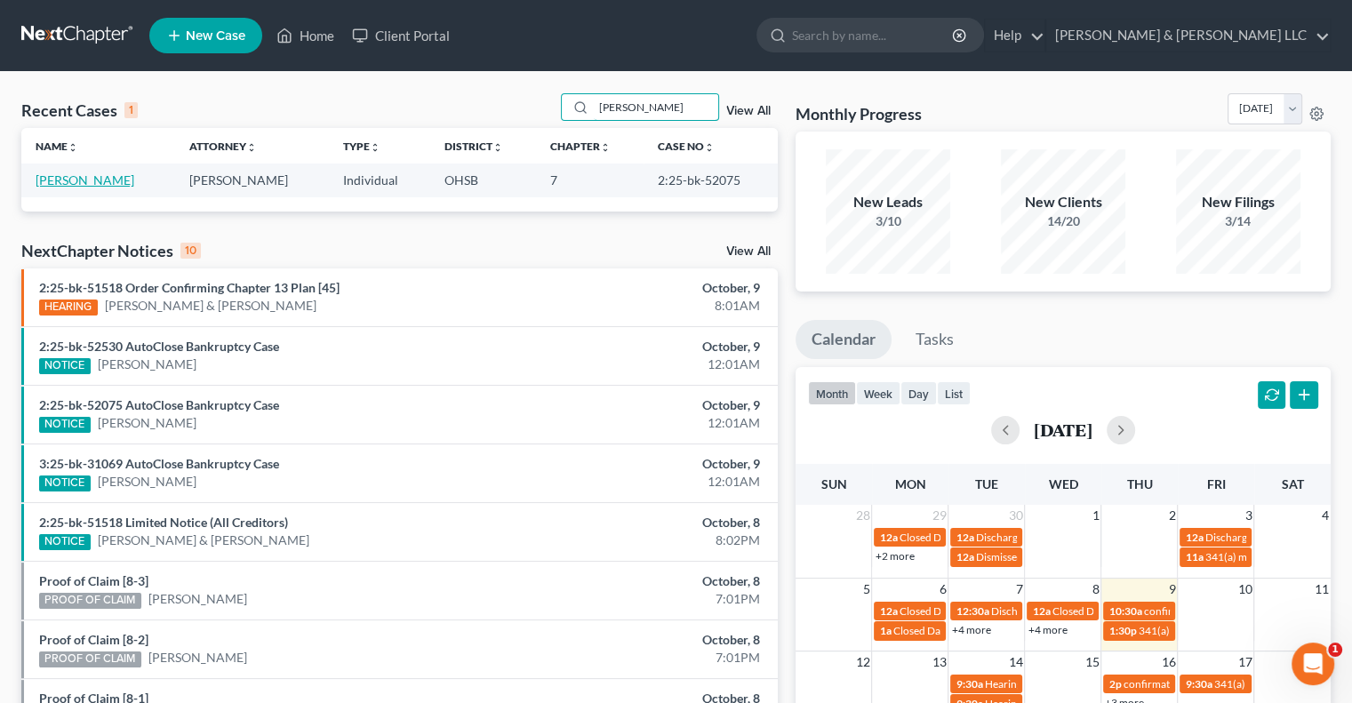
type input "carter"
click at [102, 182] on link "Carter, Armon" at bounding box center [85, 179] width 99 height 15
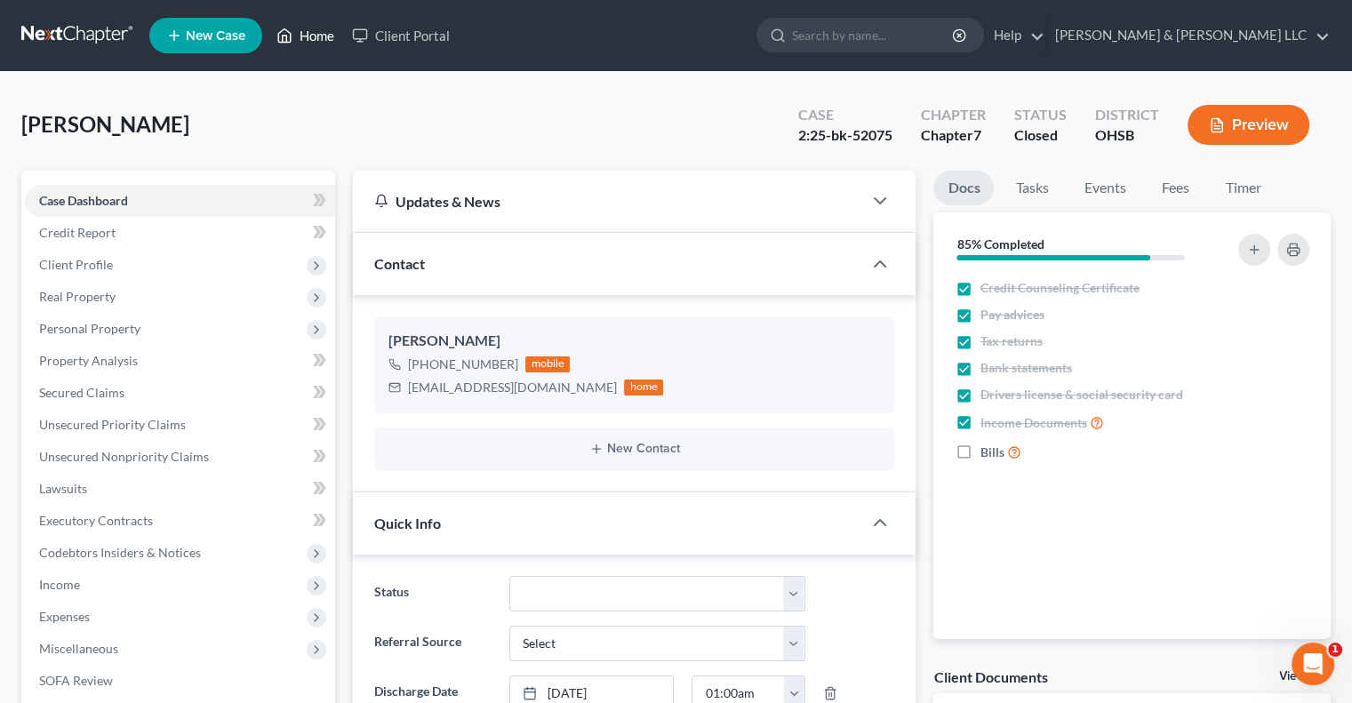
click at [322, 42] on link "Home" at bounding box center [306, 36] width 76 height 32
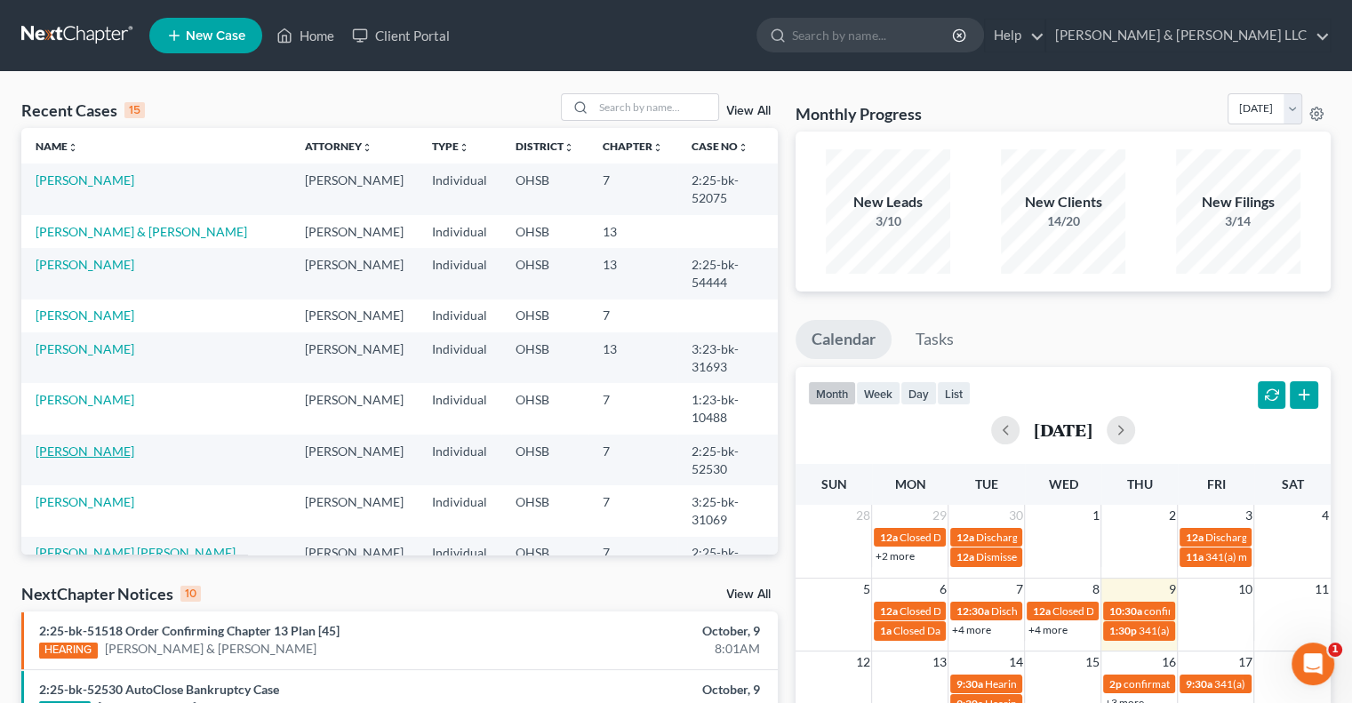
click at [96, 459] on link "Joyce, Sonya" at bounding box center [85, 451] width 99 height 15
select select "0"
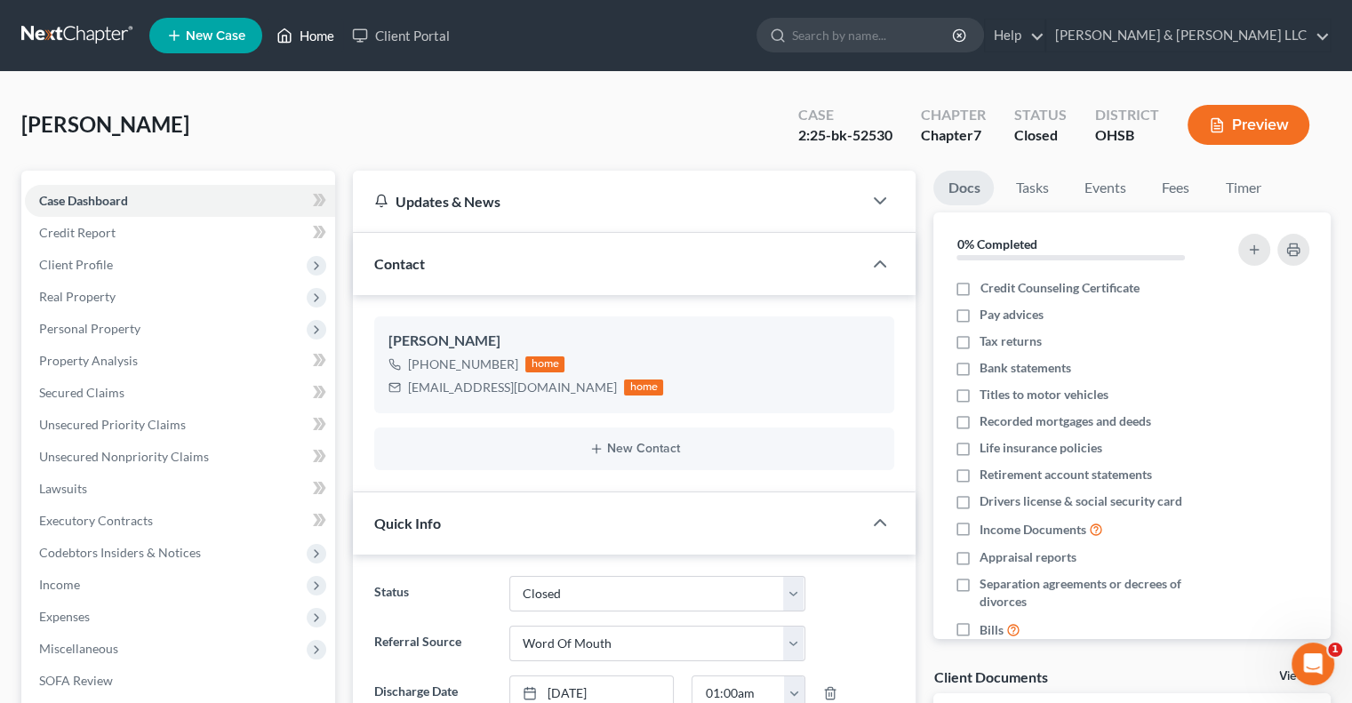
click at [314, 38] on link "Home" at bounding box center [306, 36] width 76 height 32
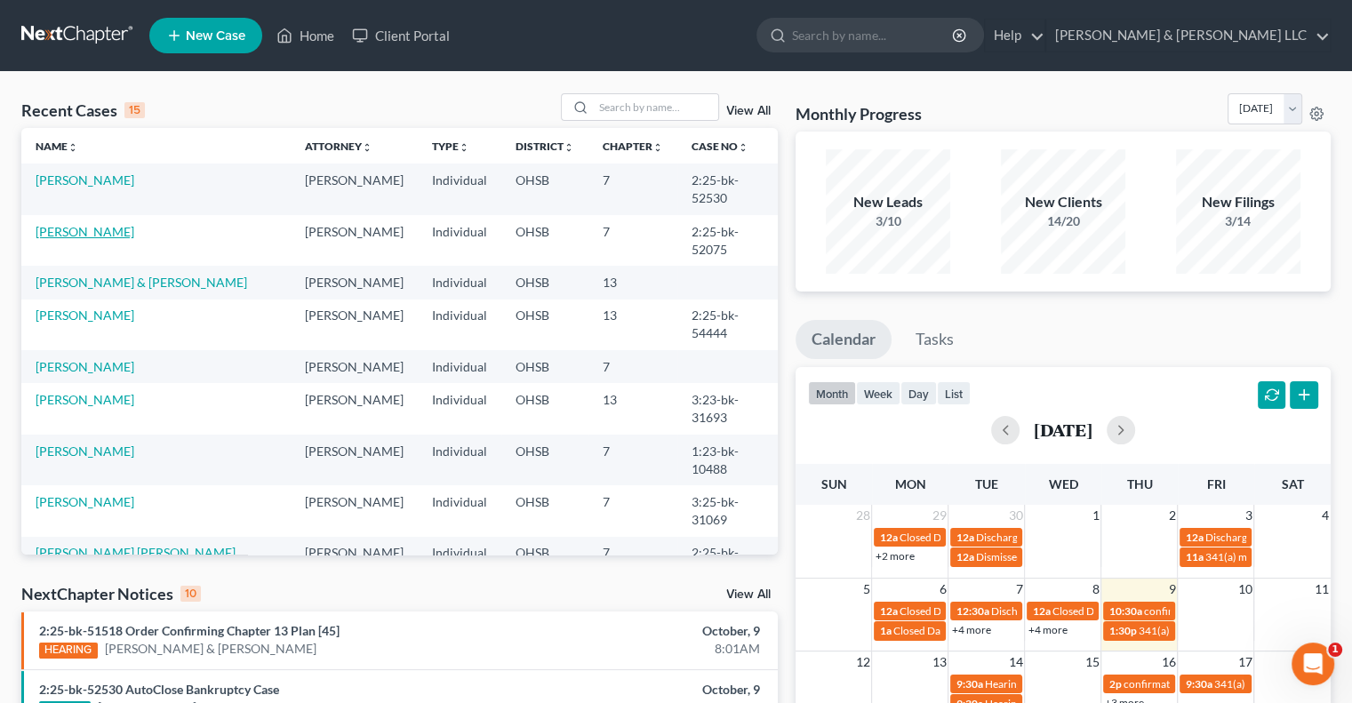
click at [99, 225] on link "[PERSON_NAME]" at bounding box center [85, 231] width 99 height 15
select select "0"
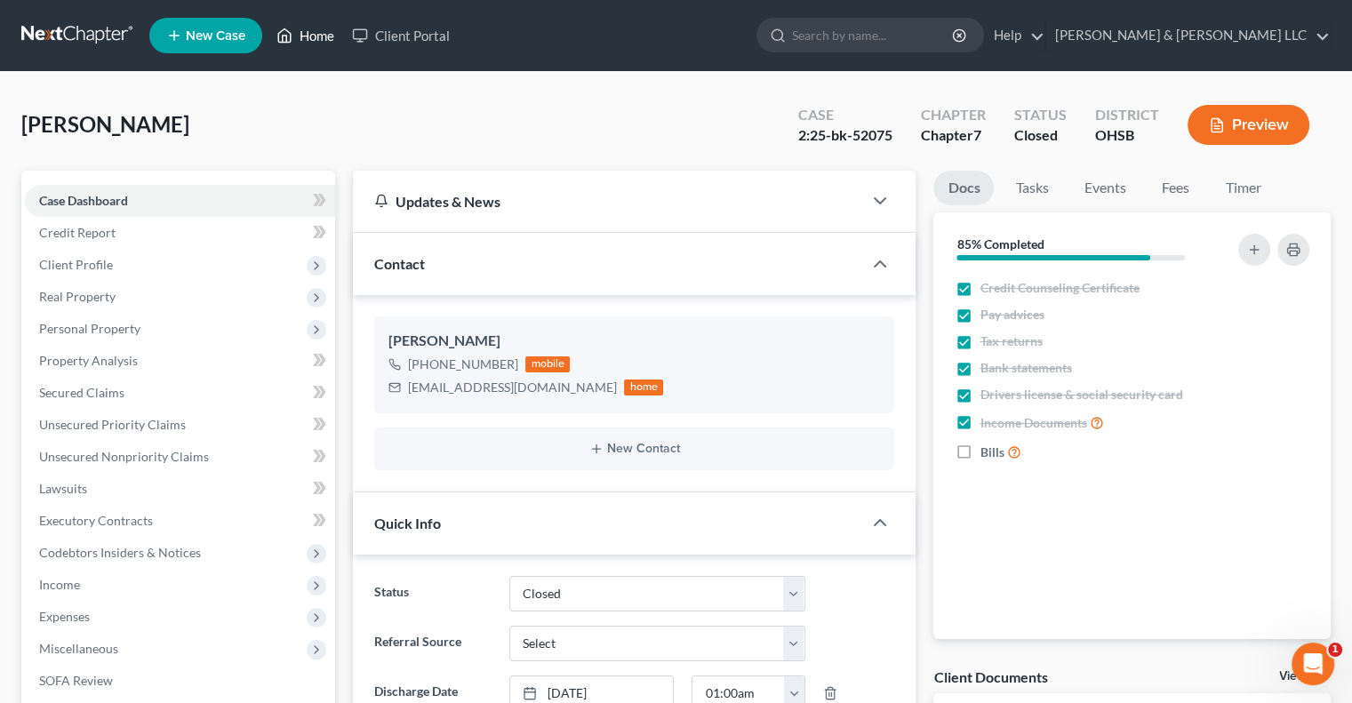
click at [329, 31] on link "Home" at bounding box center [306, 36] width 76 height 32
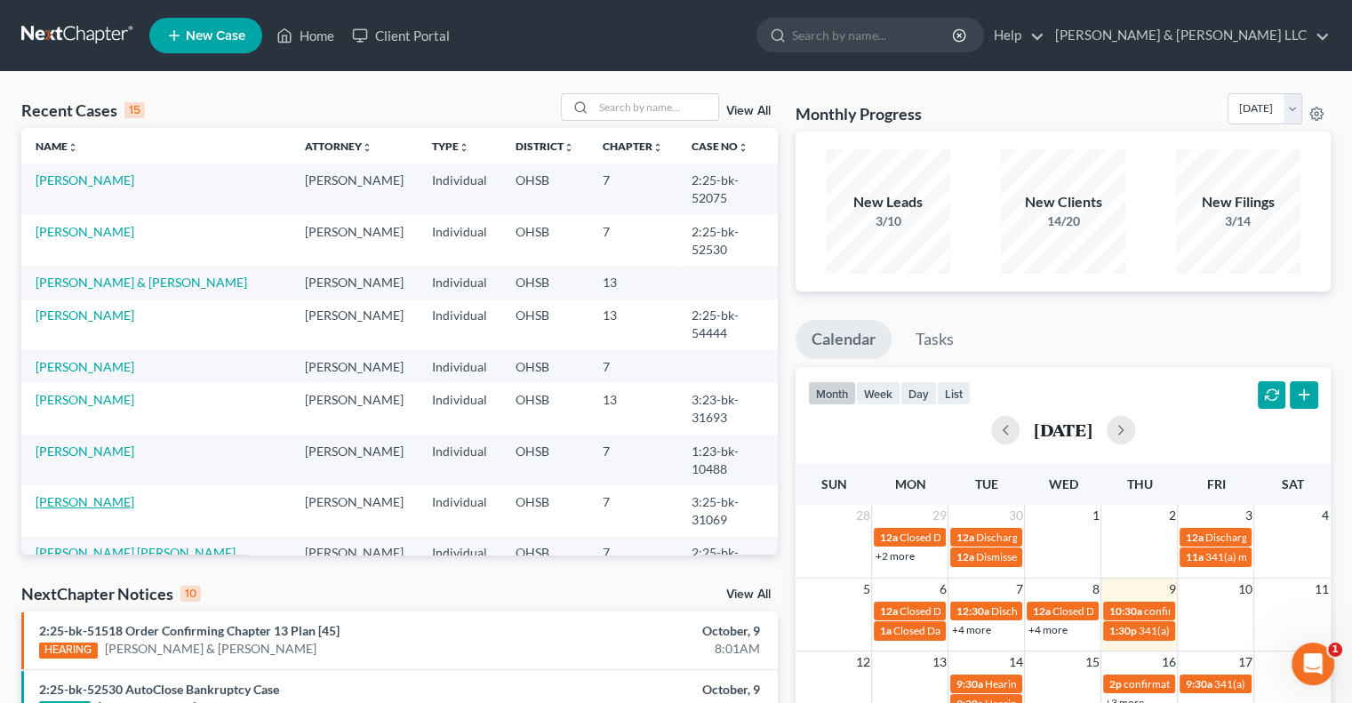
click at [122, 509] on link "[PERSON_NAME]" at bounding box center [85, 501] width 99 height 15
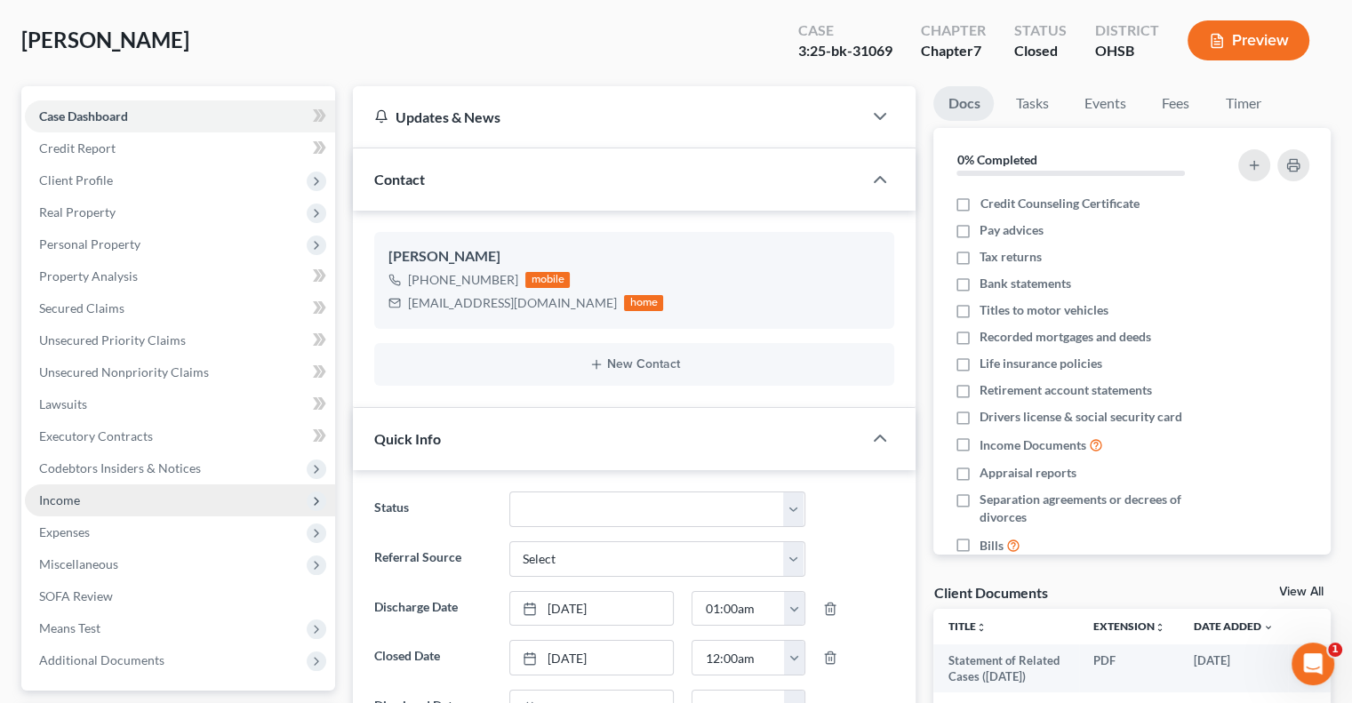
scroll to position [178, 0]
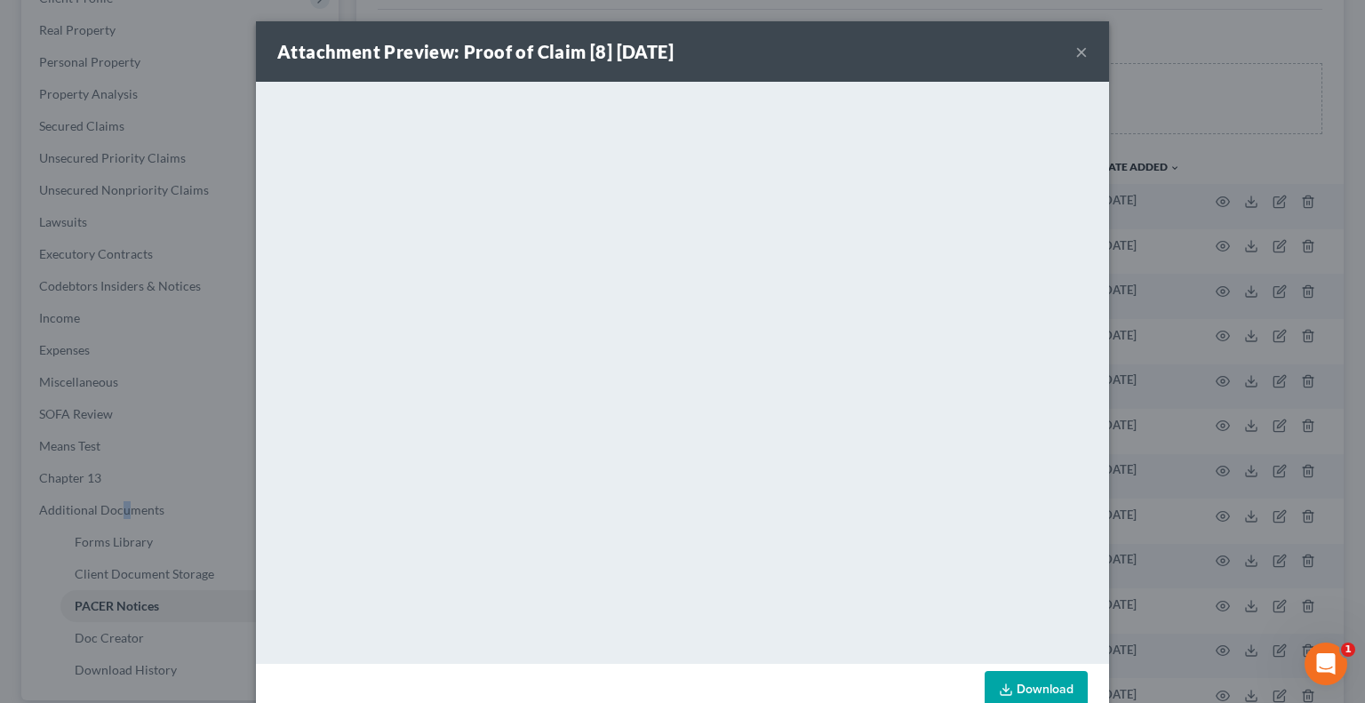
click at [1077, 54] on button "×" at bounding box center [1081, 51] width 12 height 21
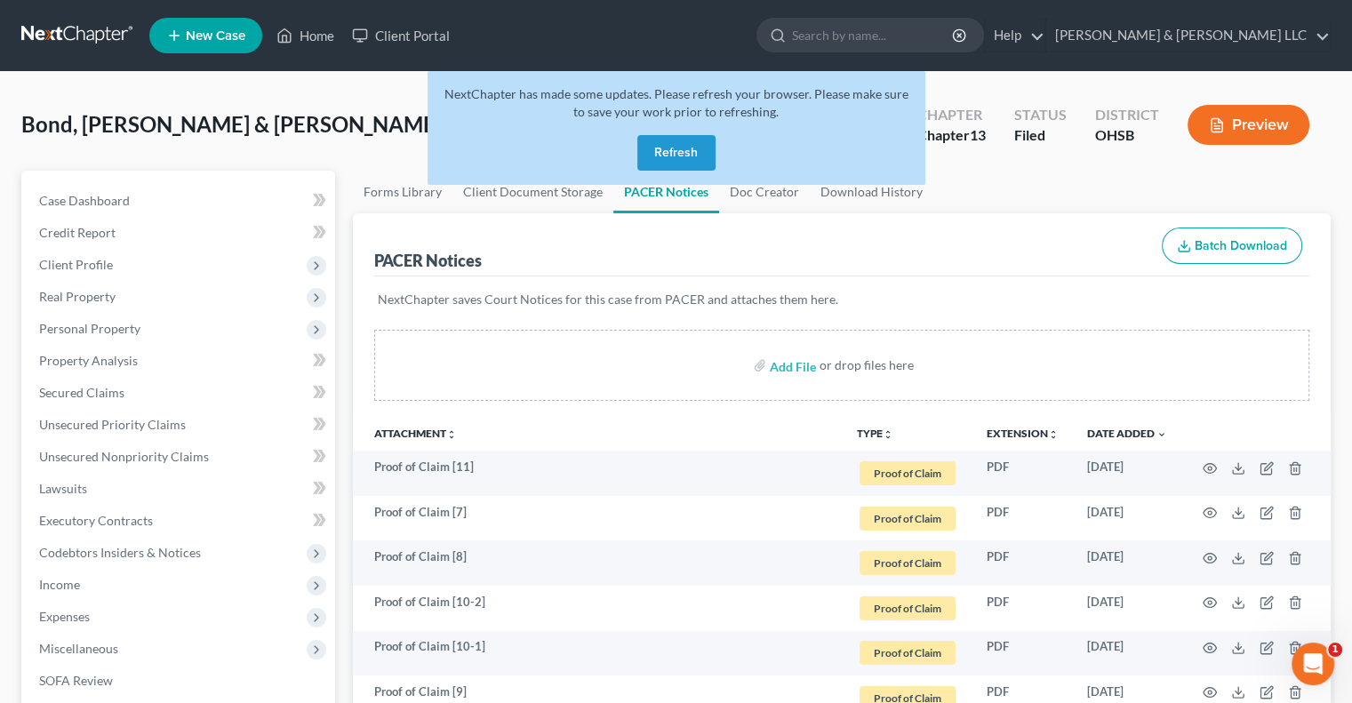
click at [682, 151] on button "Refresh" at bounding box center [676, 153] width 78 height 36
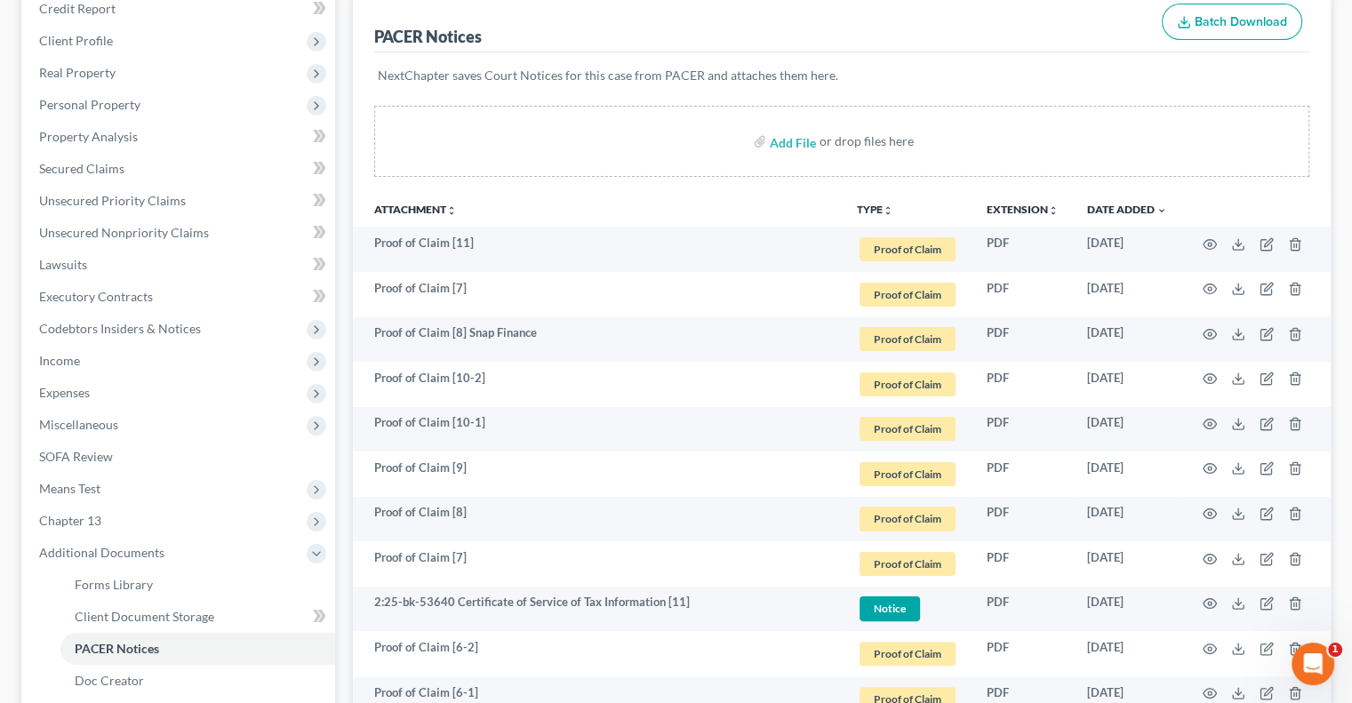
scroll to position [267, 0]
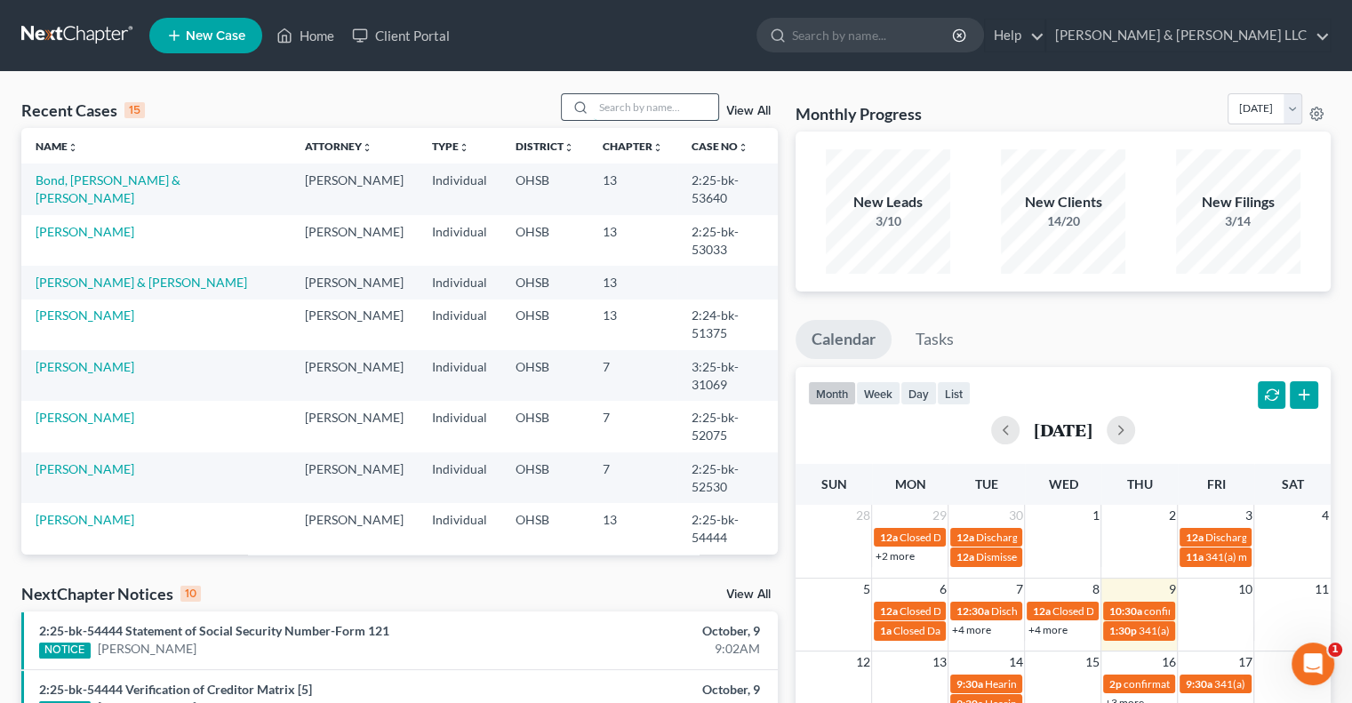
click at [611, 110] on input "search" at bounding box center [656, 107] width 124 height 26
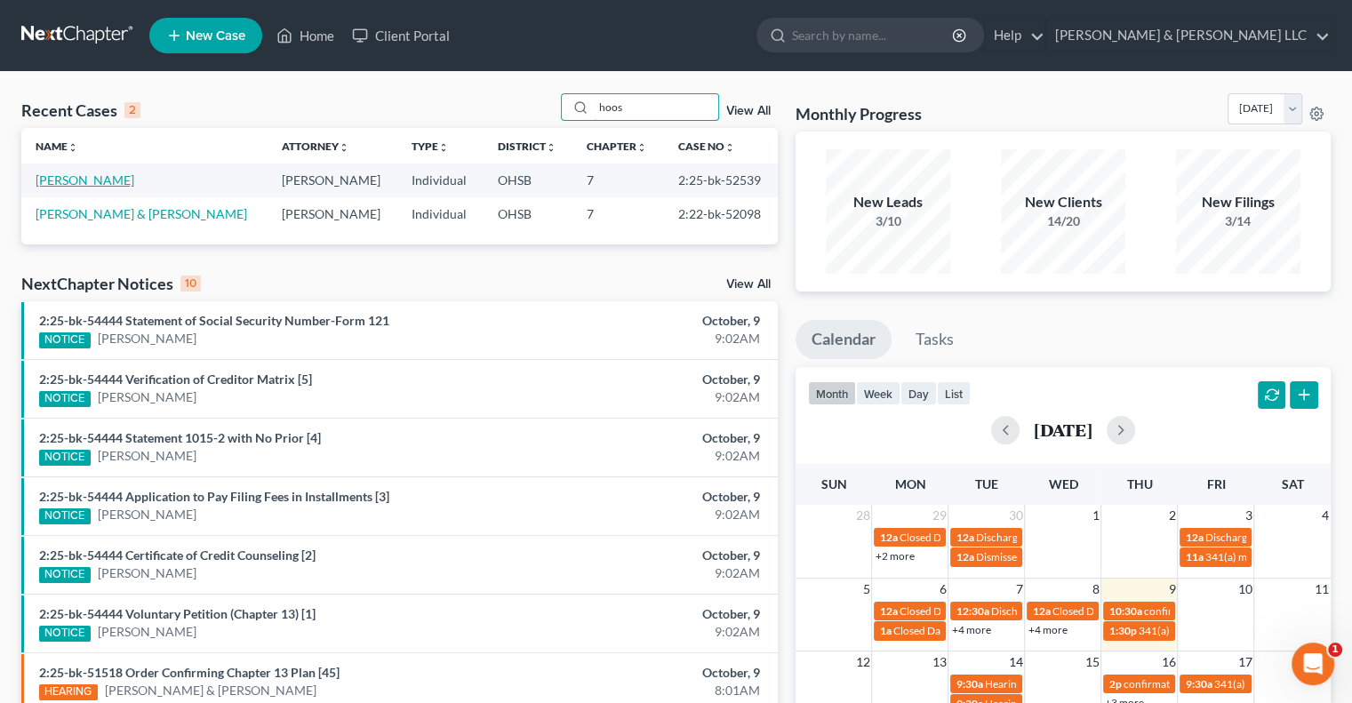
type input "hoos"
click at [108, 181] on link "[PERSON_NAME]" at bounding box center [85, 179] width 99 height 15
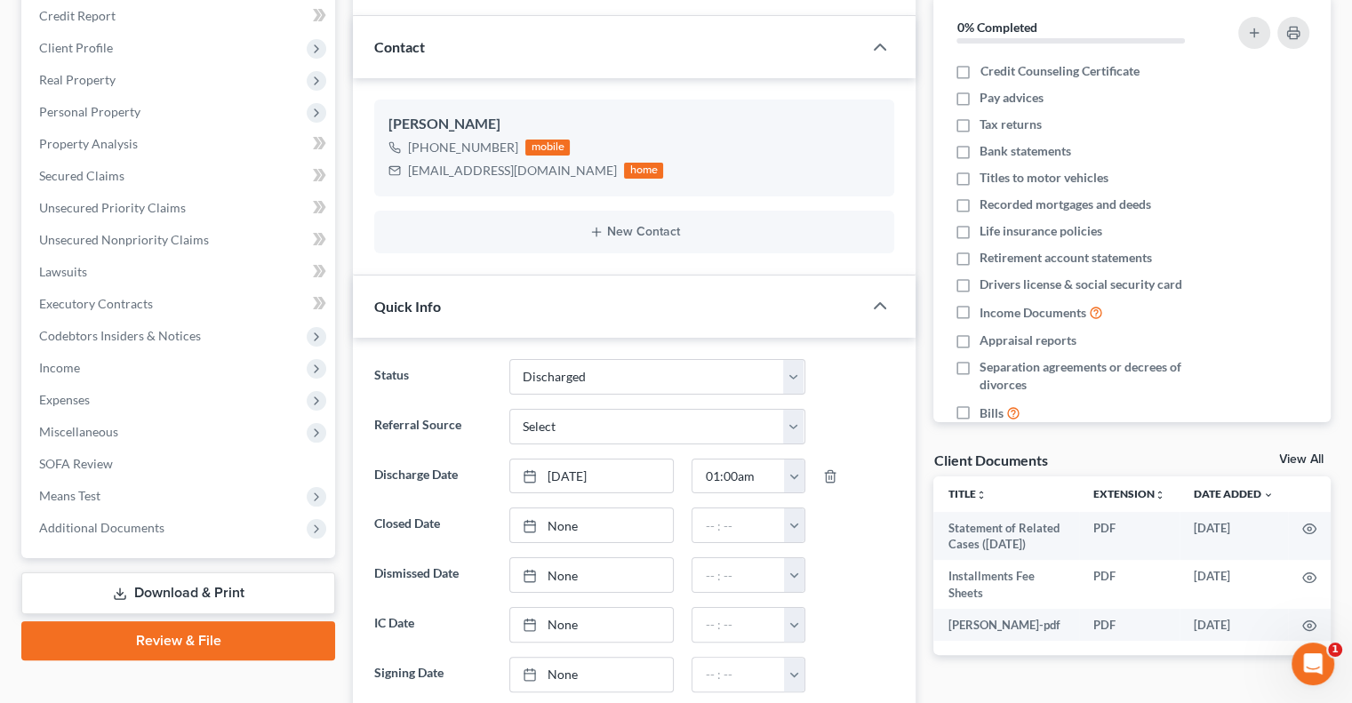
scroll to position [267, 0]
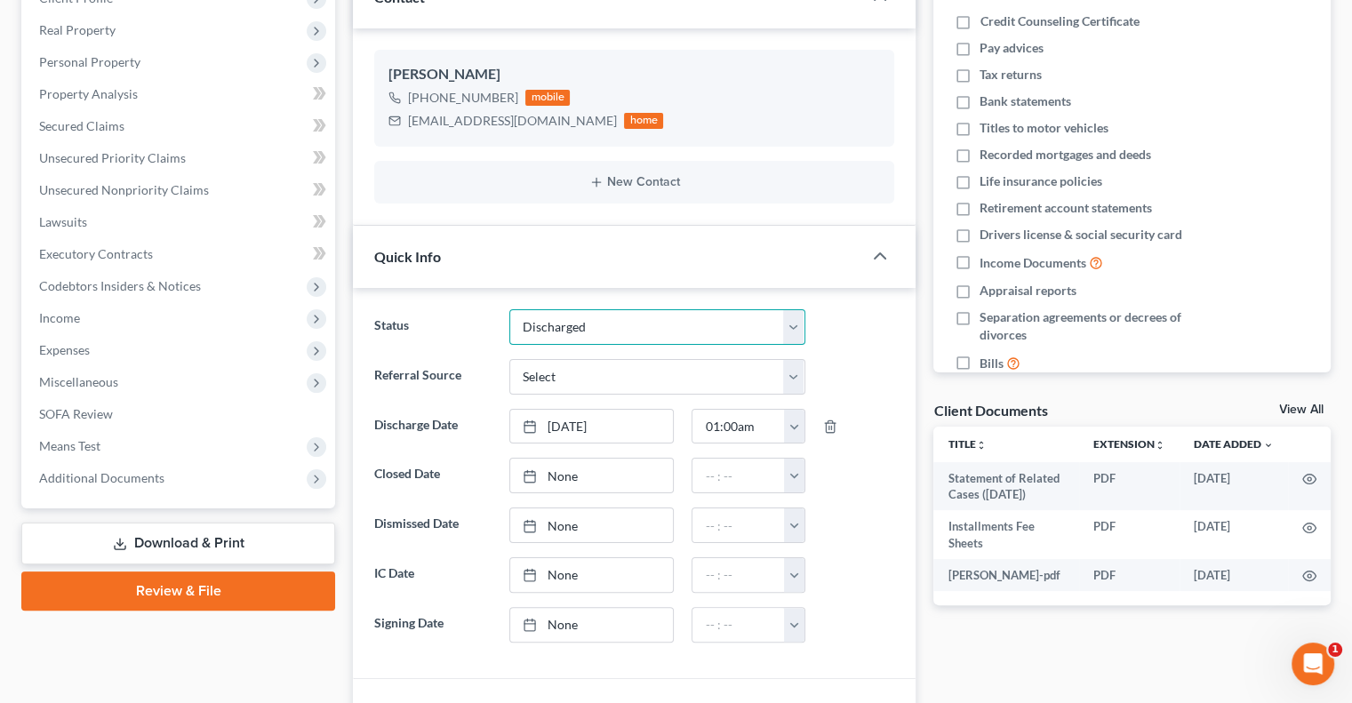
click at [543, 328] on select "Closed Discharged Dismissed Filed In Progress Lead Lost Lead Ready to File Reta…" at bounding box center [657, 327] width 296 height 36
select select "0"
click at [509, 309] on select "Closed Discharged Dismissed Filed In Progress Lead Lost Lead Ready to File Reta…" at bounding box center [657, 327] width 296 height 36
type input "10/9/2025"
click at [569, 468] on link "None" at bounding box center [592, 476] width 164 height 34
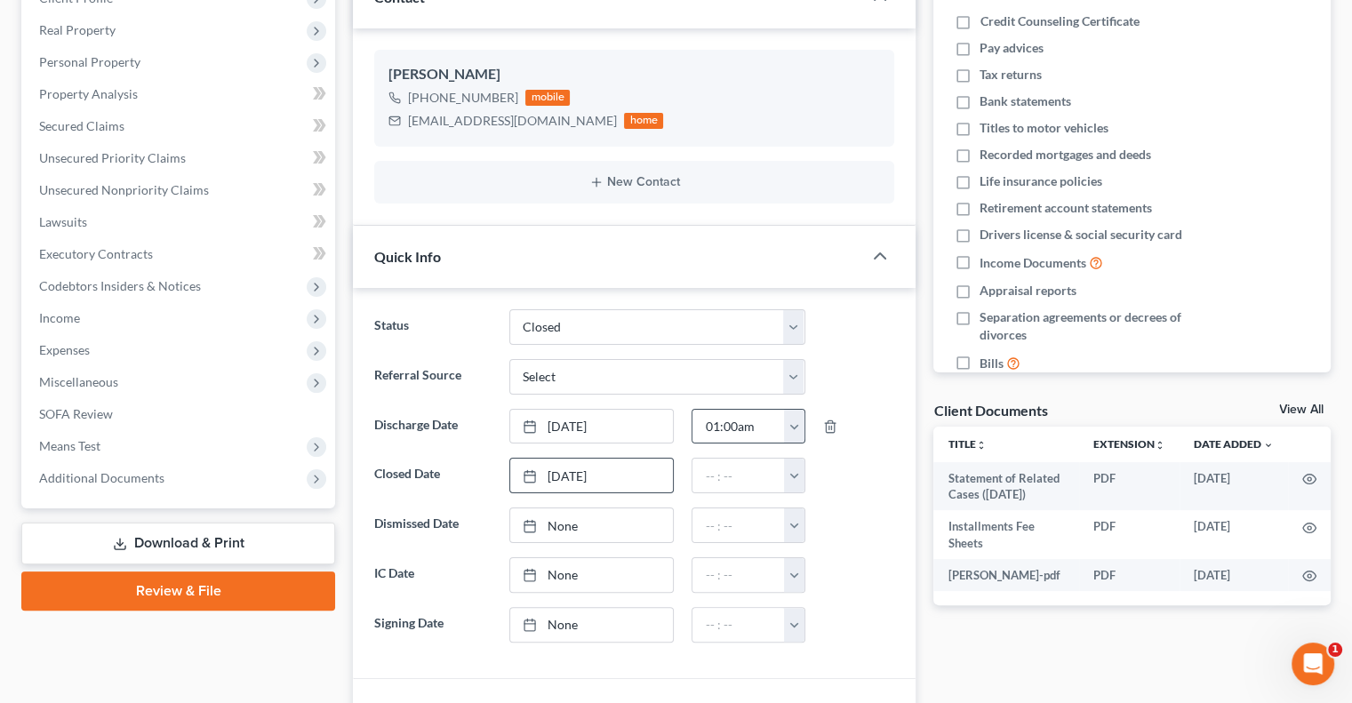
click at [794, 429] on button "button" at bounding box center [794, 427] width 20 height 34
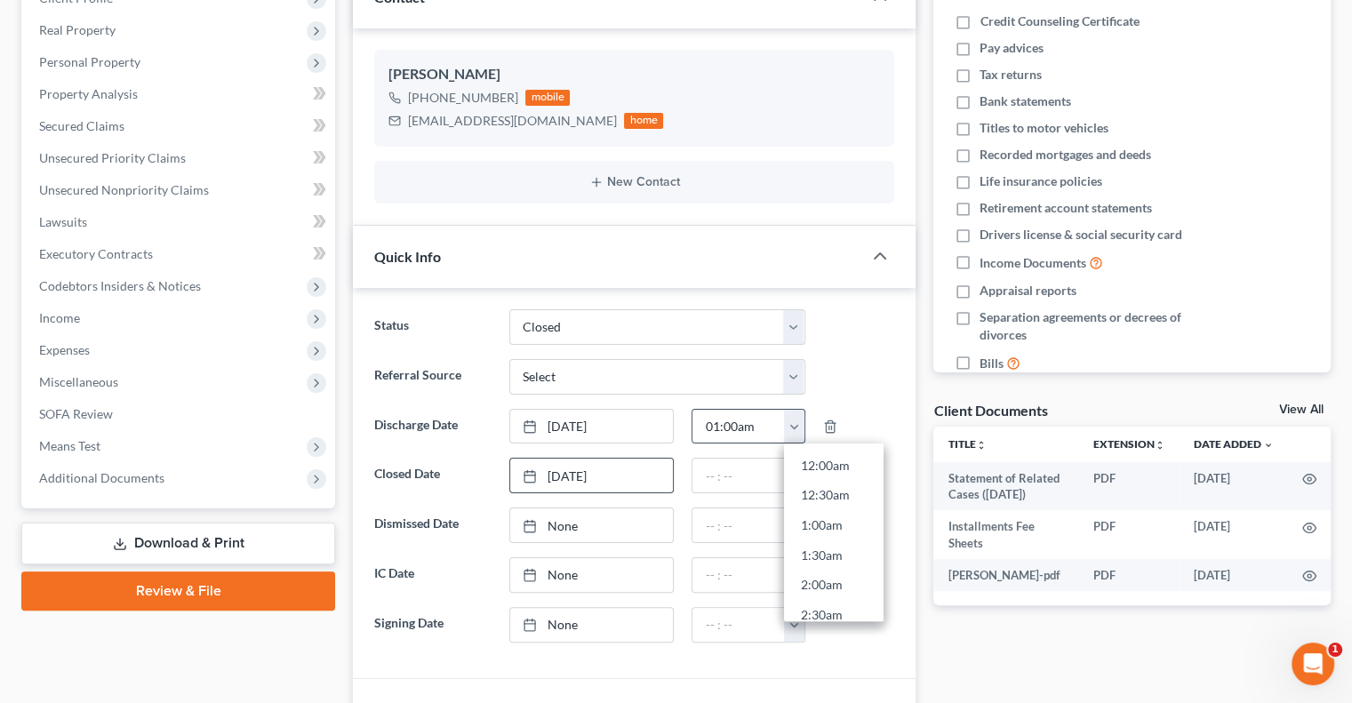
click at [794, 429] on button "button" at bounding box center [794, 427] width 20 height 34
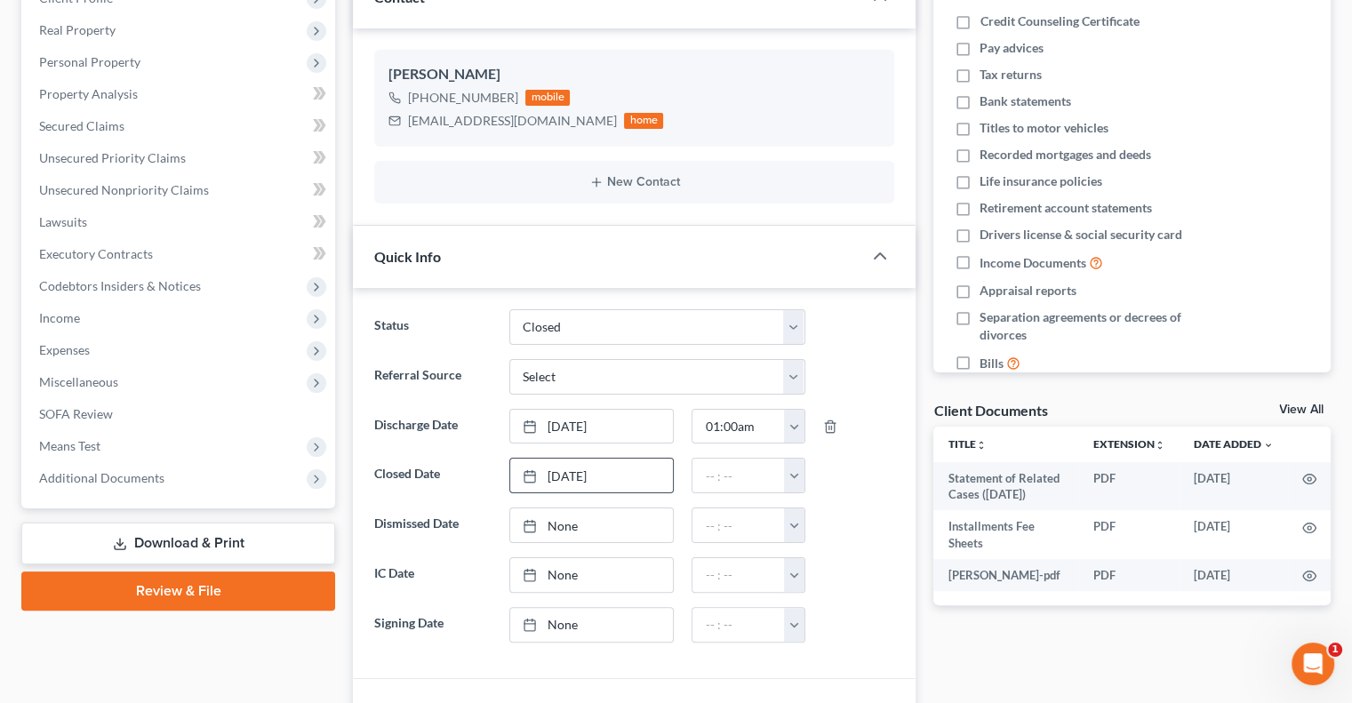
click at [807, 470] on div "12:00am 12:30am 1:00am 1:30am 2:00am 2:30am 3:00am 3:30am 4:00am 4:30am 5:00am …" at bounding box center [748, 476] width 131 height 36
click at [799, 477] on button "button" at bounding box center [794, 476] width 20 height 34
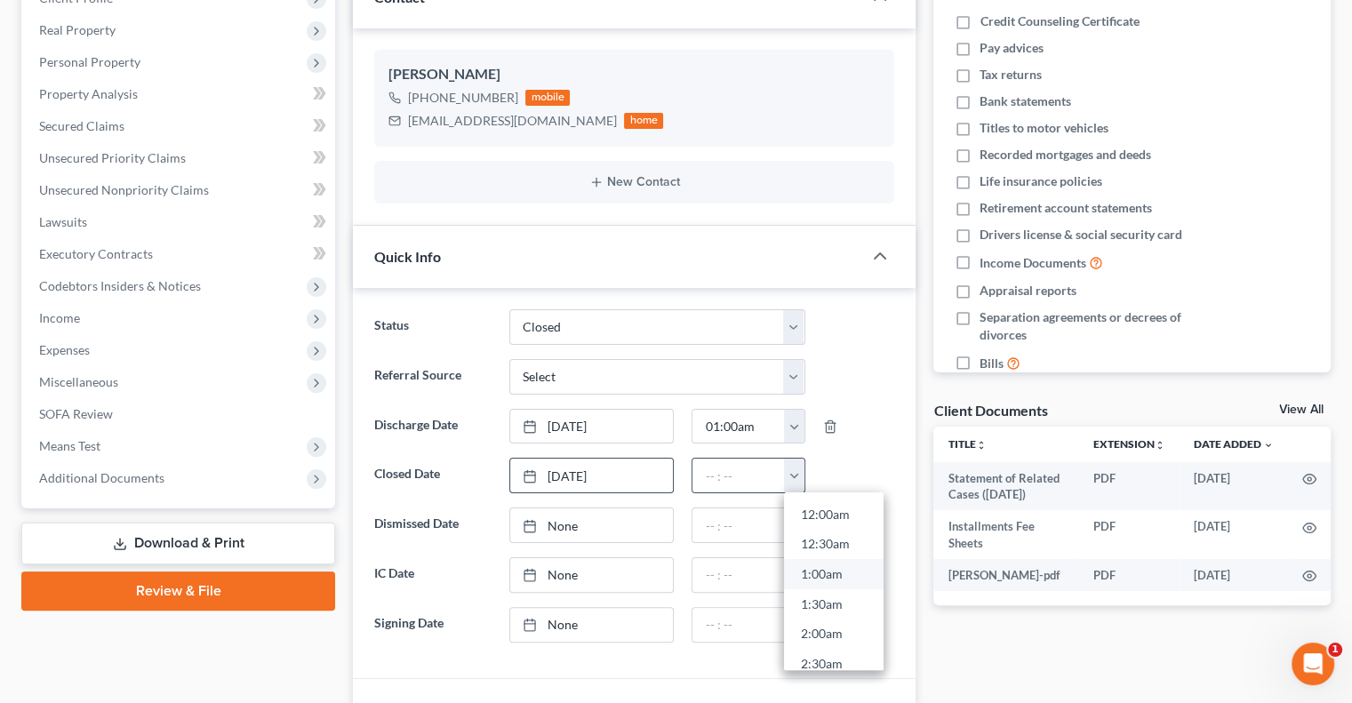
click at [805, 569] on link "1:00am" at bounding box center [834, 575] width 100 height 30
type input "1:00am"
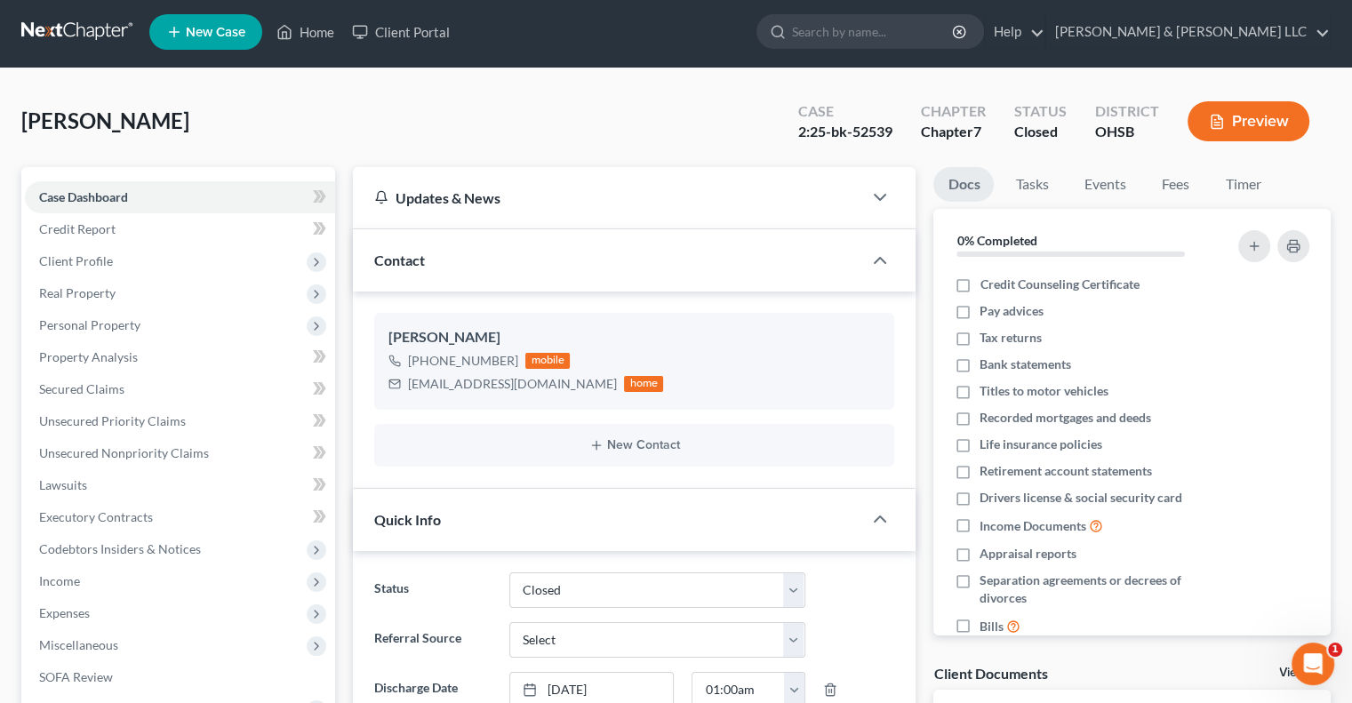
scroll to position [0, 0]
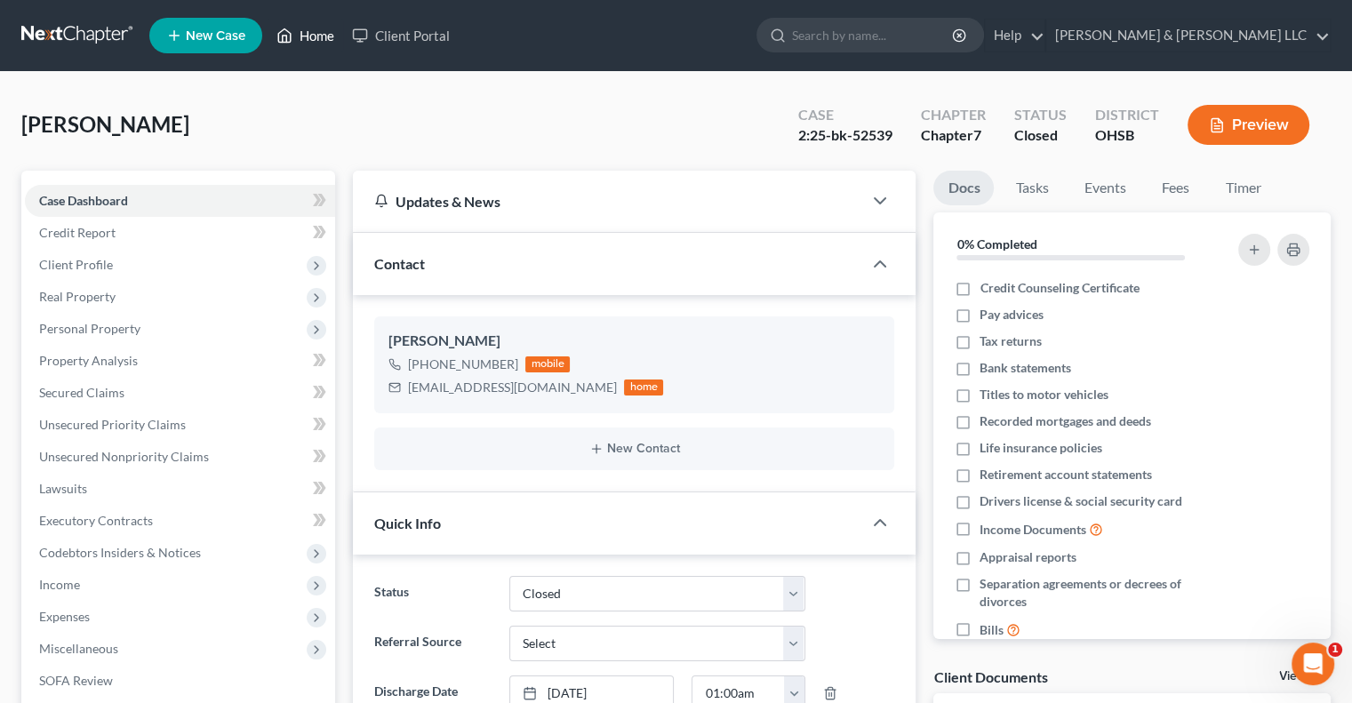
click at [314, 39] on link "Home" at bounding box center [306, 36] width 76 height 32
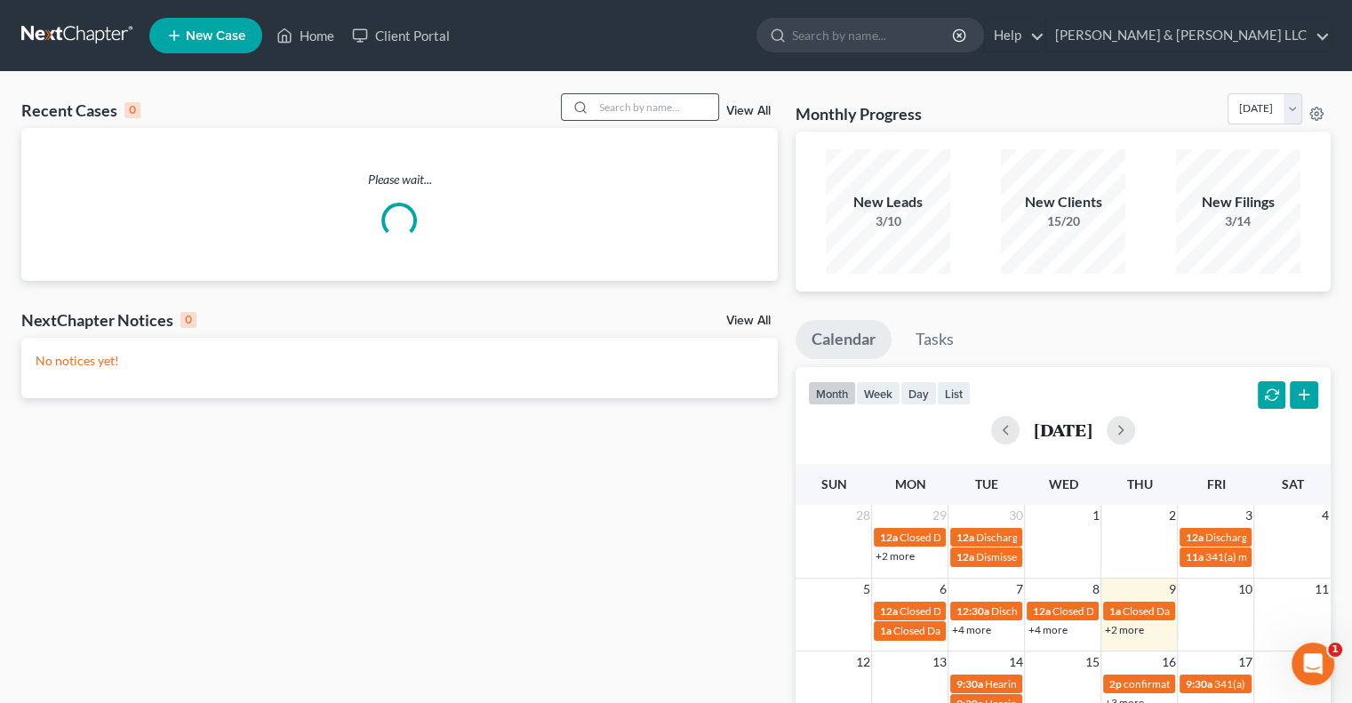
click at [630, 104] on input "search" at bounding box center [656, 107] width 124 height 26
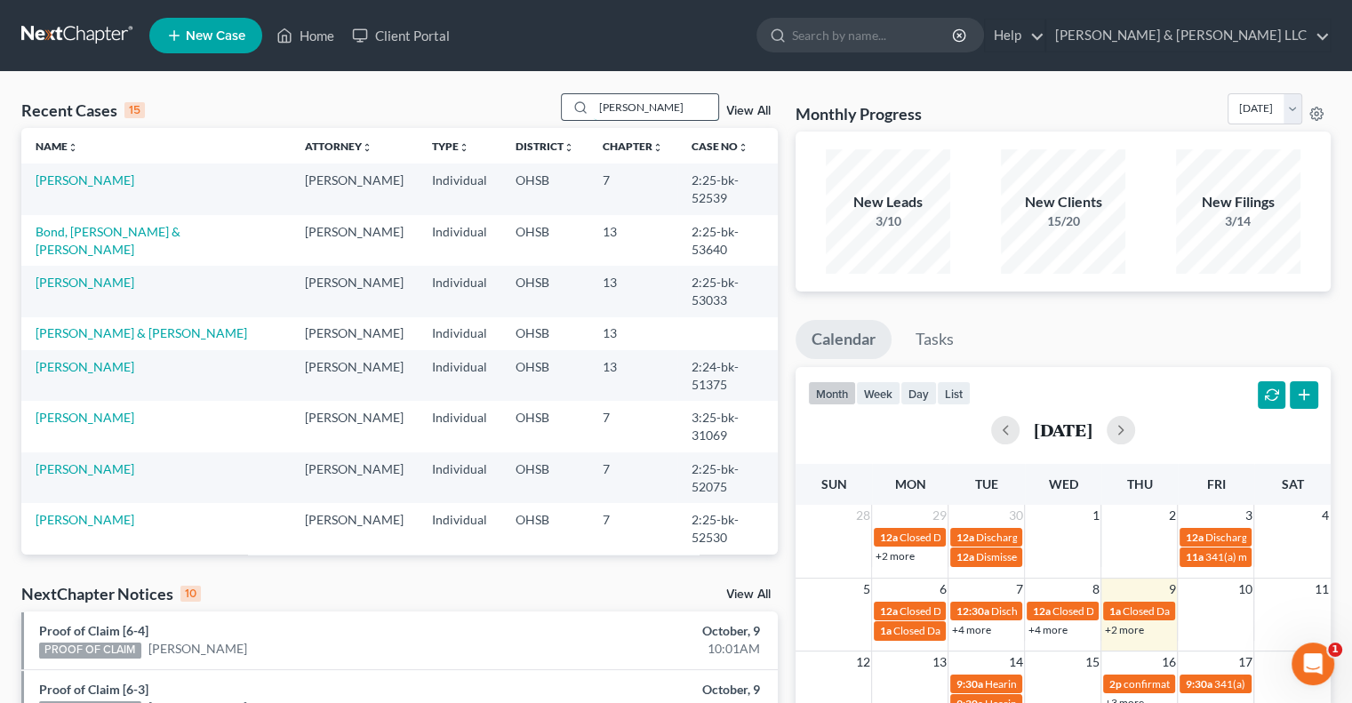
type input "Hayes"
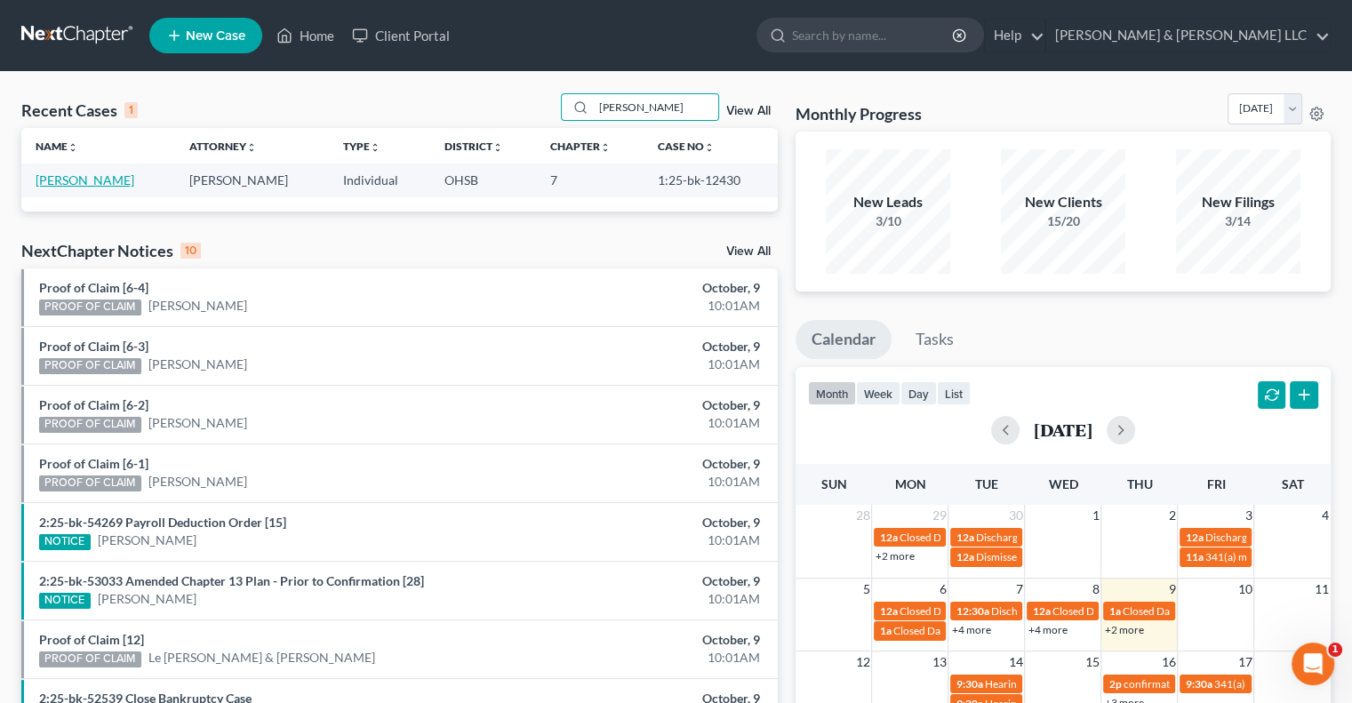
click at [92, 181] on link "[PERSON_NAME]" at bounding box center [85, 179] width 99 height 15
select select "0"
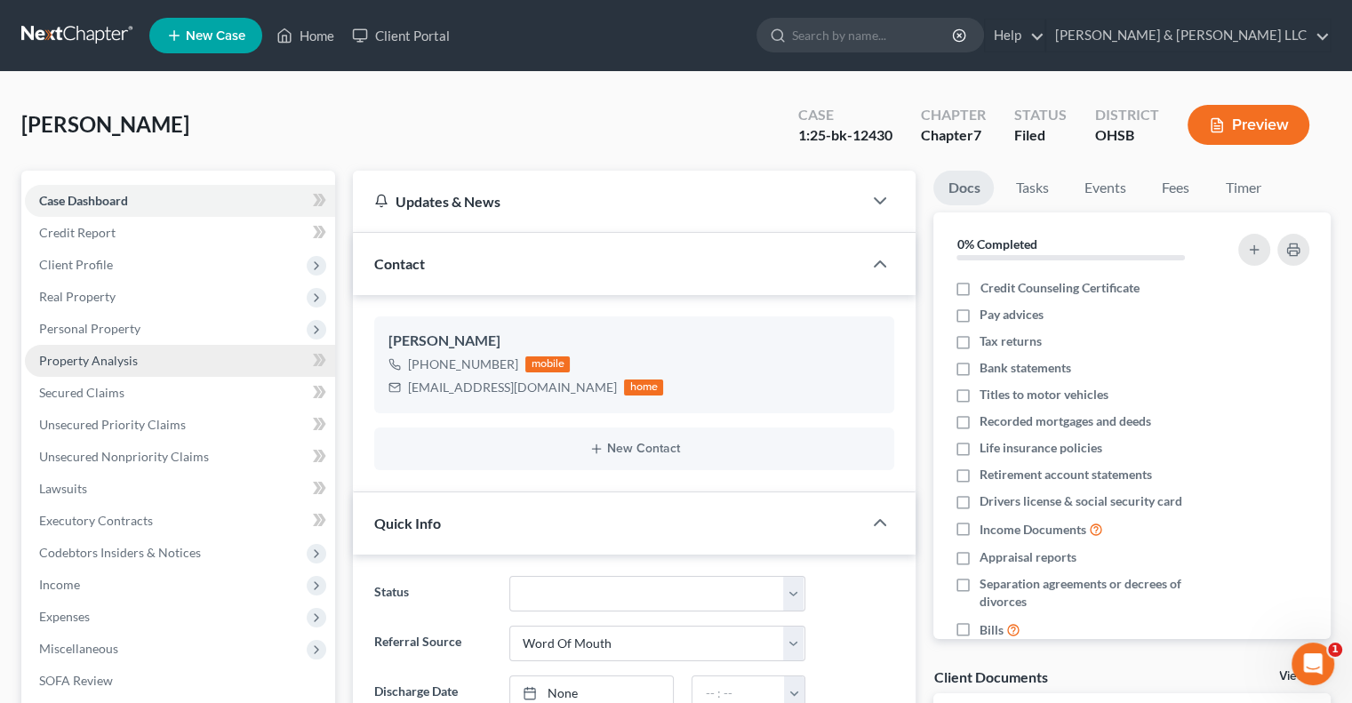
click at [91, 366] on span "Property Analysis" at bounding box center [88, 360] width 99 height 15
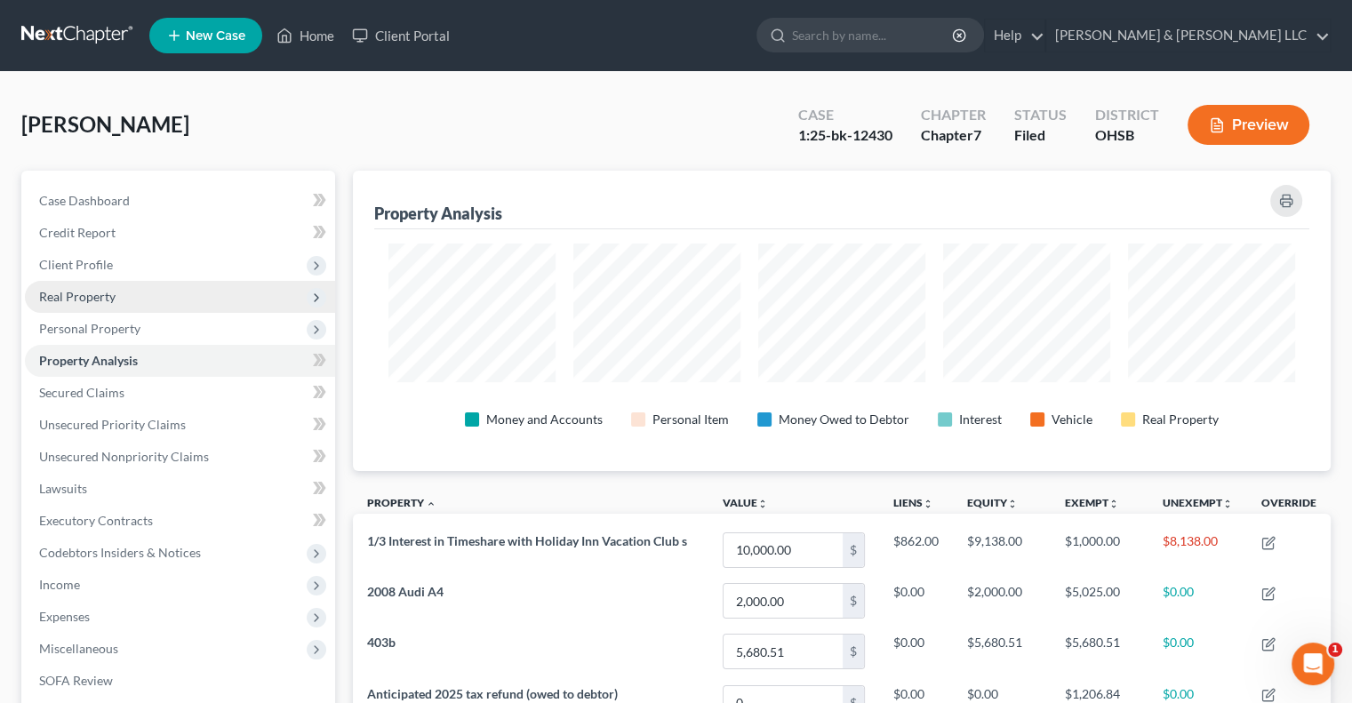
click at [102, 306] on span "Real Property" at bounding box center [180, 297] width 310 height 32
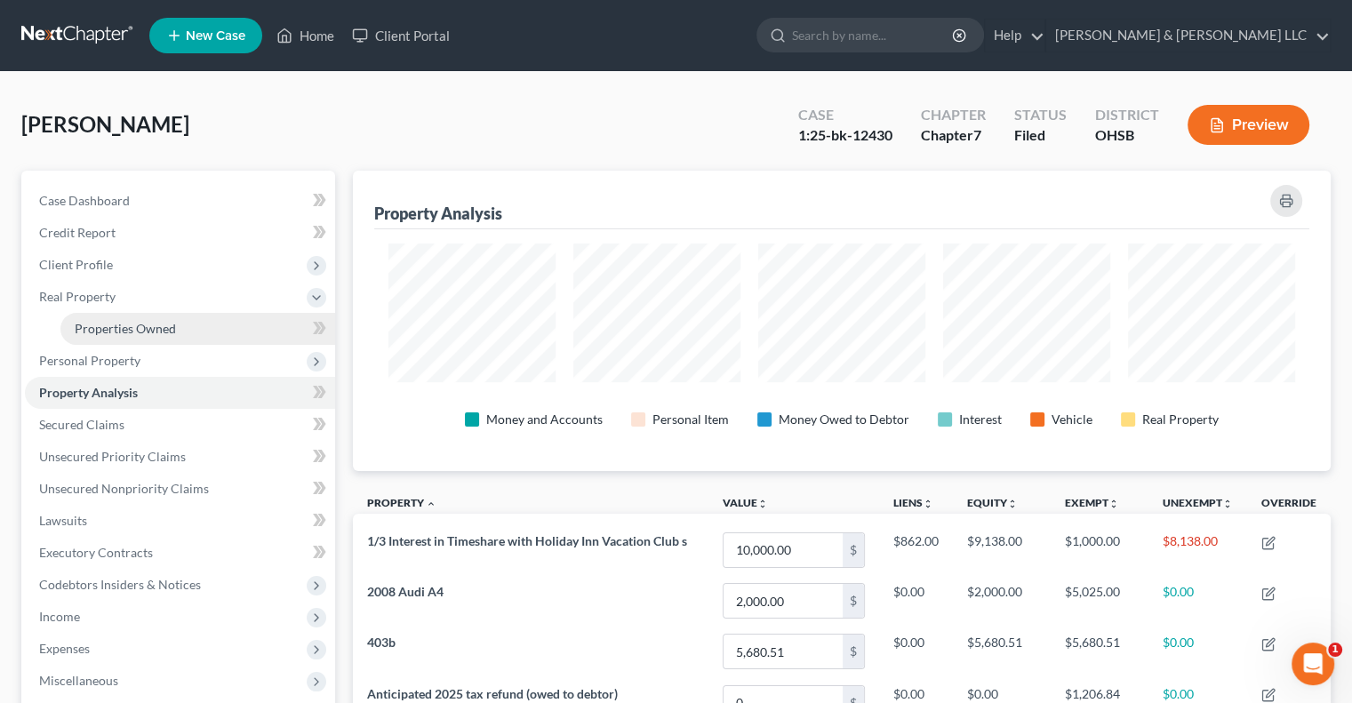
click at [110, 336] on link "Properties Owned" at bounding box center [197, 329] width 275 height 32
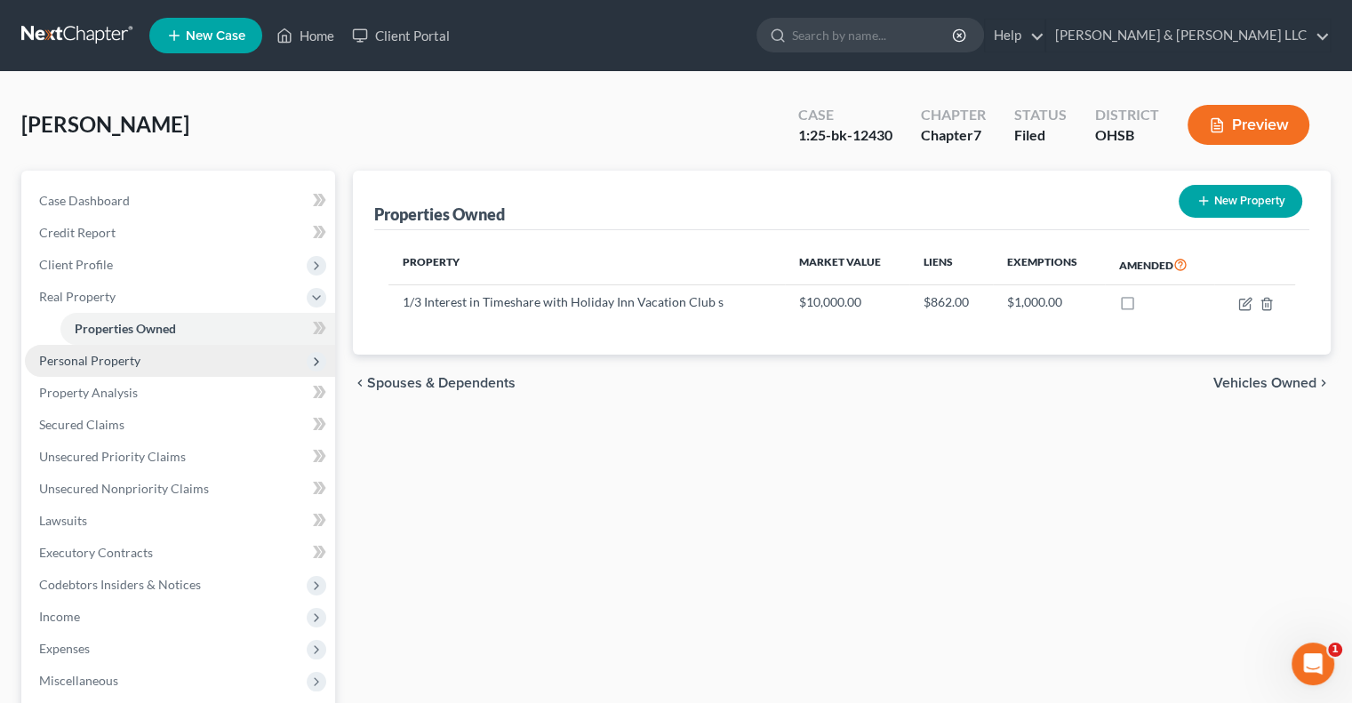
click at [110, 364] on span "Personal Property" at bounding box center [89, 360] width 101 height 15
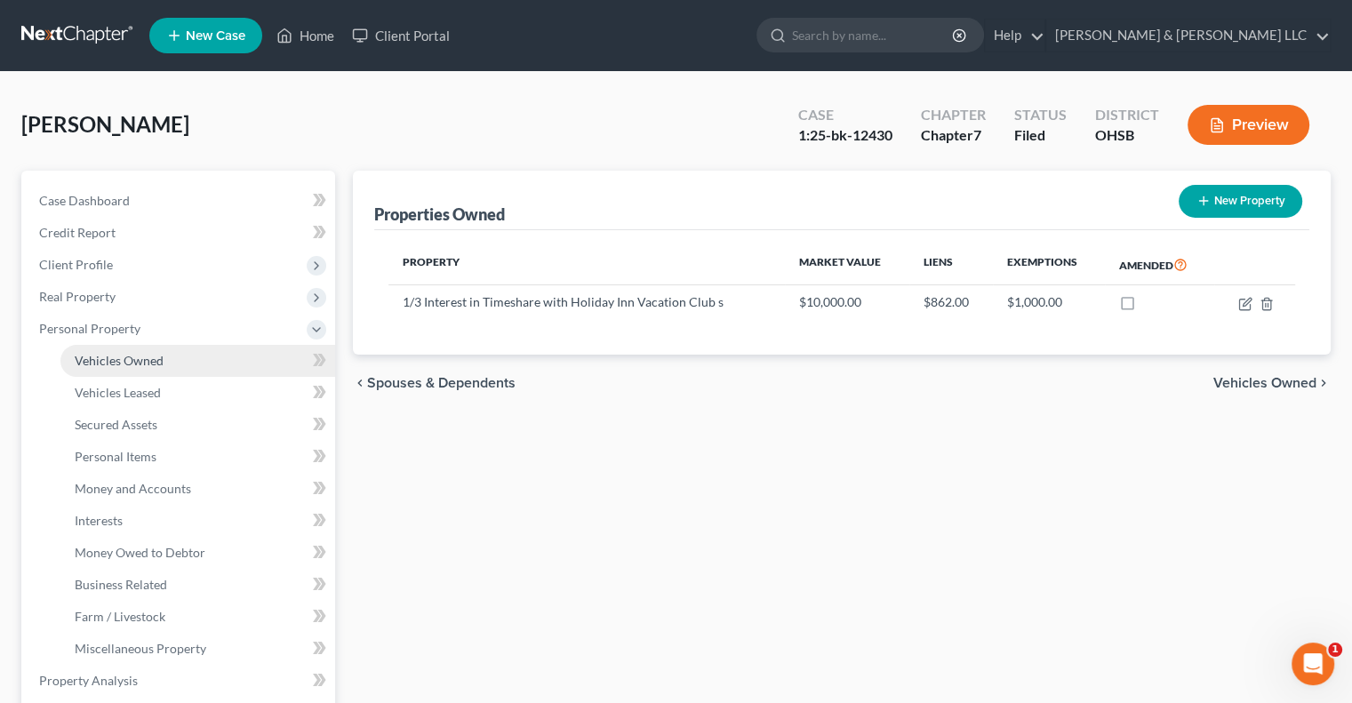
click at [112, 366] on span "Vehicles Owned" at bounding box center [119, 360] width 89 height 15
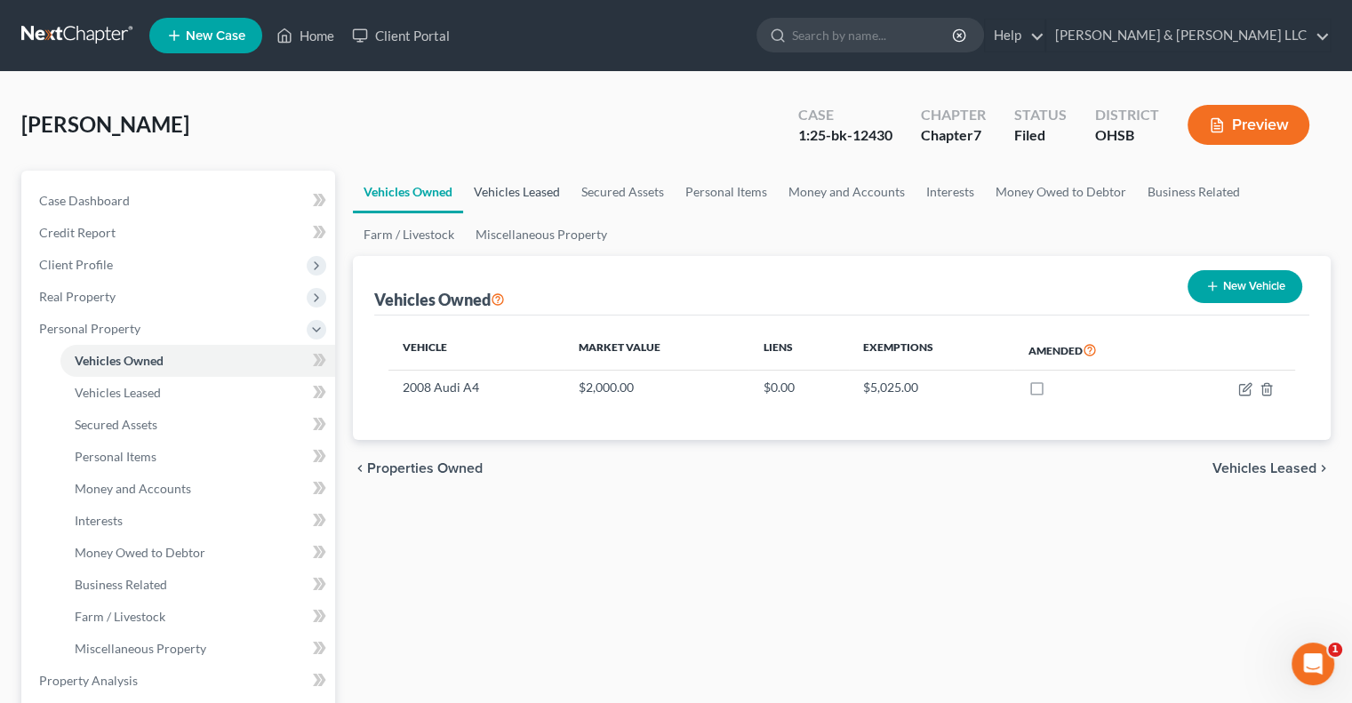
click at [523, 197] on link "Vehicles Leased" at bounding box center [517, 192] width 108 height 43
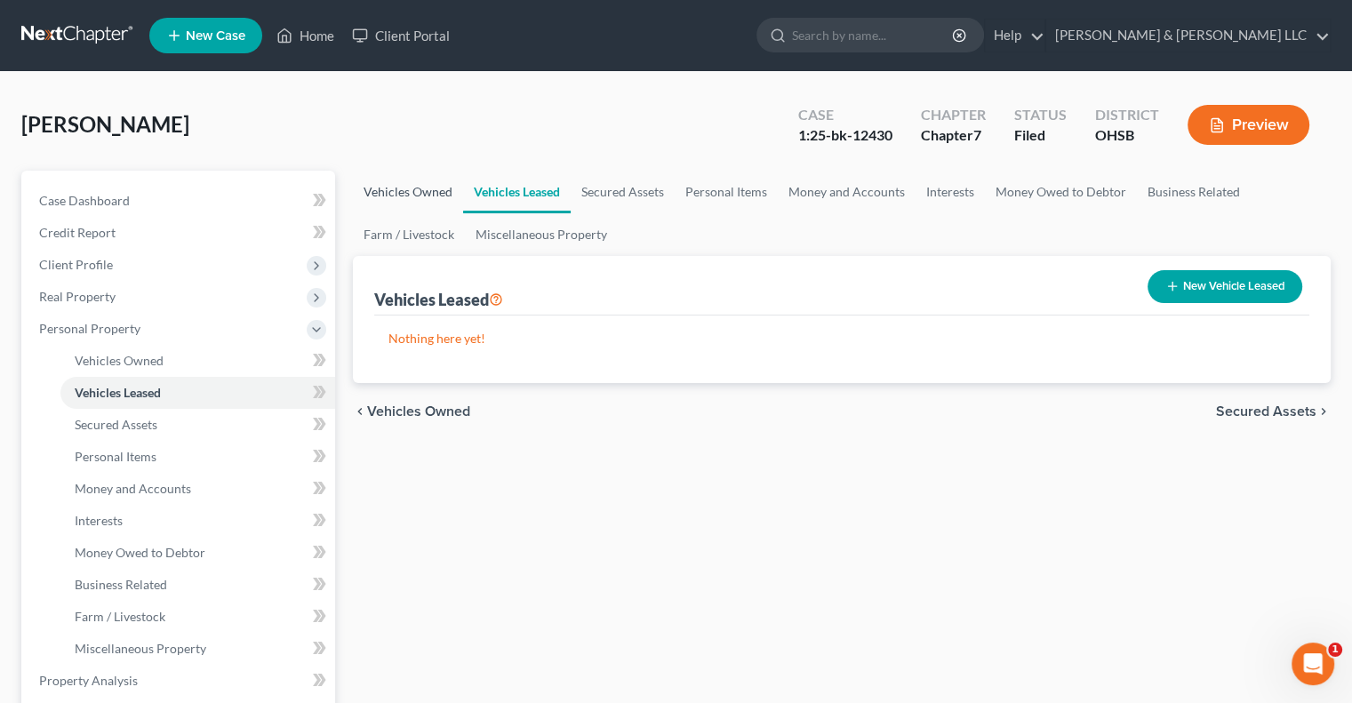
click at [430, 186] on link "Vehicles Owned" at bounding box center [408, 192] width 110 height 43
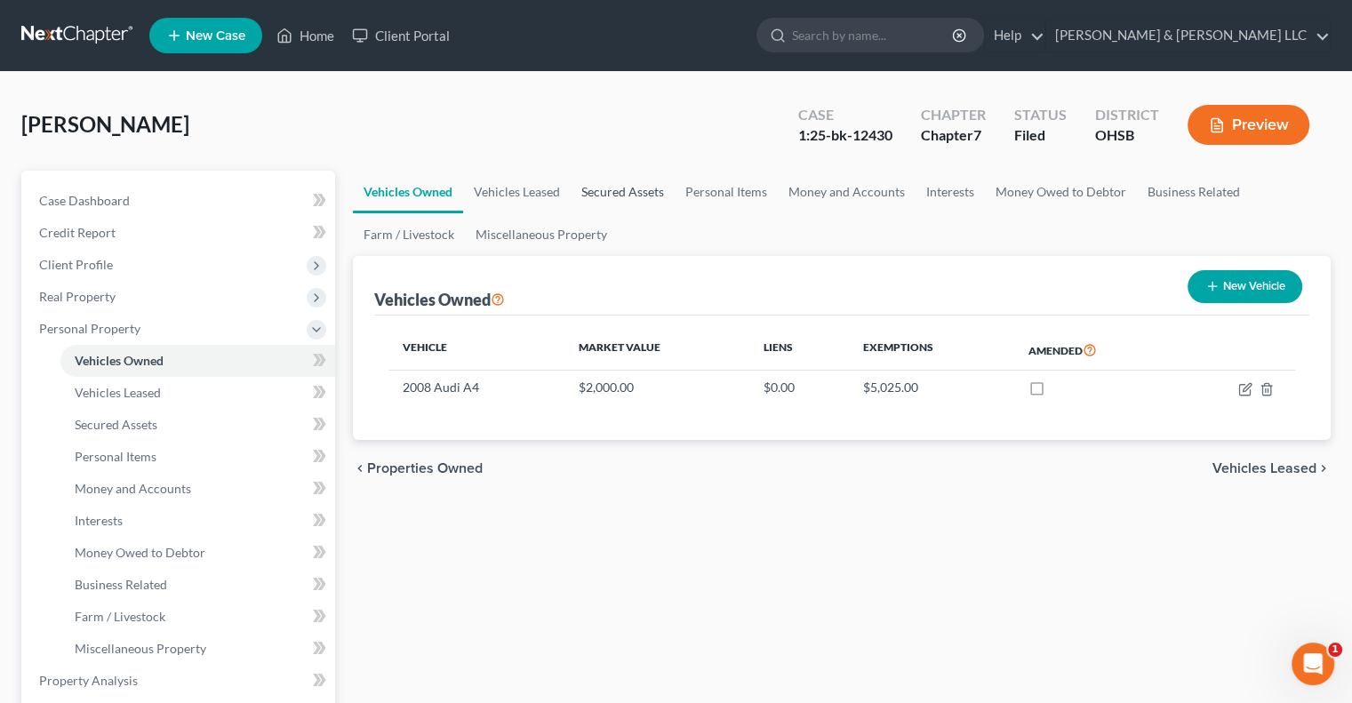
click at [596, 191] on link "Secured Assets" at bounding box center [623, 192] width 104 height 43
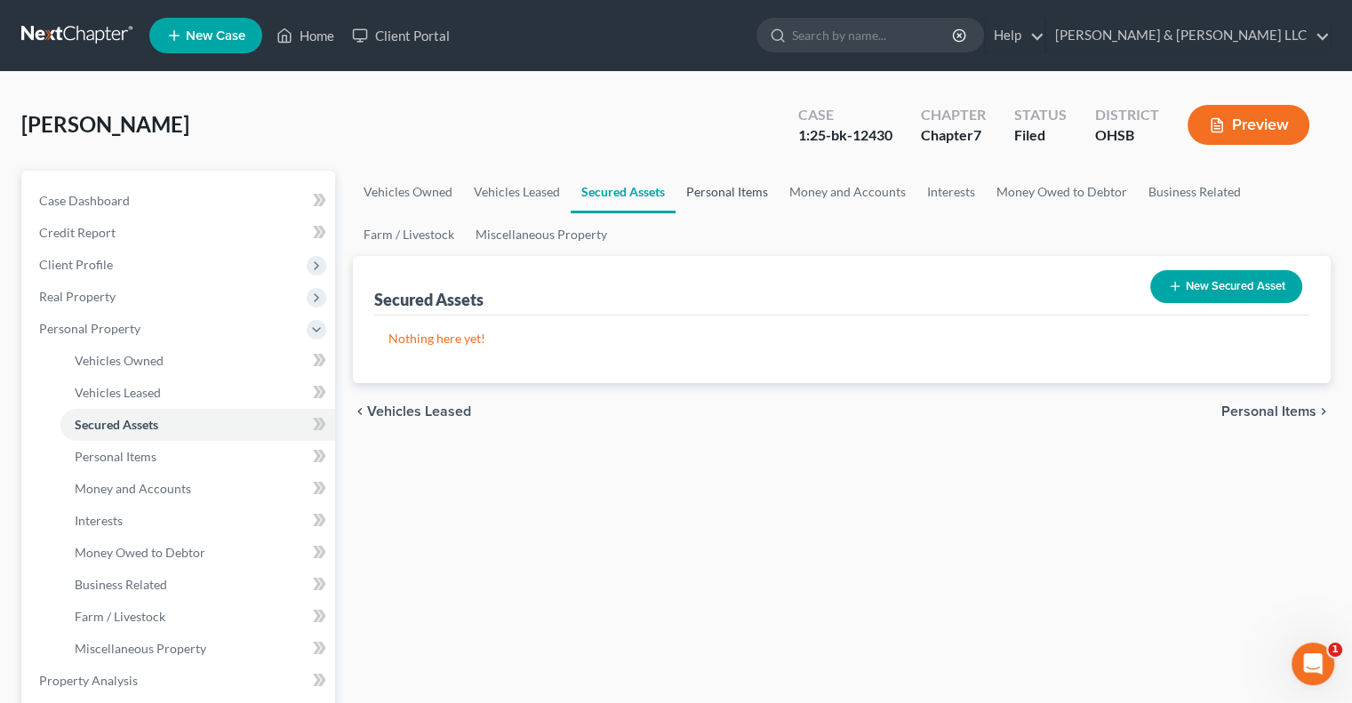
click at [721, 199] on link "Personal Items" at bounding box center [726, 192] width 103 height 43
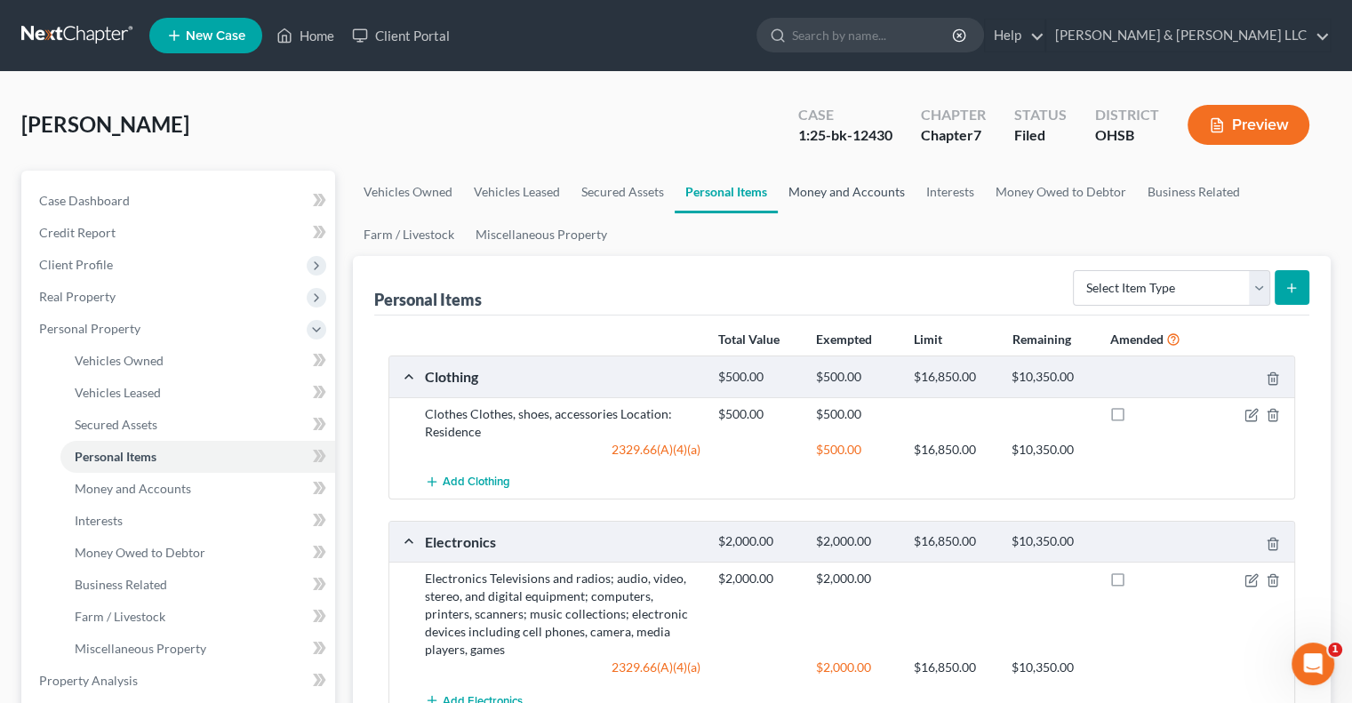
click at [843, 198] on link "Money and Accounts" at bounding box center [847, 192] width 138 height 43
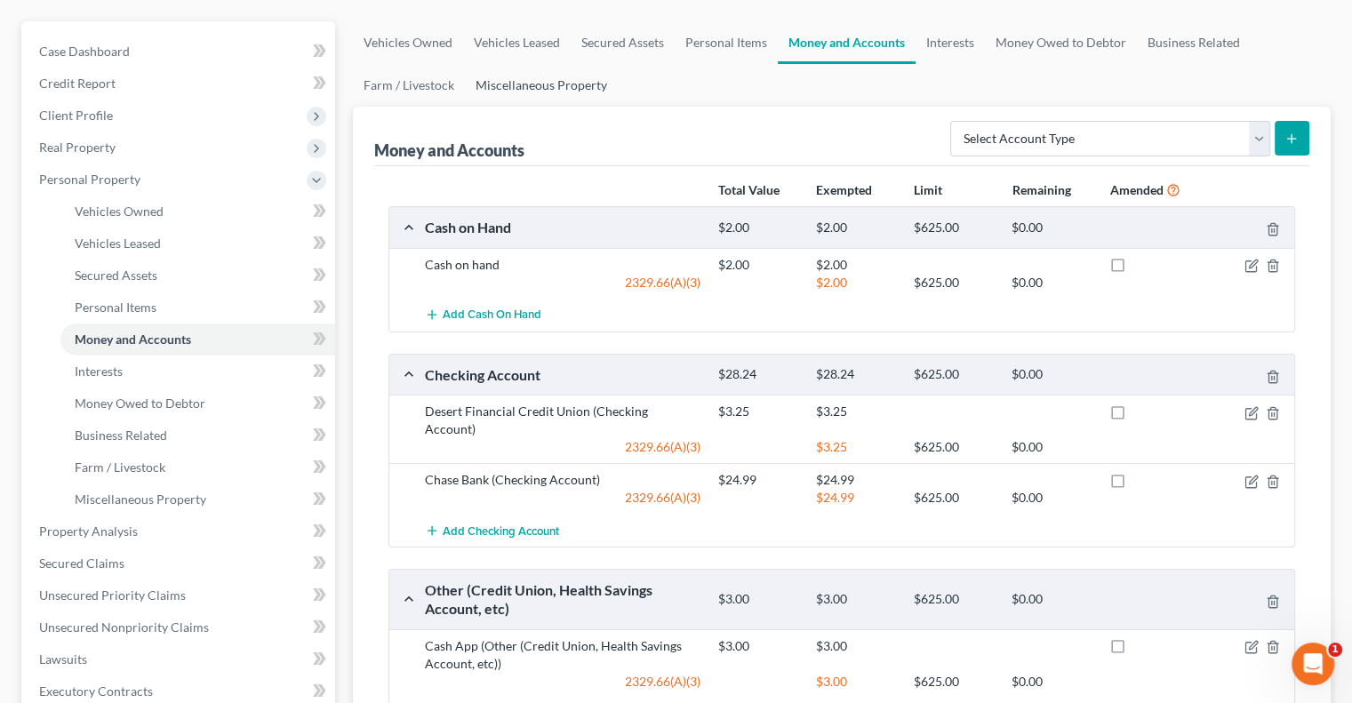
scroll to position [89, 0]
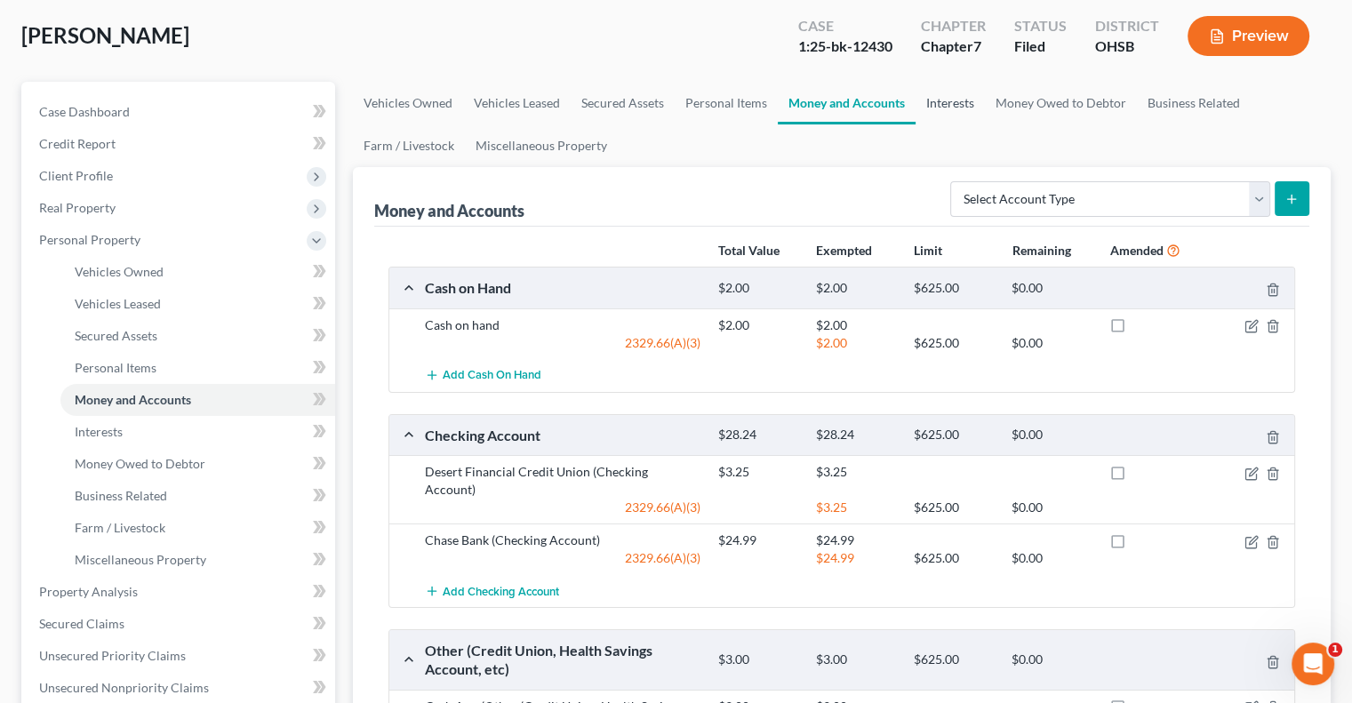
click at [946, 105] on link "Interests" at bounding box center [949, 103] width 69 height 43
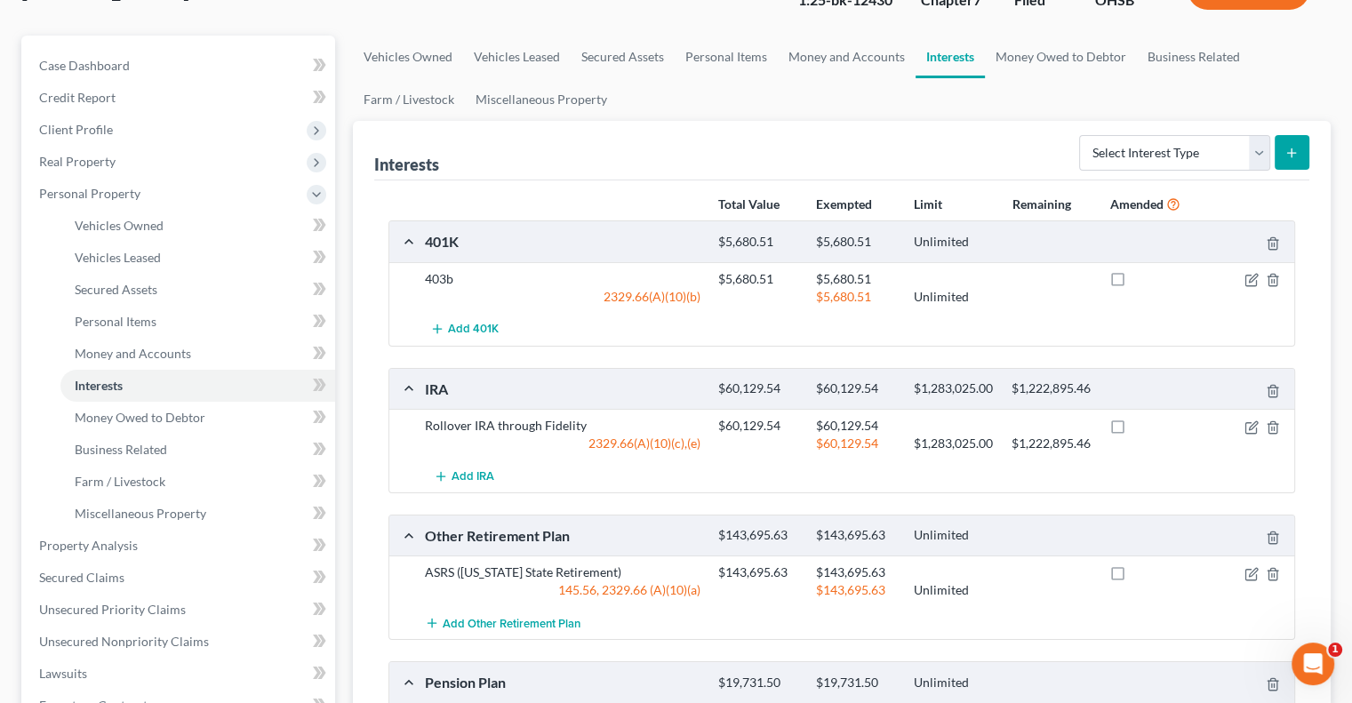
scroll to position [134, 0]
click at [1026, 54] on link "Money Owed to Debtor" at bounding box center [1061, 57] width 152 height 43
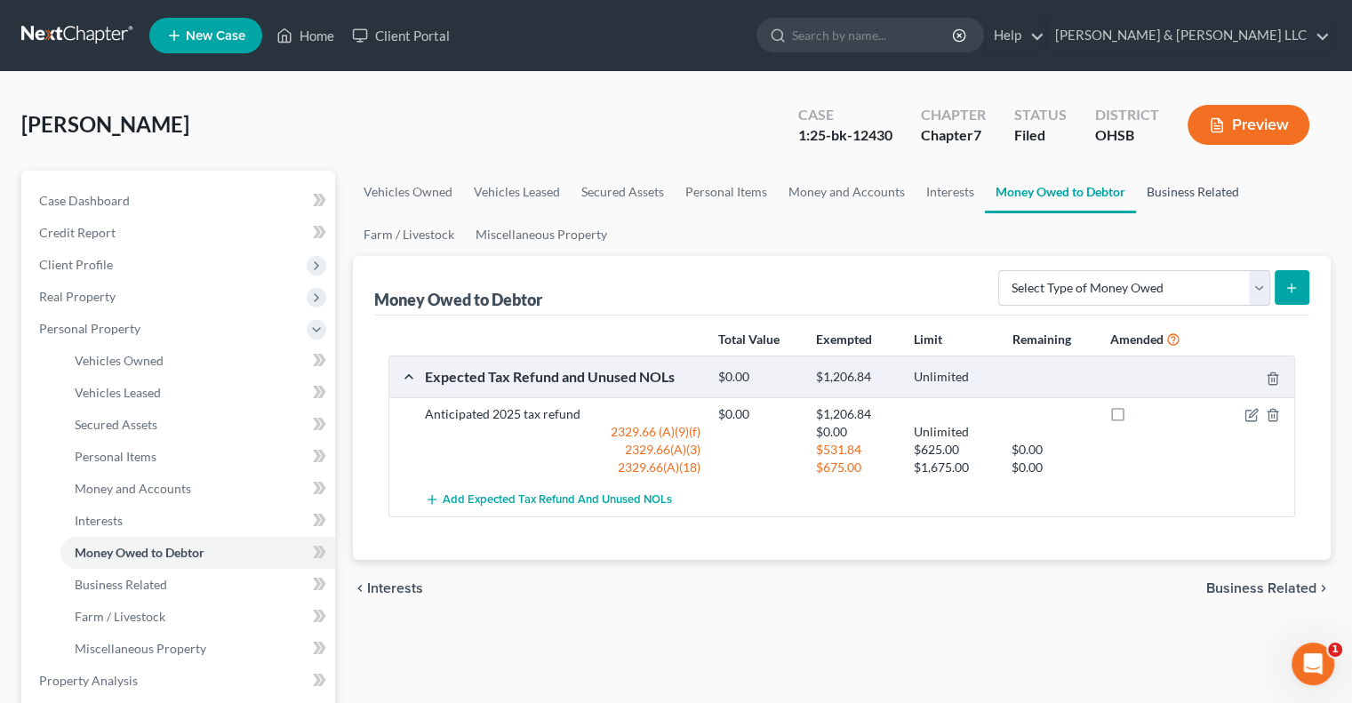
click at [1199, 198] on link "Business Related" at bounding box center [1193, 192] width 114 height 43
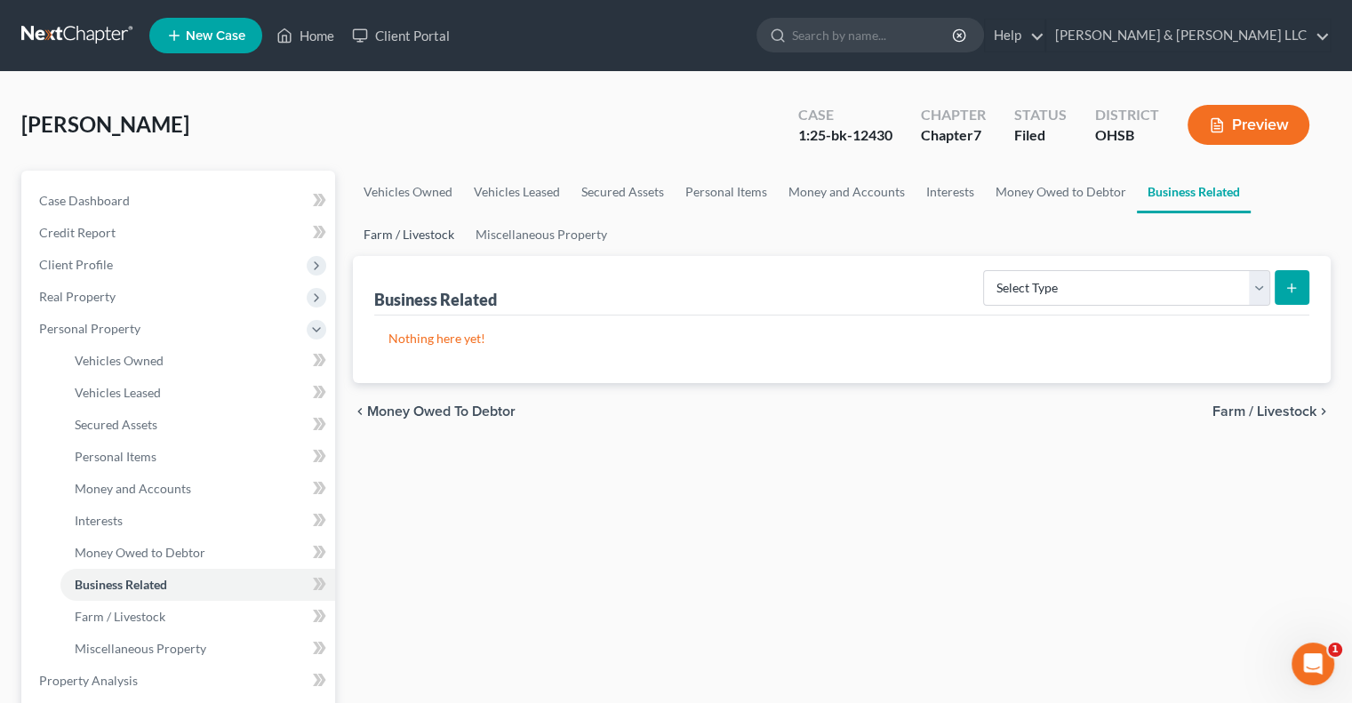
click at [420, 244] on link "Farm / Livestock" at bounding box center [409, 234] width 112 height 43
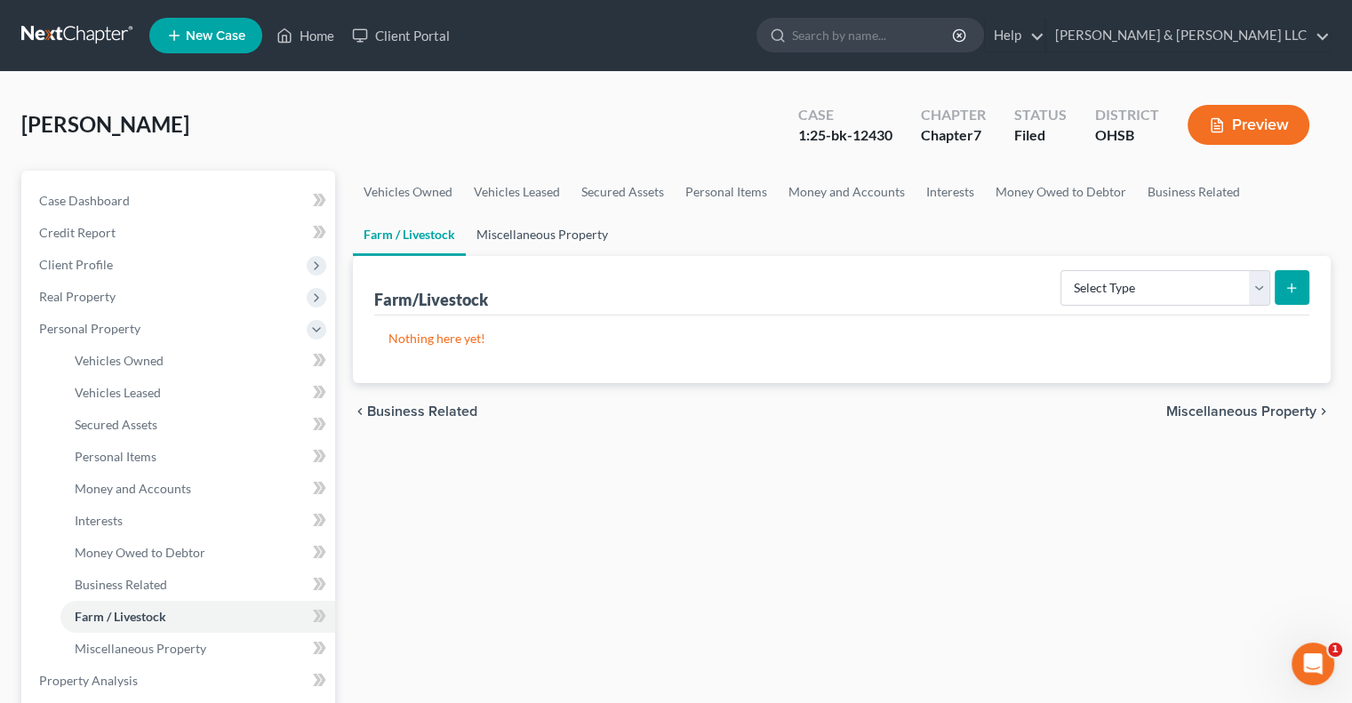
click at [544, 234] on link "Miscellaneous Property" at bounding box center [542, 234] width 153 height 43
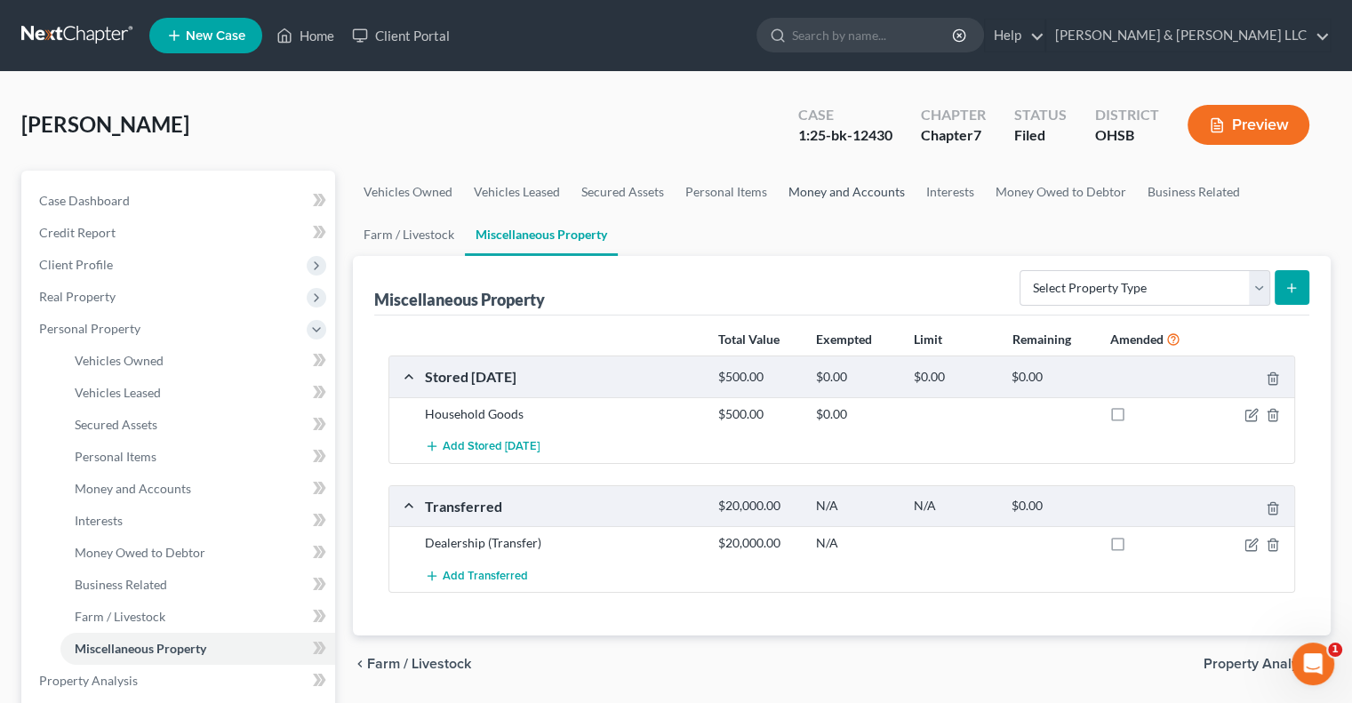
click at [883, 197] on link "Money and Accounts" at bounding box center [847, 192] width 138 height 43
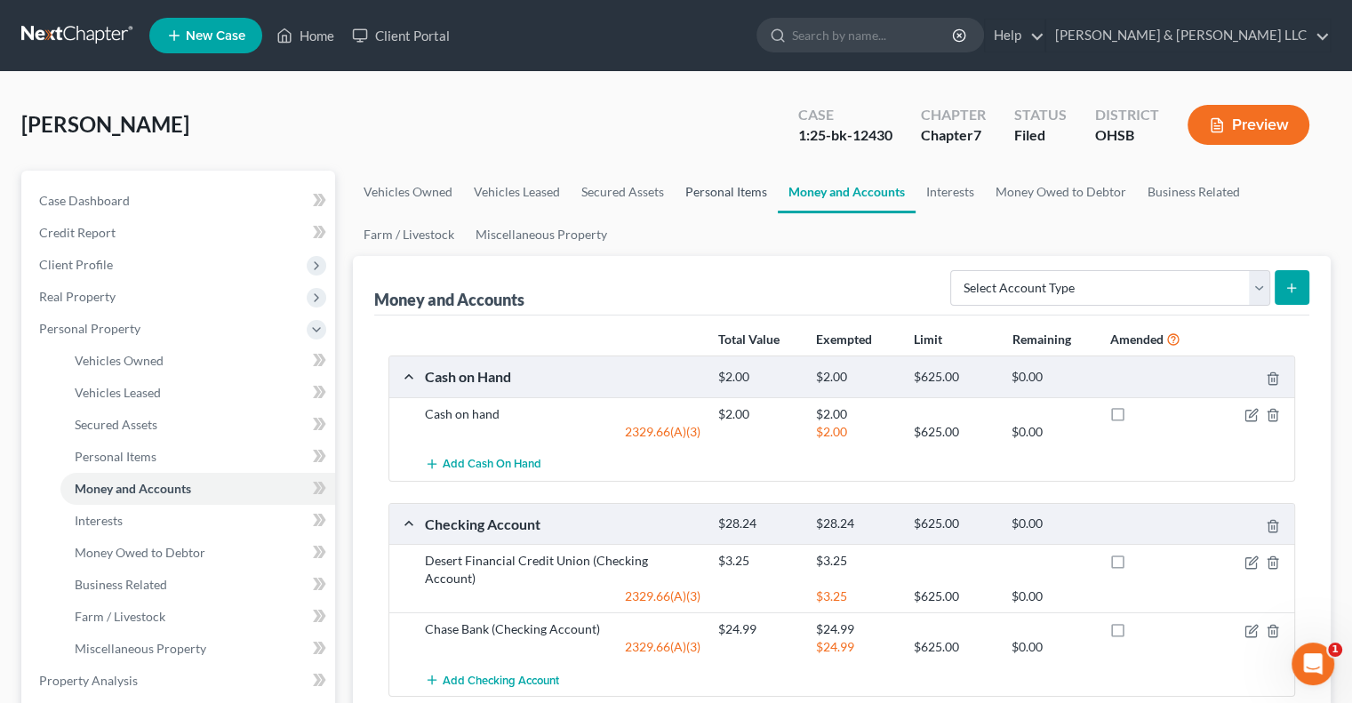
click at [732, 196] on link "Personal Items" at bounding box center [726, 192] width 103 height 43
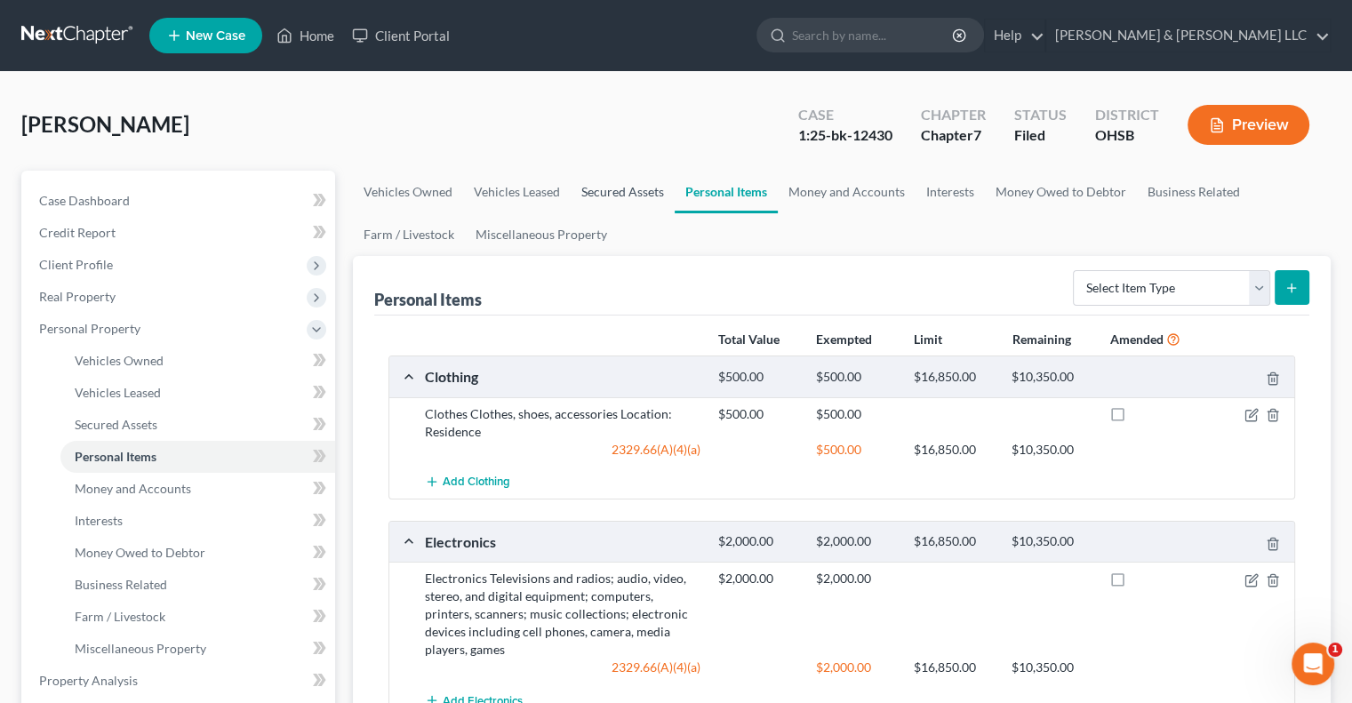
click at [651, 195] on link "Secured Assets" at bounding box center [623, 192] width 104 height 43
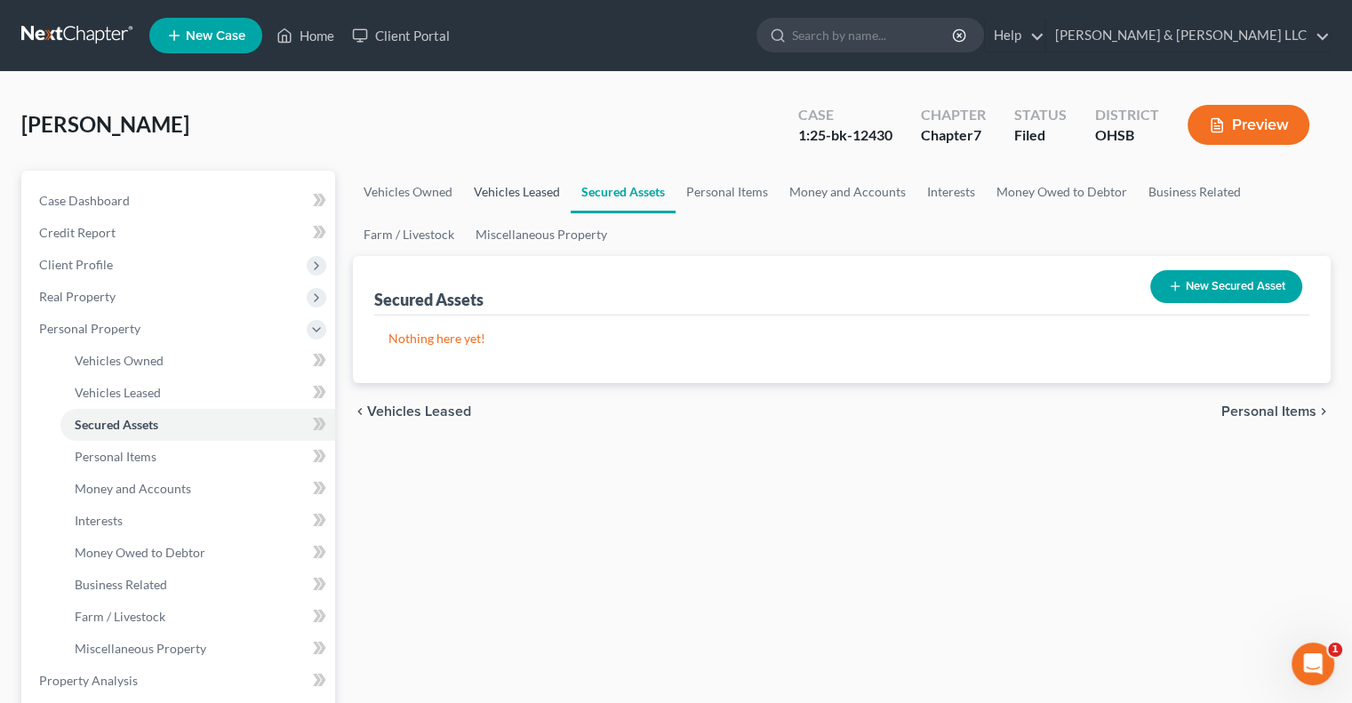
click at [541, 188] on link "Vehicles Leased" at bounding box center [517, 192] width 108 height 43
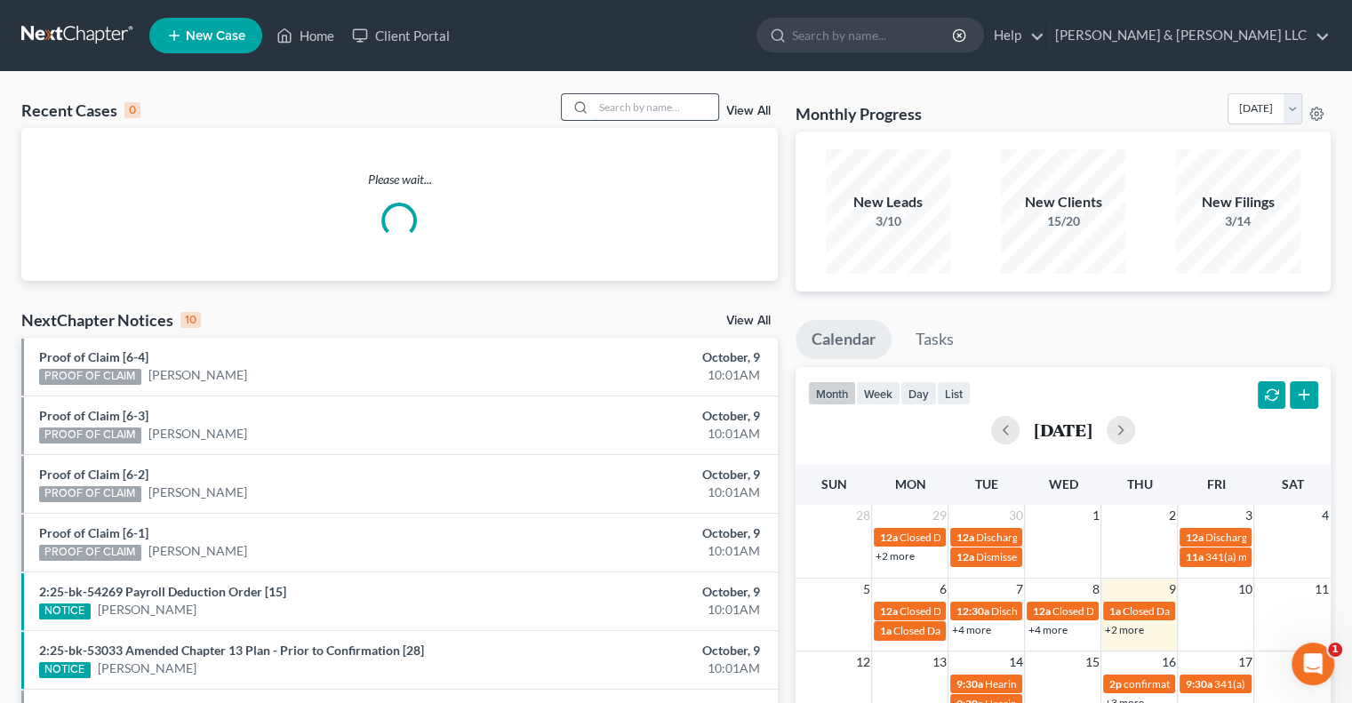
click at [608, 108] on input "search" at bounding box center [656, 107] width 124 height 26
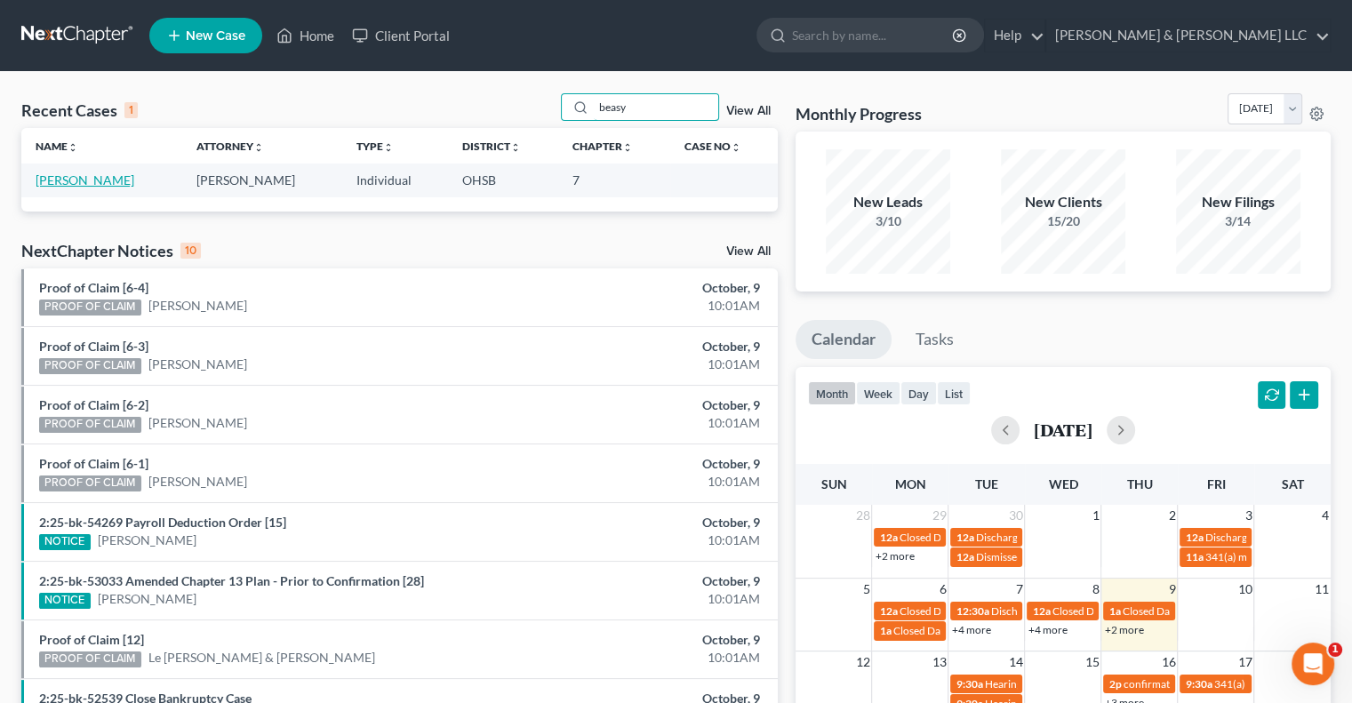
type input "beasy"
click at [57, 185] on link "[PERSON_NAME]" at bounding box center [85, 179] width 99 height 15
select select "5"
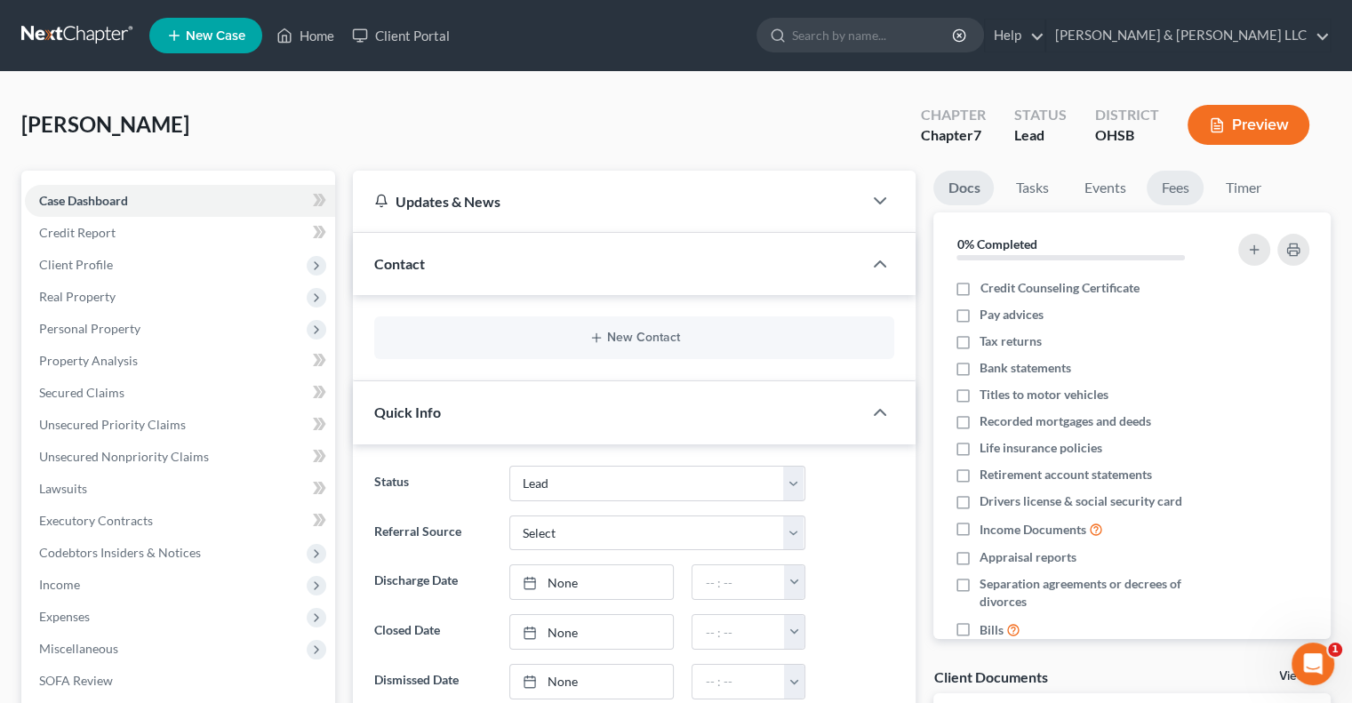
click at [1187, 190] on link "Fees" at bounding box center [1175, 188] width 57 height 35
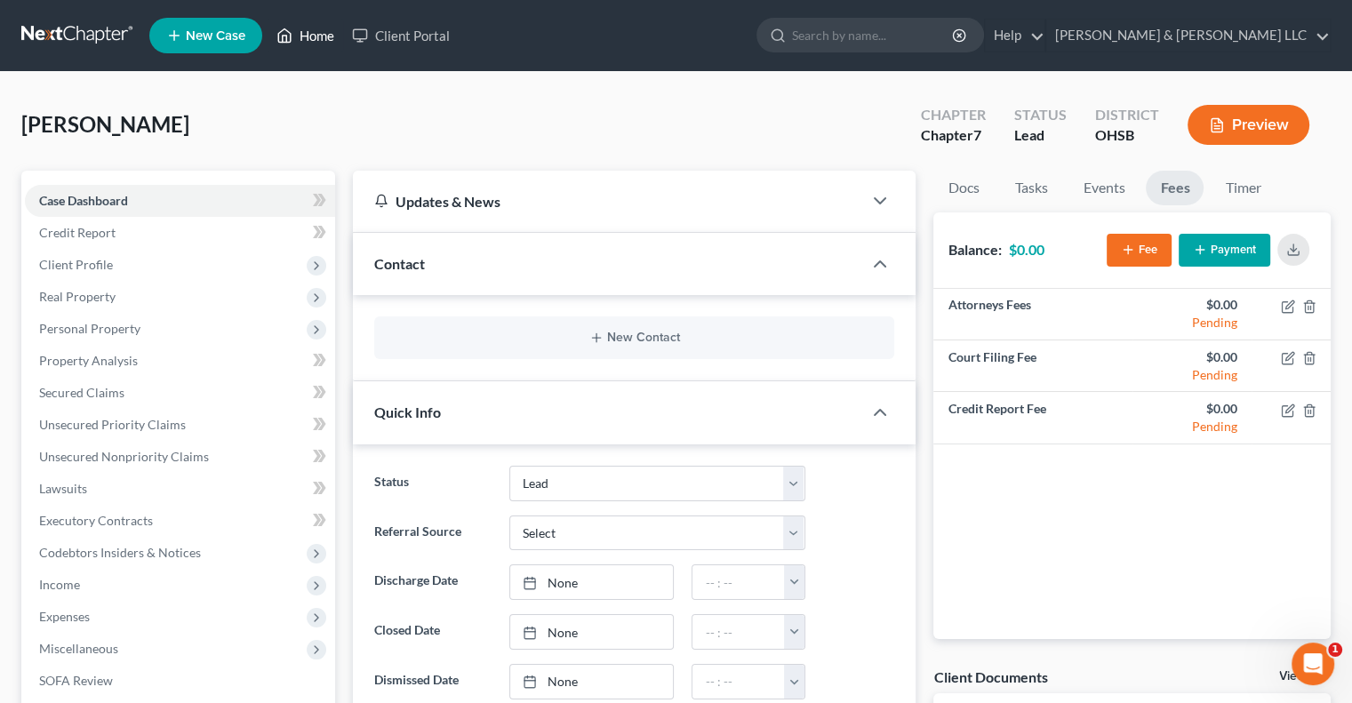
click at [324, 39] on link "Home" at bounding box center [306, 36] width 76 height 32
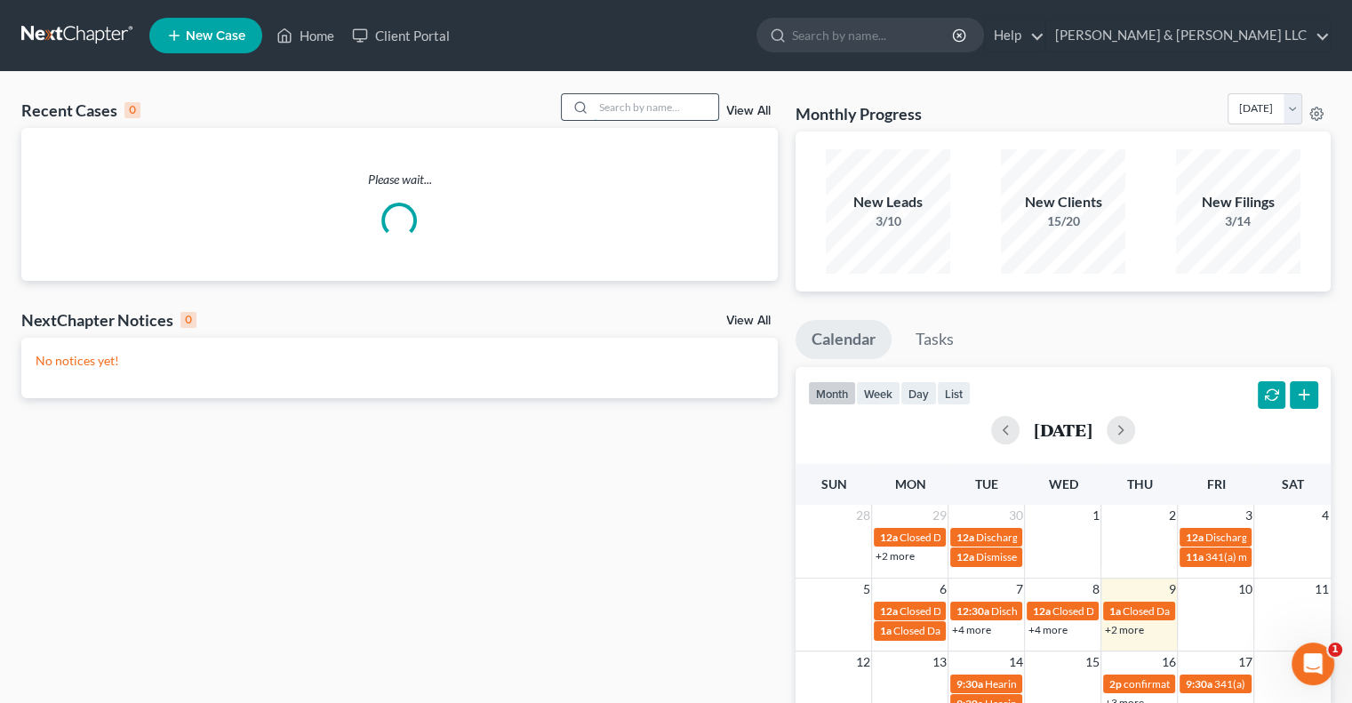
click at [619, 106] on input "search" at bounding box center [656, 107] width 124 height 26
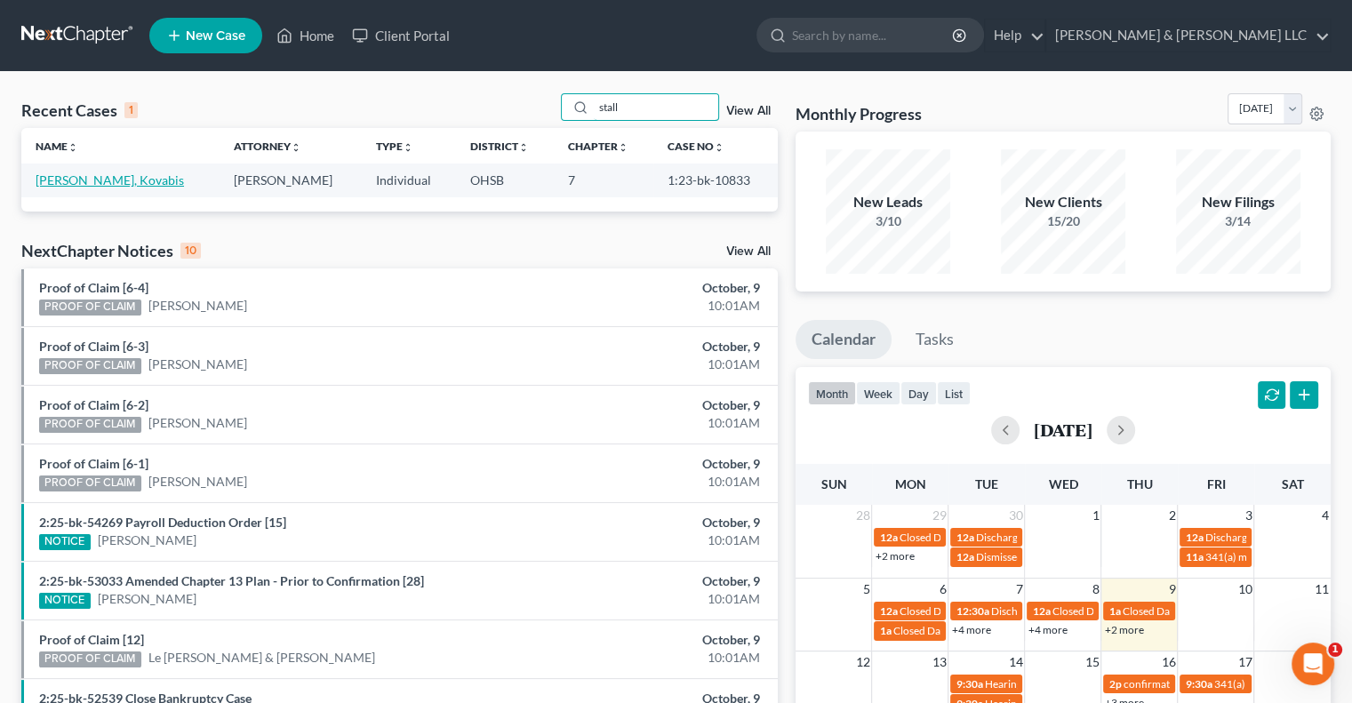
type input "stall"
click at [115, 184] on link "[PERSON_NAME], Kovabis" at bounding box center [110, 179] width 148 height 15
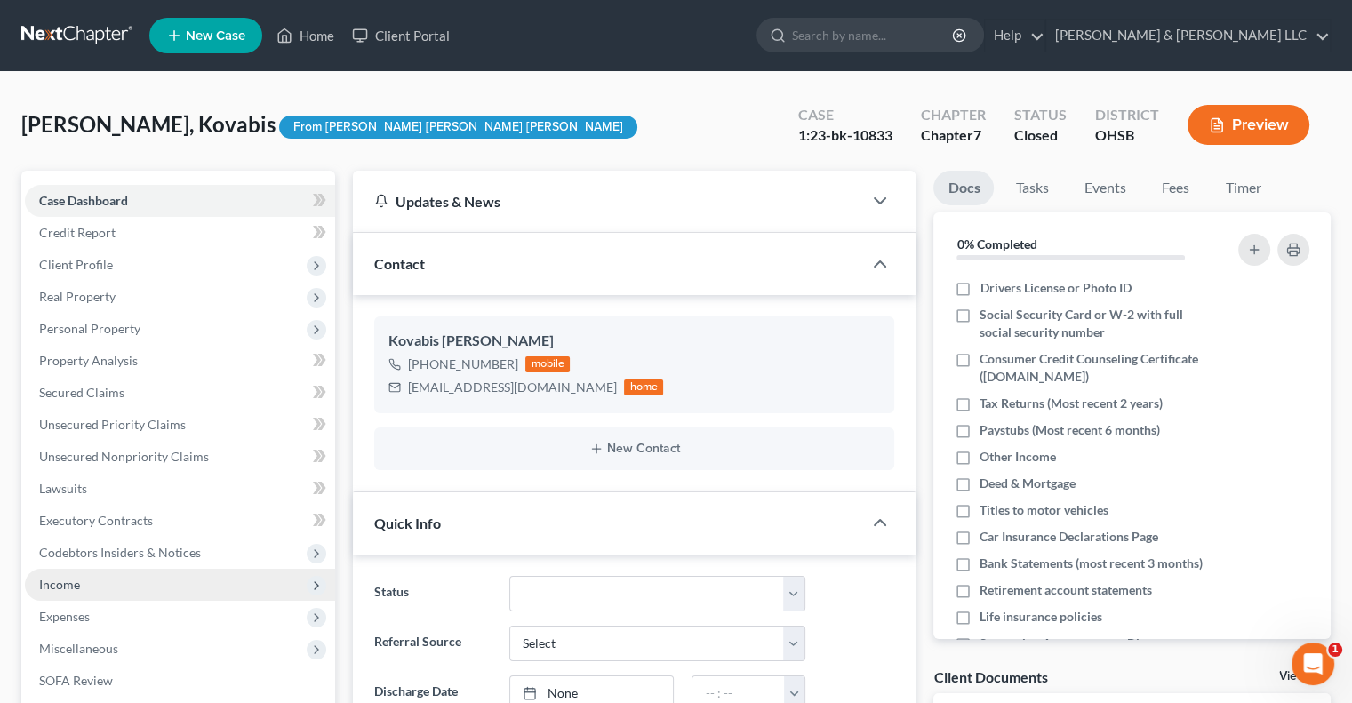
click at [74, 575] on span "Income" at bounding box center [180, 585] width 310 height 32
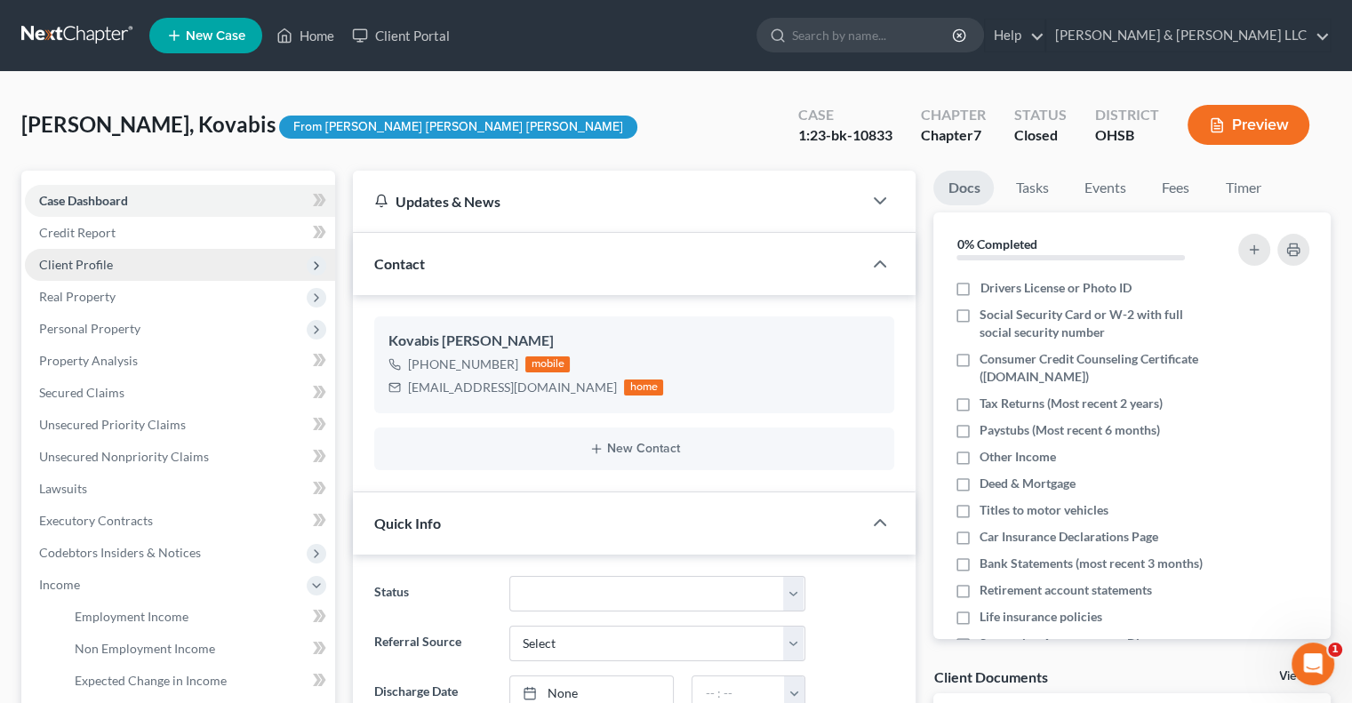
click at [84, 270] on span "Client Profile" at bounding box center [76, 264] width 74 height 15
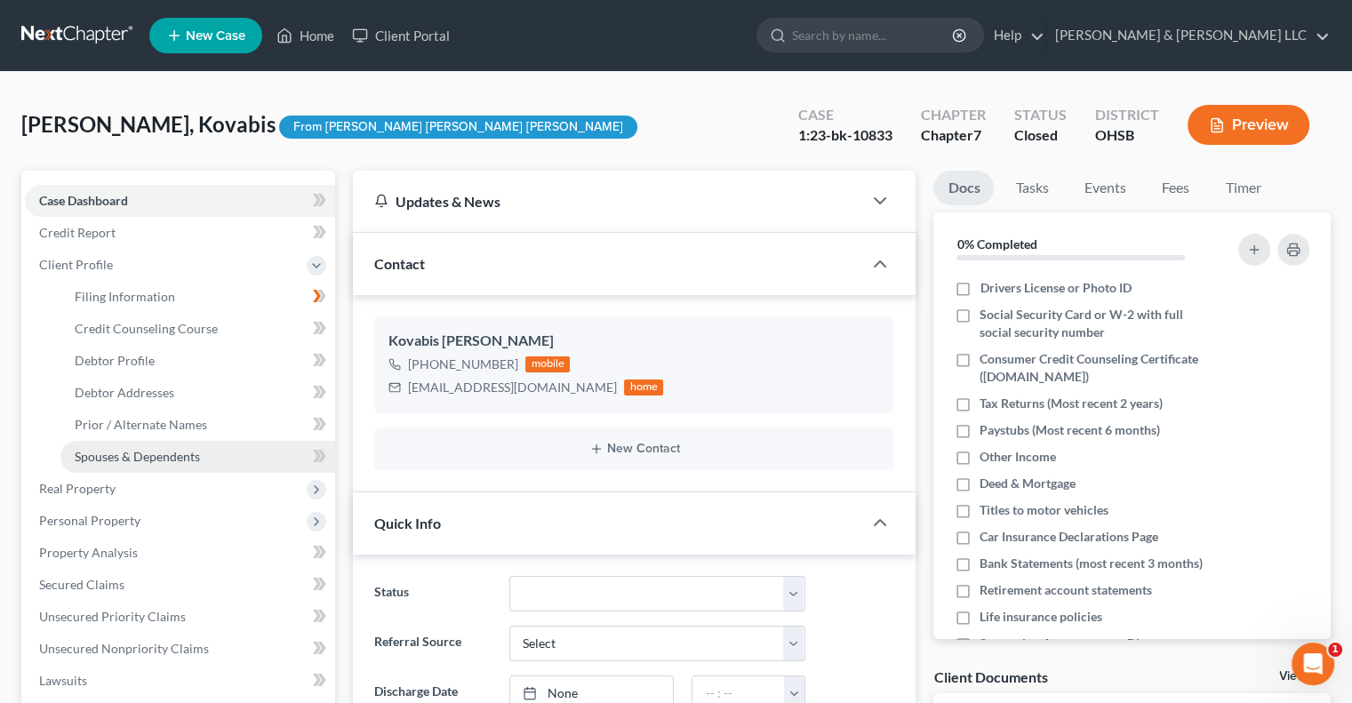
click at [124, 466] on link "Spouses & Dependents" at bounding box center [197, 457] width 275 height 32
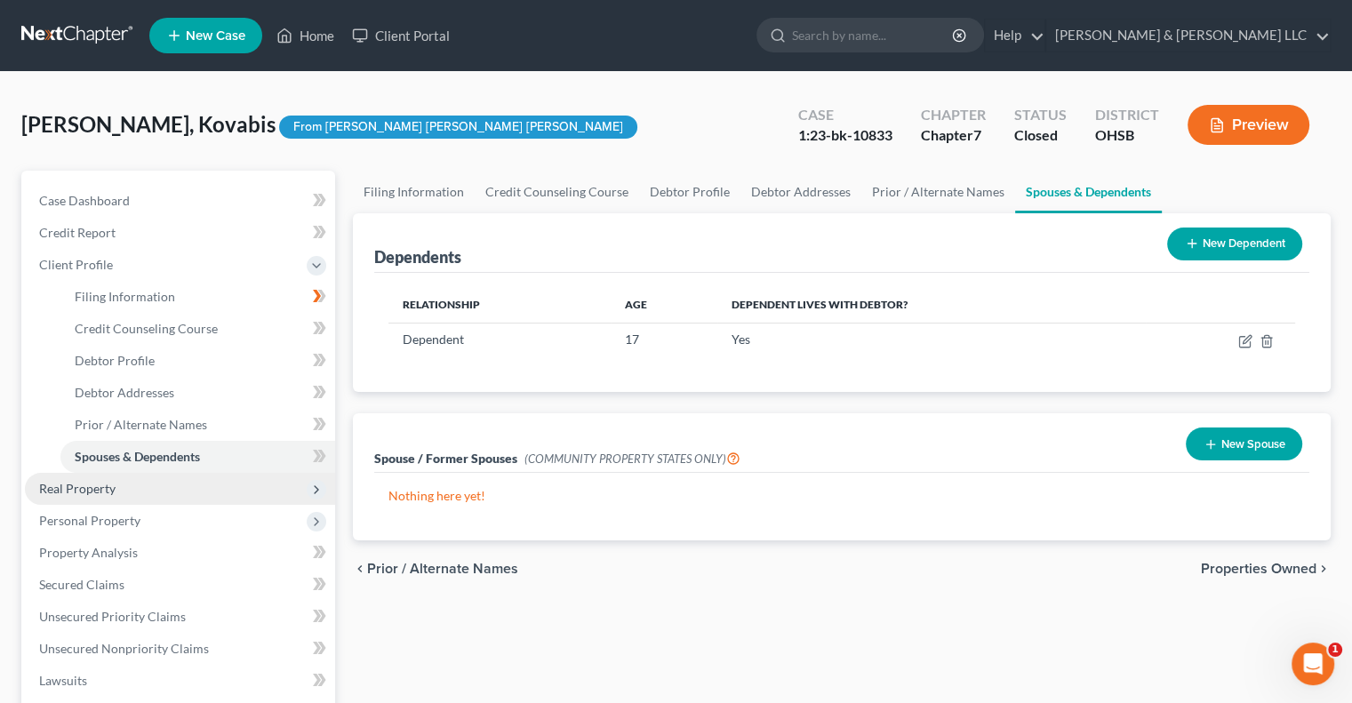
click at [105, 484] on span "Real Property" at bounding box center [77, 488] width 76 height 15
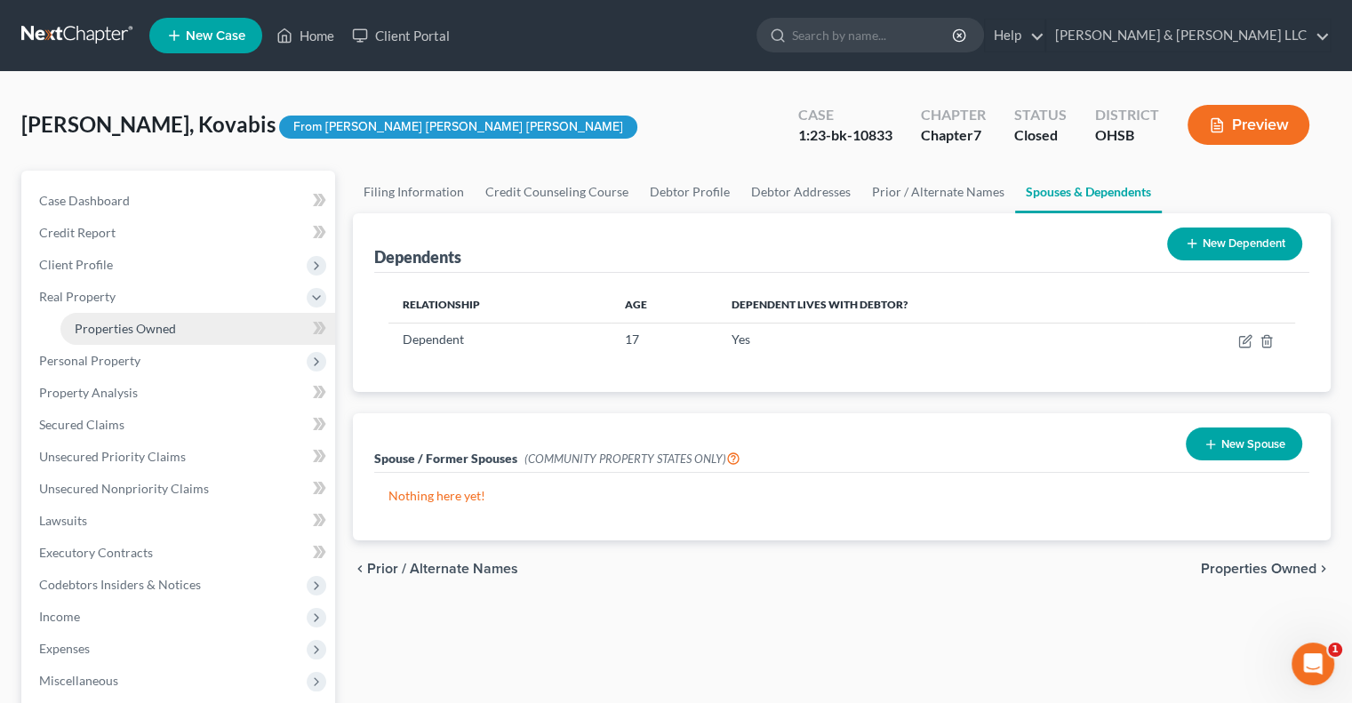
click at [114, 330] on span "Properties Owned" at bounding box center [125, 328] width 101 height 15
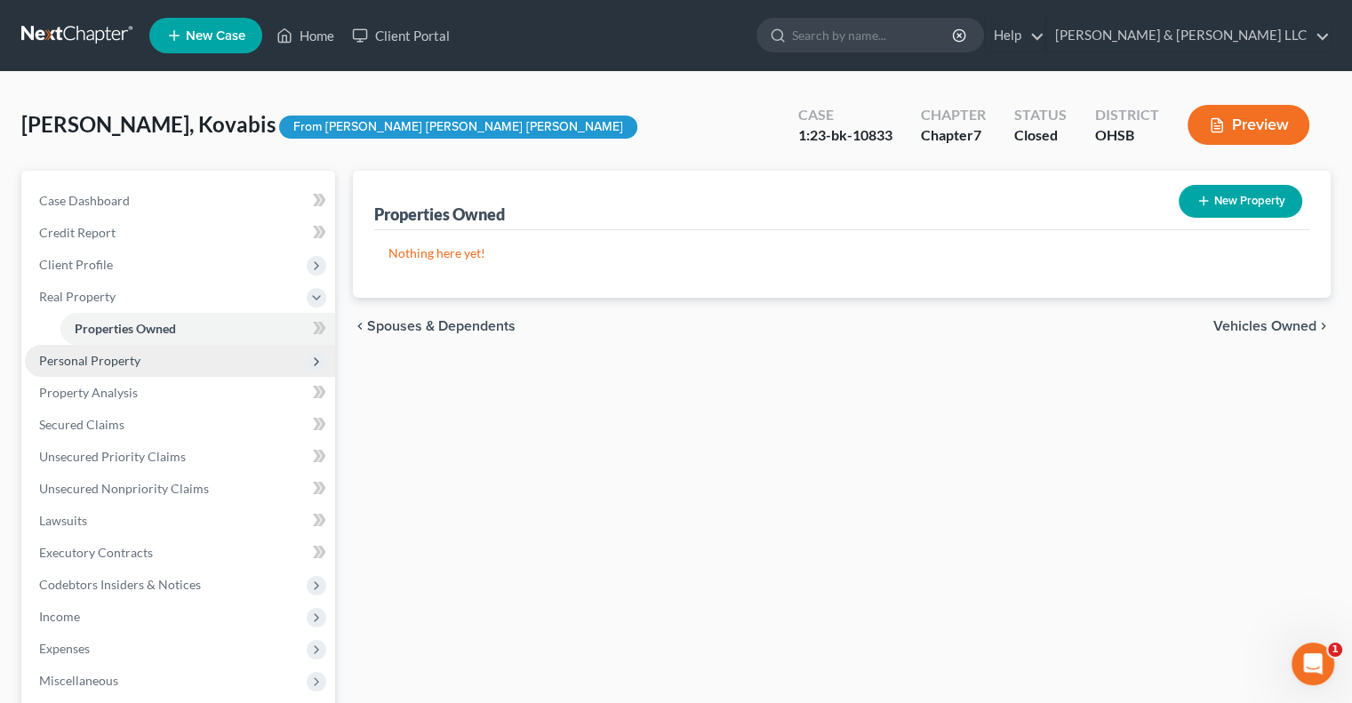
click at [69, 365] on span "Personal Property" at bounding box center [89, 360] width 101 height 15
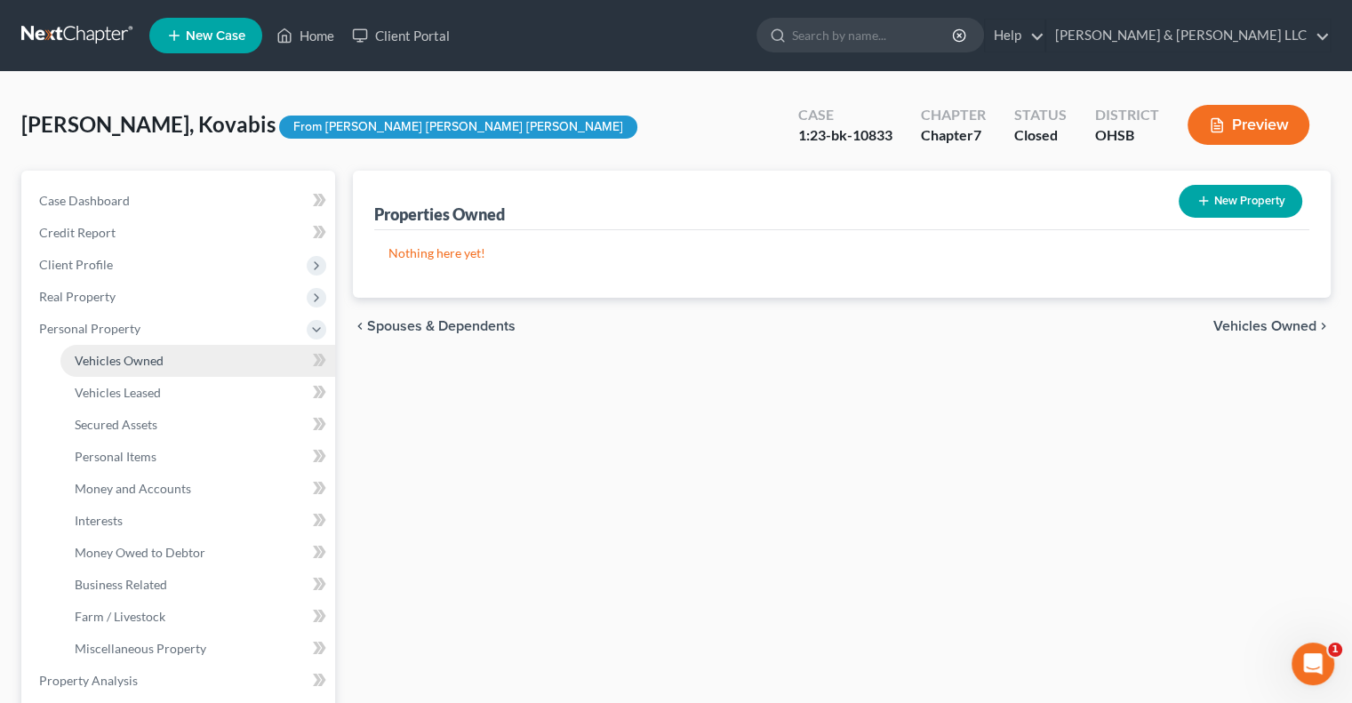
click at [106, 369] on link "Vehicles Owned" at bounding box center [197, 361] width 275 height 32
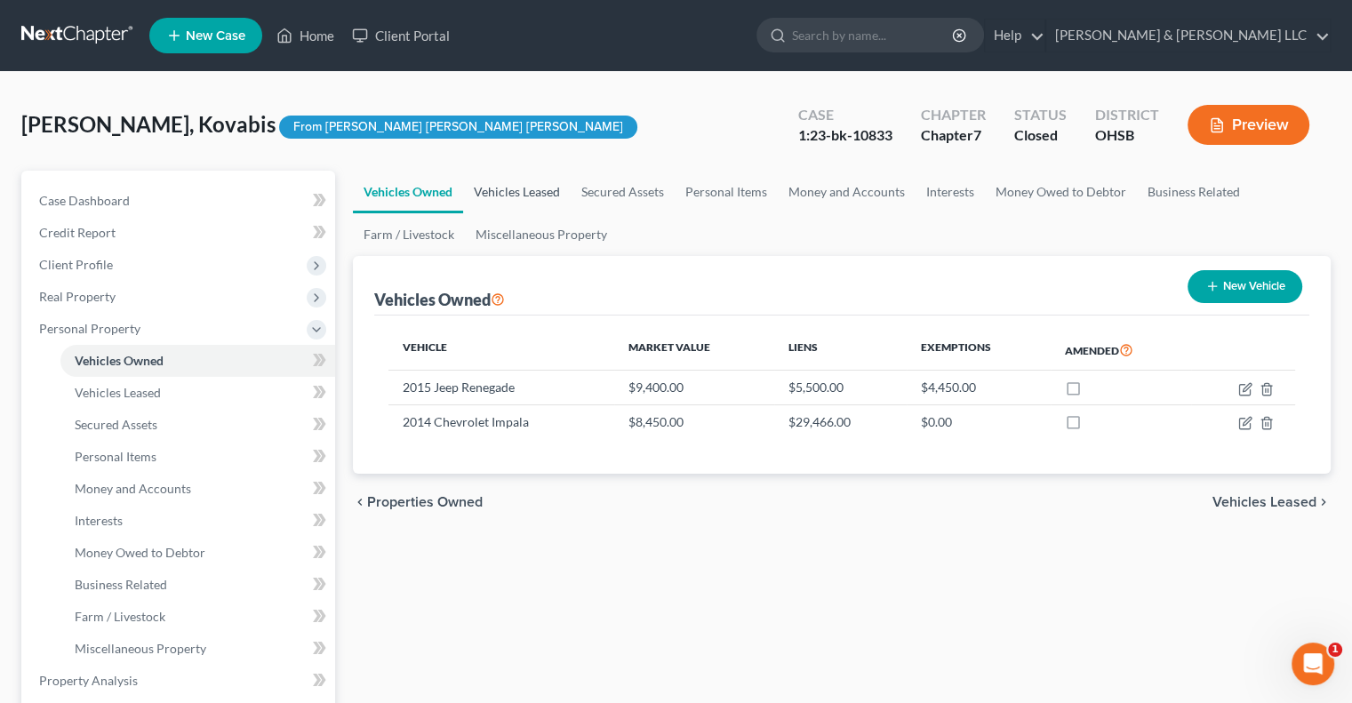
click at [512, 202] on link "Vehicles Leased" at bounding box center [517, 192] width 108 height 43
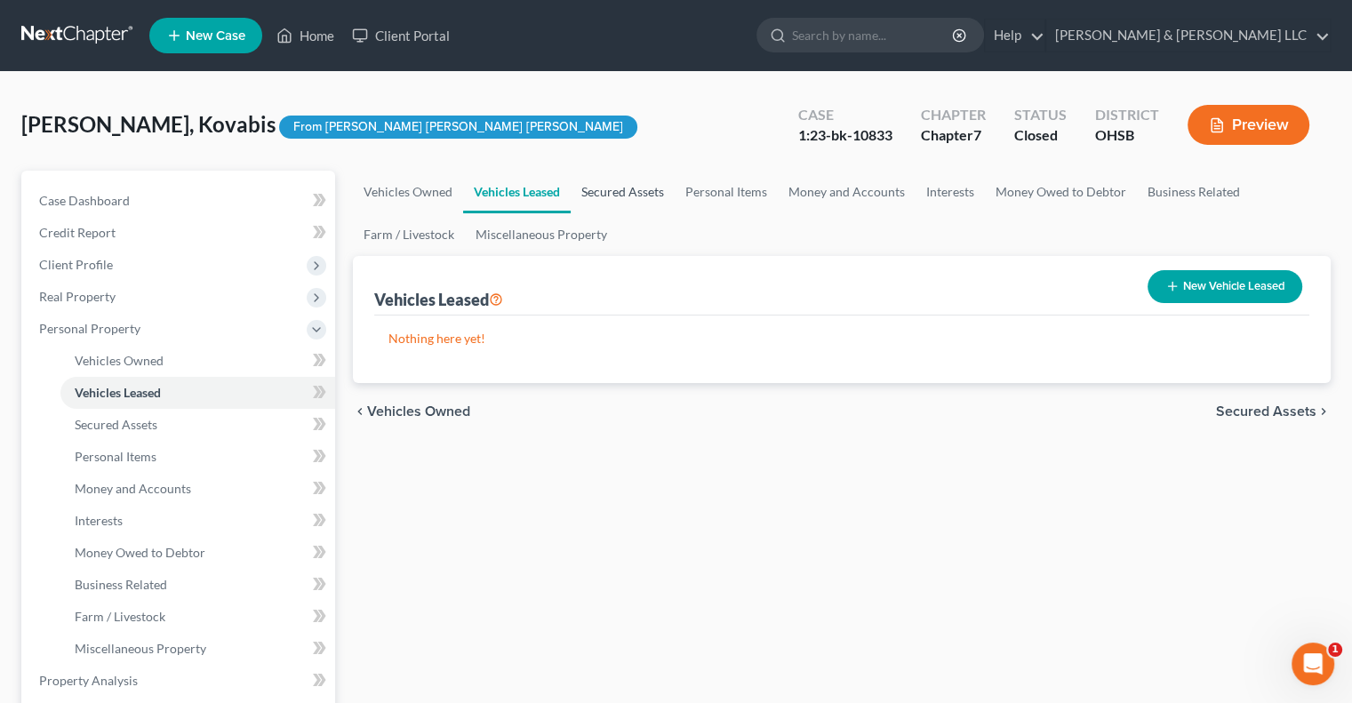
click at [634, 182] on link "Secured Assets" at bounding box center [623, 192] width 104 height 43
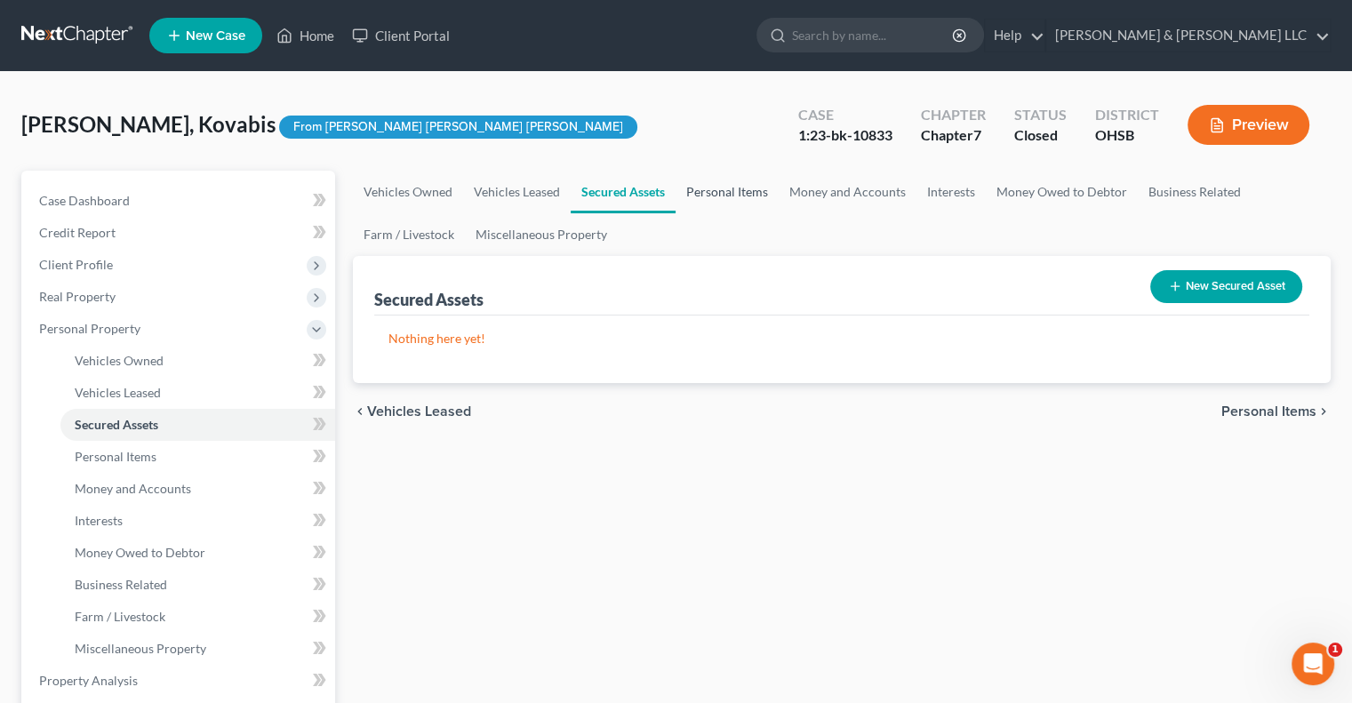
click at [728, 194] on link "Personal Items" at bounding box center [726, 192] width 103 height 43
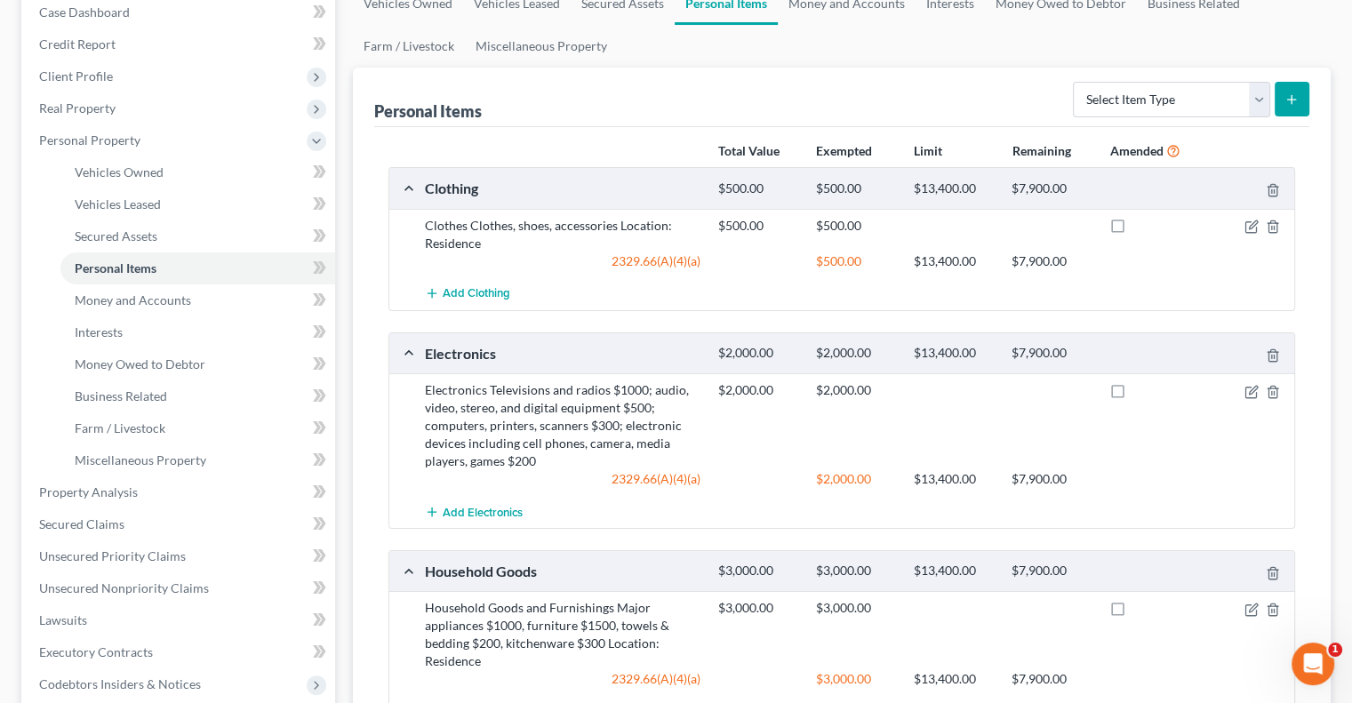
scroll to position [178, 0]
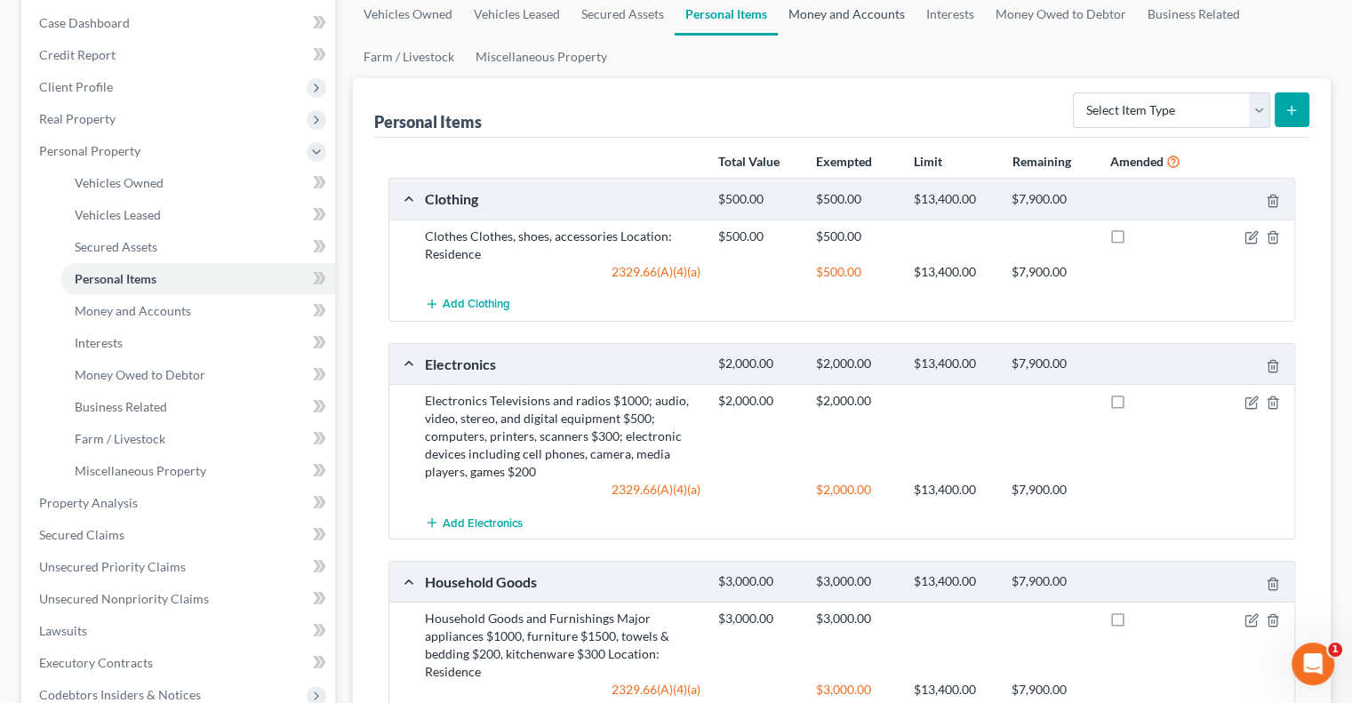
click at [868, 13] on link "Money and Accounts" at bounding box center [847, 14] width 138 height 43
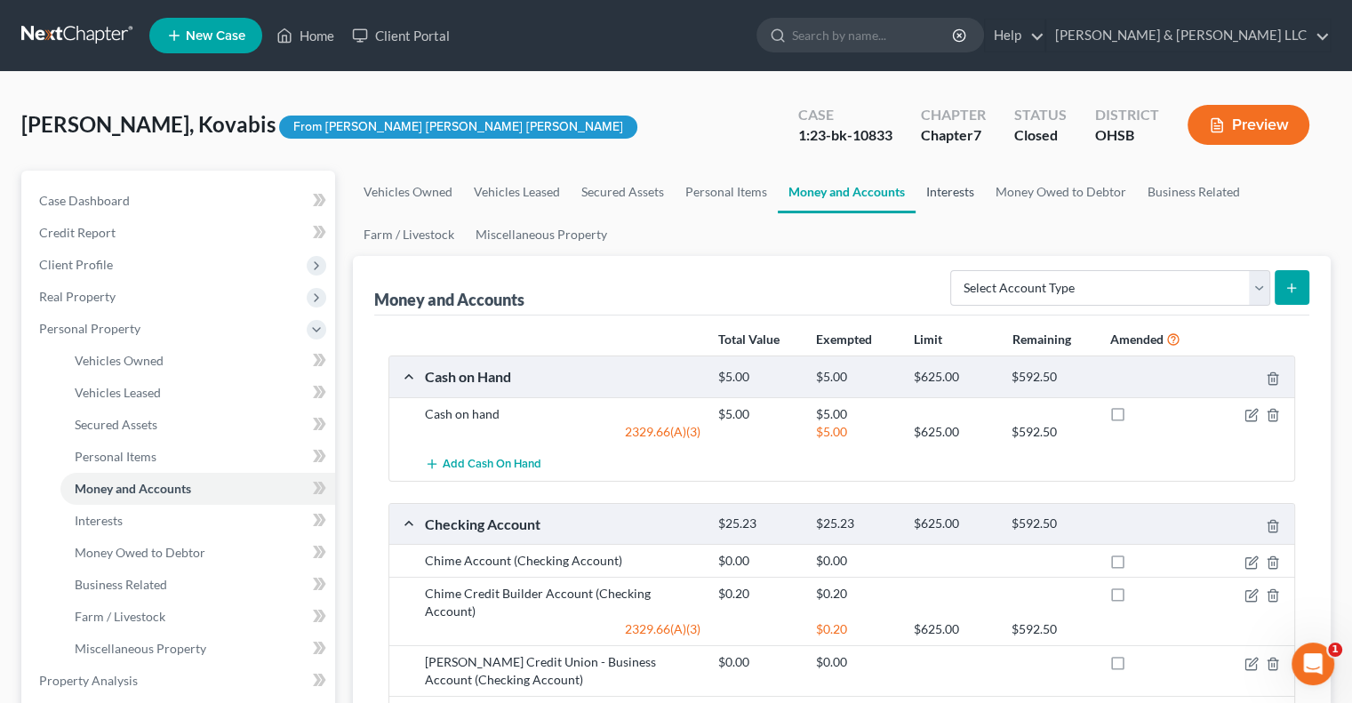
click at [958, 203] on link "Interests" at bounding box center [949, 192] width 69 height 43
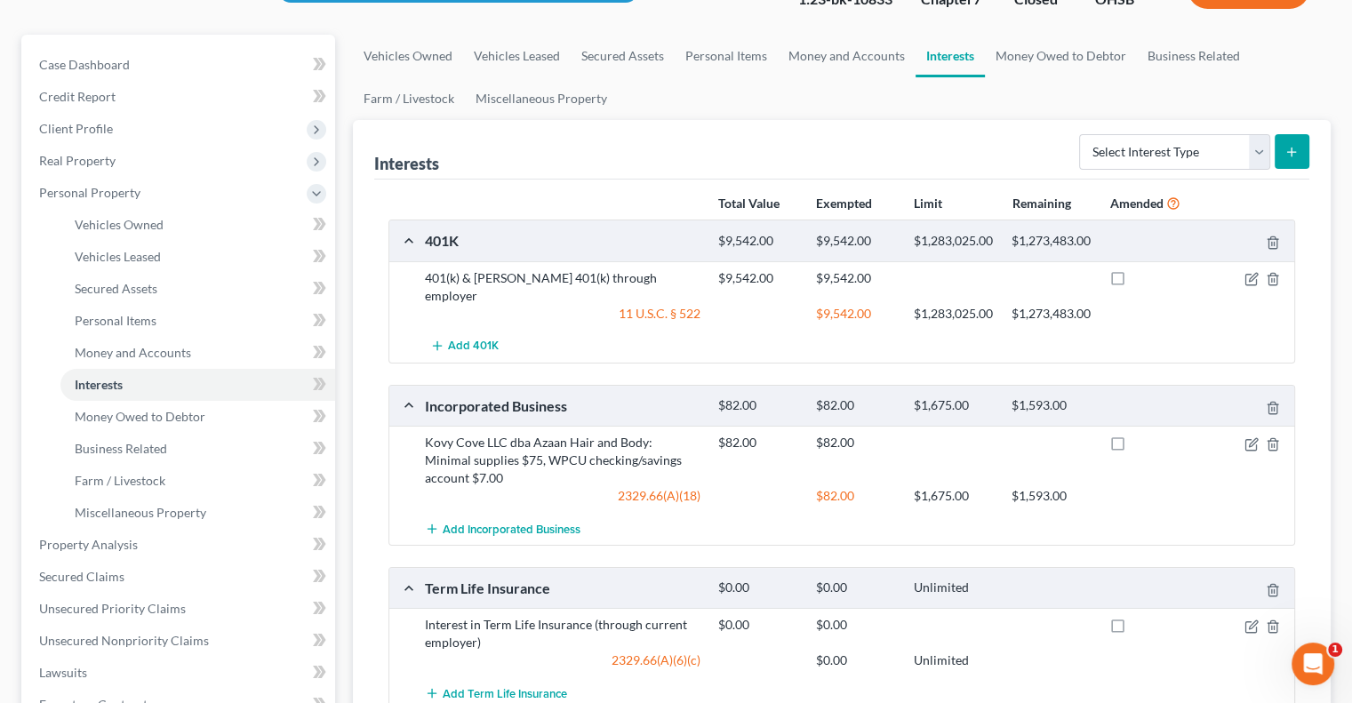
scroll to position [178, 0]
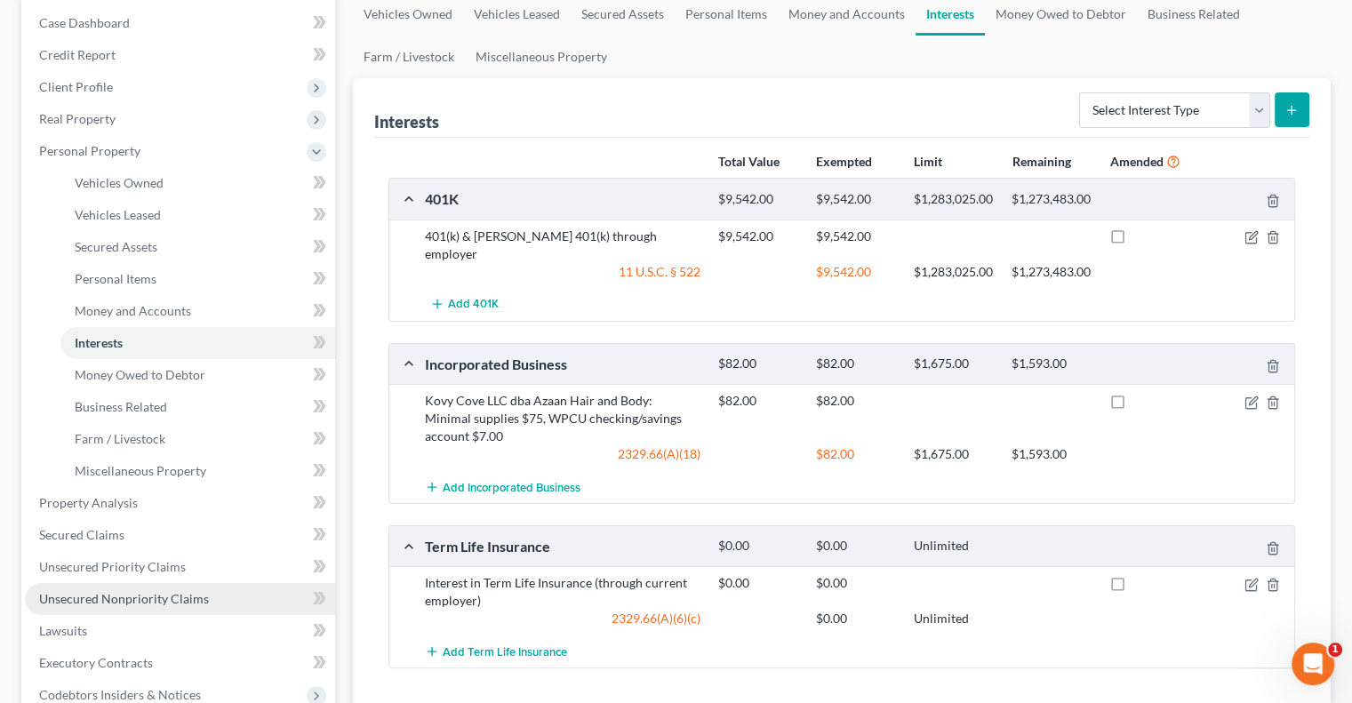
click at [127, 591] on span "Unsecured Nonpriority Claims" at bounding box center [124, 598] width 170 height 15
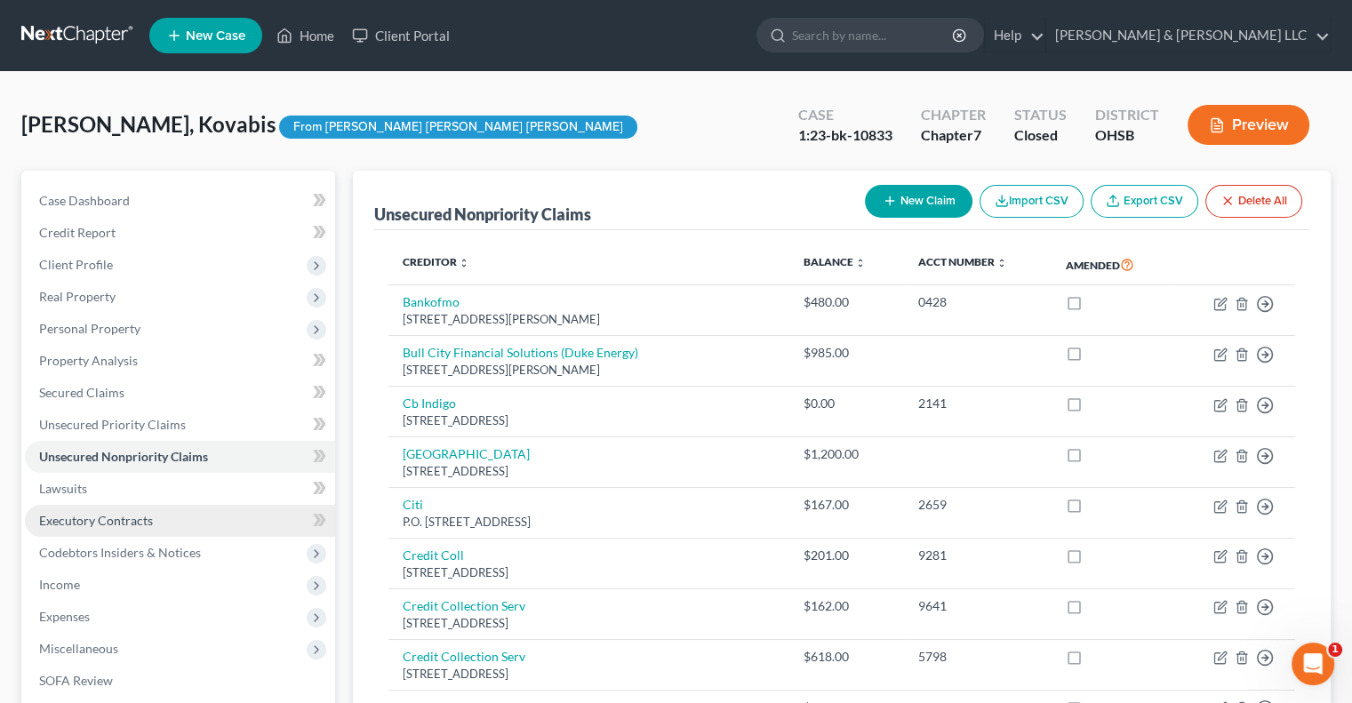
scroll to position [89, 0]
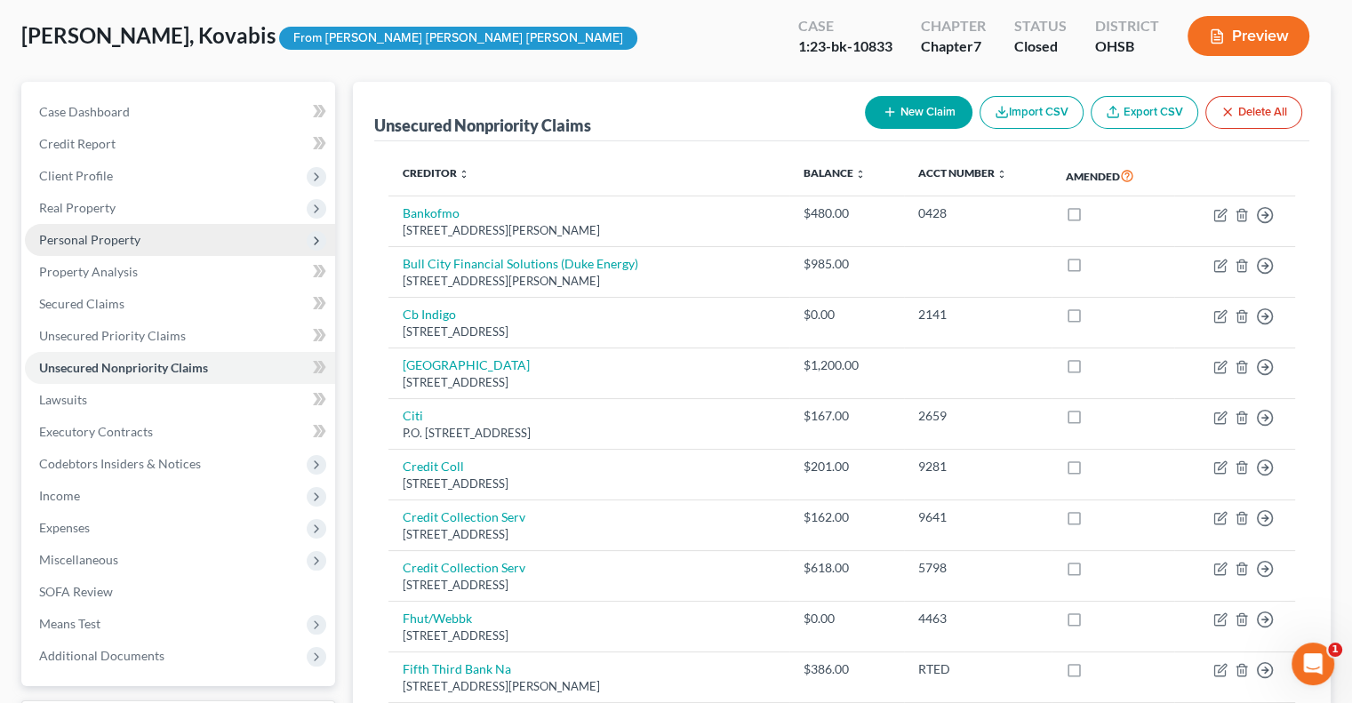
click at [105, 248] on span "Personal Property" at bounding box center [180, 240] width 310 height 32
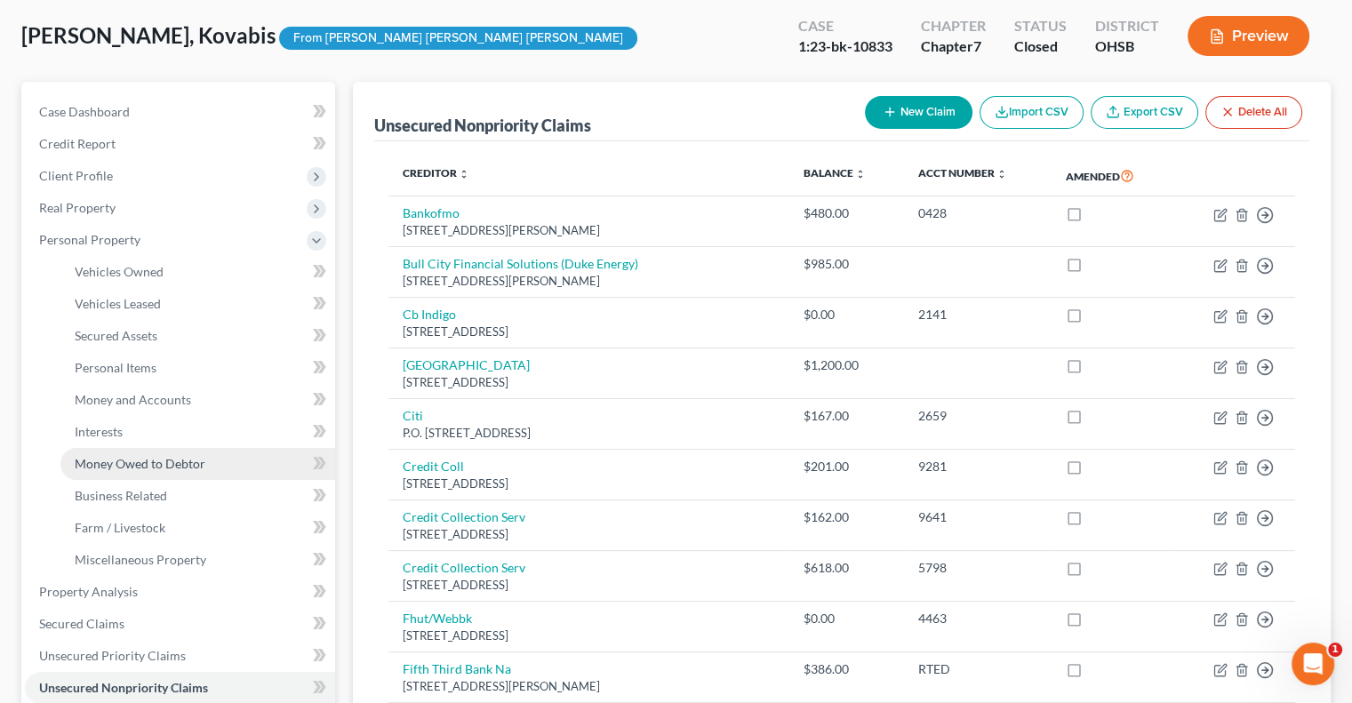
click at [132, 459] on span "Money Owed to Debtor" at bounding box center [140, 463] width 131 height 15
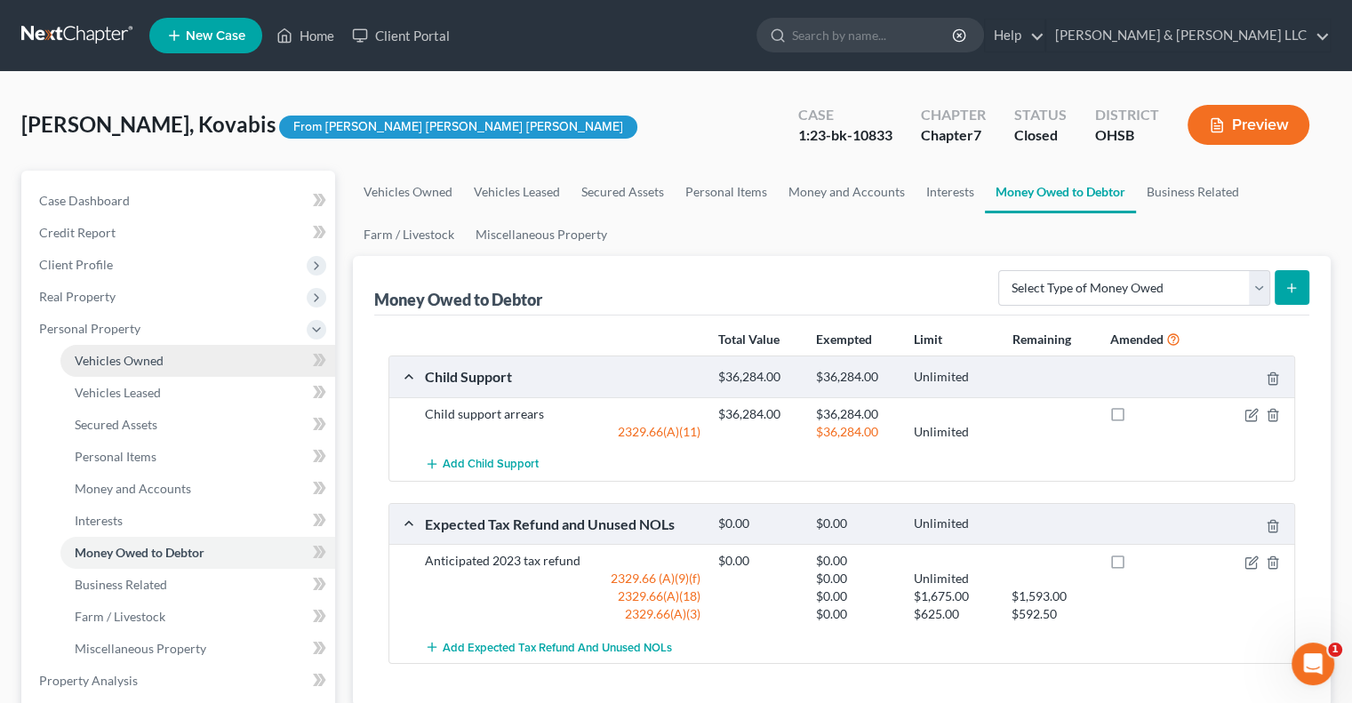
click at [85, 365] on span "Vehicles Owned" at bounding box center [119, 360] width 89 height 15
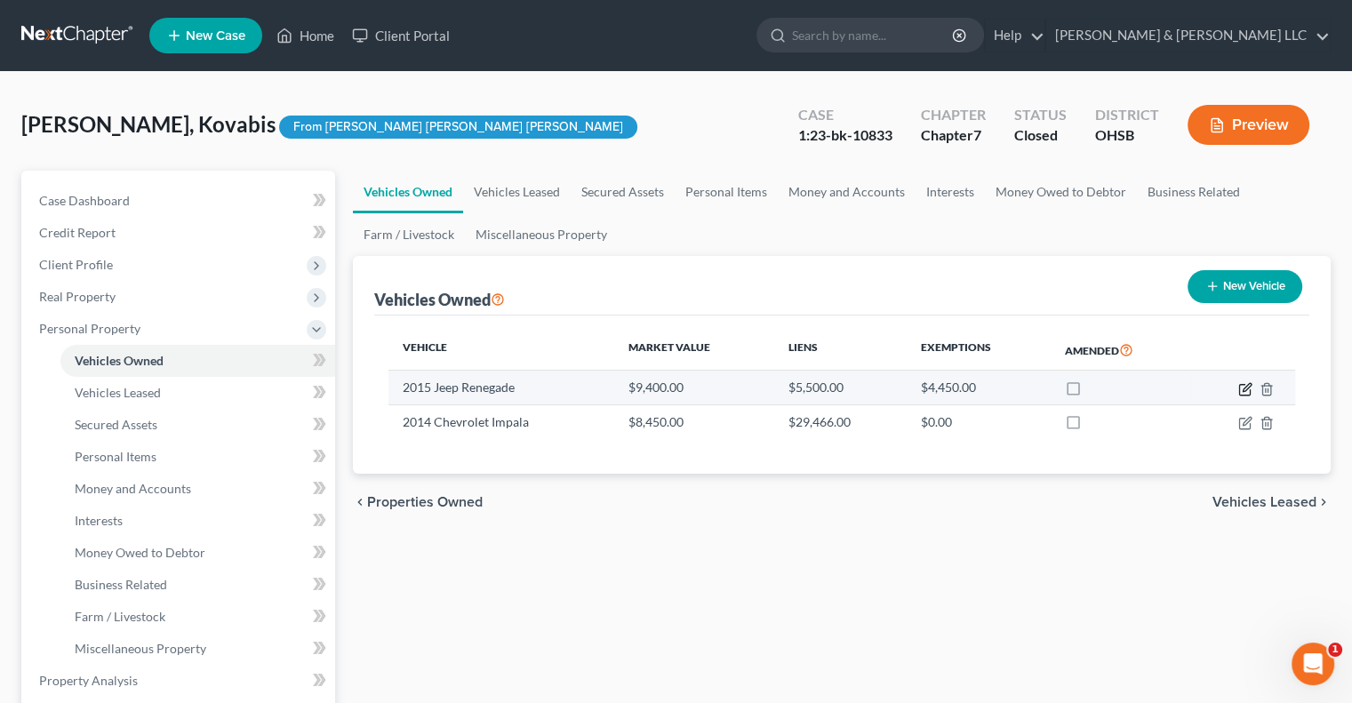
click at [1244, 384] on icon "button" at bounding box center [1245, 389] width 14 height 14
select select "0"
select select "11"
select select "0"
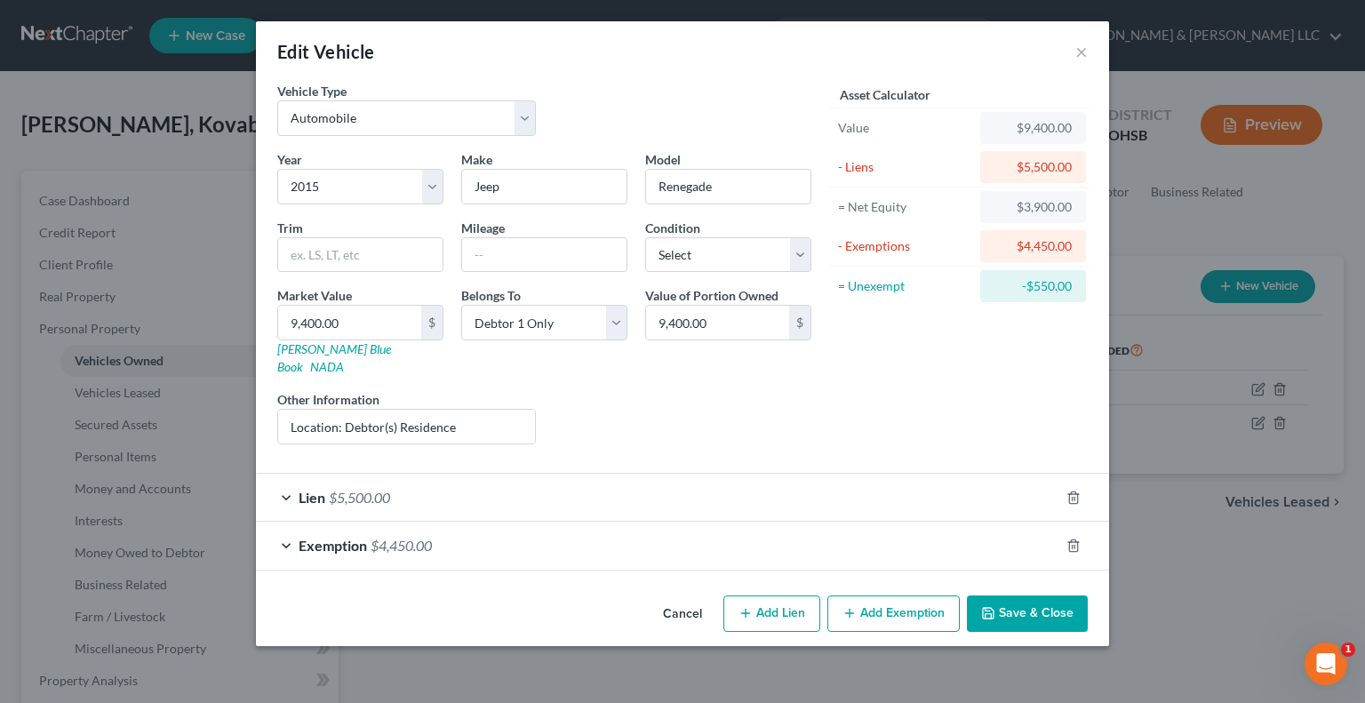
click at [291, 474] on div "Lien $5,500.00" at bounding box center [657, 497] width 803 height 47
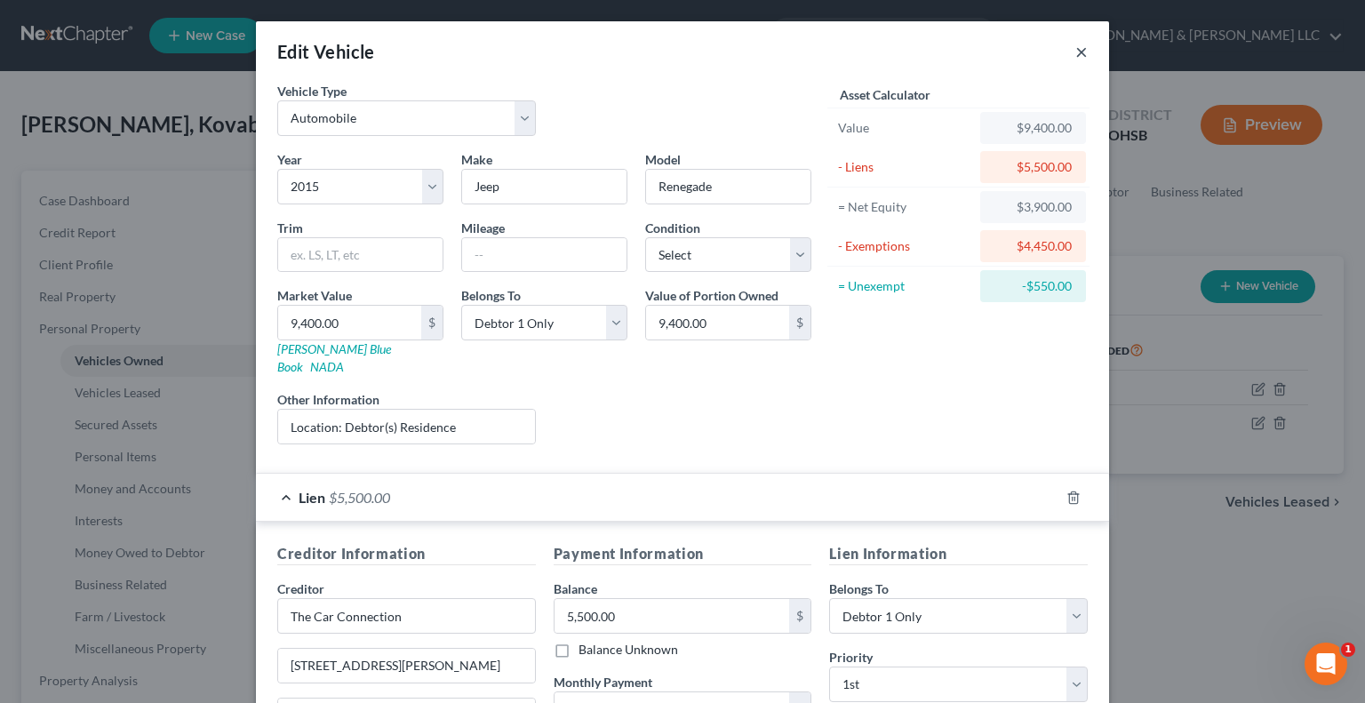
click at [1081, 56] on button "×" at bounding box center [1081, 51] width 12 height 21
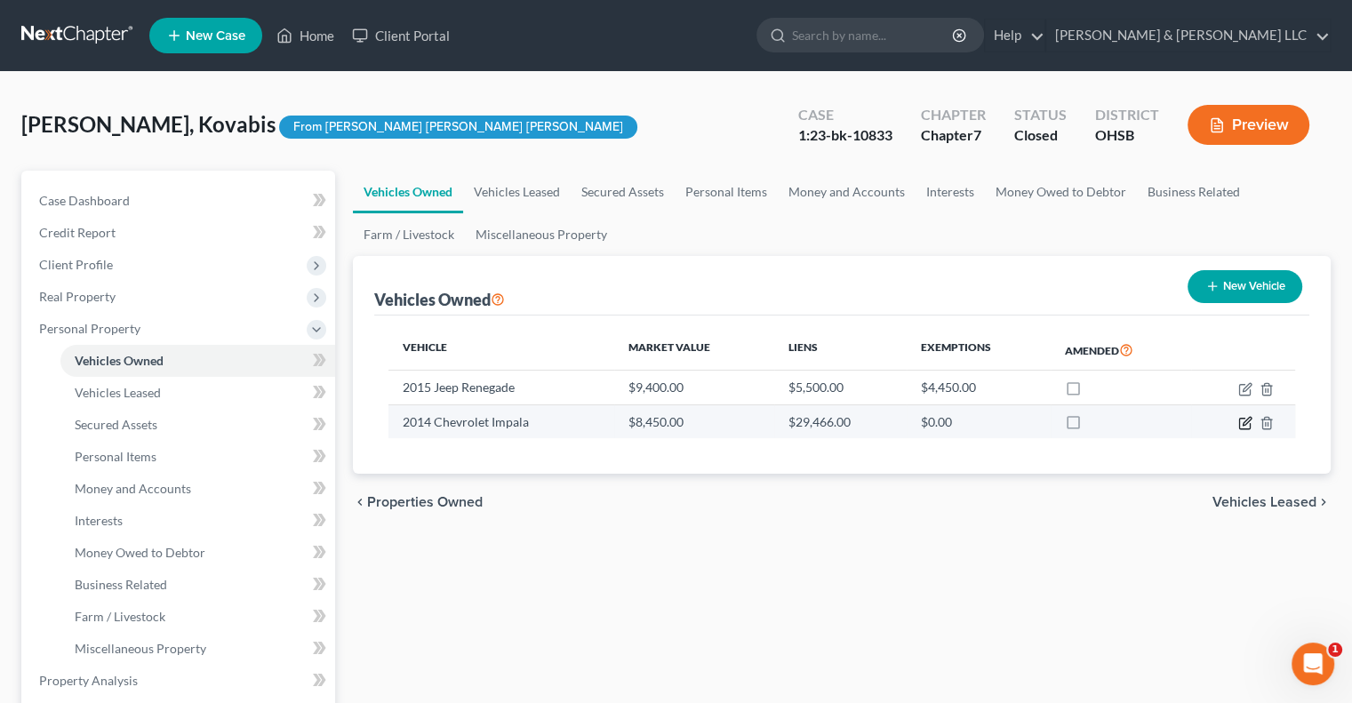
click at [1243, 421] on icon "button" at bounding box center [1245, 423] width 14 height 14
select select "0"
select select "12"
select select "3"
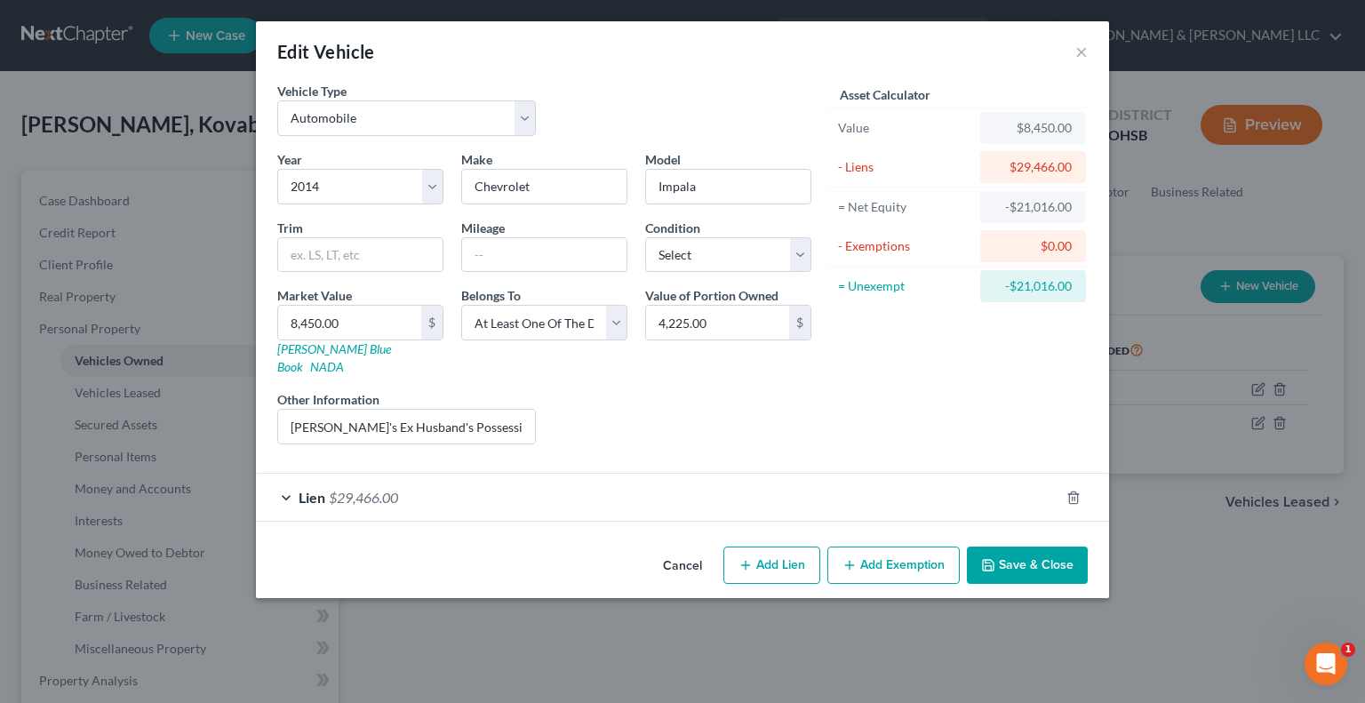
click at [311, 489] on span "Lien" at bounding box center [312, 497] width 27 height 17
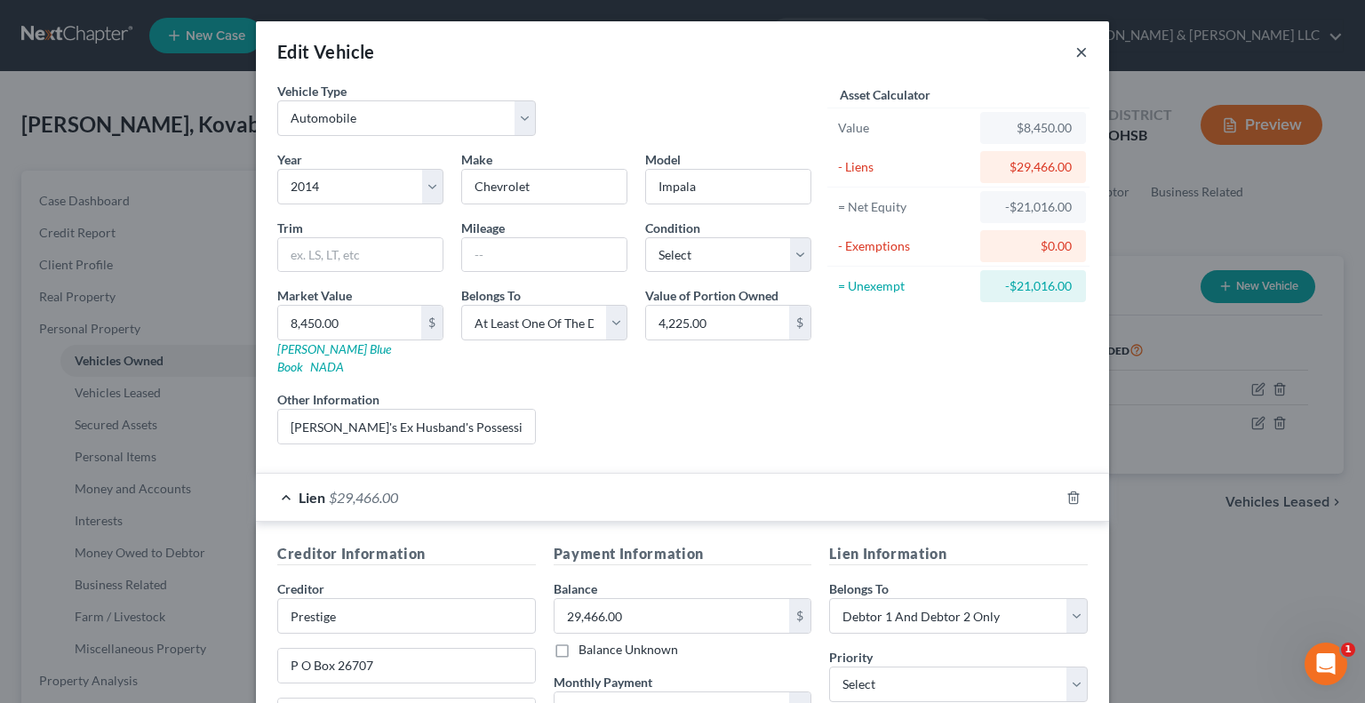
click at [1075, 50] on button "×" at bounding box center [1081, 51] width 12 height 21
